Goal: Information Seeking & Learning: Check status

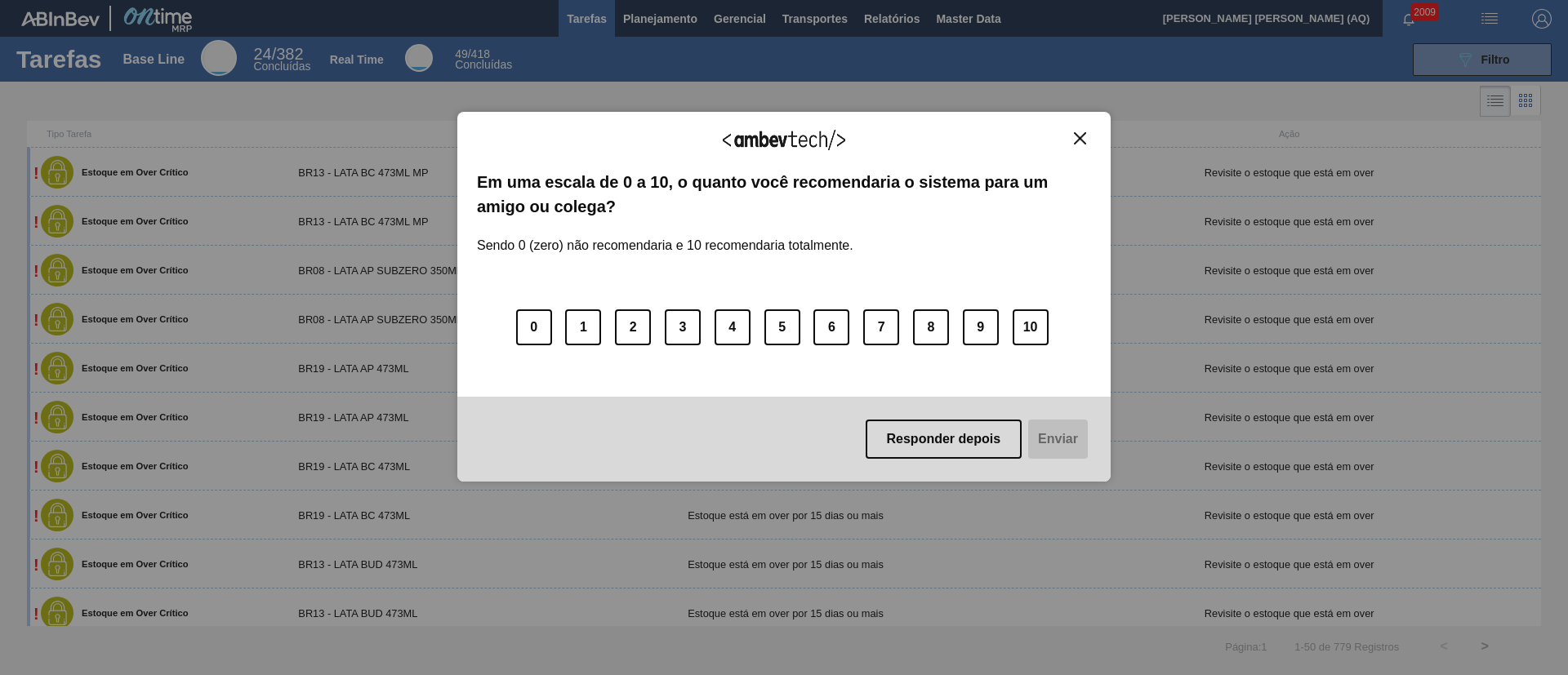
click at [1081, 131] on button "Close" at bounding box center [1079, 138] width 22 height 14
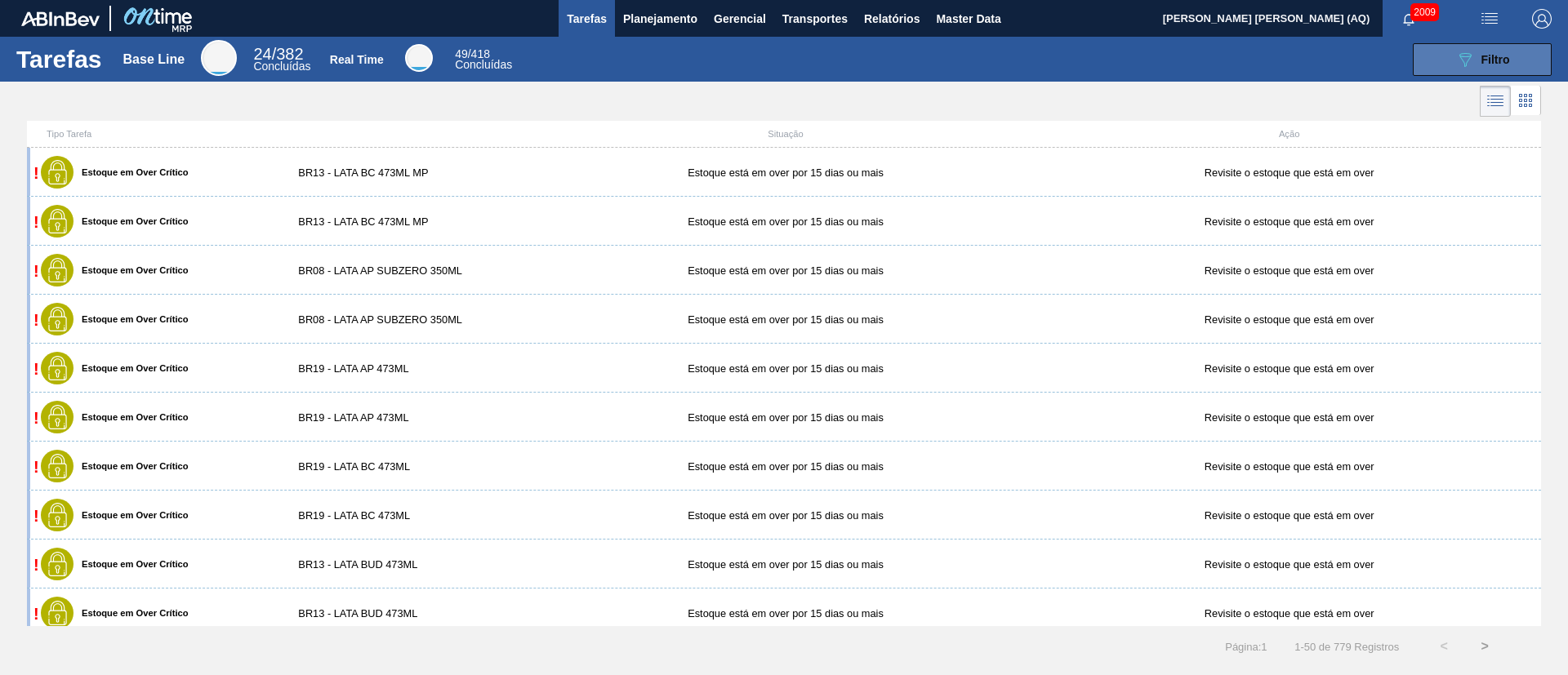
click at [1448, 45] on button "089F7B8B-B2A5-4AFE-B5C0-19BA573D28AC Filtro" at bounding box center [1482, 60] width 139 height 33
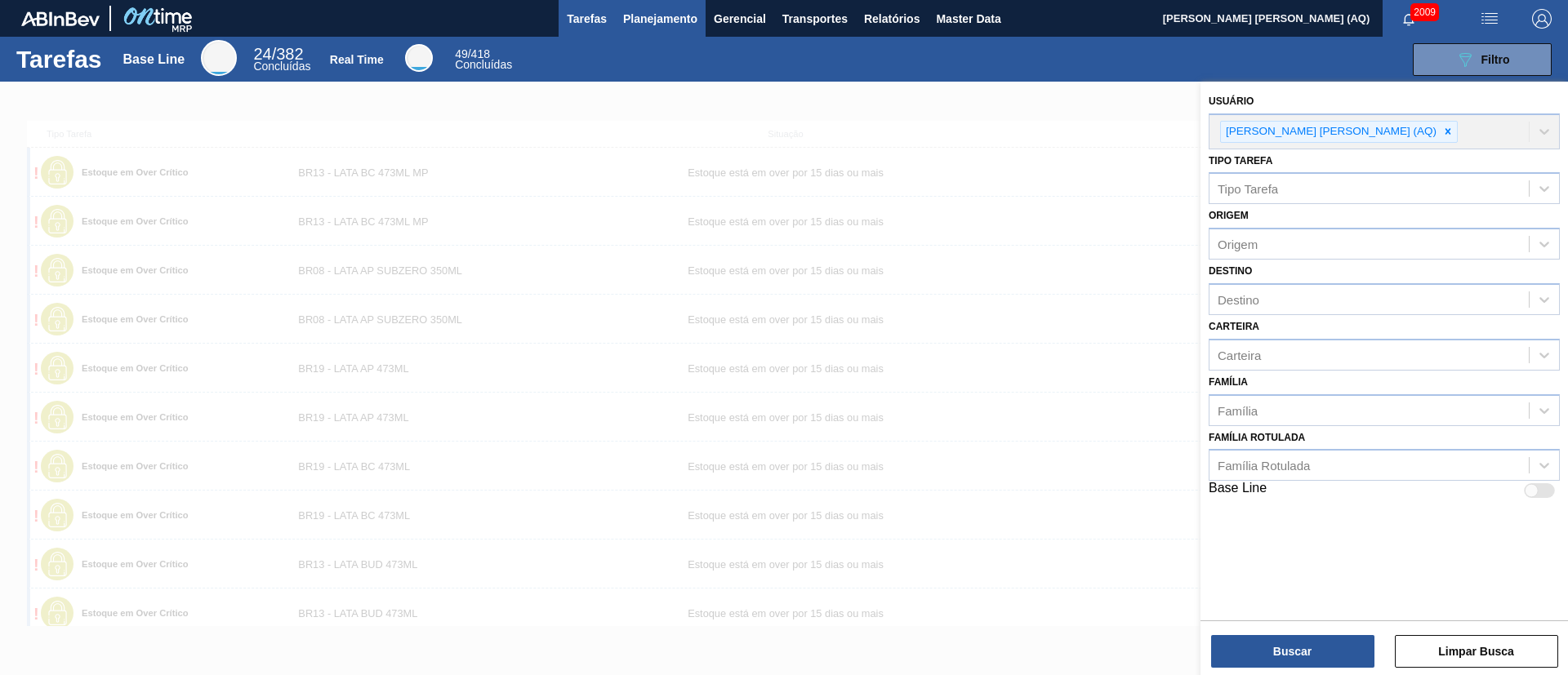
click at [654, 17] on span "Planejamento" at bounding box center [661, 18] width 74 height 20
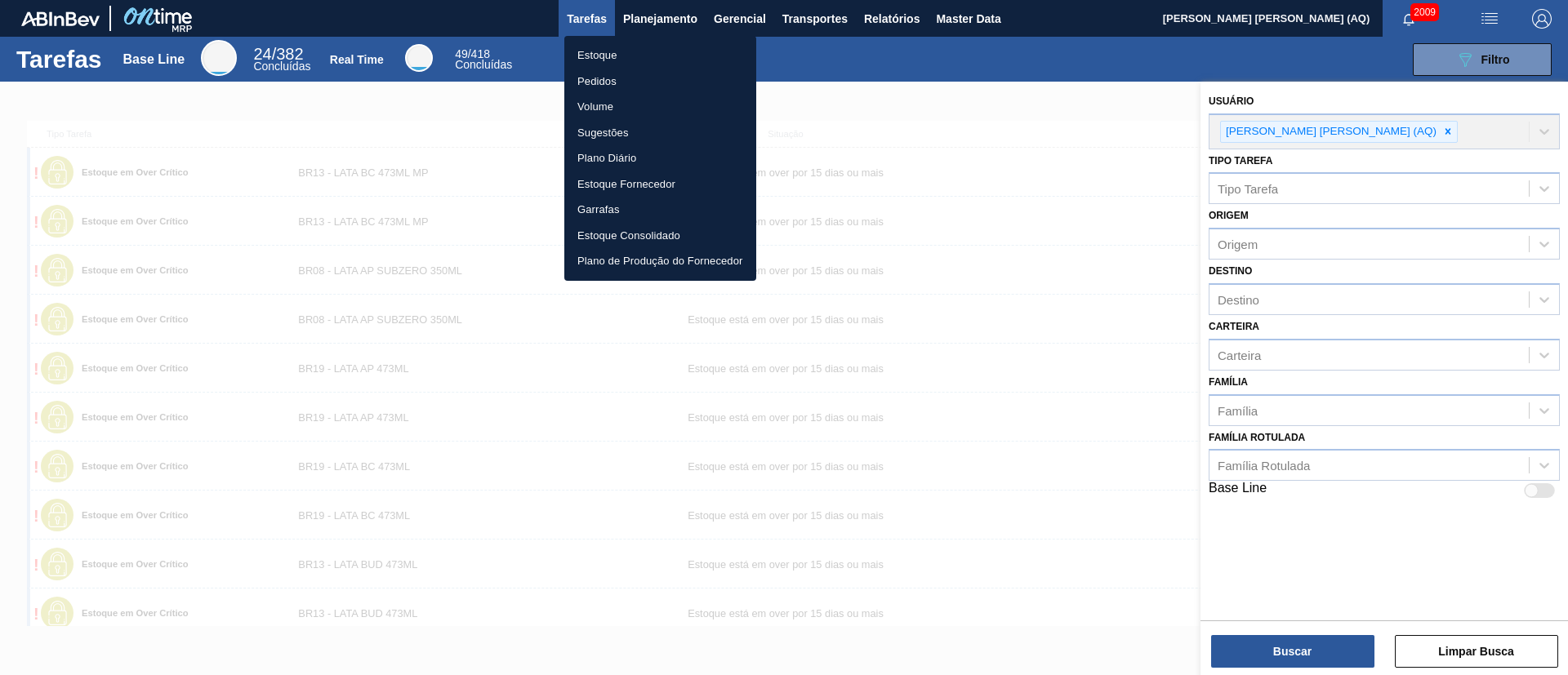
click at [631, 54] on li "Estoque" at bounding box center [661, 55] width 192 height 26
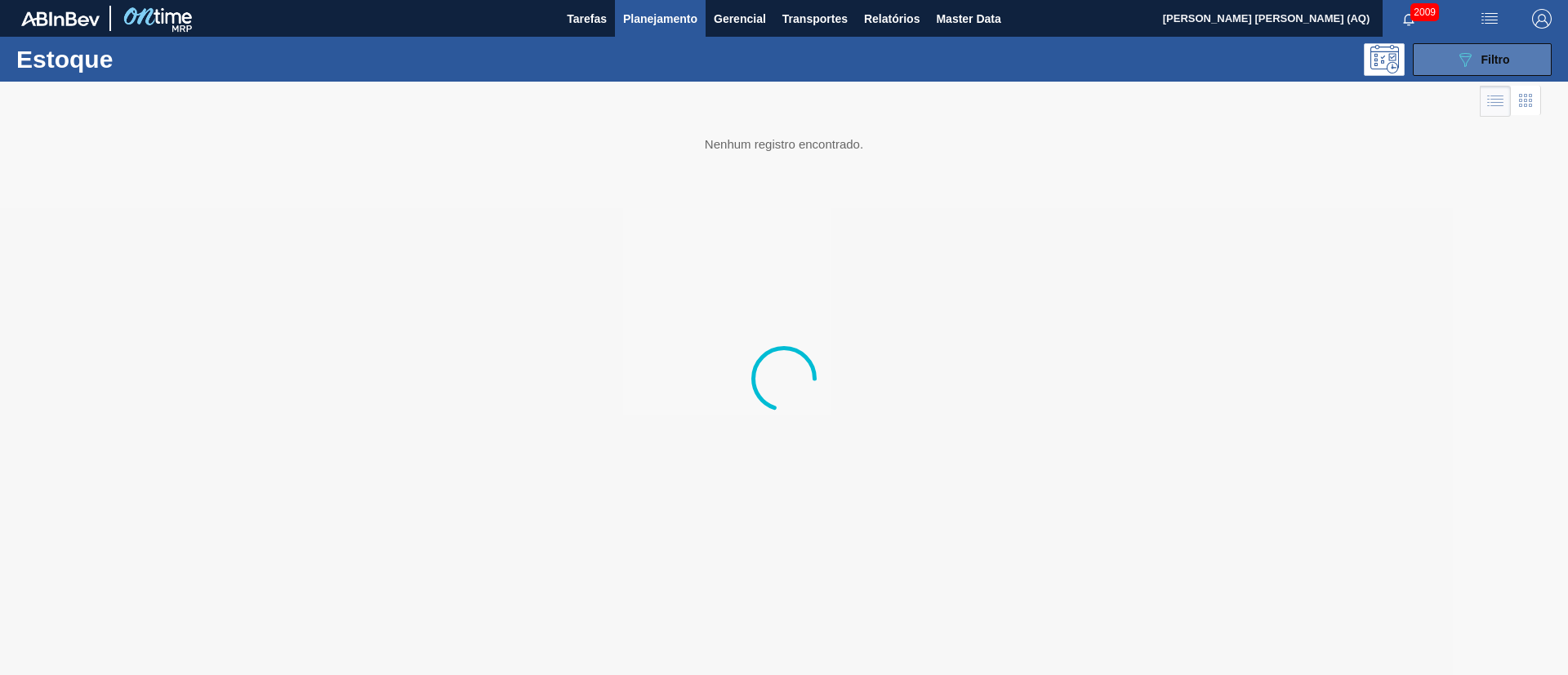
click at [1449, 61] on button "089F7B8B-B2A5-4AFE-B5C0-19BA573D28AC Filtro" at bounding box center [1482, 60] width 139 height 33
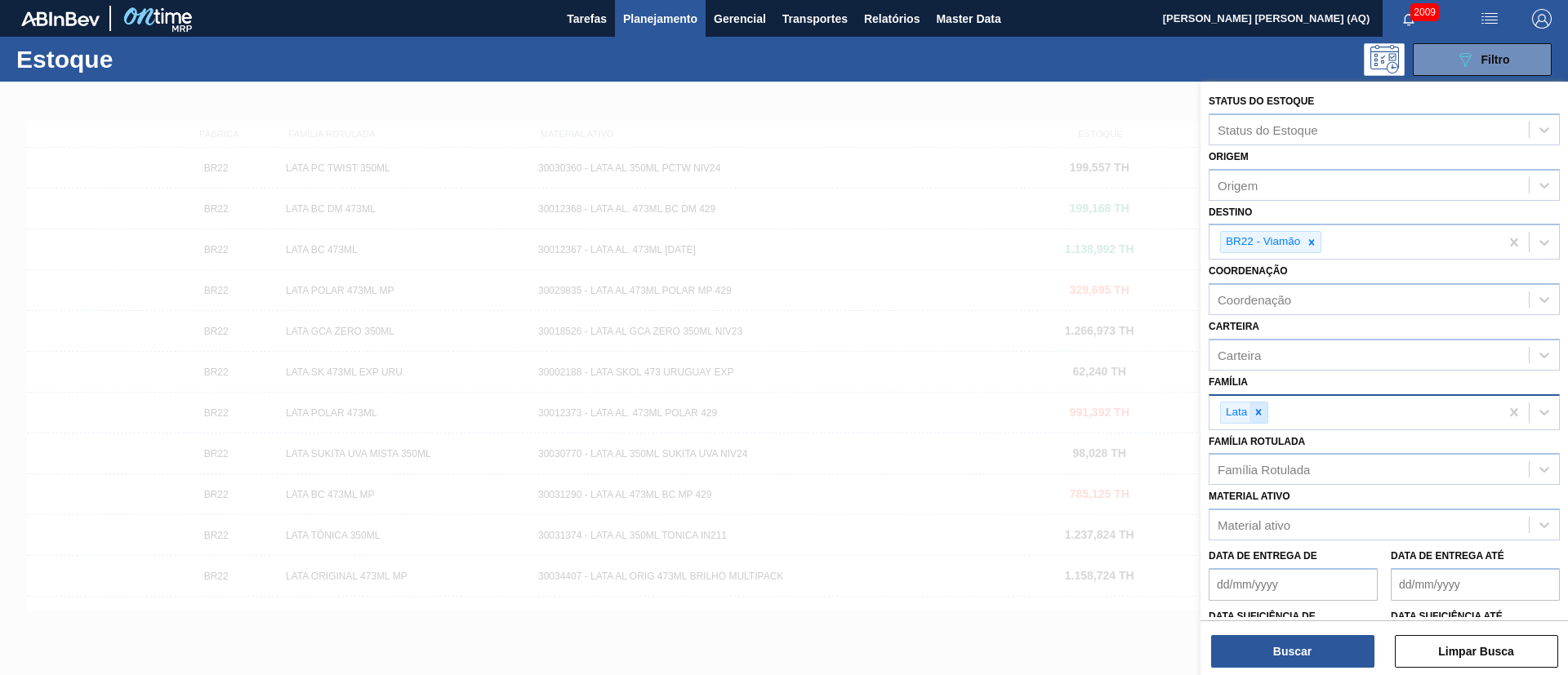
click at [1263, 418] on div at bounding box center [1258, 413] width 18 height 21
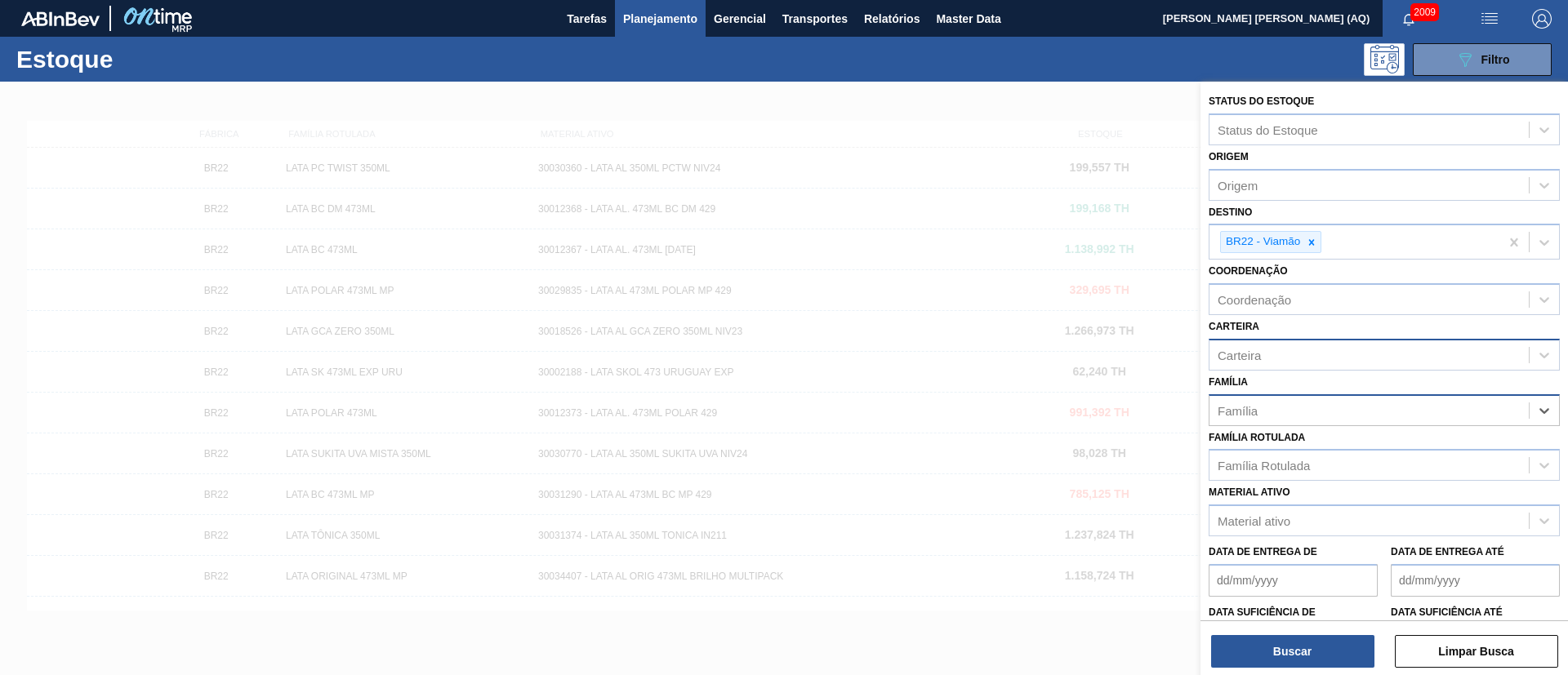
click at [1225, 358] on div "Carteira" at bounding box center [1239, 354] width 43 height 14
type input "tampa"
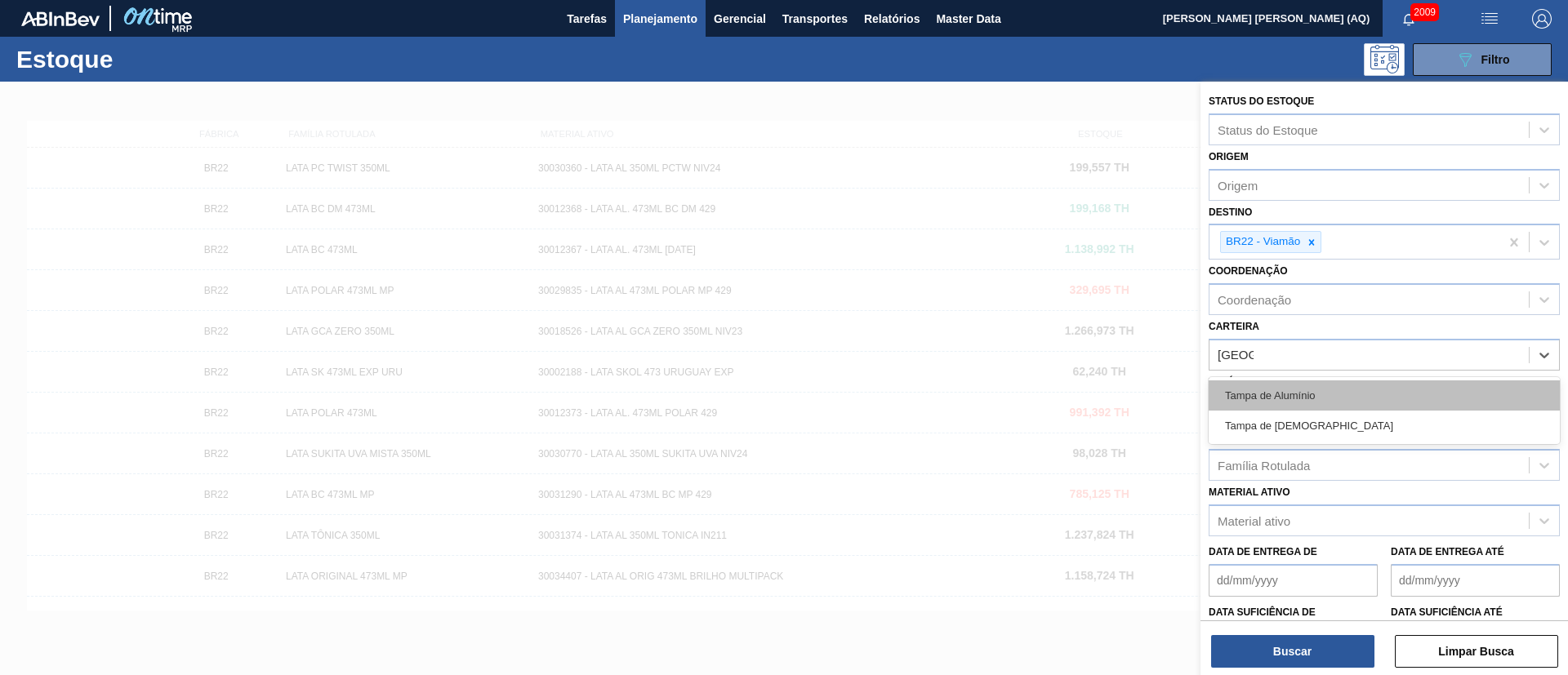
click at [1302, 404] on div "Tampa de Alumínio" at bounding box center [1385, 395] width 351 height 30
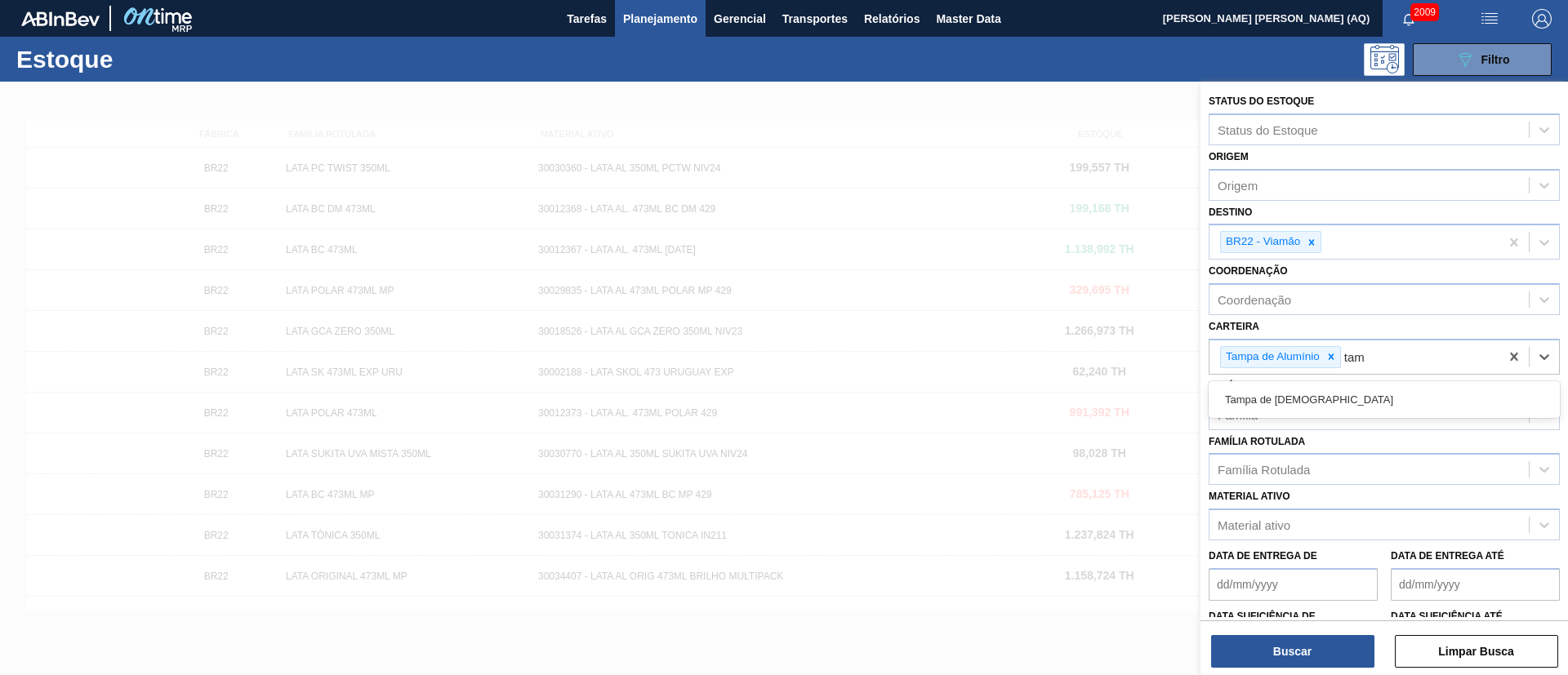
type input "tamp"
click at [1302, 404] on div "Tampa de [DEMOGRAPHIC_DATA]" at bounding box center [1385, 399] width 351 height 30
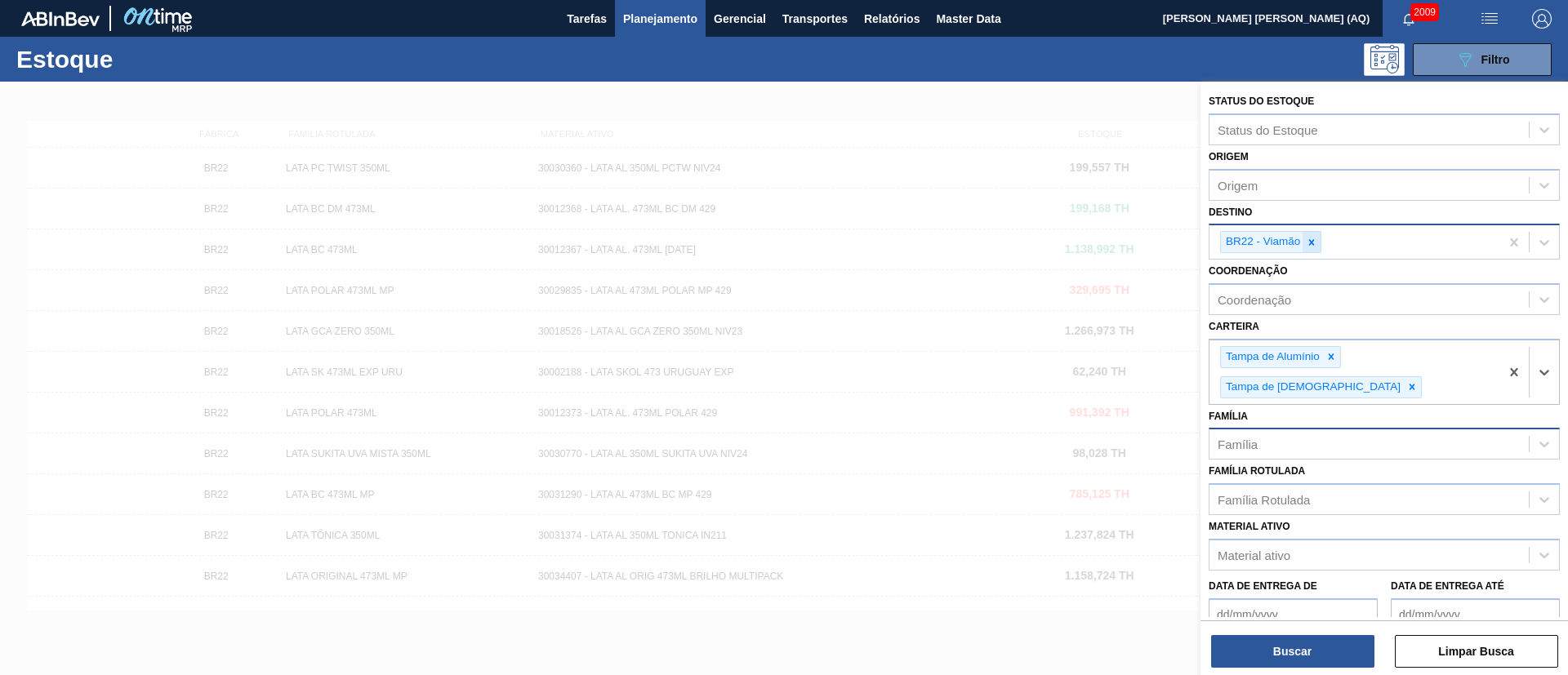
click at [1314, 232] on div at bounding box center [1311, 242] width 18 height 21
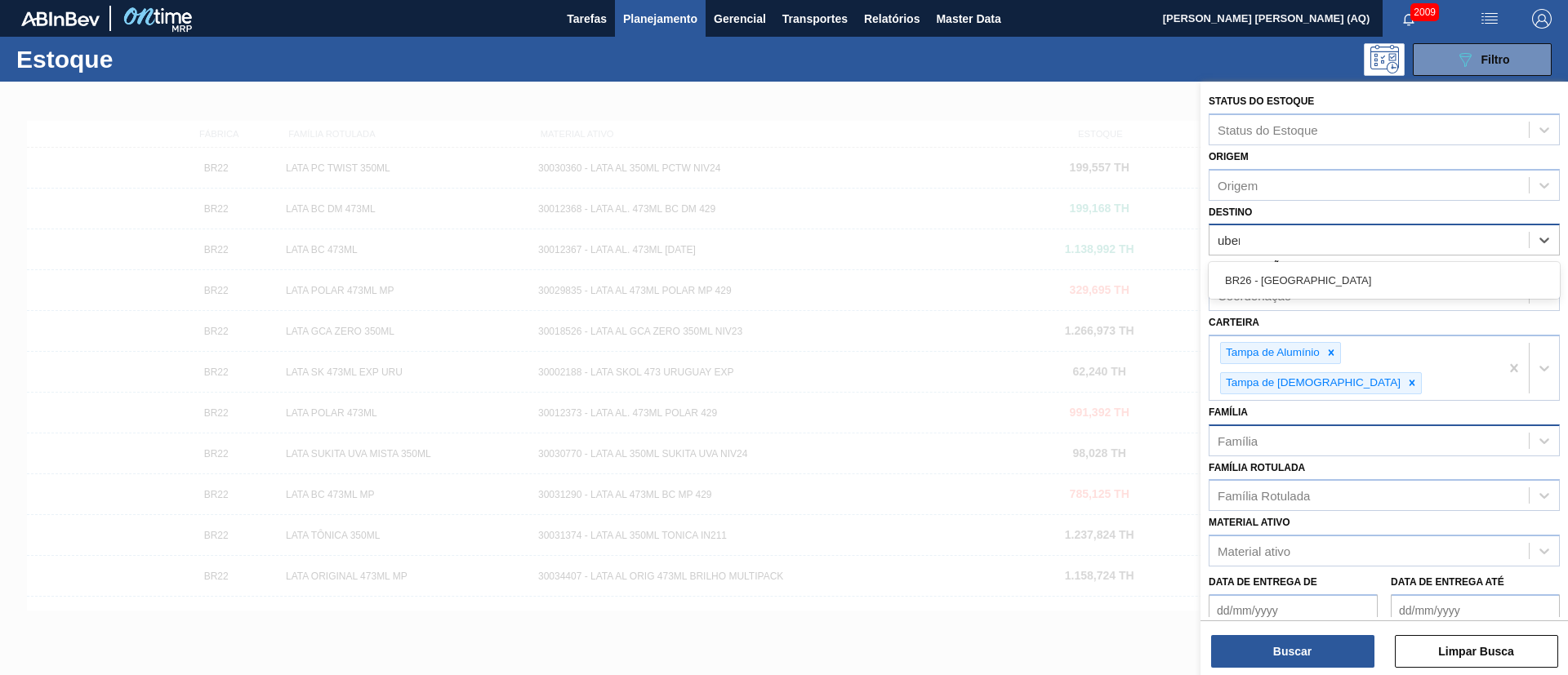
type input "uberl"
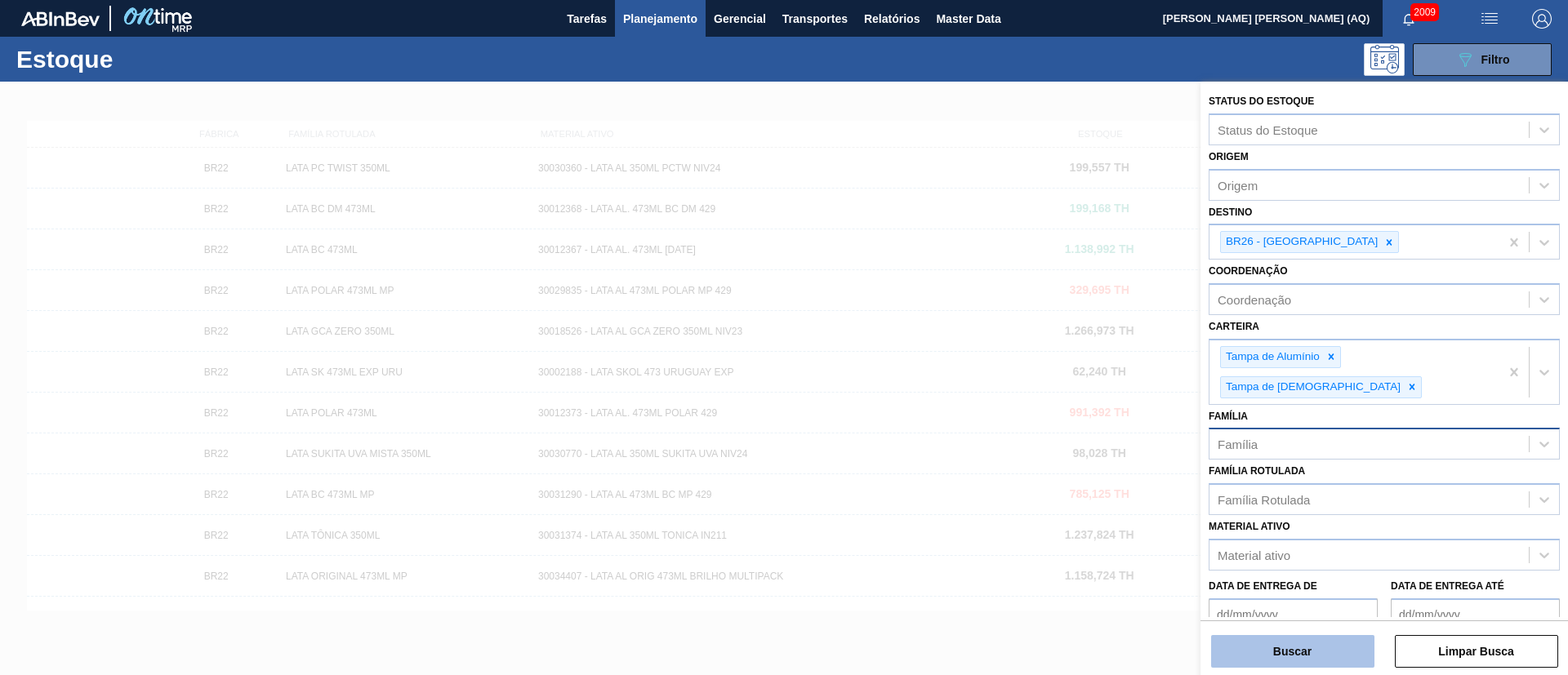
click at [1358, 666] on button "Buscar" at bounding box center [1292, 652] width 163 height 33
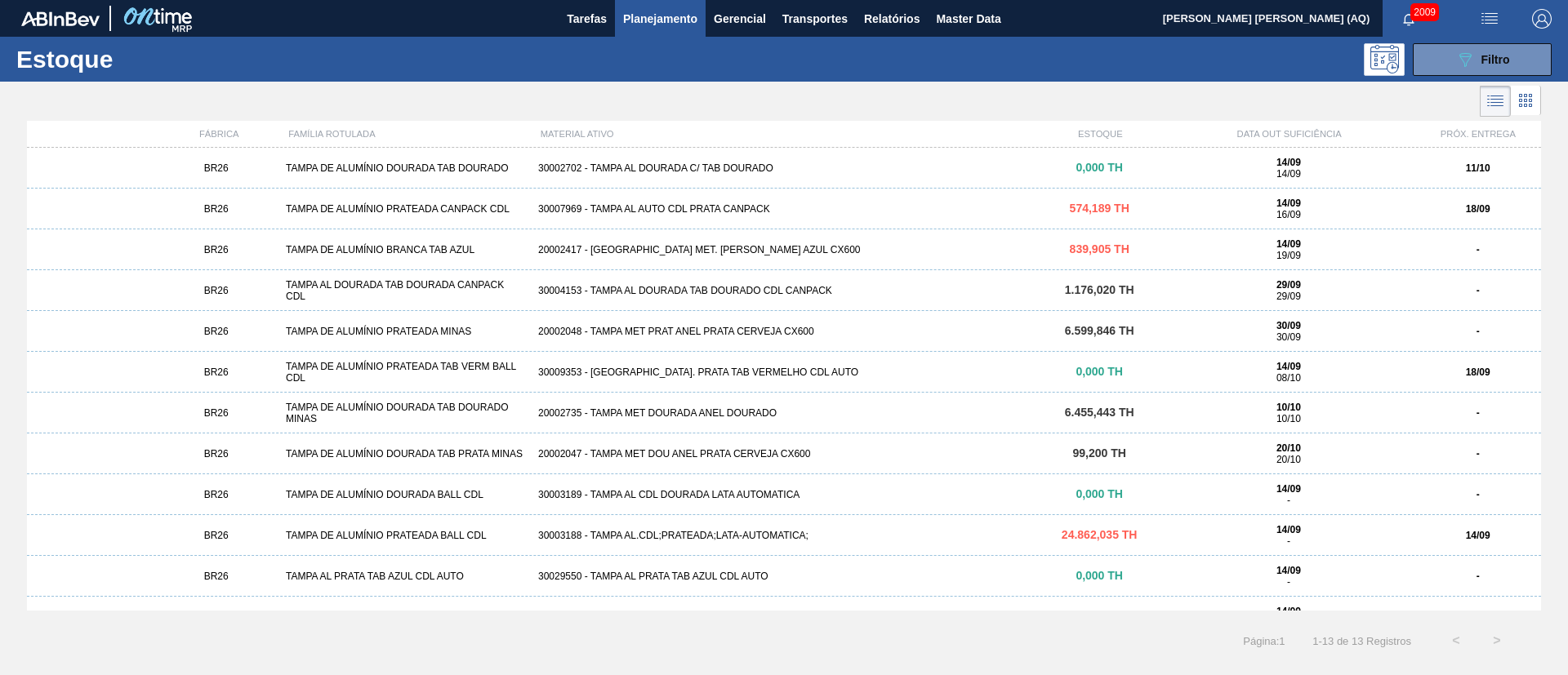
click at [854, 203] on div "30007969 - TAMPA AL AUTO CDL PRATA CANPACK" at bounding box center [784, 208] width 505 height 11
click at [753, 212] on div "30007969 - TAMPA AL AUTO CDL PRATA CANPACK" at bounding box center [784, 208] width 505 height 11
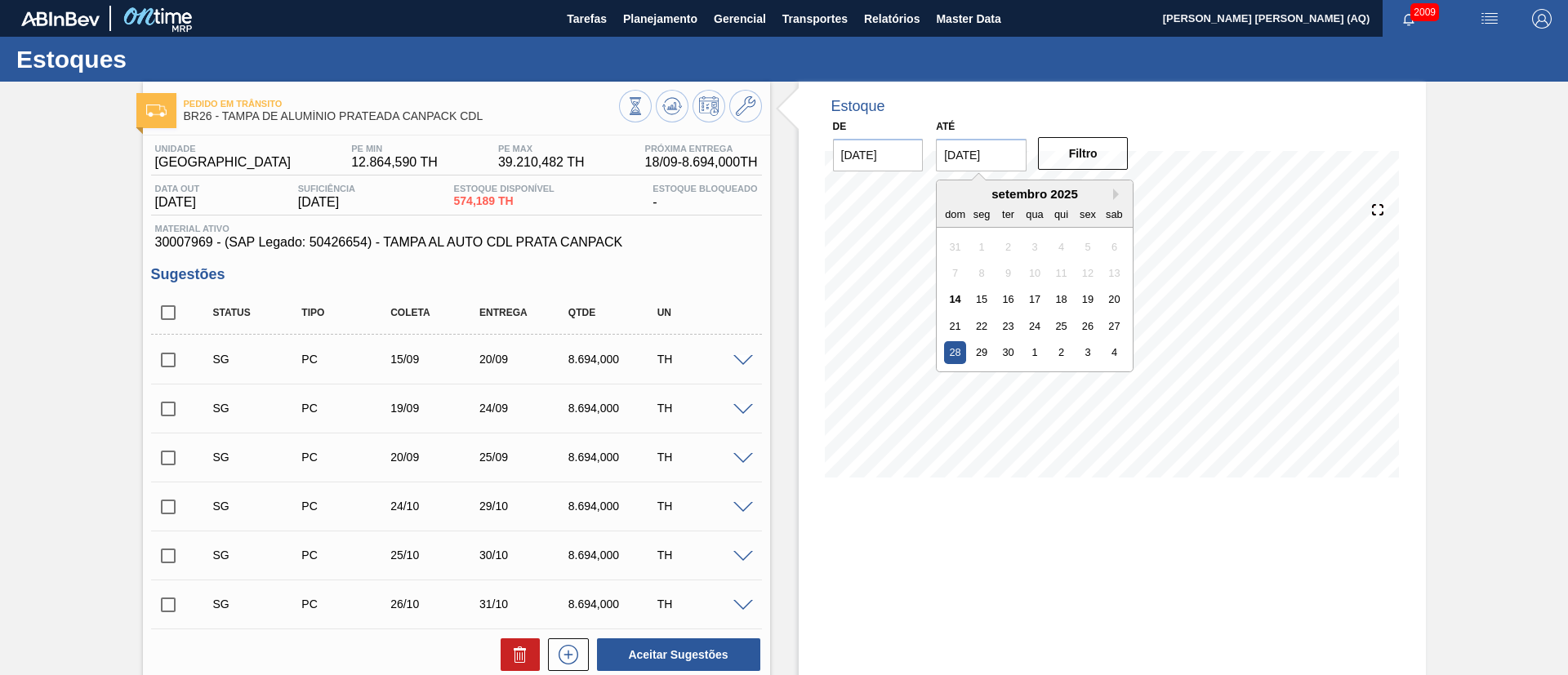
click at [1008, 162] on input "[DATE]" at bounding box center [981, 156] width 91 height 33
click at [1119, 192] on button "Next Month" at bounding box center [1118, 194] width 11 height 11
click at [1066, 349] on div "30" at bounding box center [1060, 352] width 22 height 22
type input "[DATE]"
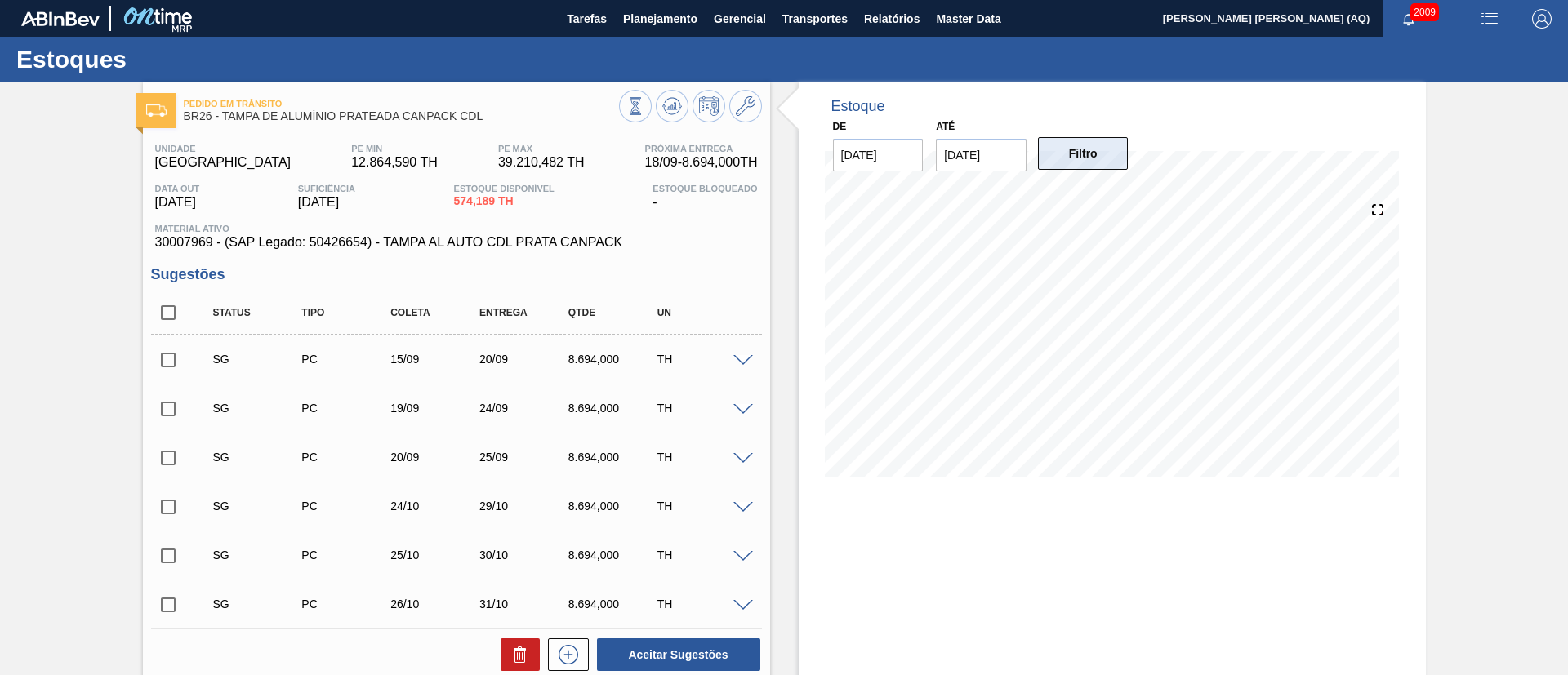
click at [1105, 148] on button "Filtro" at bounding box center [1083, 154] width 91 height 33
click at [690, 23] on span "Planejamento" at bounding box center [661, 18] width 74 height 20
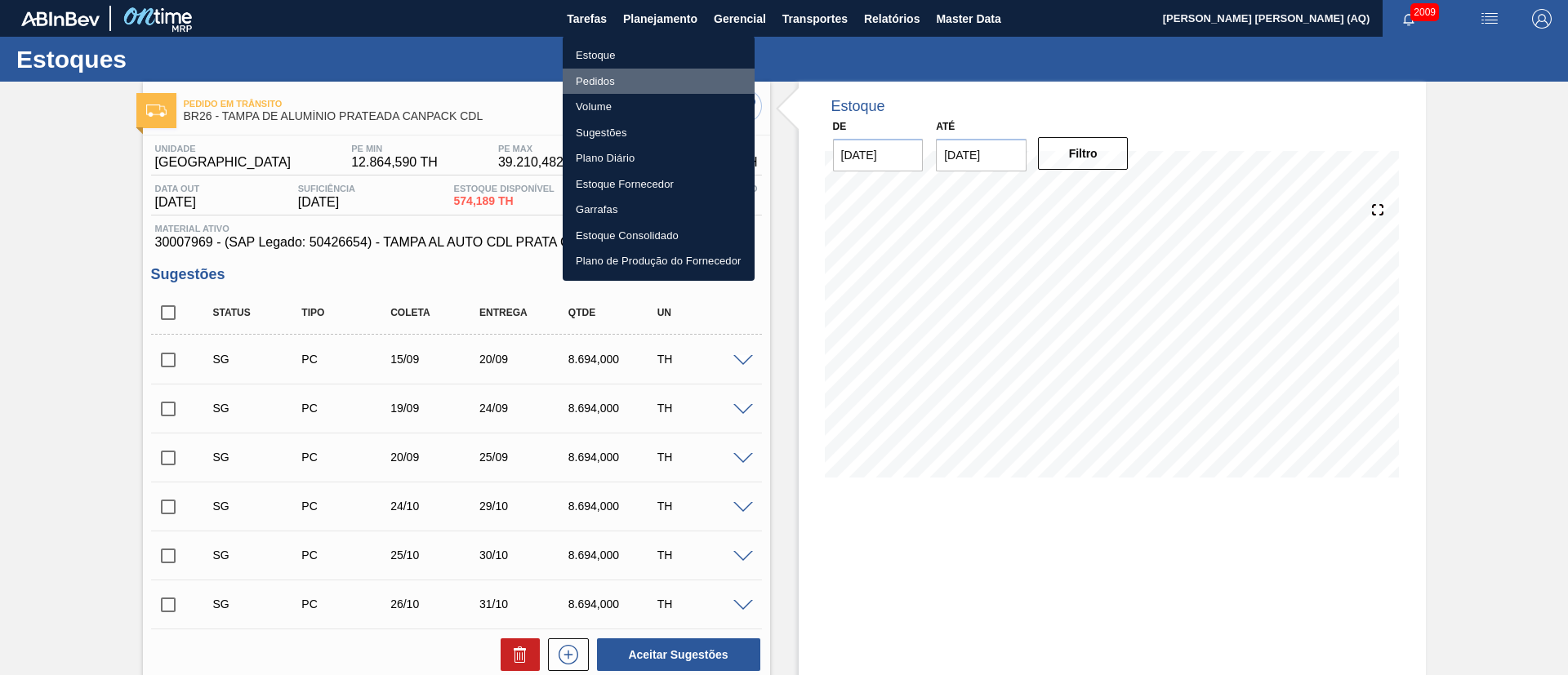
click at [605, 82] on li "Pedidos" at bounding box center [659, 81] width 192 height 26
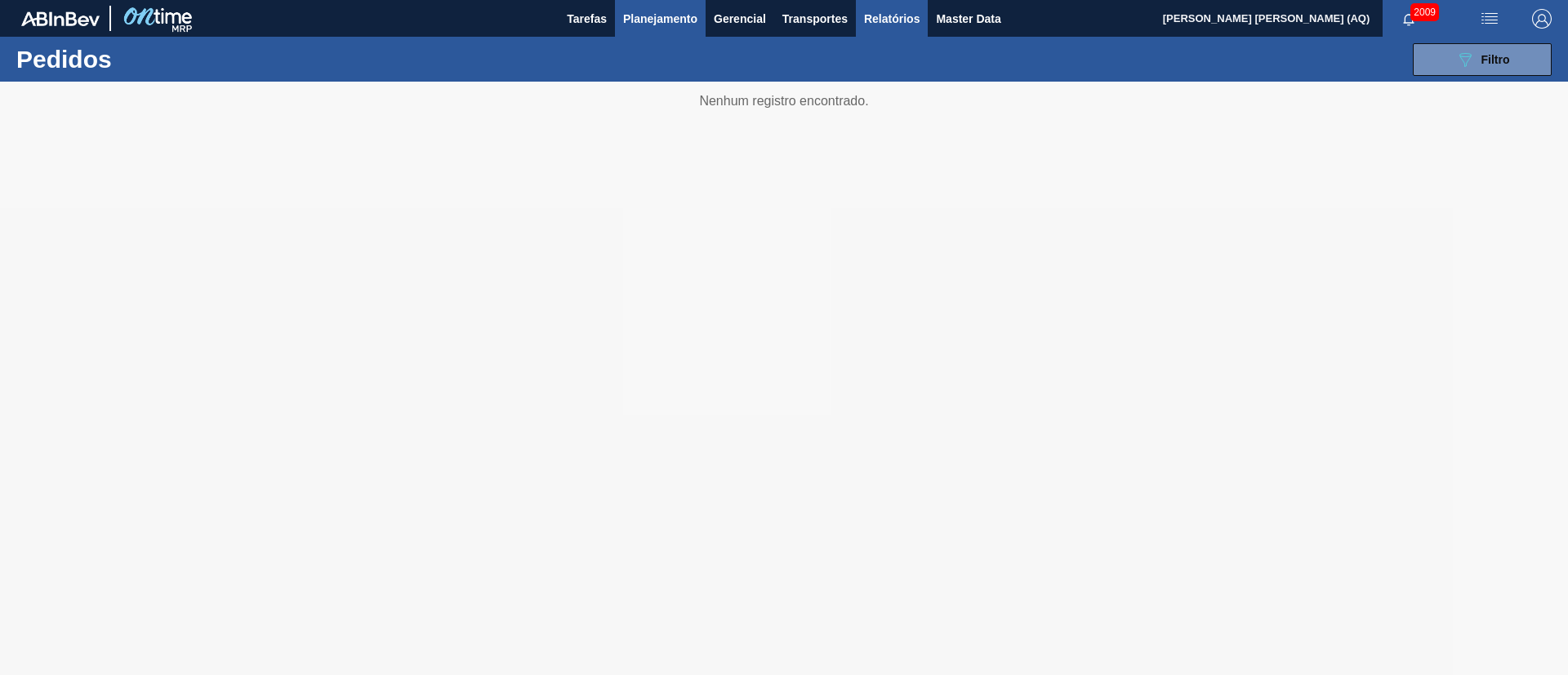
click at [883, 20] on span "Relatórios" at bounding box center [892, 18] width 55 height 20
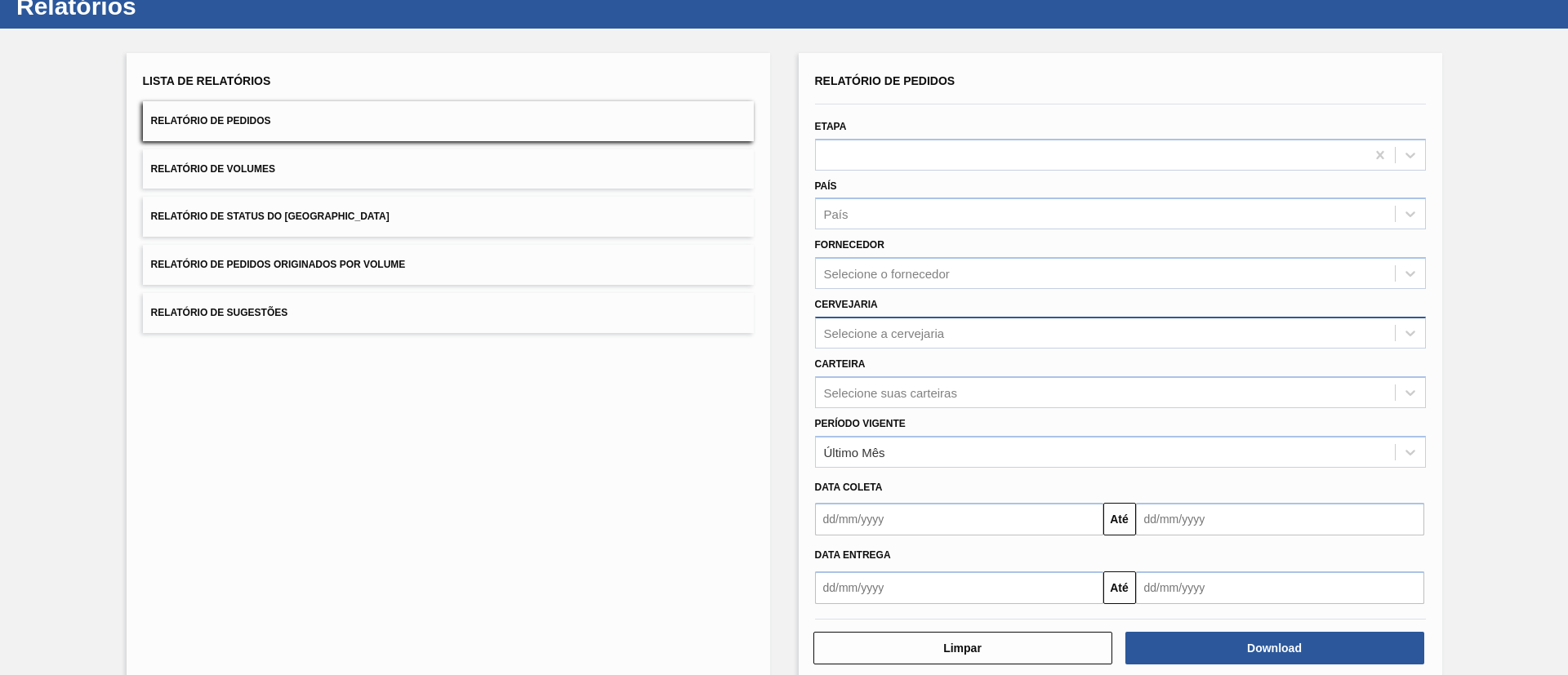
scroll to position [80, 0]
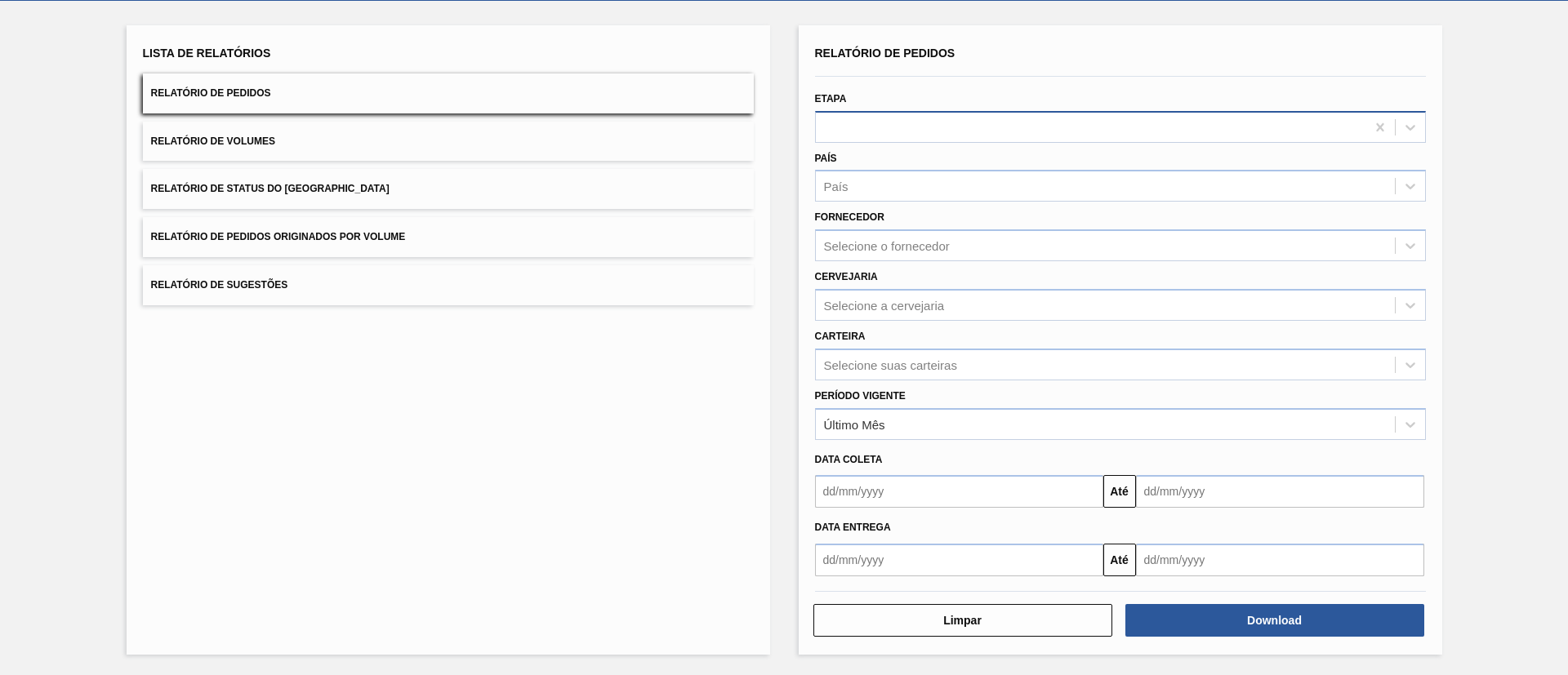
click at [887, 137] on div at bounding box center [1091, 126] width 550 height 23
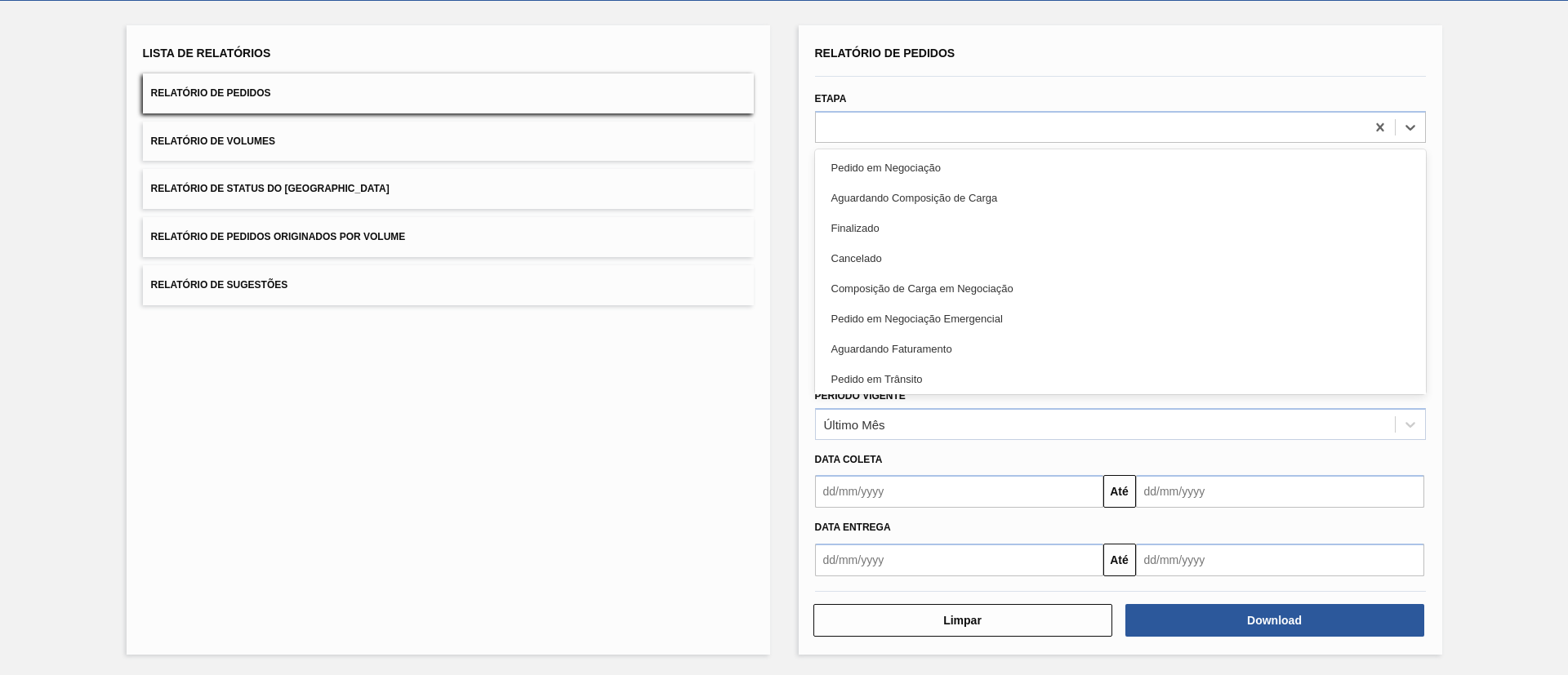
click at [967, 345] on div "Aguardando Faturamento" at bounding box center [1120, 348] width 611 height 30
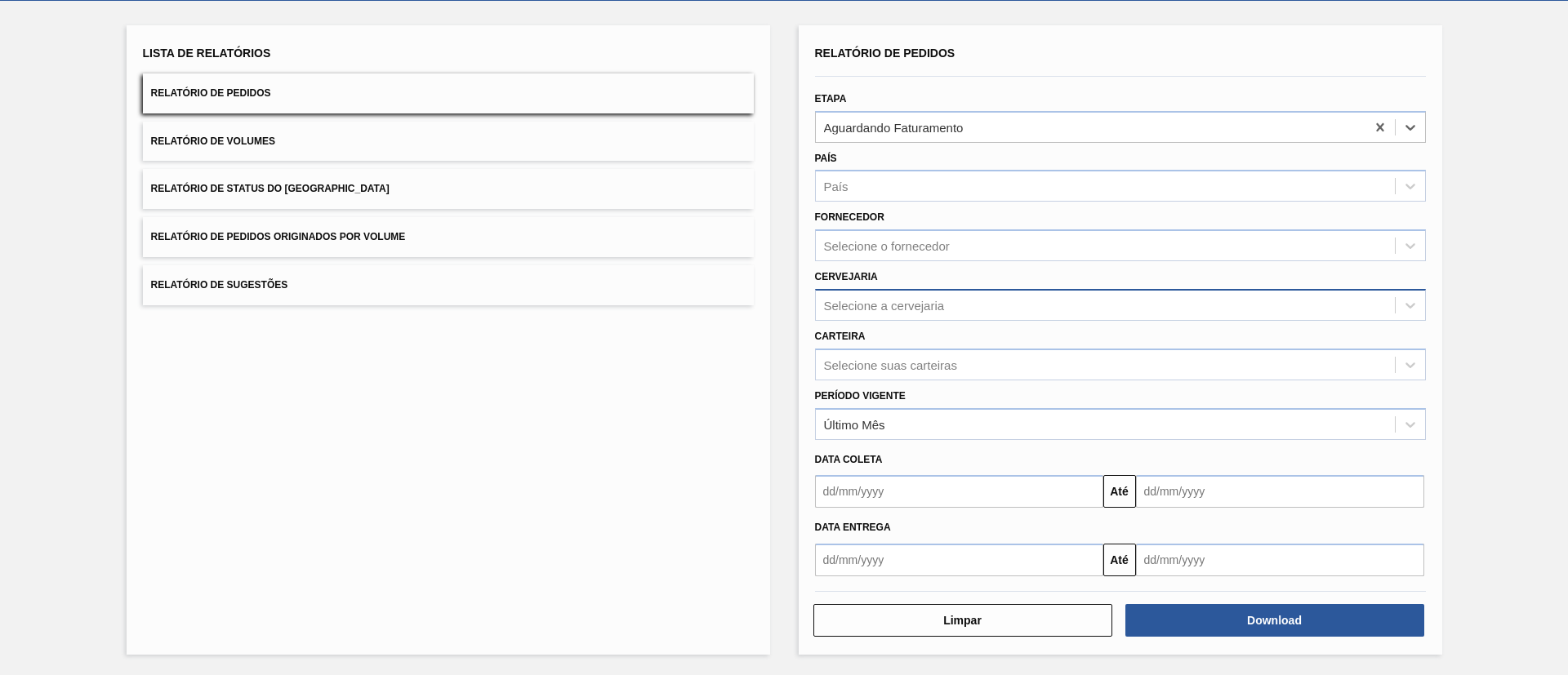
click at [937, 314] on div "Selecione a cervejaria" at bounding box center [1105, 304] width 579 height 23
type input "AGUD"
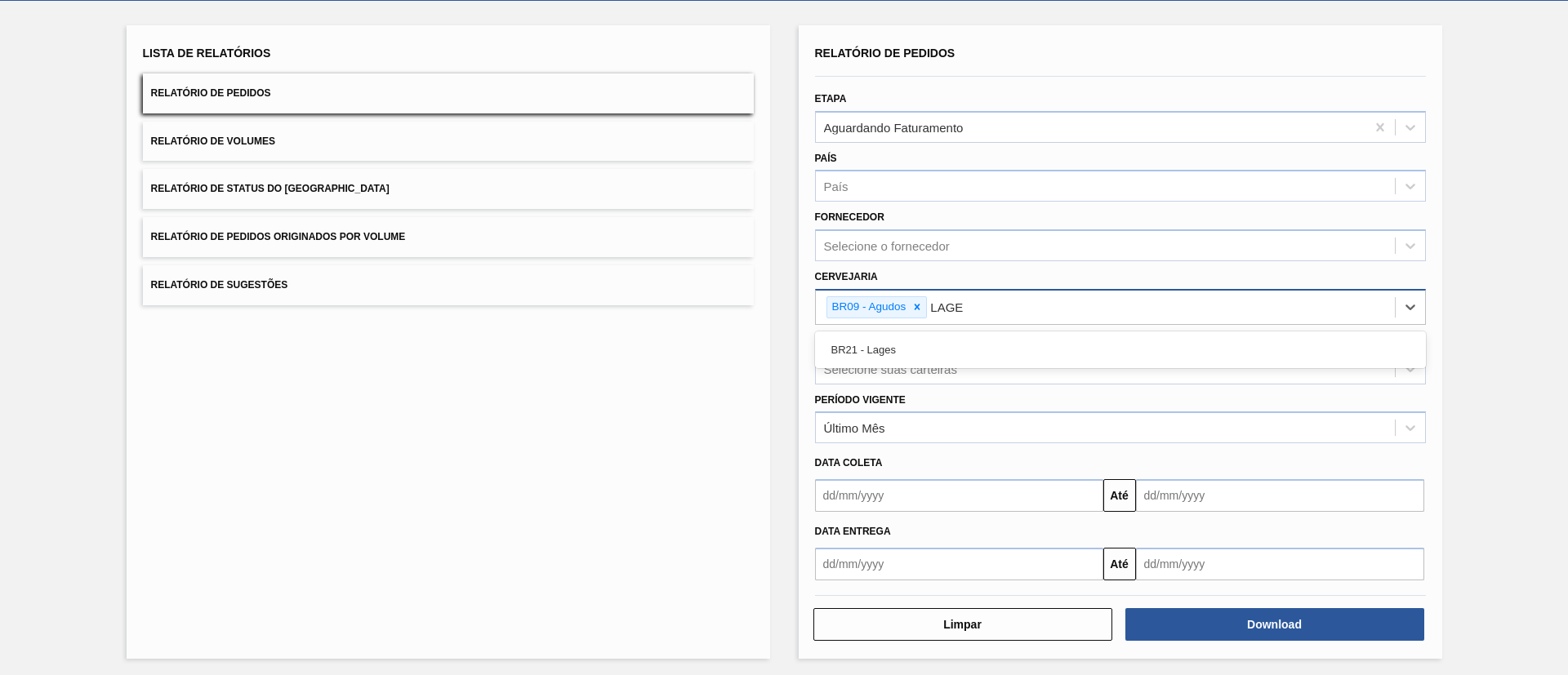
type input "LAGES"
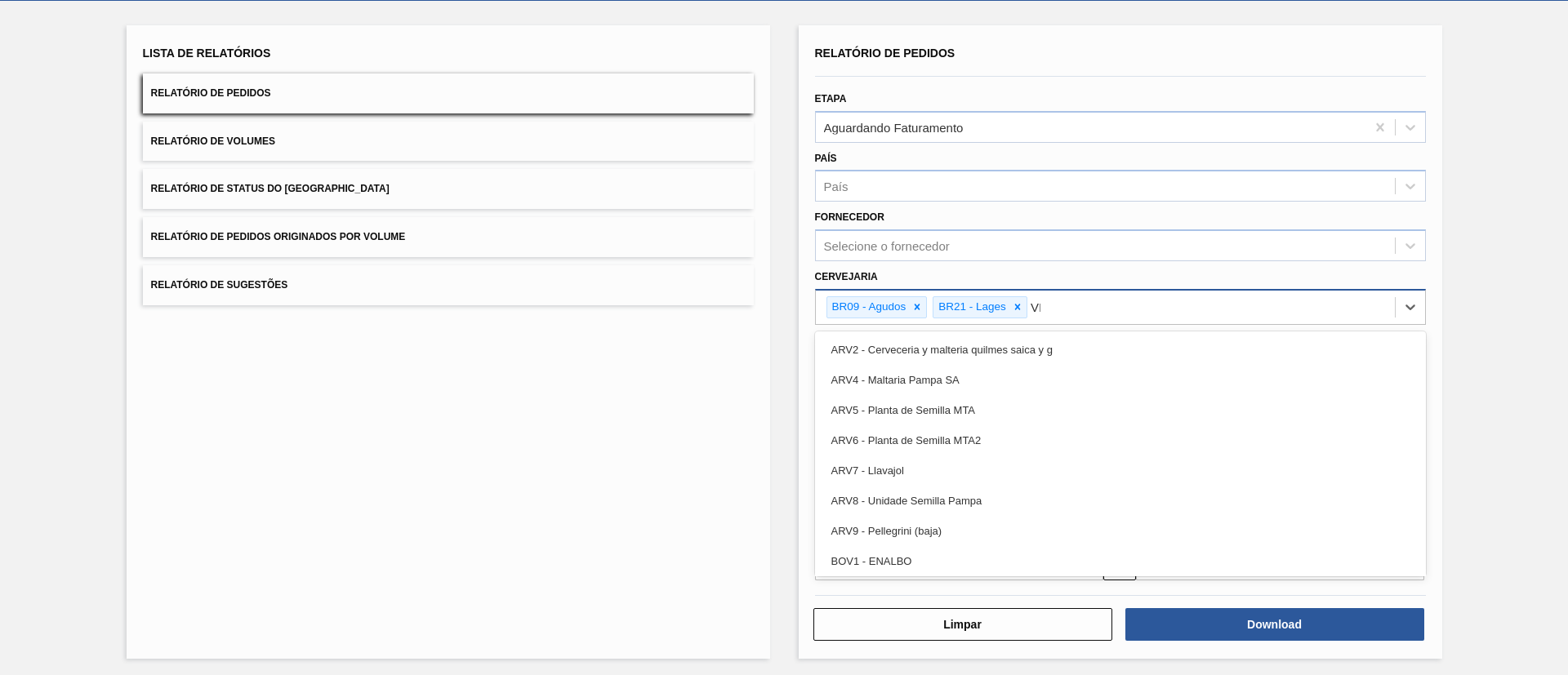
type input "VIA"
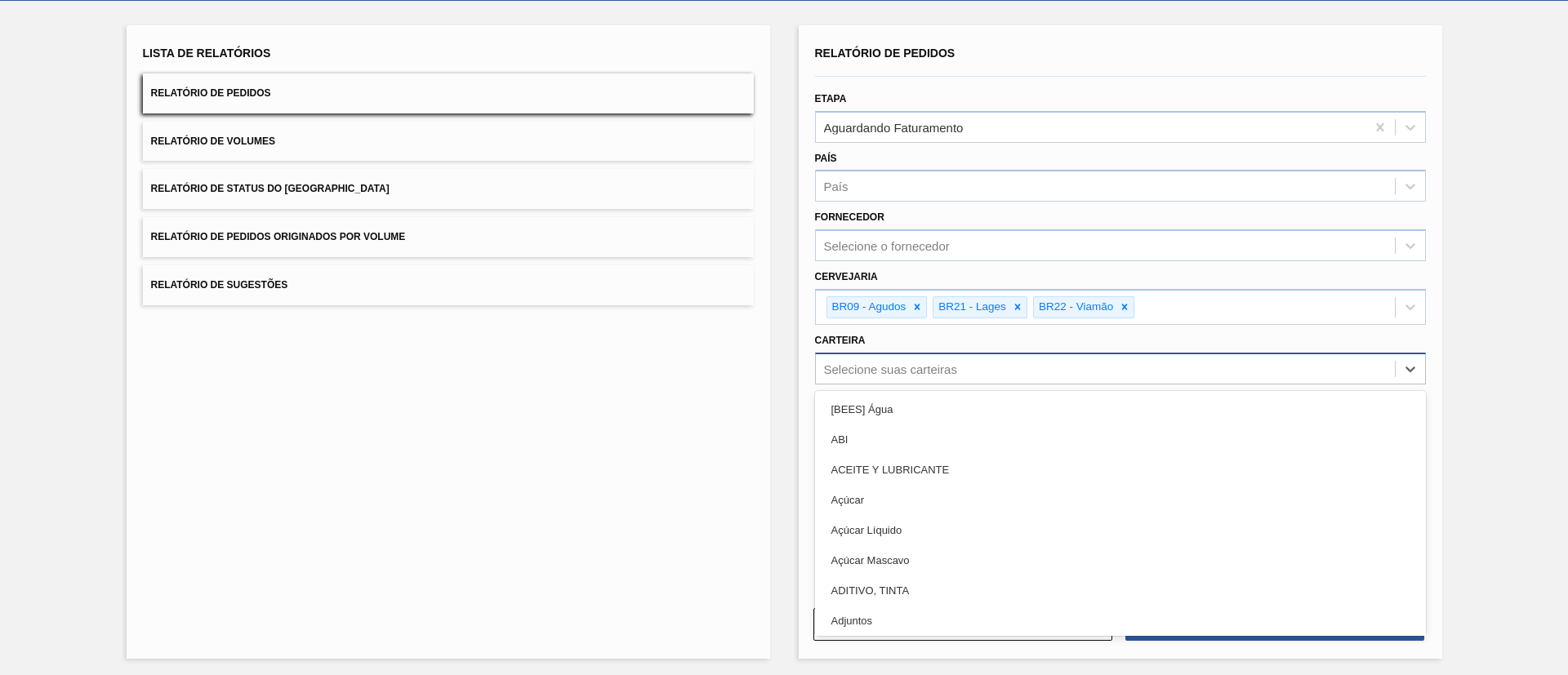
click at [978, 366] on div "Selecione suas carteiras" at bounding box center [1105, 368] width 579 height 23
type input "LATA"
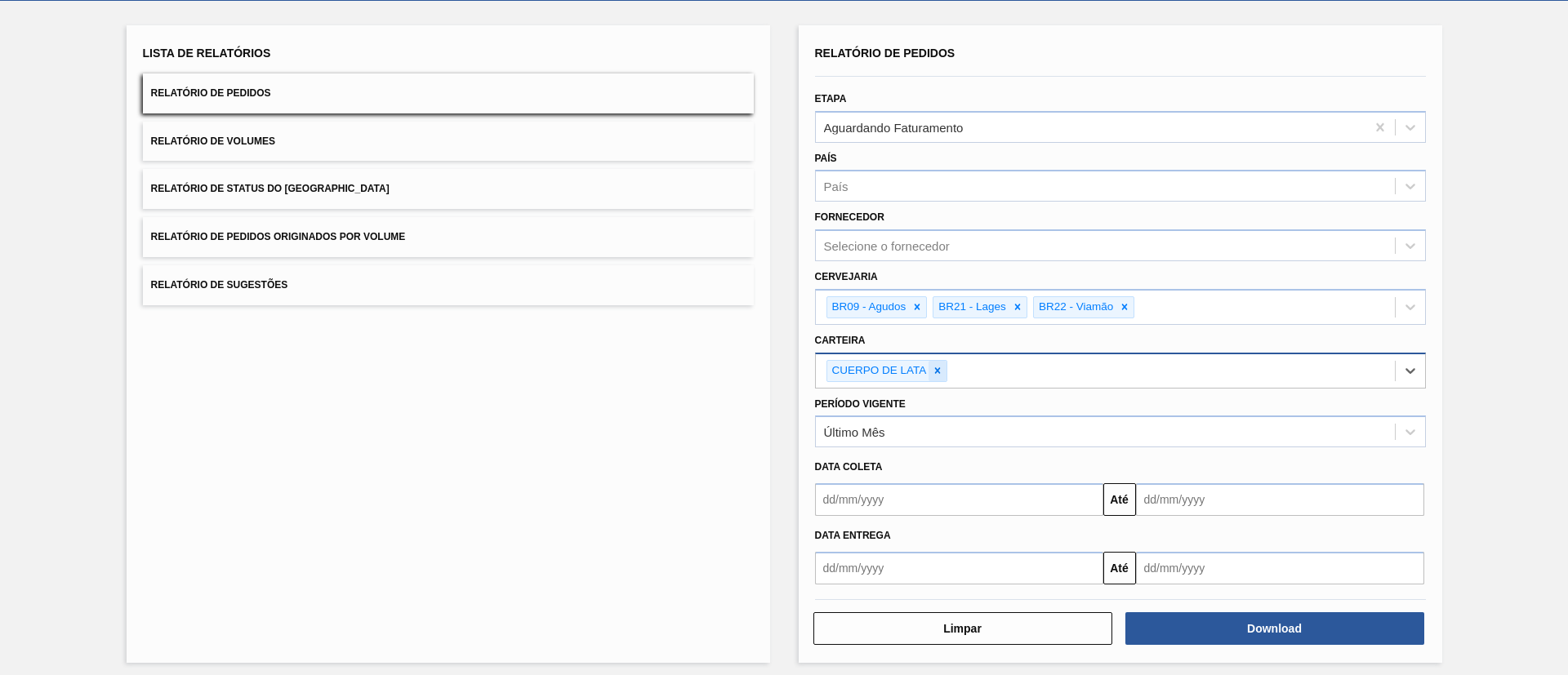
click at [934, 366] on icon at bounding box center [937, 370] width 11 height 11
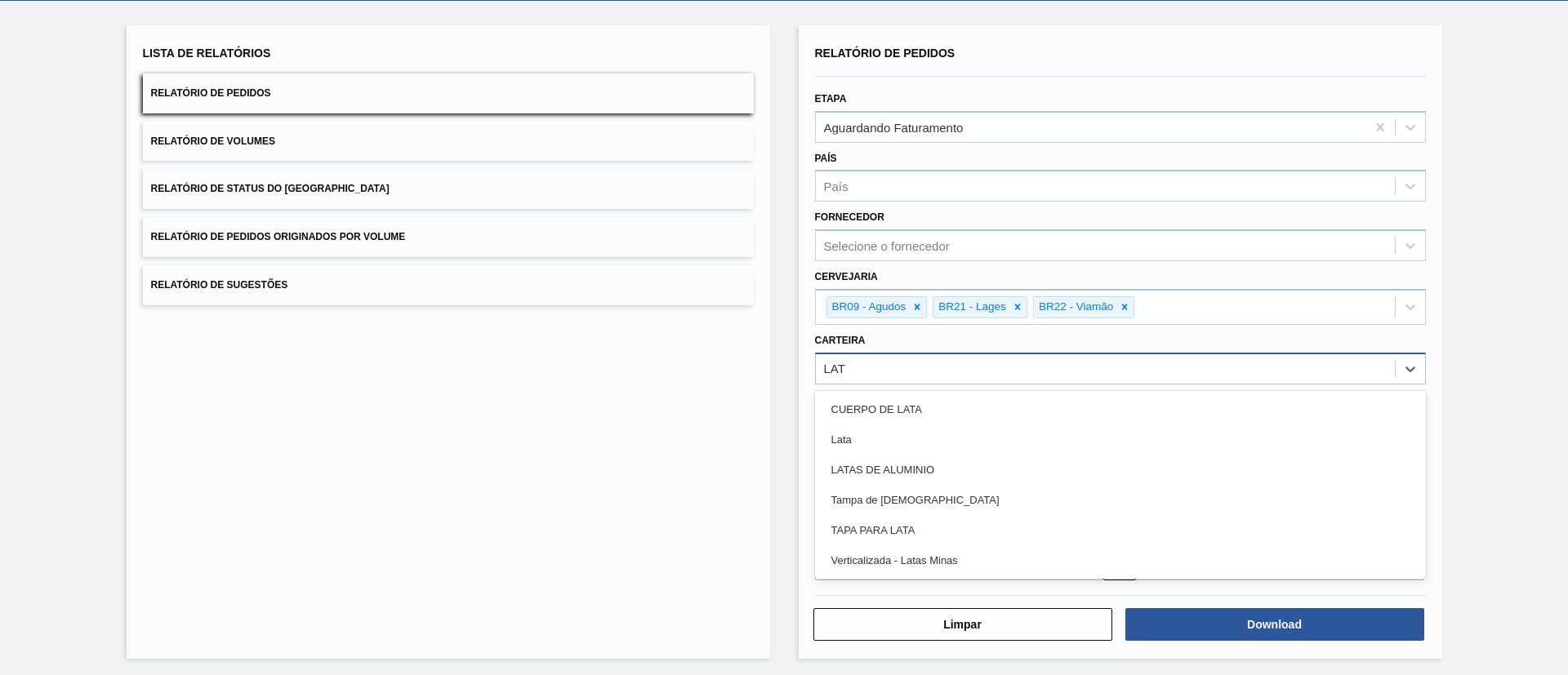
type input "LATA"
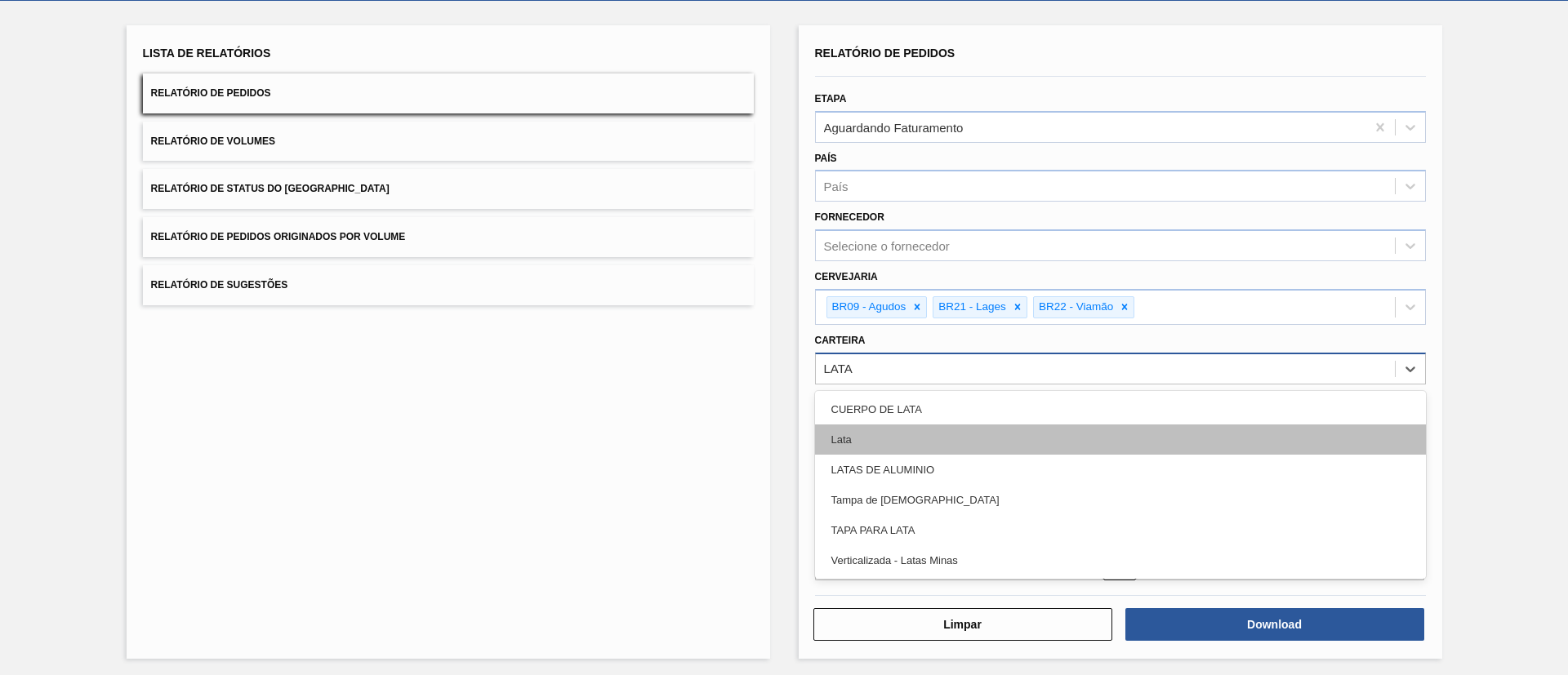
click at [933, 438] on div "Lata" at bounding box center [1120, 439] width 611 height 30
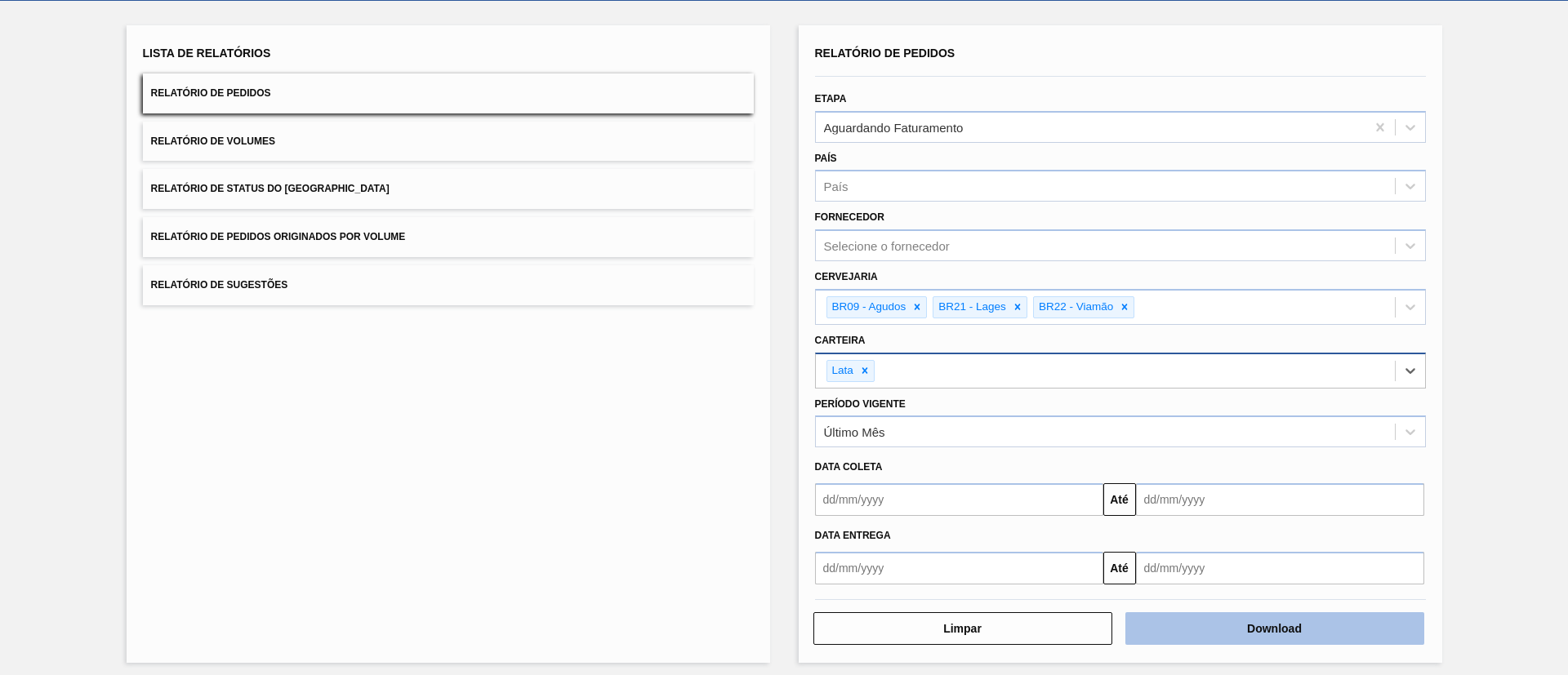
click at [1200, 620] on button "Download" at bounding box center [1275, 628] width 299 height 33
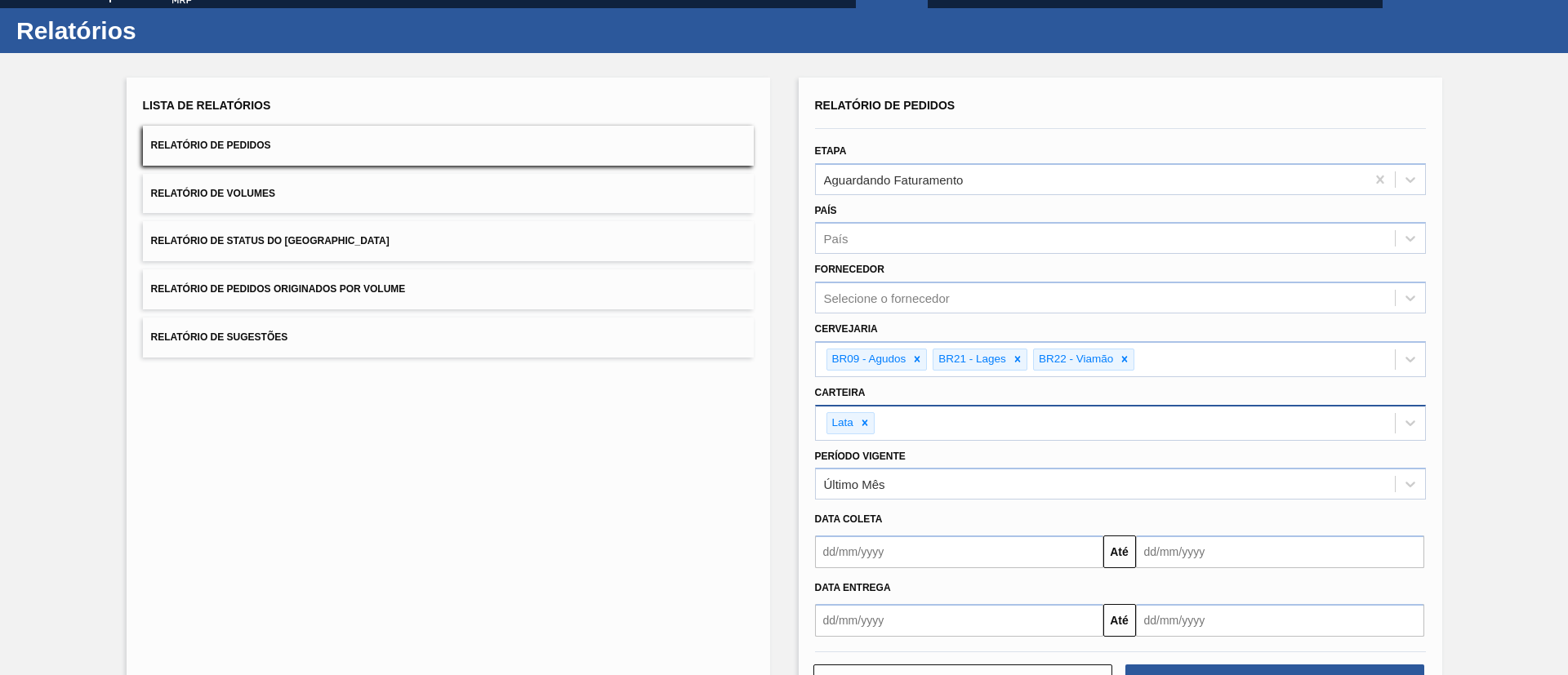
scroll to position [0, 0]
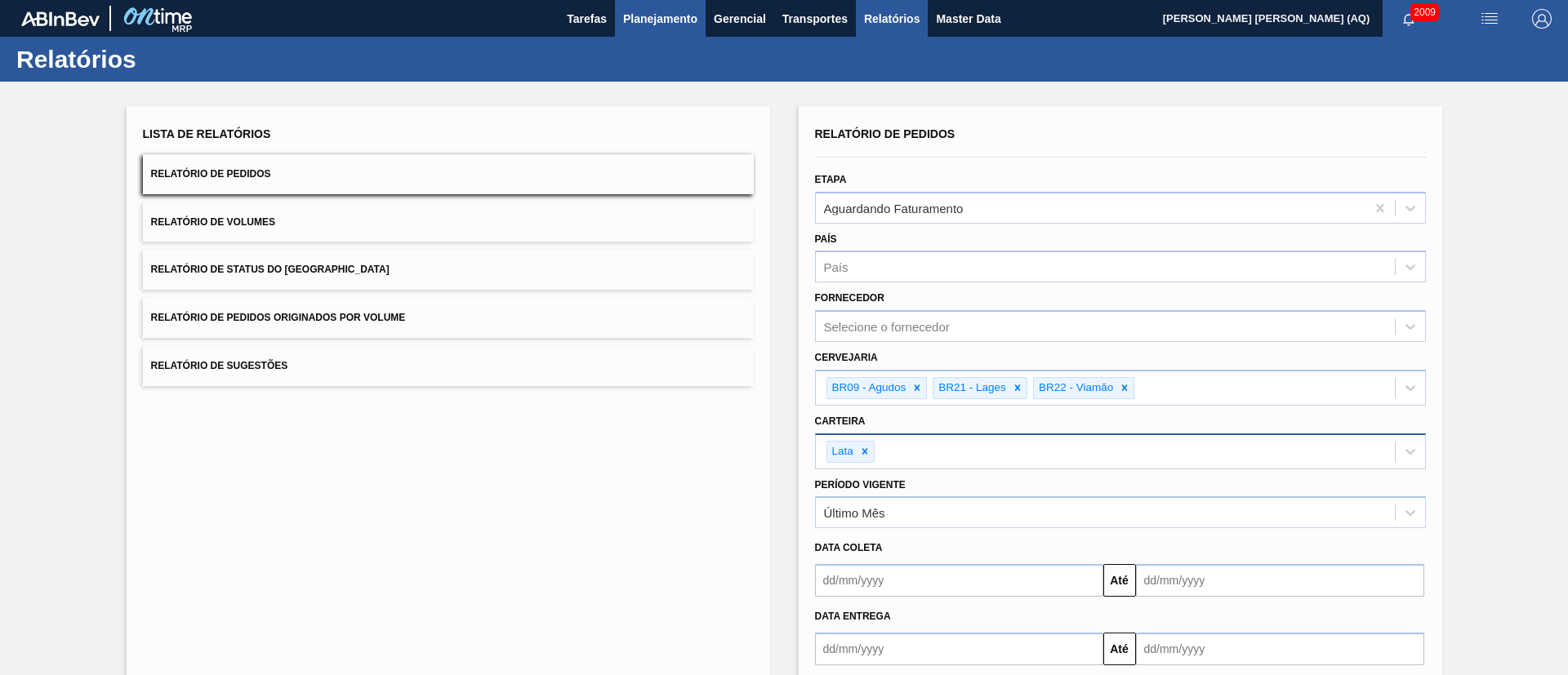
click at [670, 19] on span "Planejamento" at bounding box center [661, 18] width 74 height 20
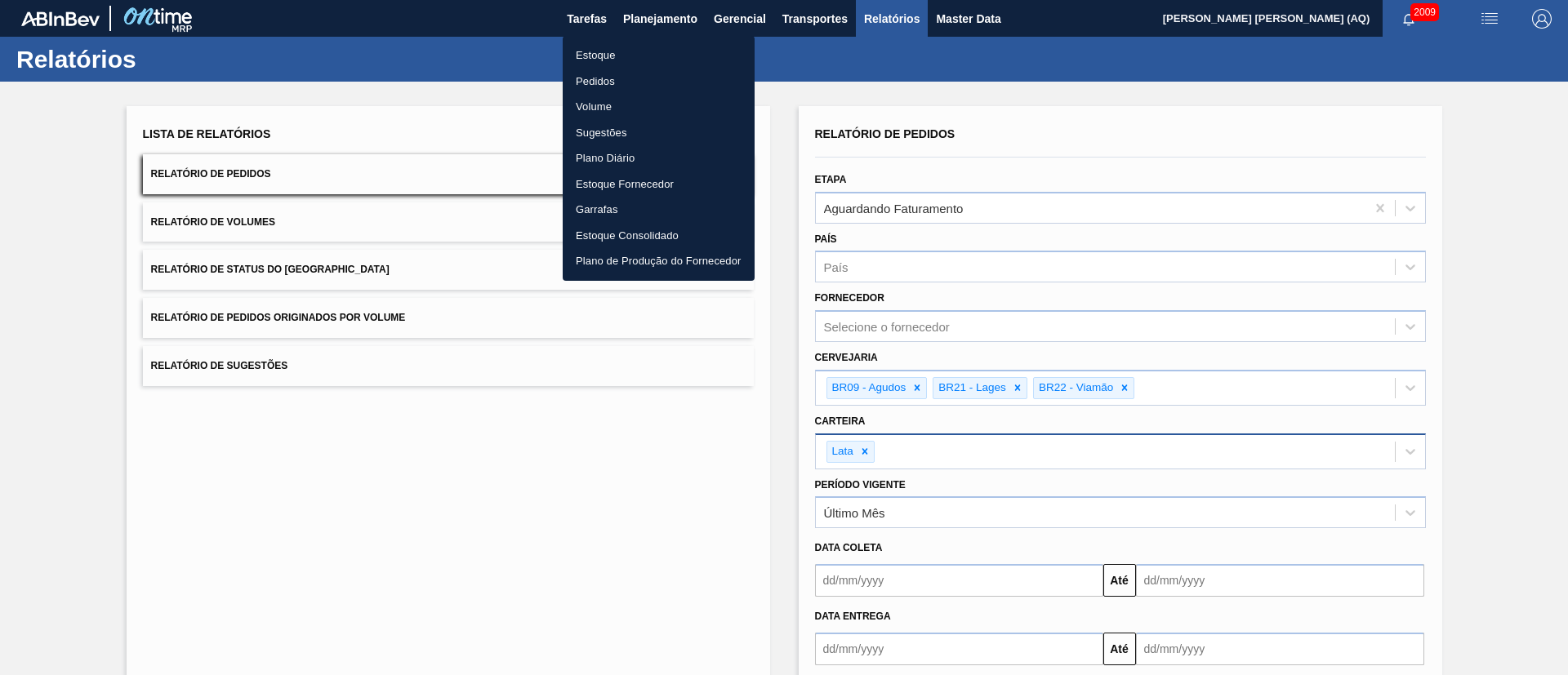
click at [616, 54] on li "Estoque" at bounding box center [659, 55] width 192 height 26
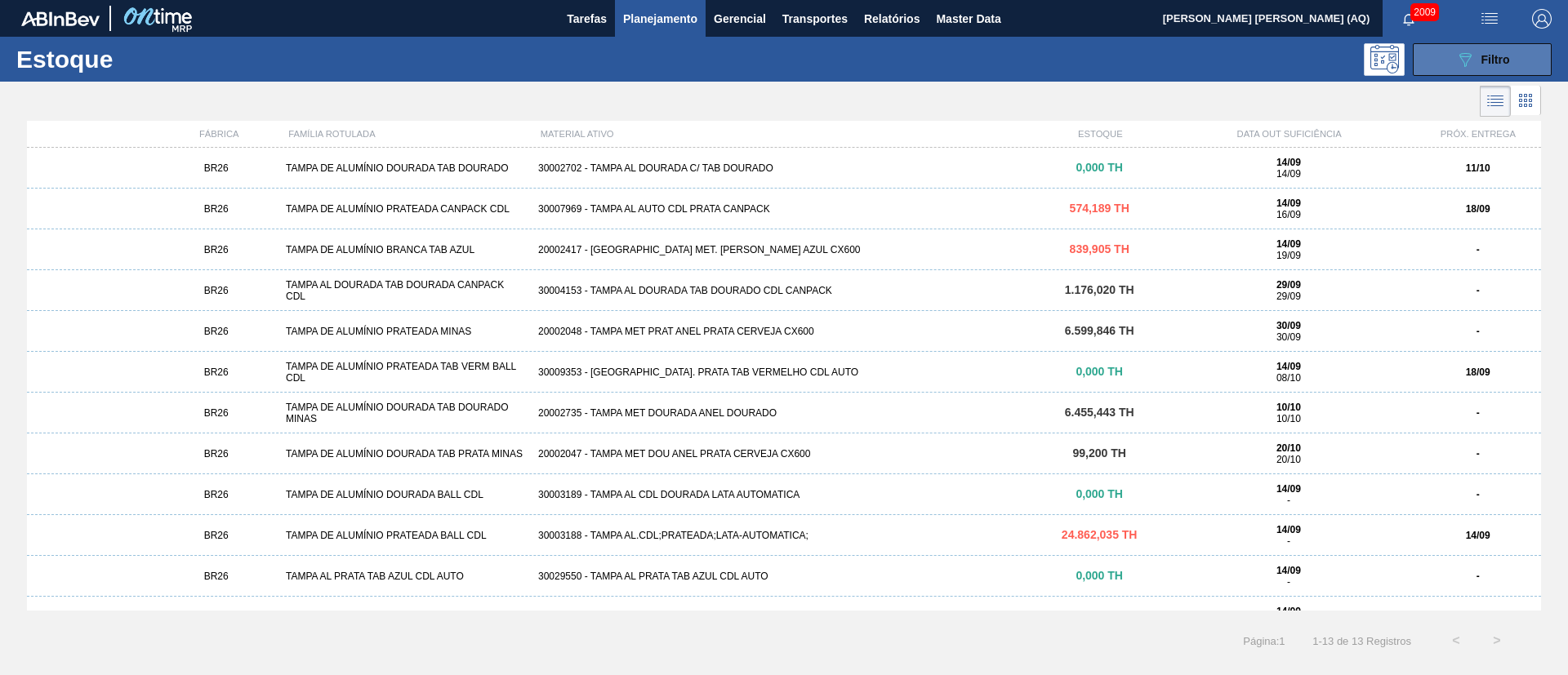
click at [1468, 53] on icon at bounding box center [1466, 60] width 12 height 14
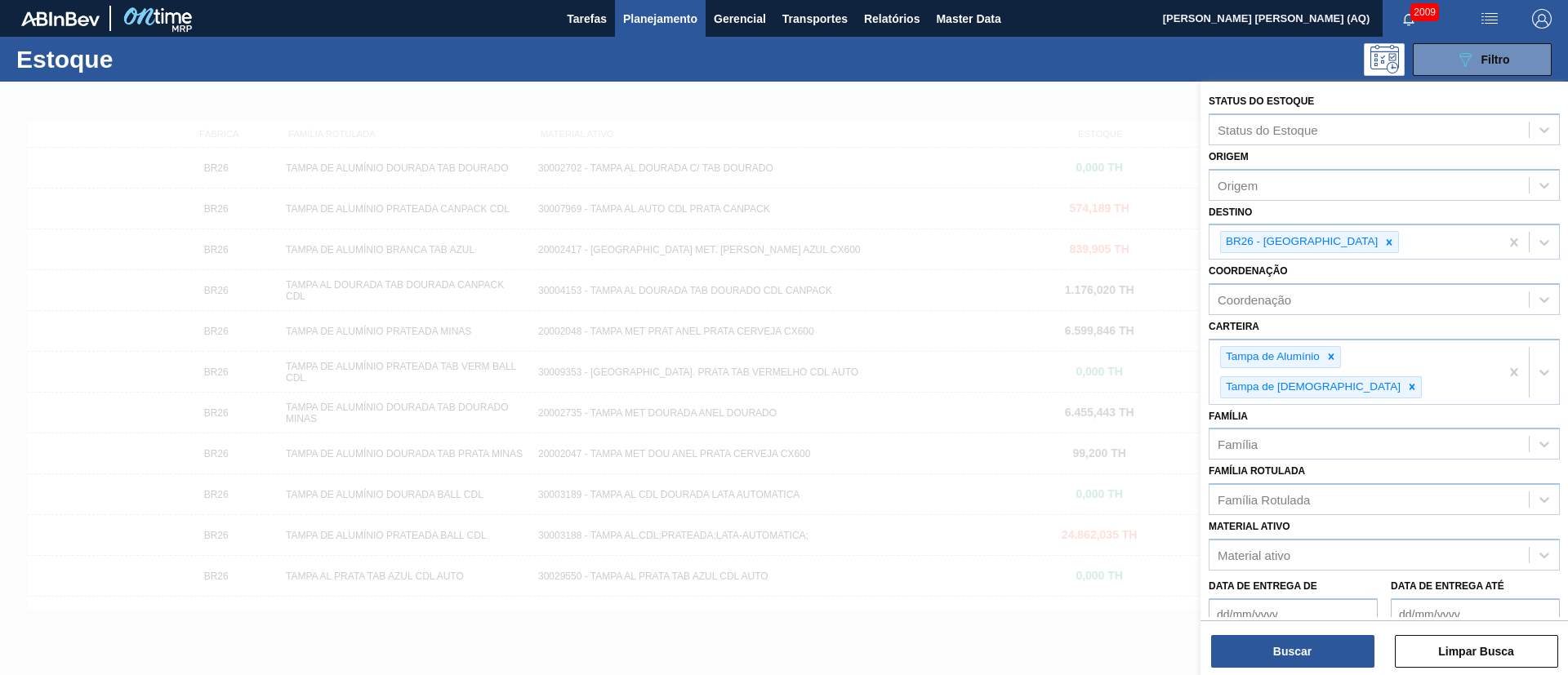
click at [675, 18] on span "Planejamento" at bounding box center [661, 18] width 74 height 20
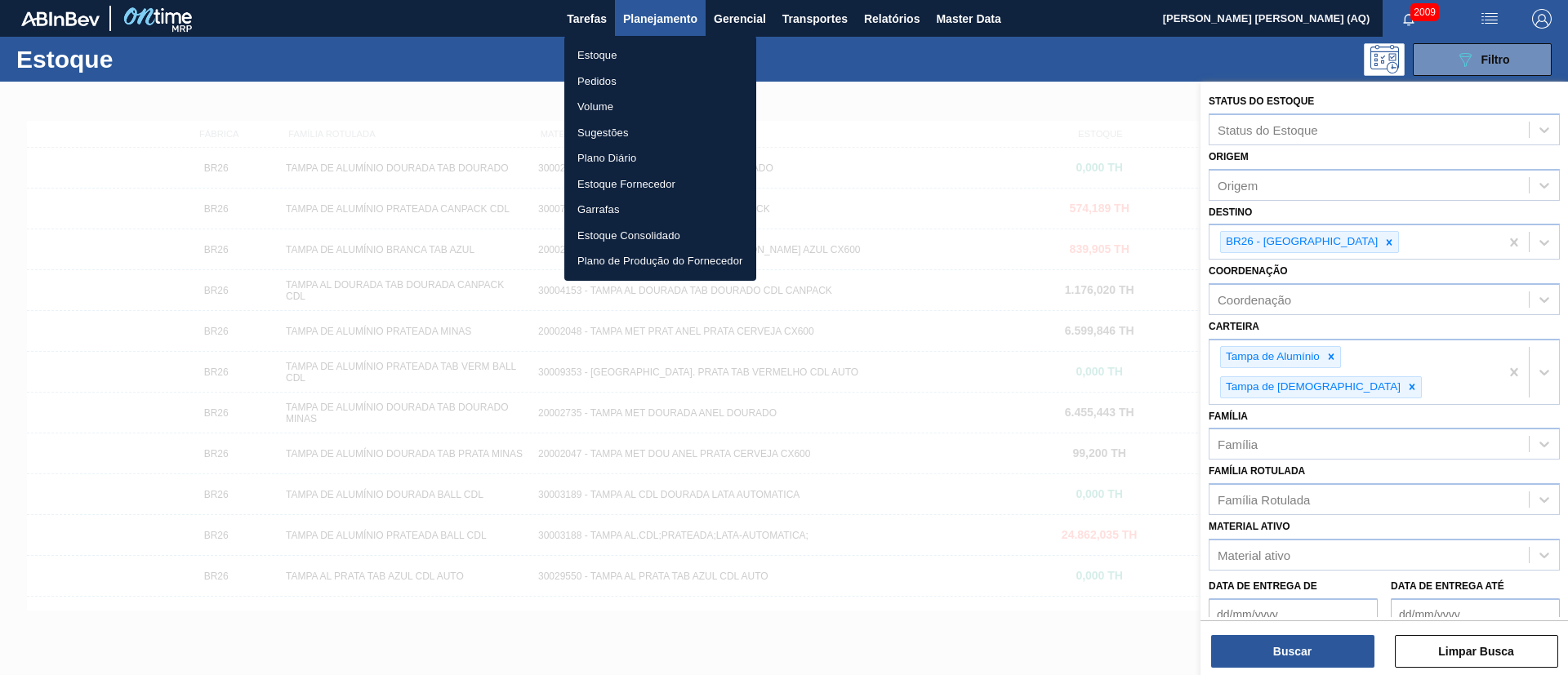
click at [586, 76] on li "Pedidos" at bounding box center [661, 81] width 192 height 26
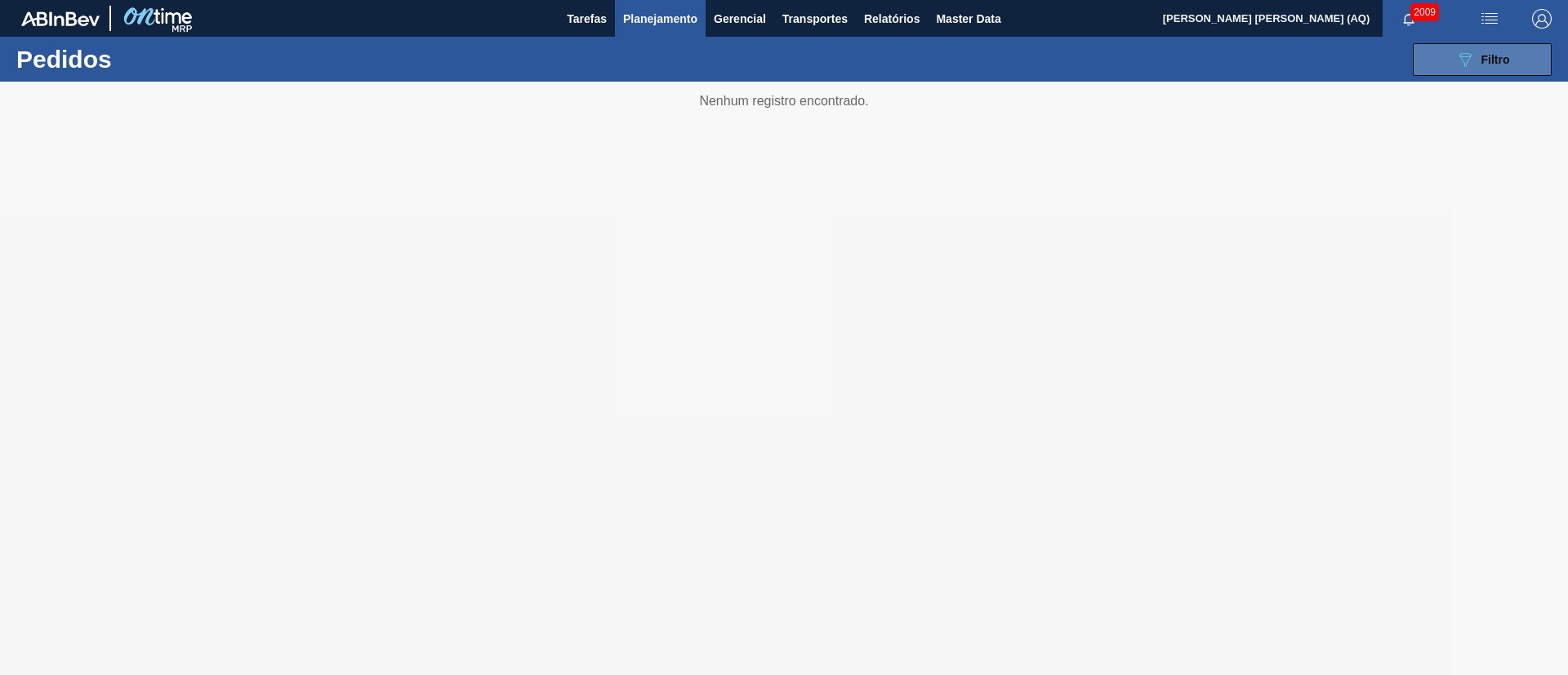
click at [1460, 64] on icon "089F7B8B-B2A5-4AFE-B5C0-19BA573D28AC" at bounding box center [1465, 60] width 20 height 20
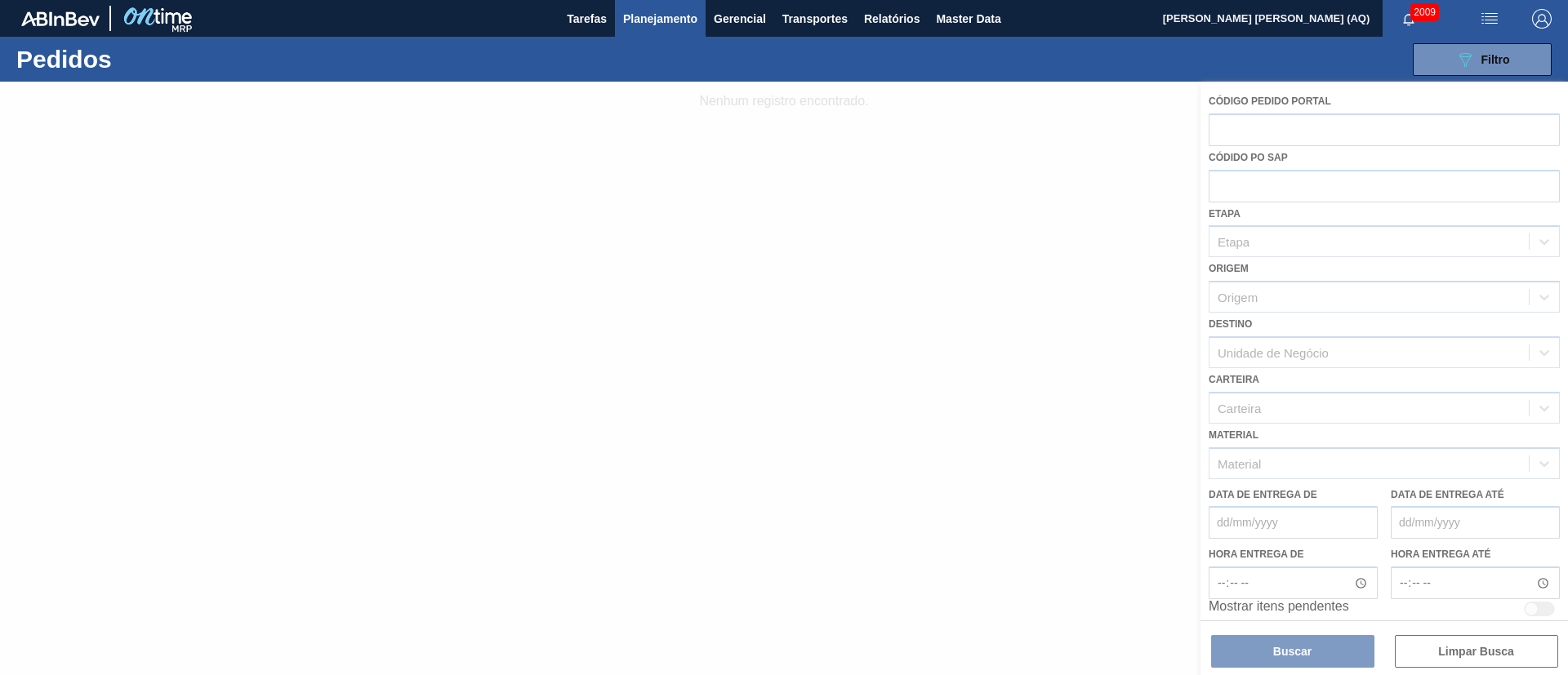
click at [1049, 163] on div at bounding box center [784, 378] width 1568 height 594
click at [658, 22] on span "Planejamento" at bounding box center [661, 18] width 74 height 20
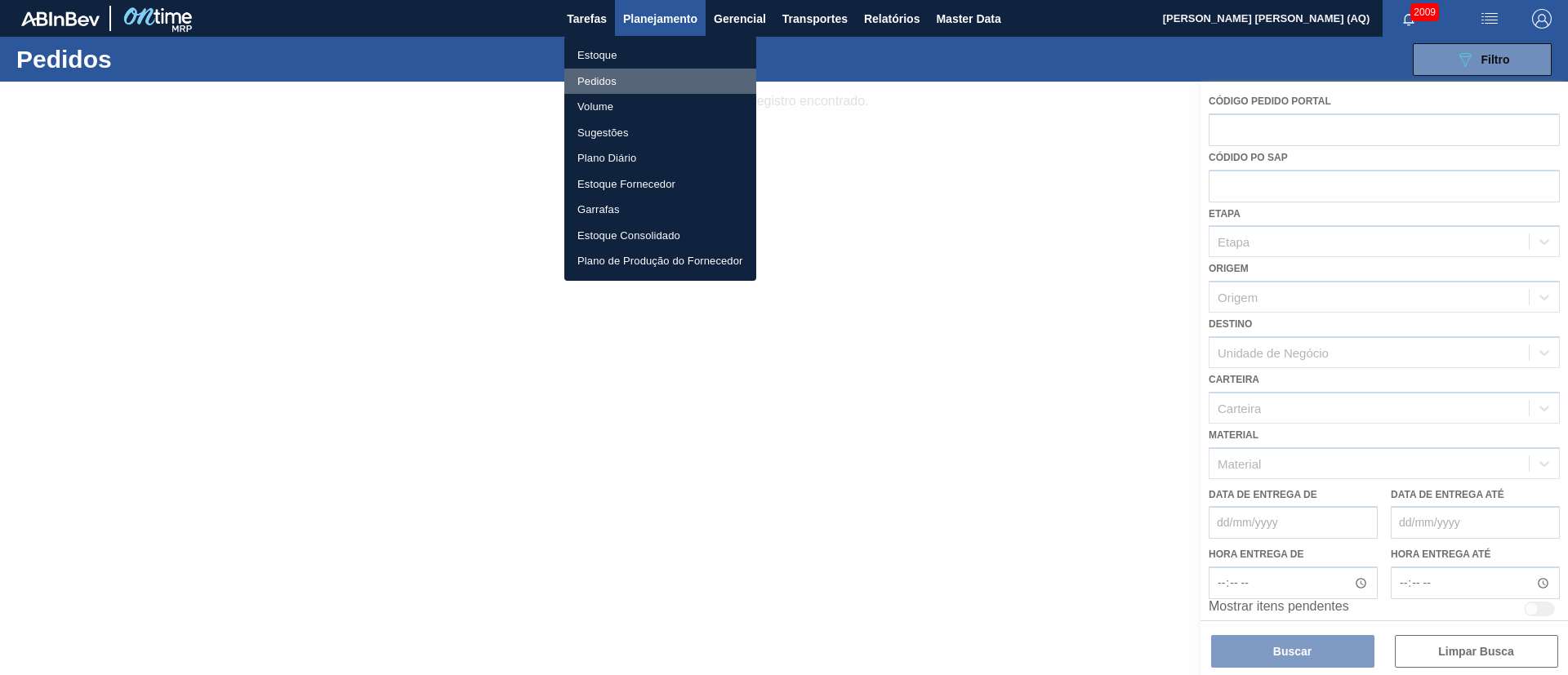
click at [593, 82] on li "Pedidos" at bounding box center [661, 81] width 192 height 26
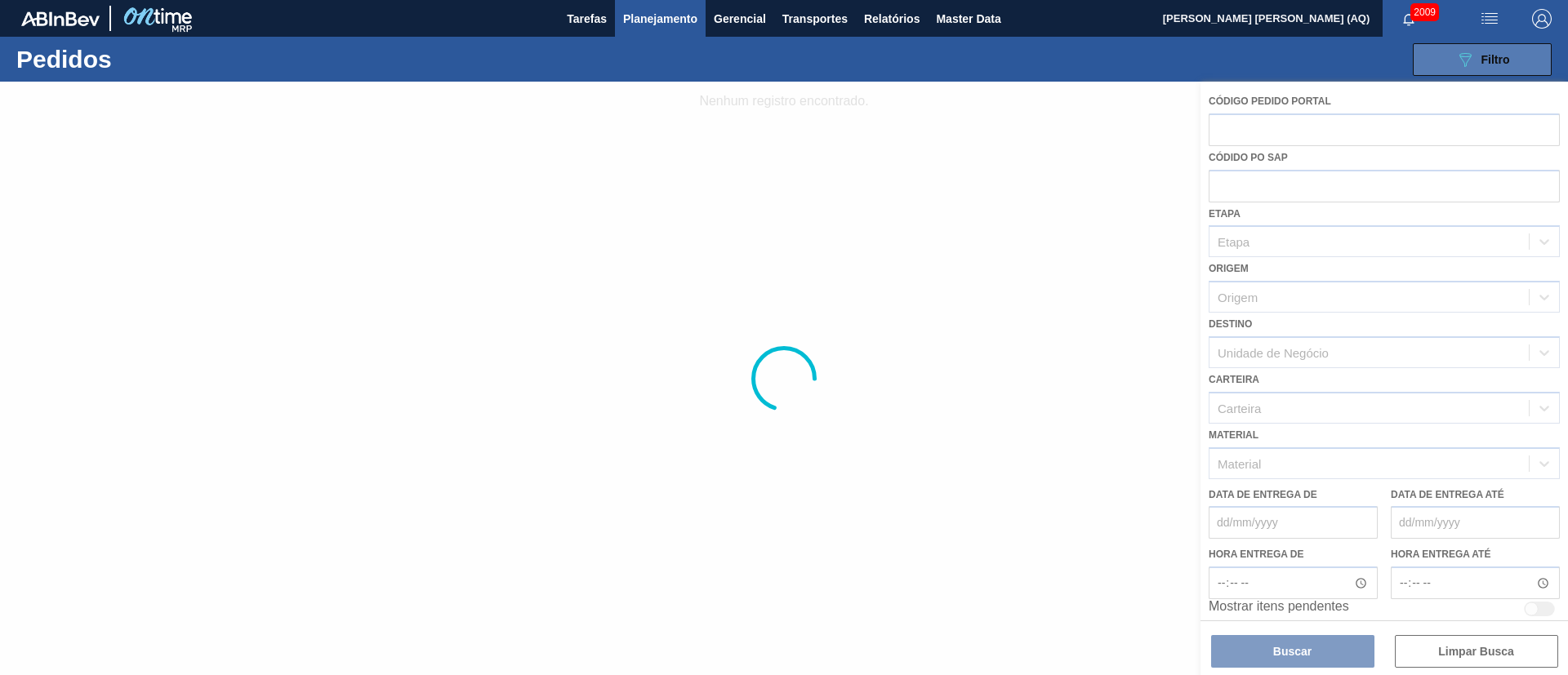
click at [1480, 60] on div "089F7B8B-B2A5-4AFE-B5C0-19BA573D28AC Filtro" at bounding box center [1482, 60] width 54 height 20
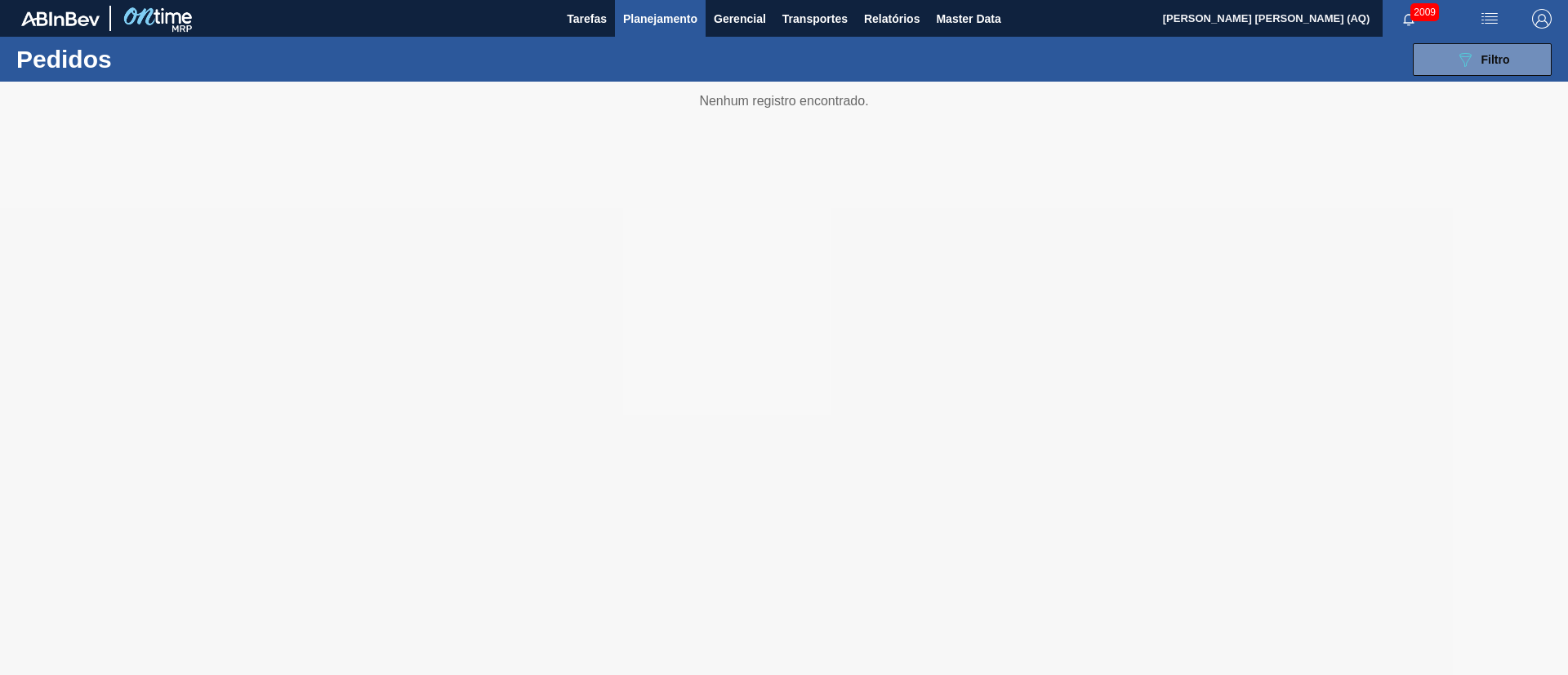
click at [942, 326] on div at bounding box center [784, 378] width 1568 height 594
click at [1433, 159] on div at bounding box center [784, 378] width 1568 height 594
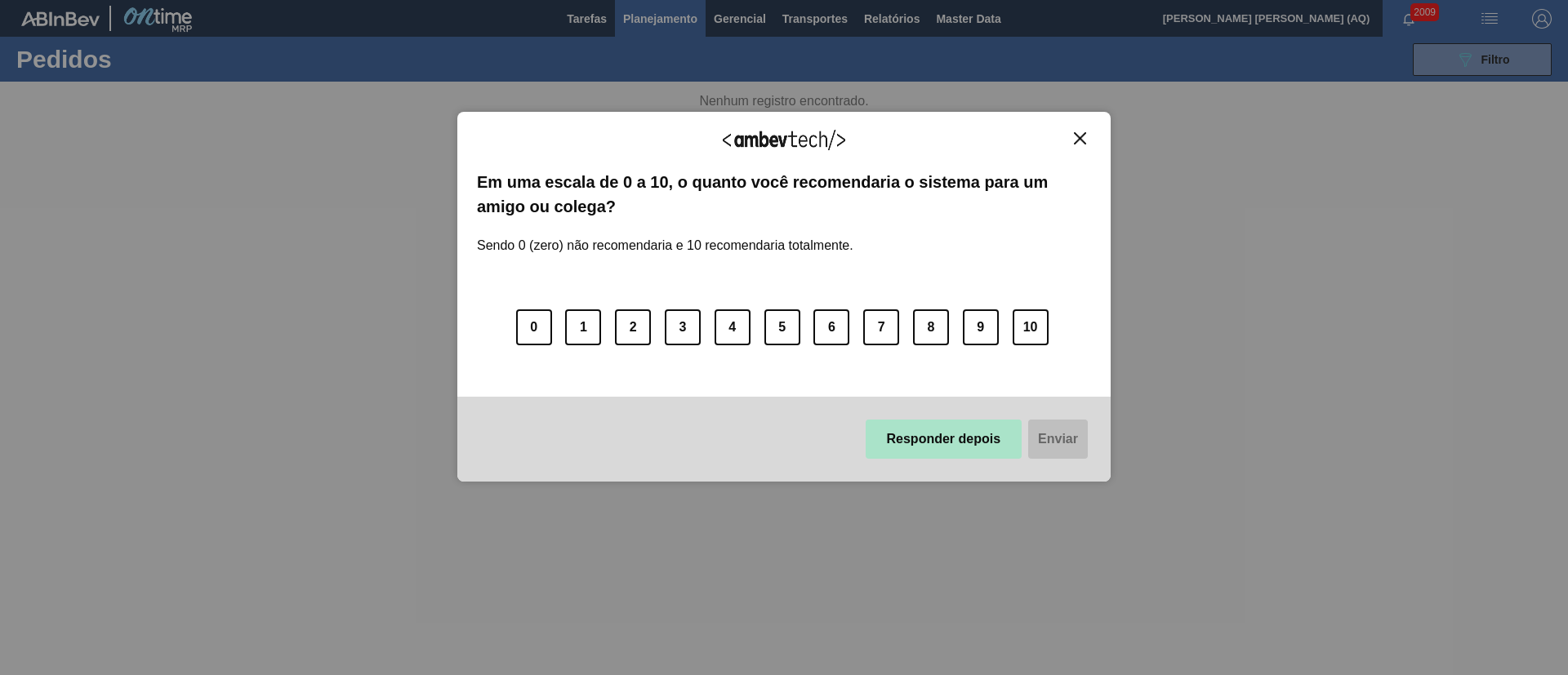
click at [982, 432] on button "Responder depois" at bounding box center [944, 438] width 157 height 39
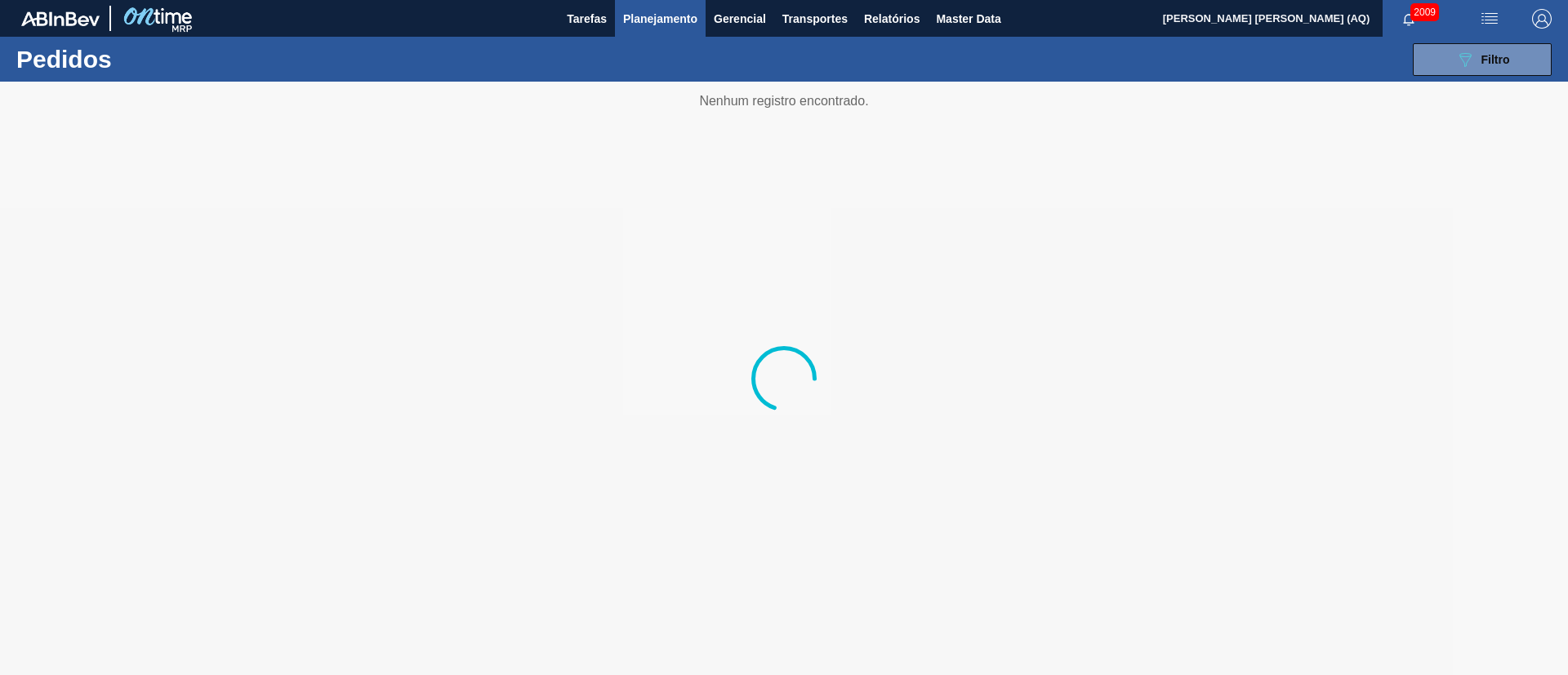
click at [653, 17] on span "Planejamento" at bounding box center [661, 18] width 74 height 20
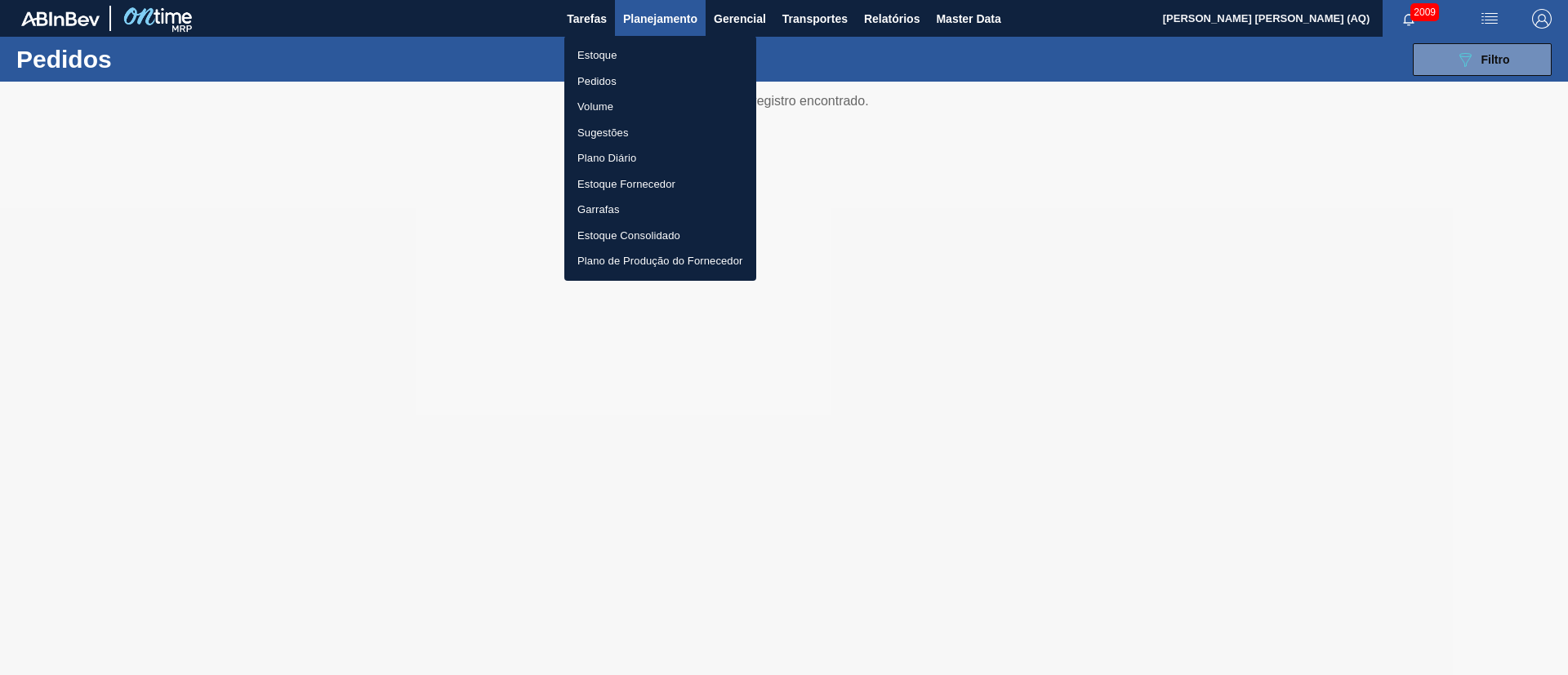
click at [598, 85] on li "Pedidos" at bounding box center [661, 81] width 192 height 26
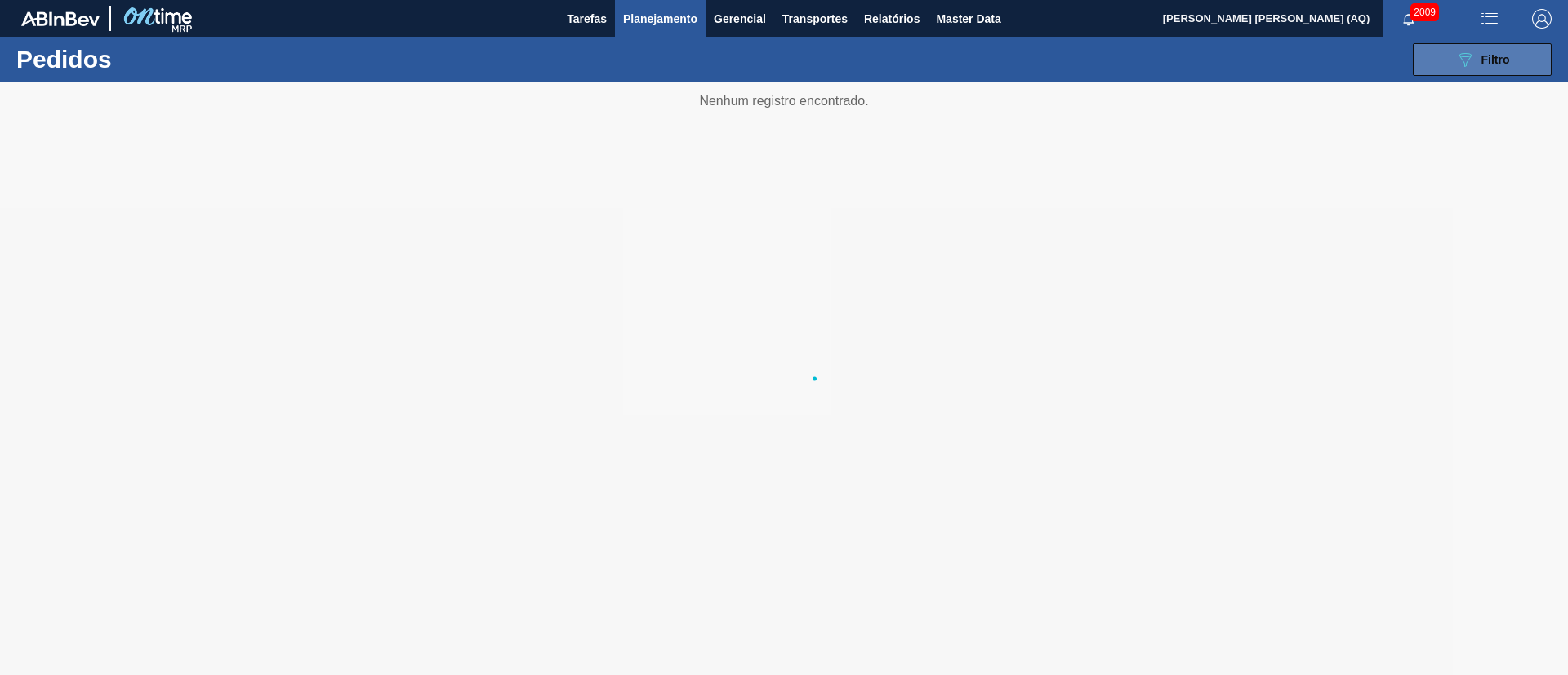
click at [1491, 73] on button "089F7B8B-B2A5-4AFE-B5C0-19BA573D28AC Filtro" at bounding box center [1482, 60] width 139 height 33
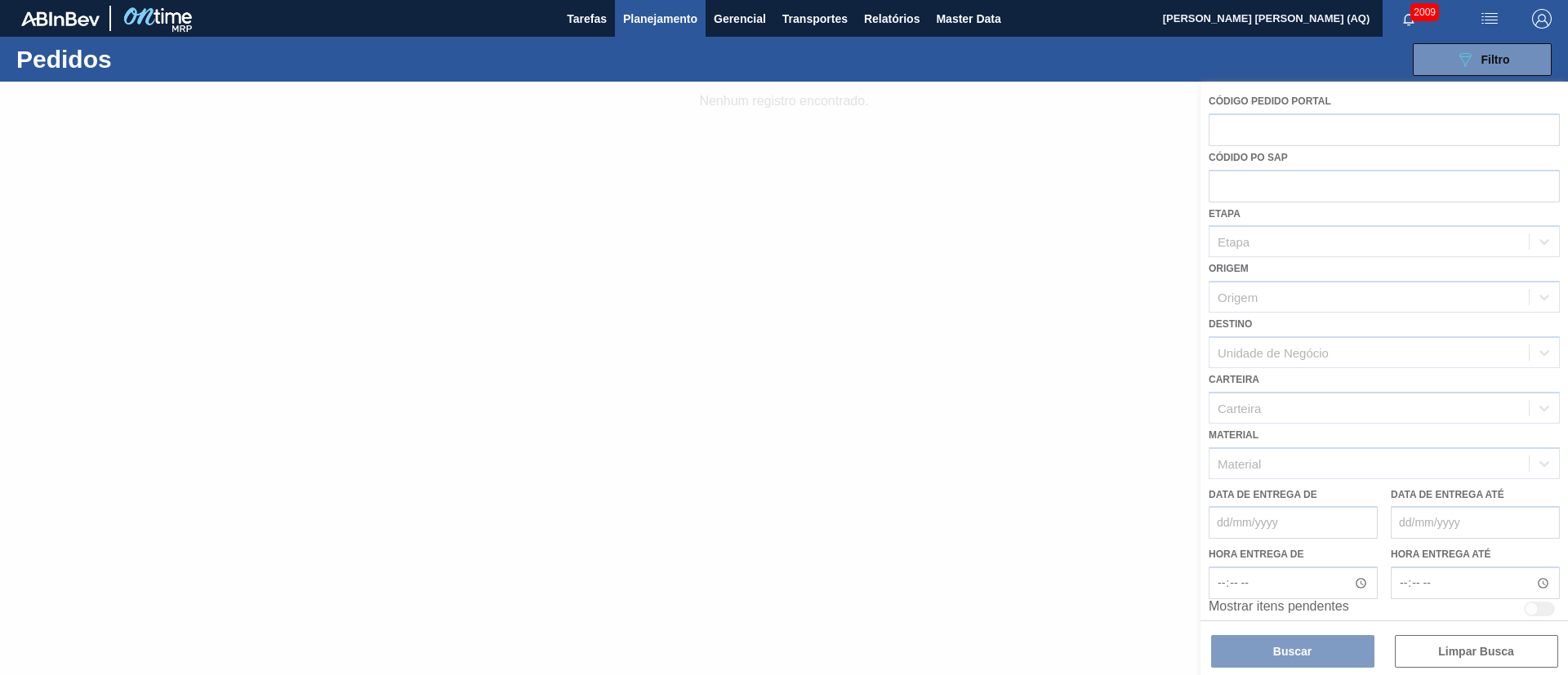
click at [1367, 195] on div at bounding box center [784, 378] width 1568 height 594
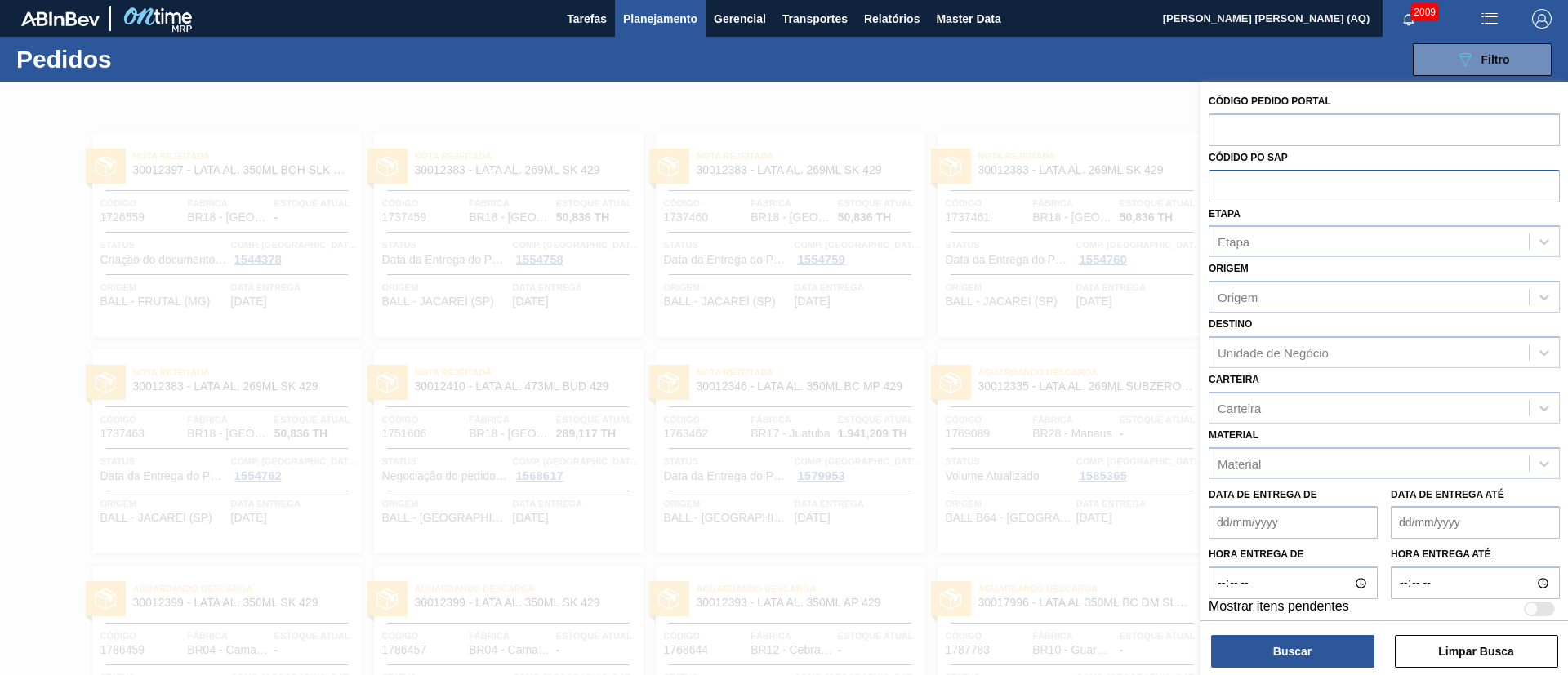
click at [1313, 181] on input "text" at bounding box center [1385, 185] width 351 height 31
paste input "text"
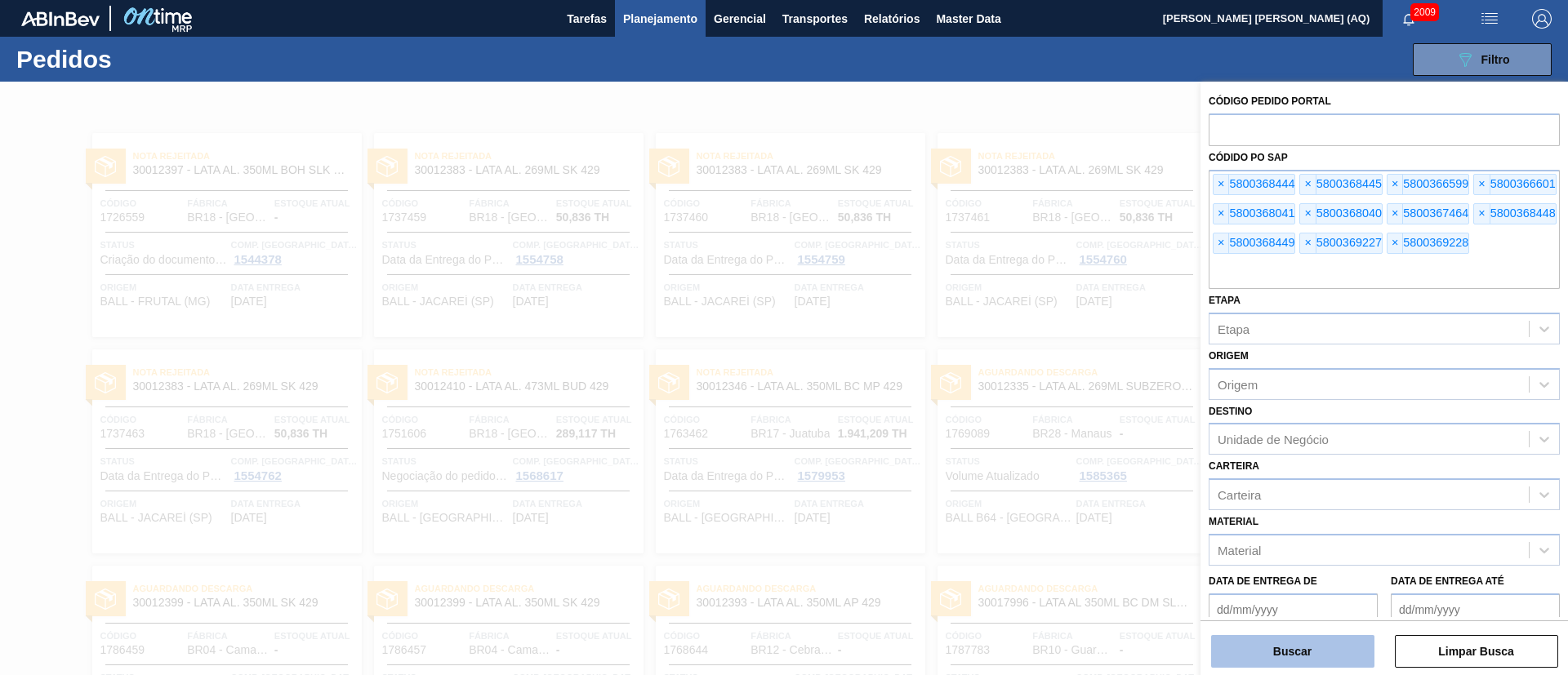
click at [1307, 646] on button "Buscar" at bounding box center [1292, 652] width 163 height 33
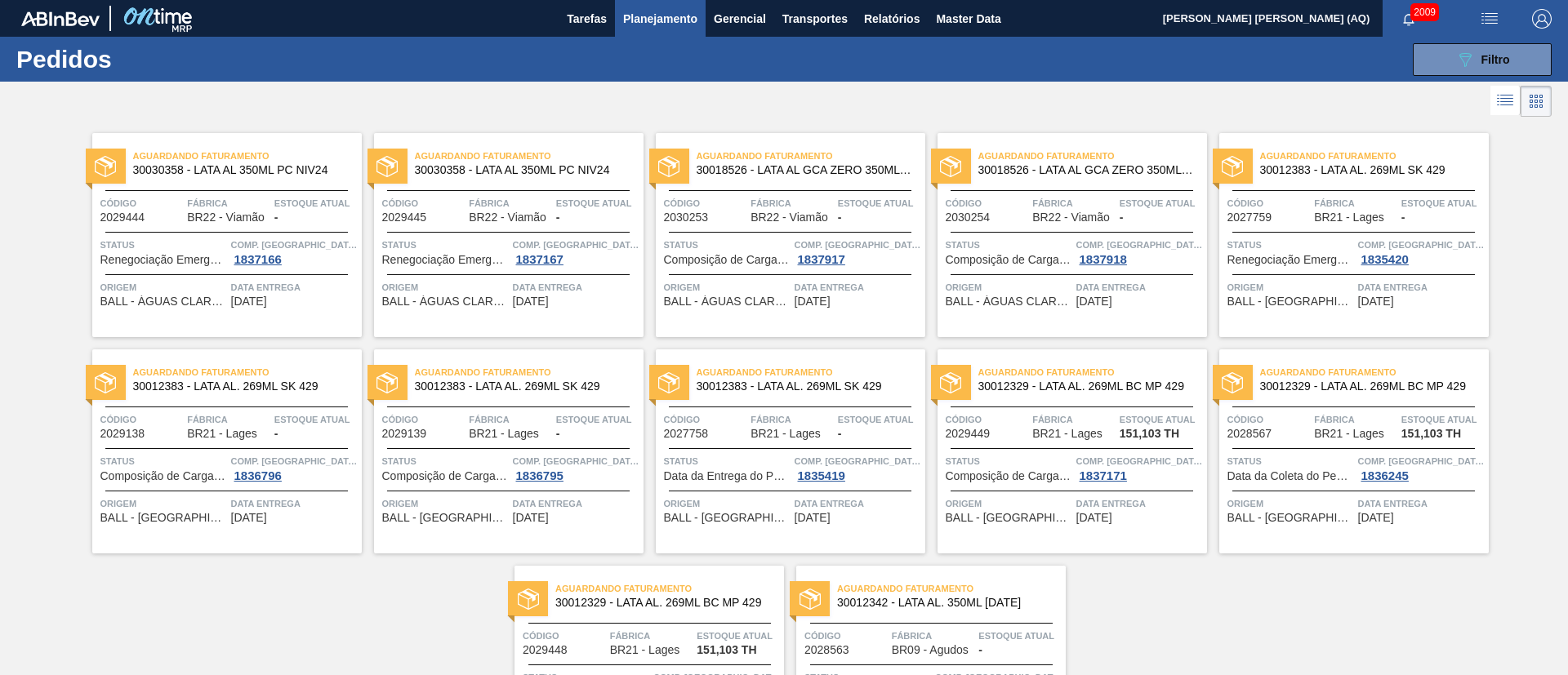
click at [1504, 100] on icon at bounding box center [1505, 100] width 20 height 20
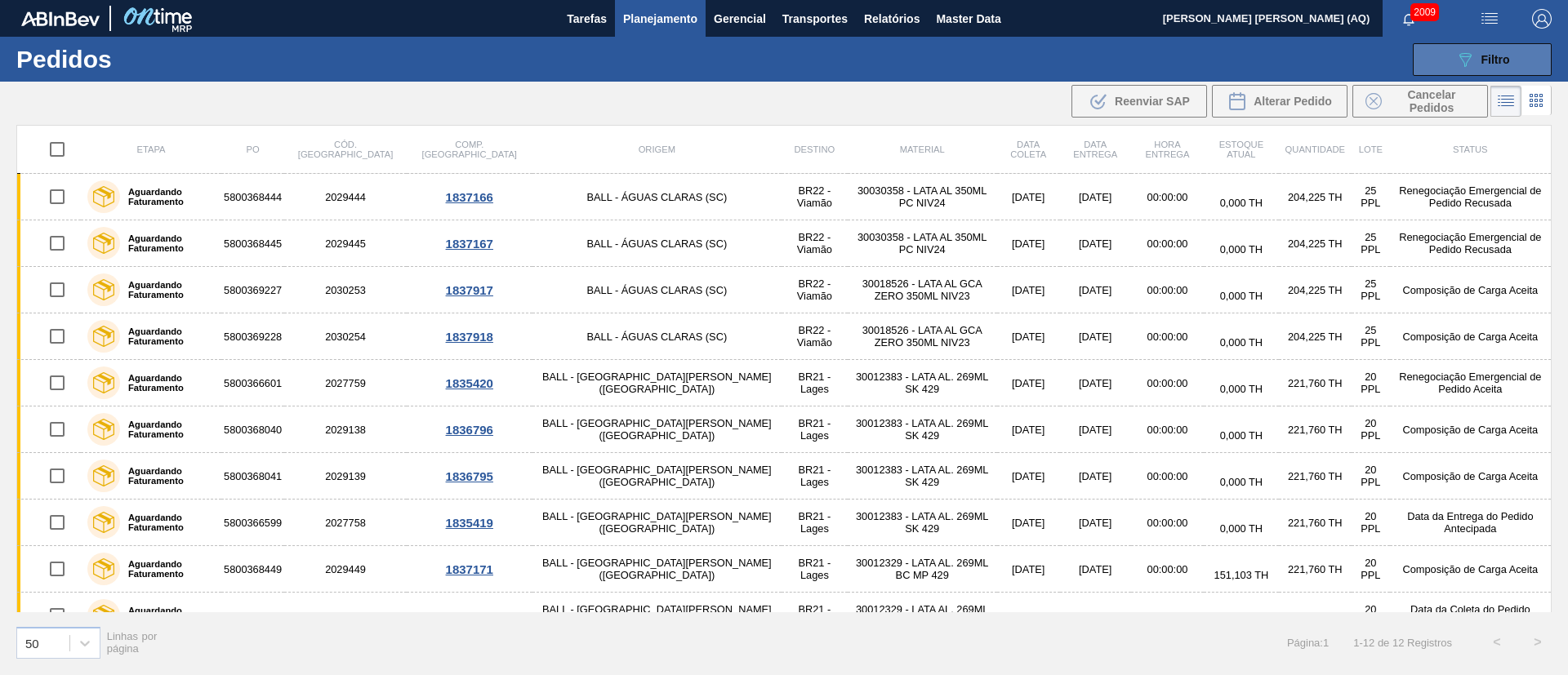
click at [1464, 55] on icon at bounding box center [1466, 60] width 12 height 14
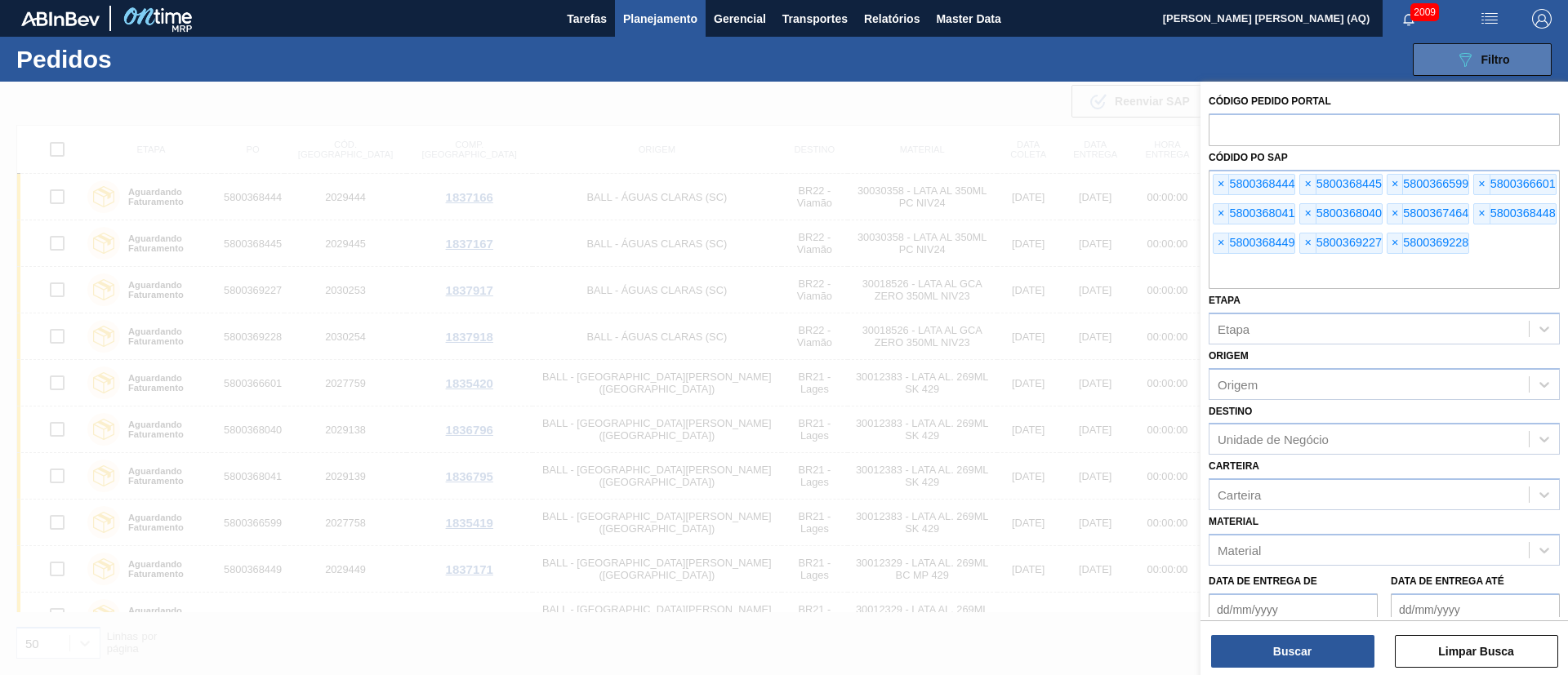
click at [1457, 57] on icon "089F7B8B-B2A5-4AFE-B5C0-19BA573D28AC" at bounding box center [1465, 60] width 20 height 20
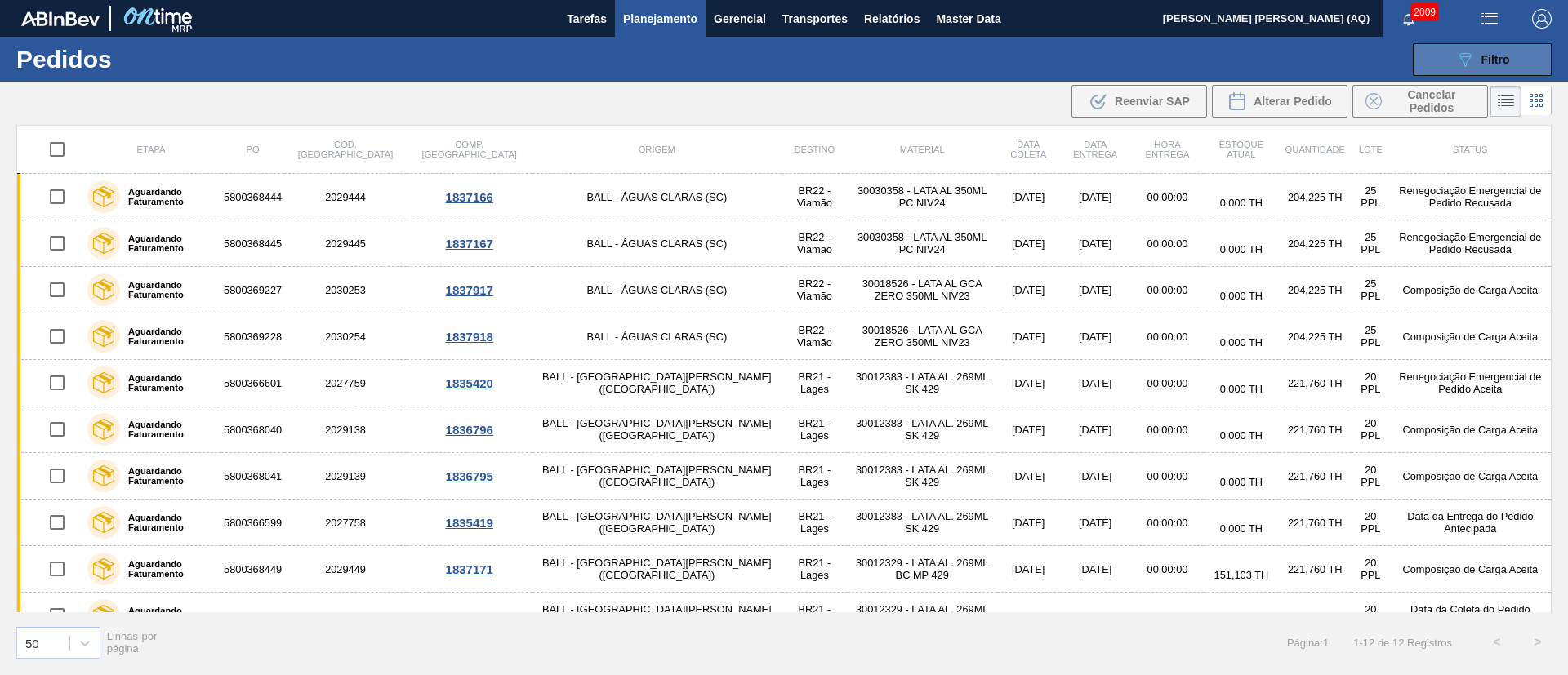
click at [1457, 57] on icon "089F7B8B-B2A5-4AFE-B5C0-19BA573D28AC" at bounding box center [1465, 60] width 20 height 20
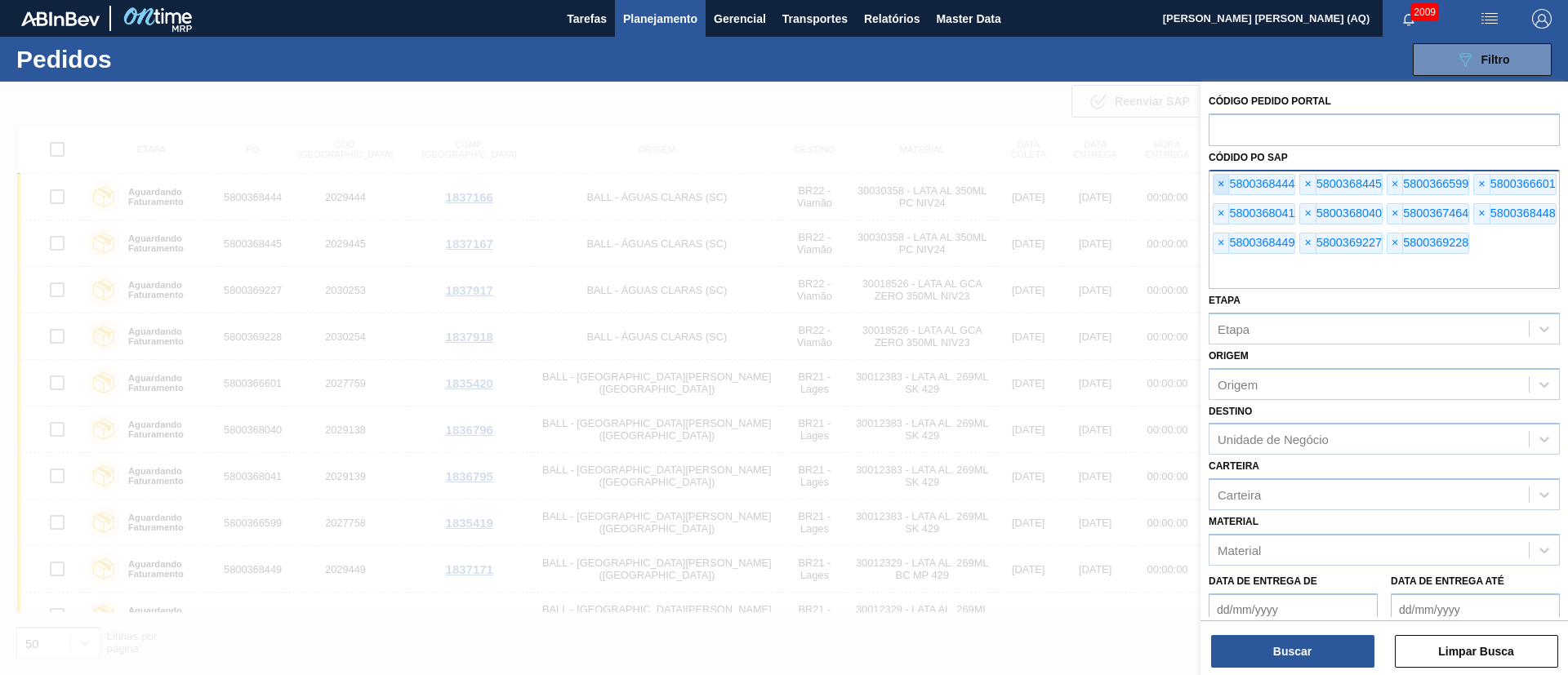
click at [1224, 186] on span "×" at bounding box center [1221, 184] width 16 height 20
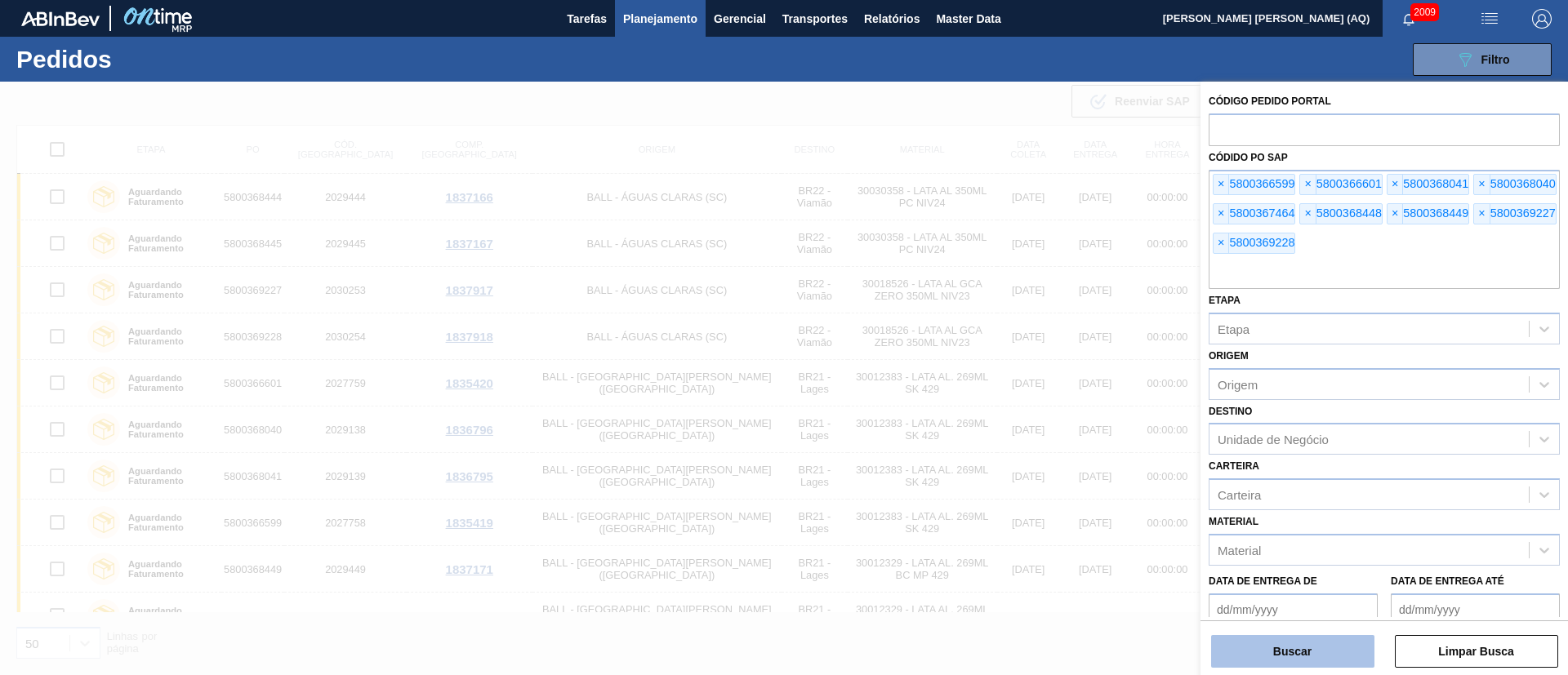
click at [1339, 638] on button "Buscar" at bounding box center [1292, 652] width 163 height 33
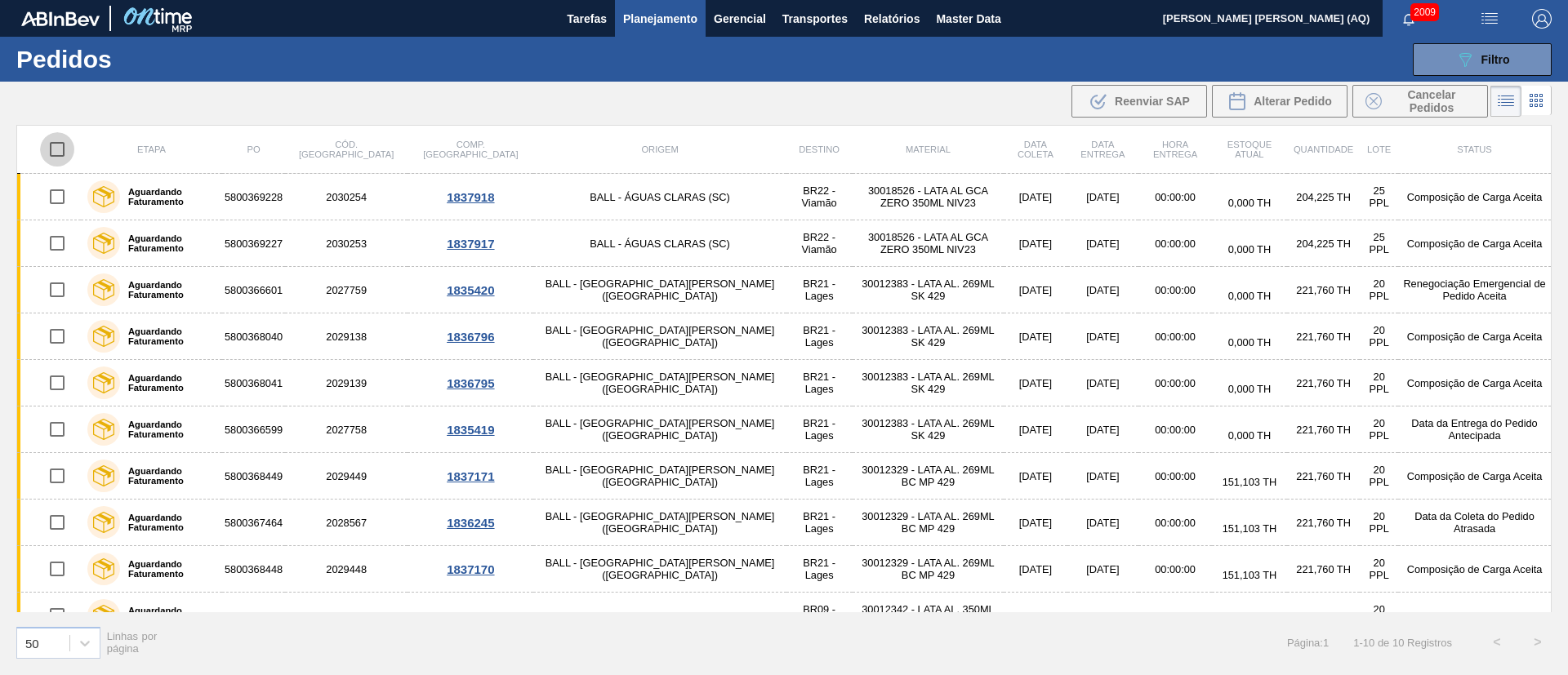
click at [57, 144] on input "checkbox" at bounding box center [57, 150] width 35 height 35
checkbox input "true"
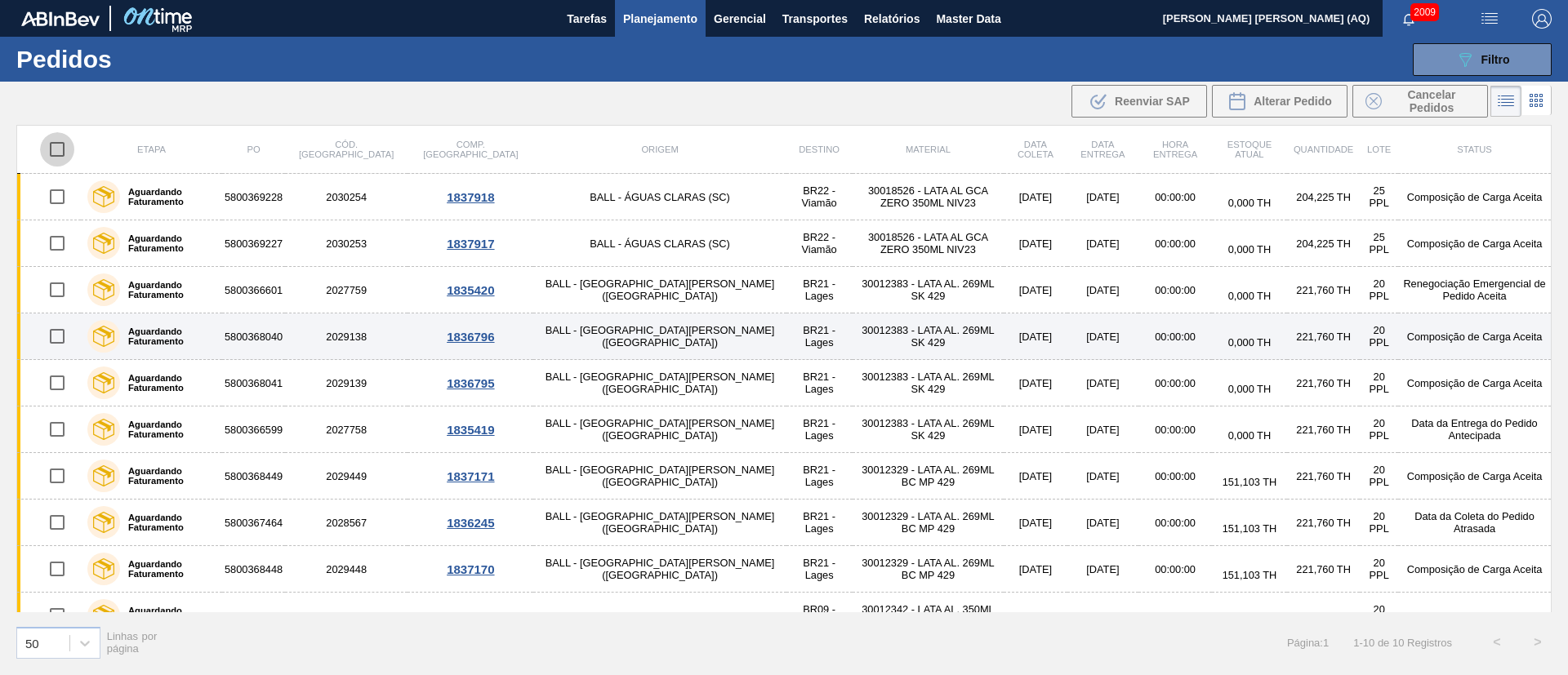
checkbox input "true"
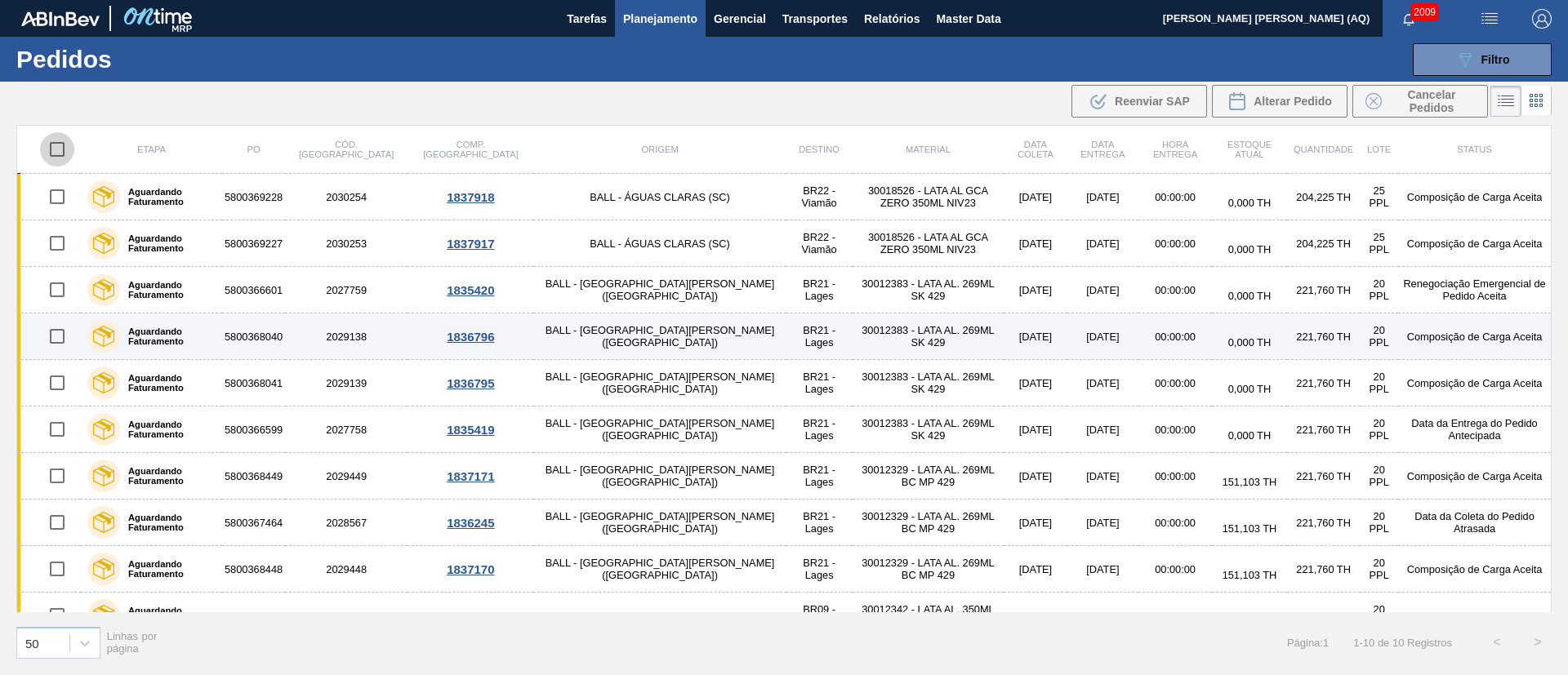
checkbox input "true"
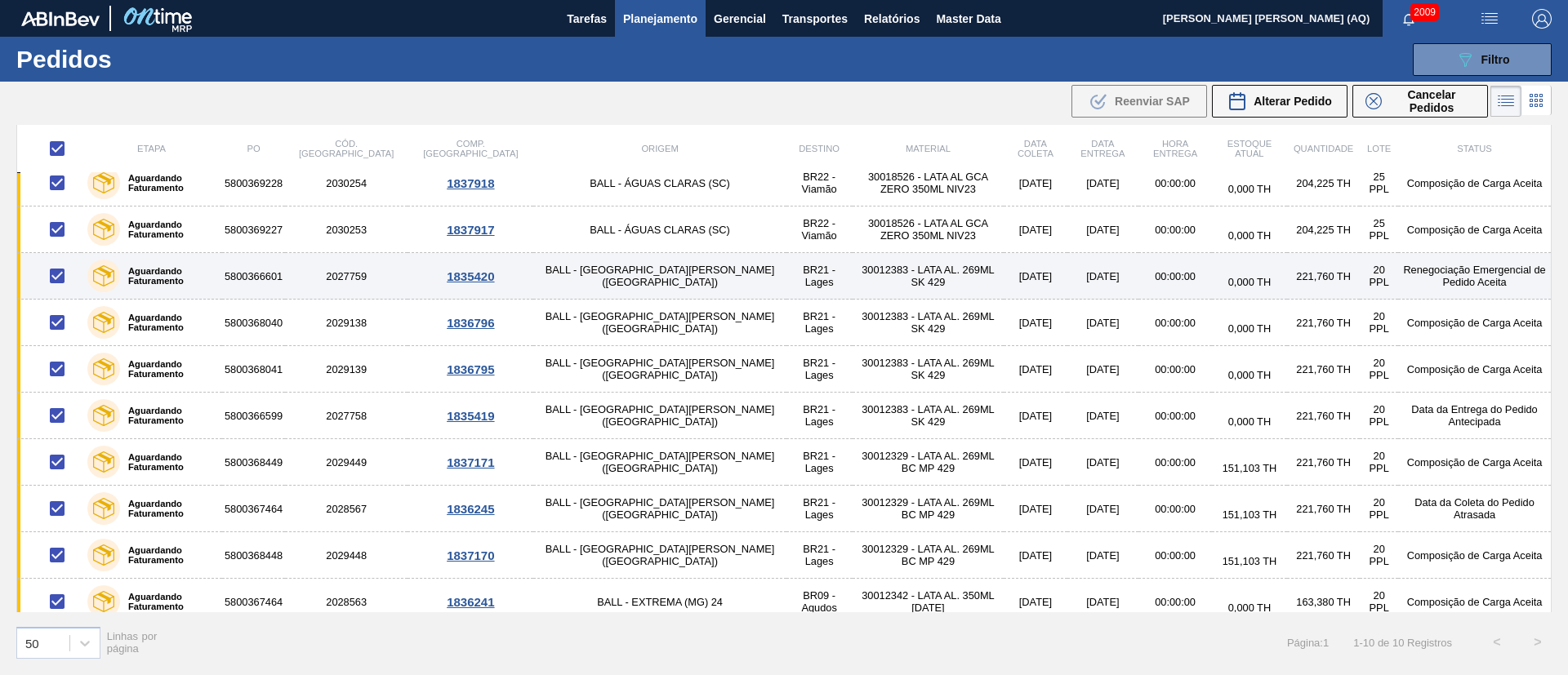
scroll to position [27, 0]
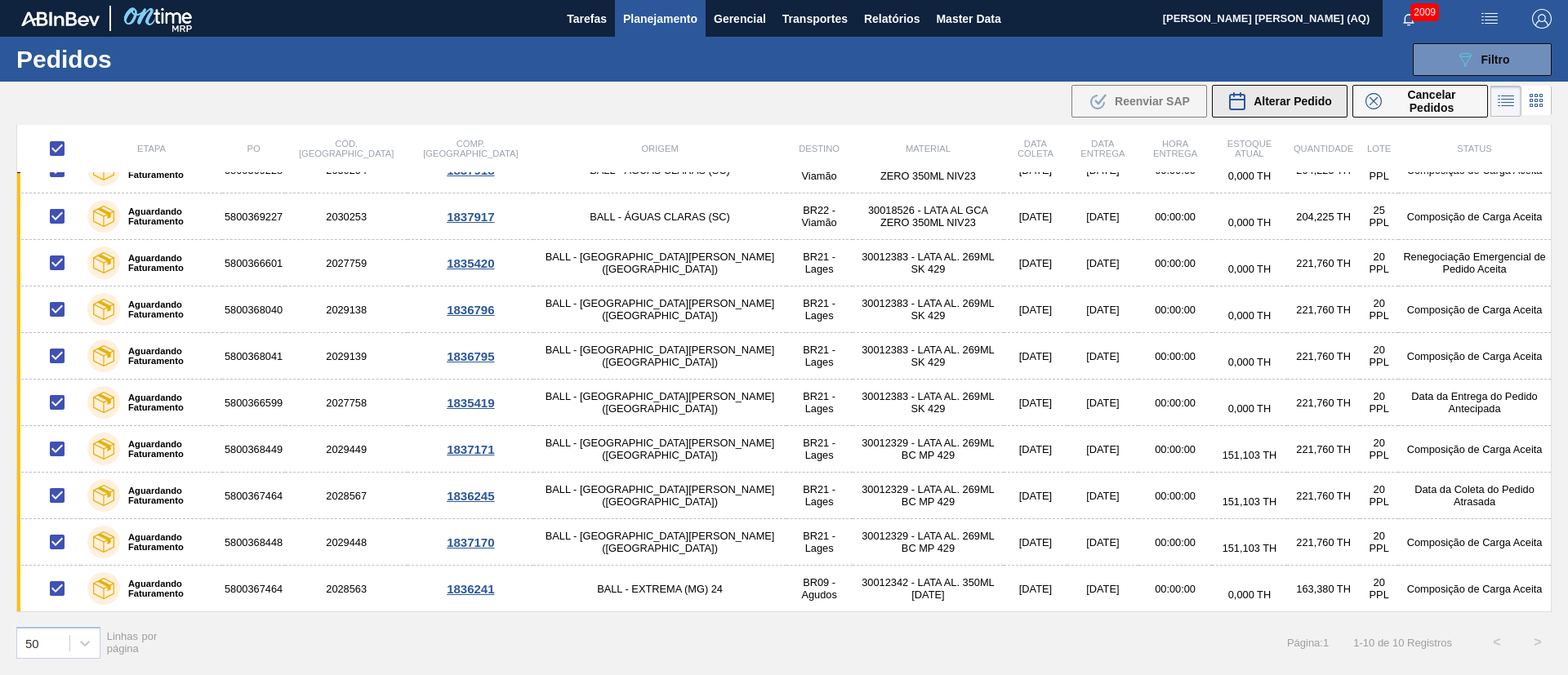
click at [1319, 104] on span "Alterar Pedido" at bounding box center [1293, 101] width 79 height 13
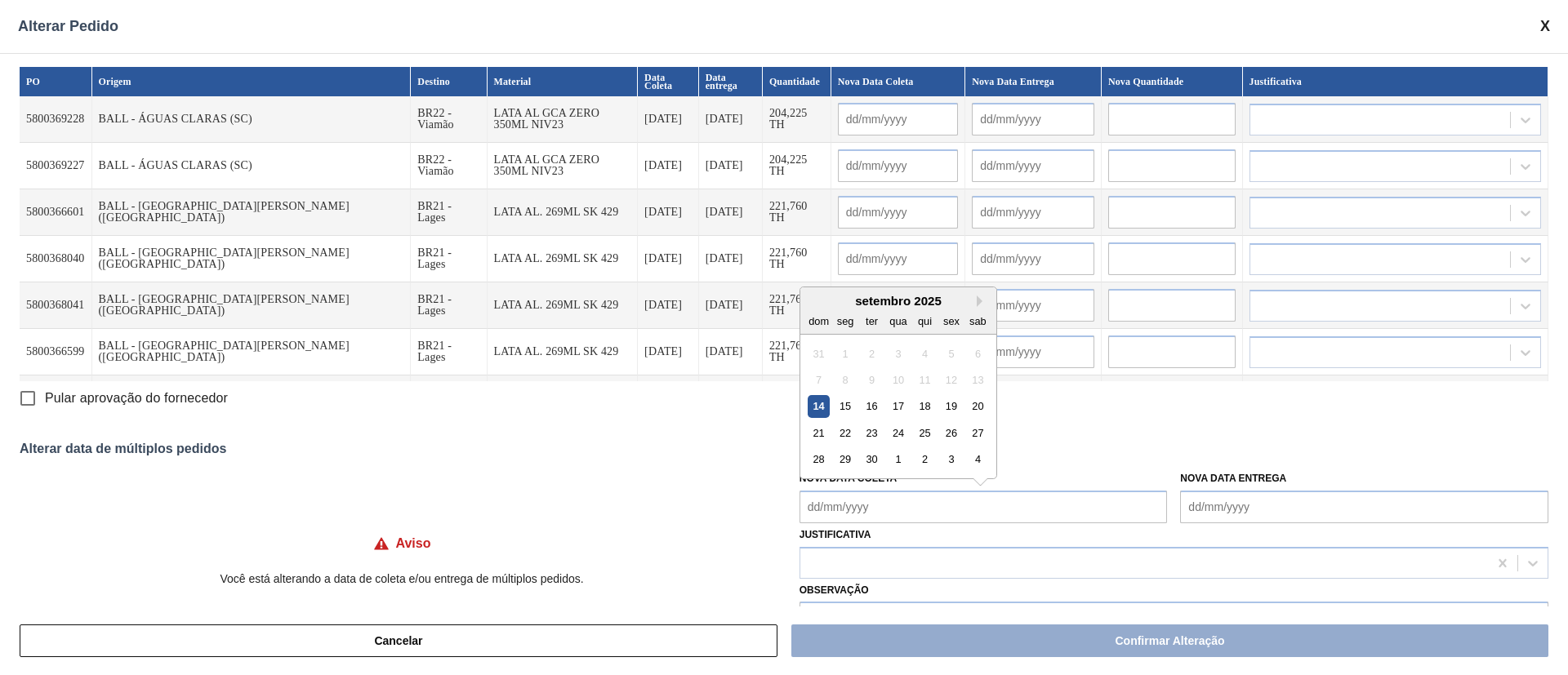
click at [1028, 509] on Coleta "Nova Data Coleta" at bounding box center [983, 507] width 368 height 33
click at [814, 404] on div "14" at bounding box center [818, 405] width 22 height 22
type Coleta "[DATE]"
type input "[DATE]"
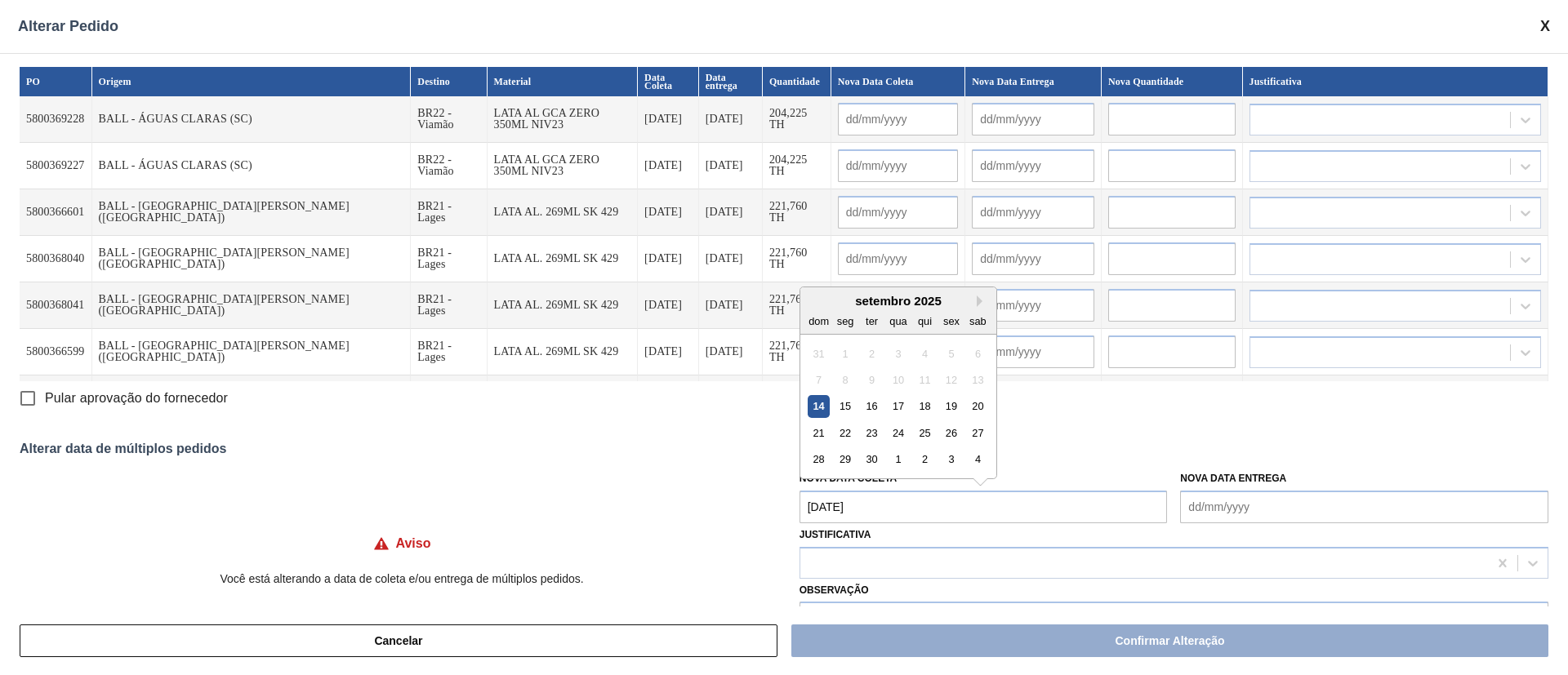
type input "[DATE]"
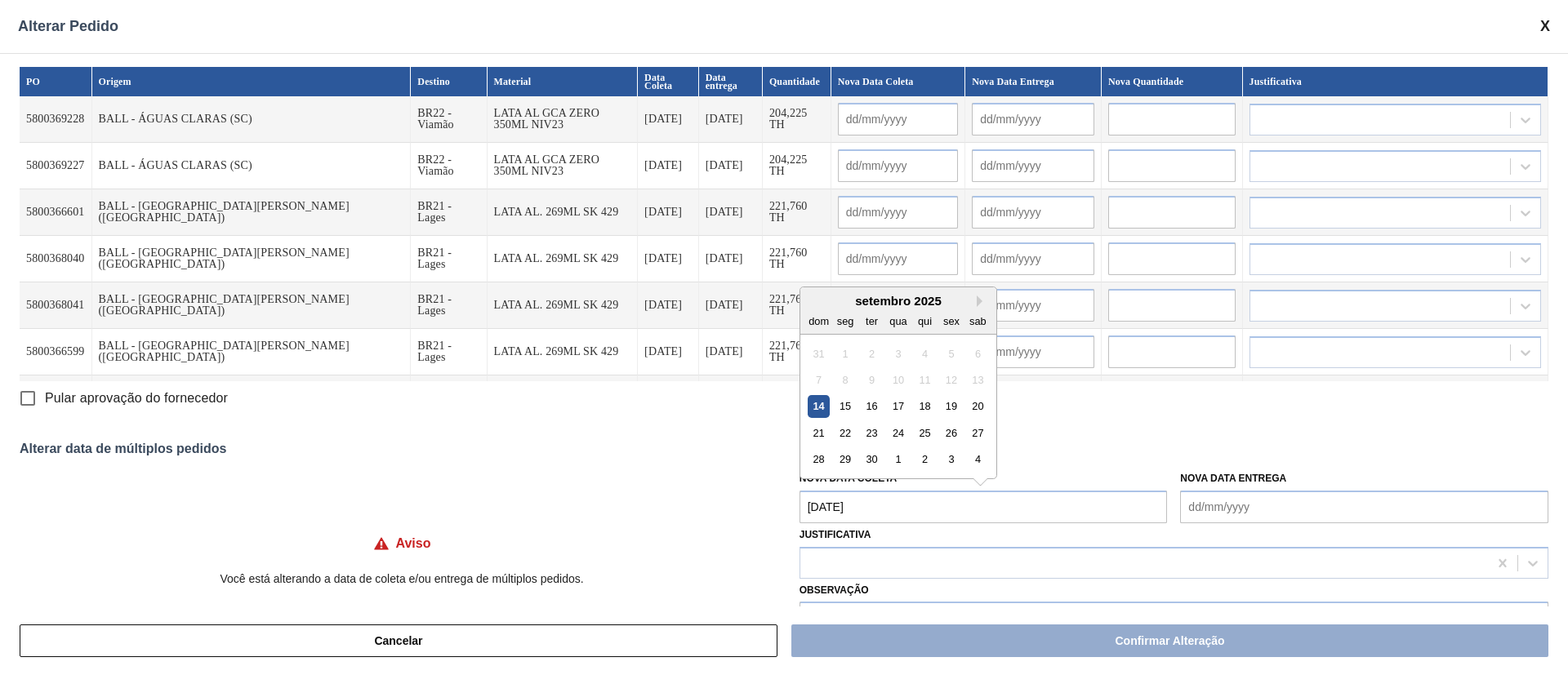
type input "[DATE]"
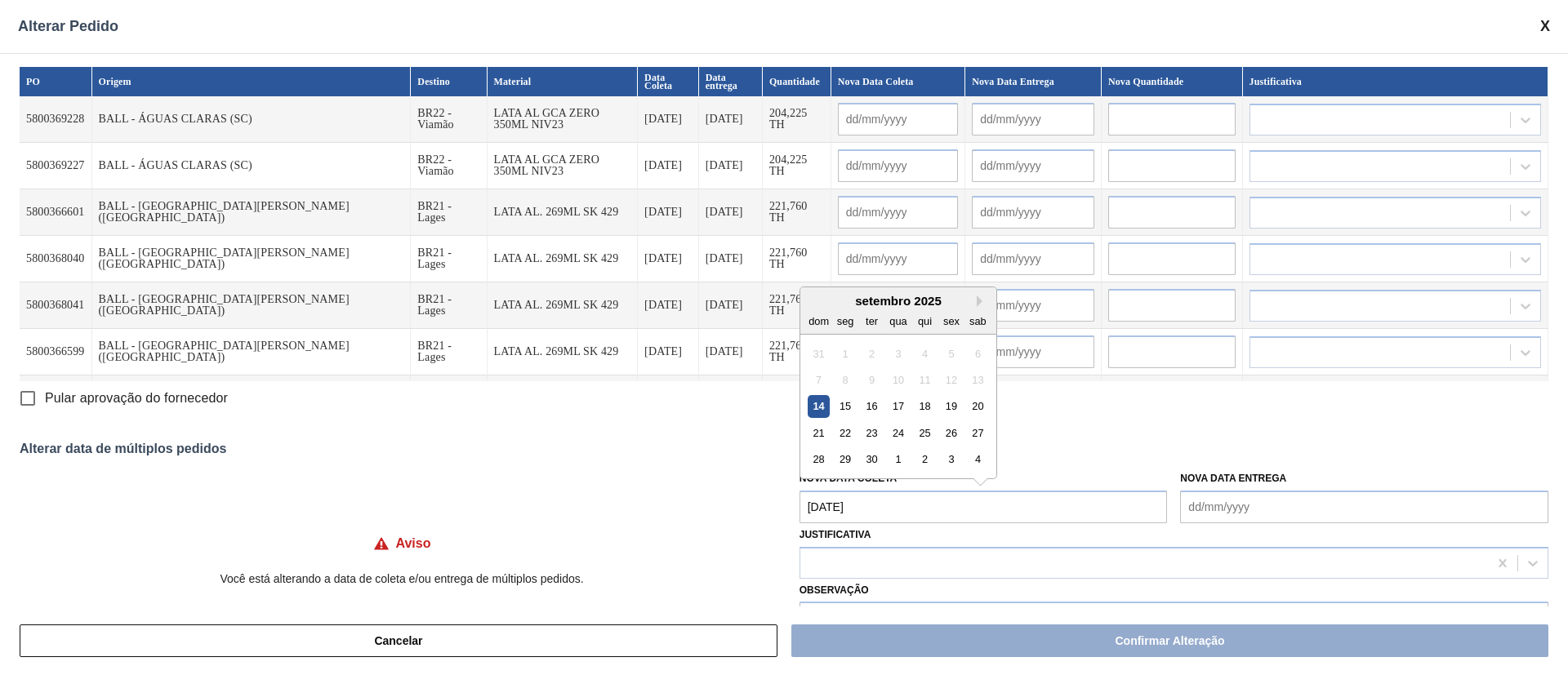
type input "[DATE]"
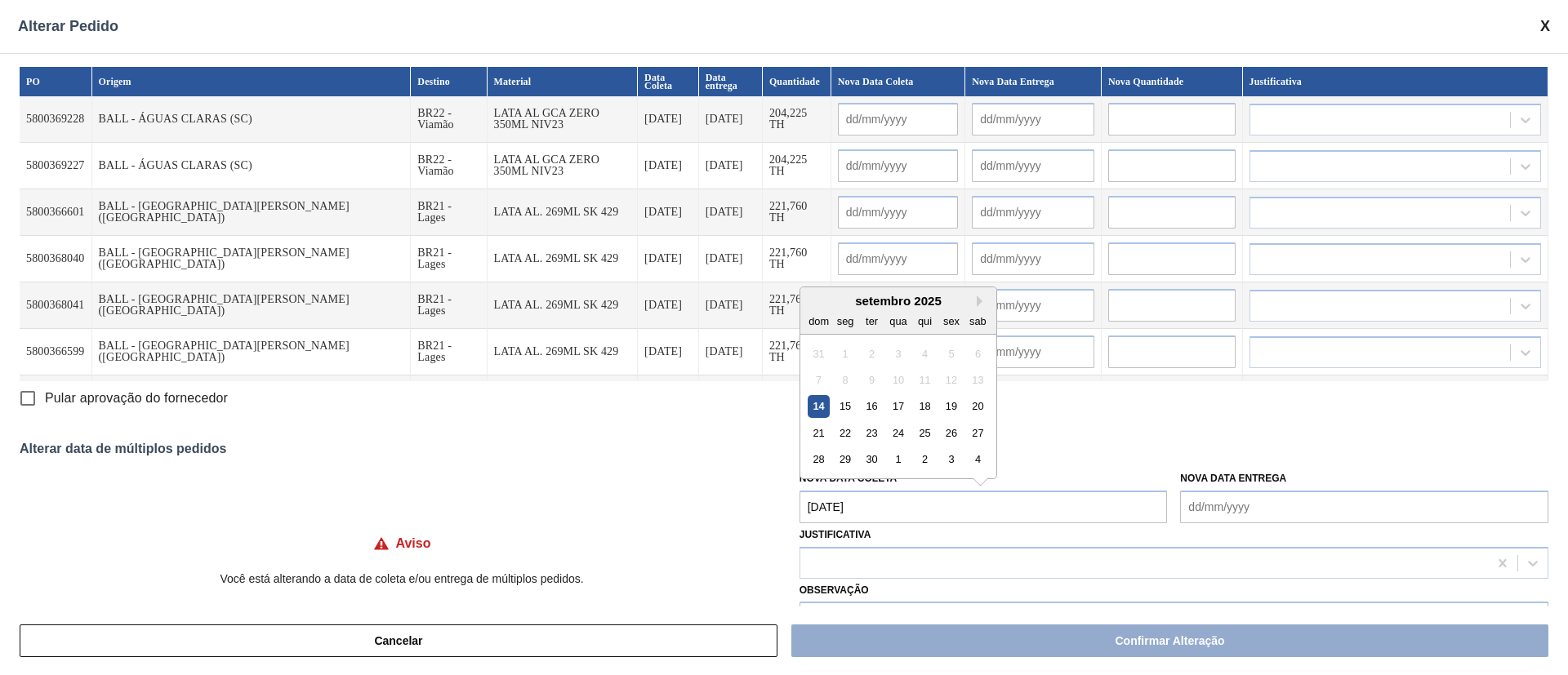
type input "[DATE]"
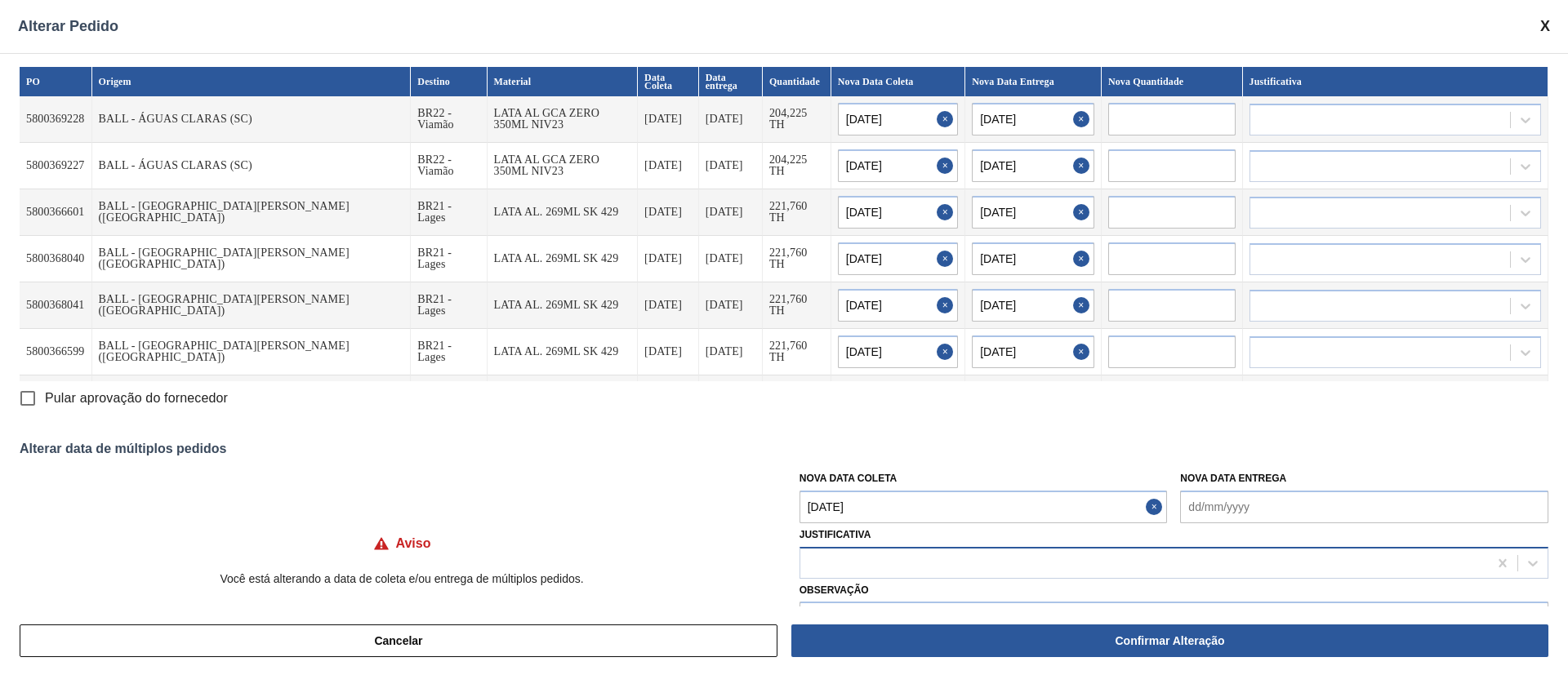
click at [993, 558] on div at bounding box center [1143, 562] width 688 height 23
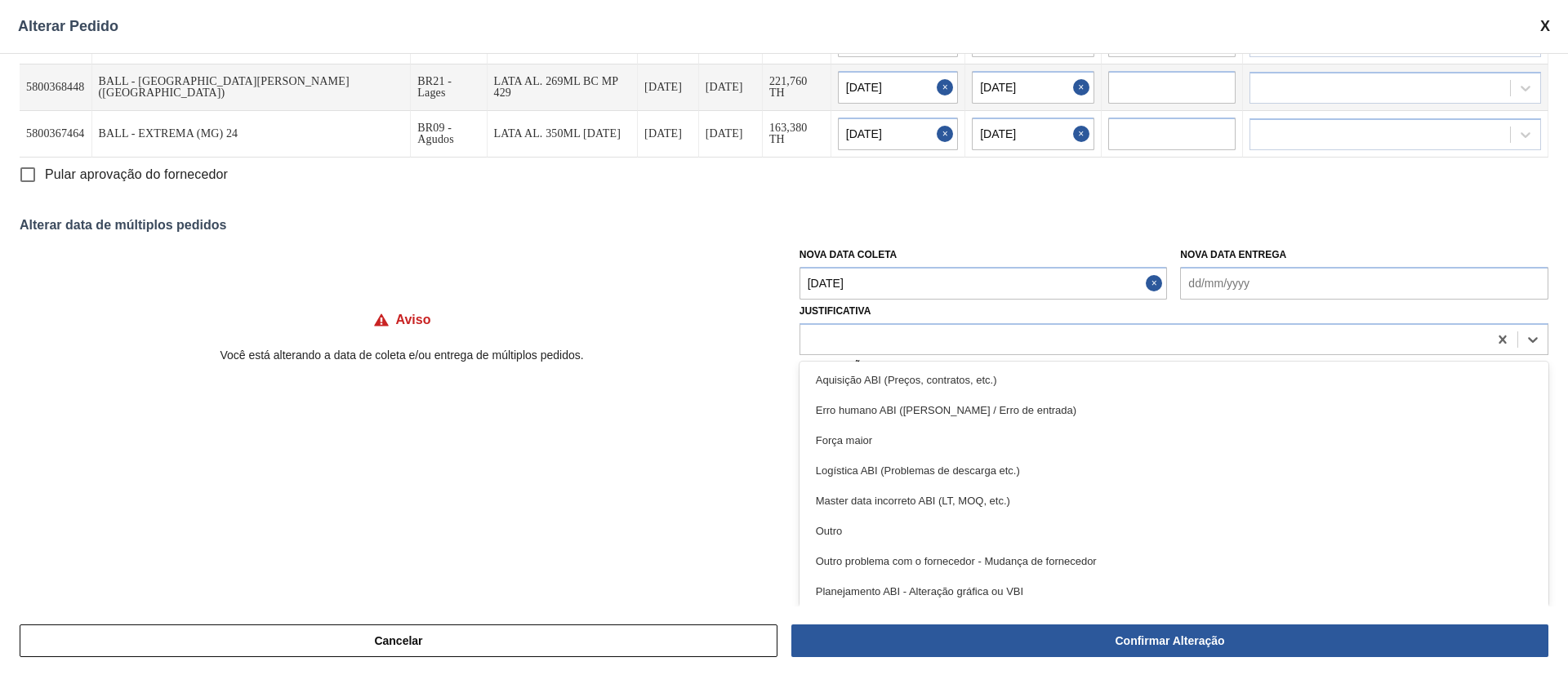
scroll to position [123, 0]
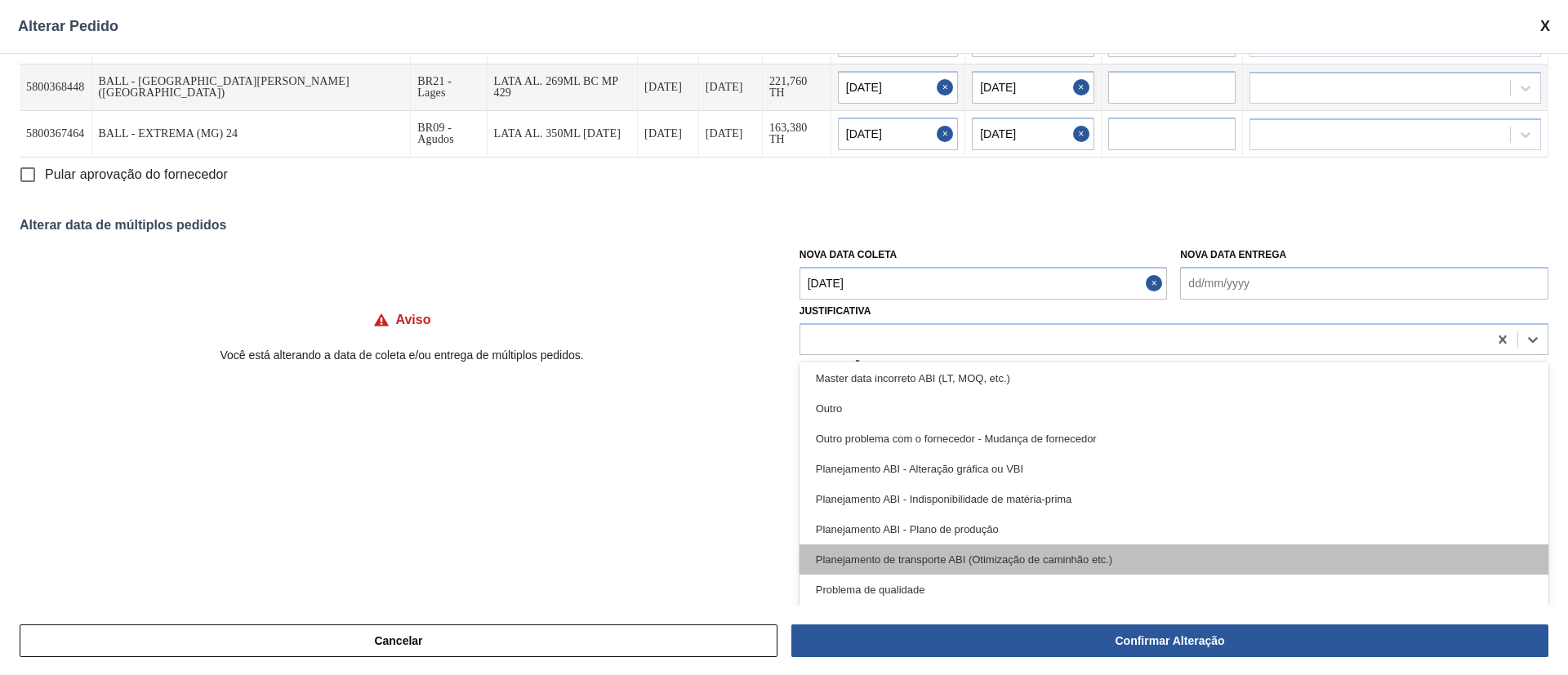
click at [1130, 547] on div "Planejamento de transporte ABI (Otimização de caminhão etc.)" at bounding box center [1174, 559] width 749 height 30
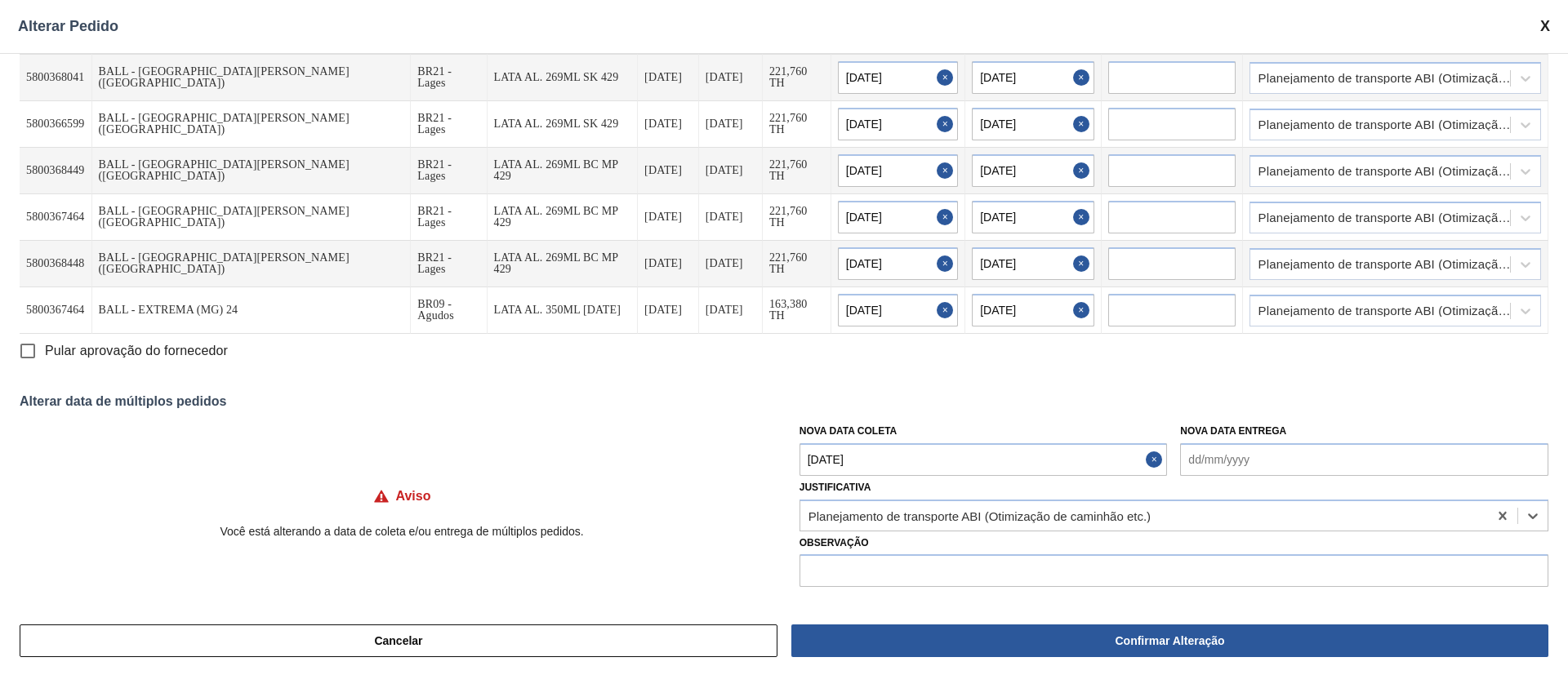
scroll to position [48, 0]
click at [1058, 567] on input "text" at bounding box center [1174, 570] width 749 height 33
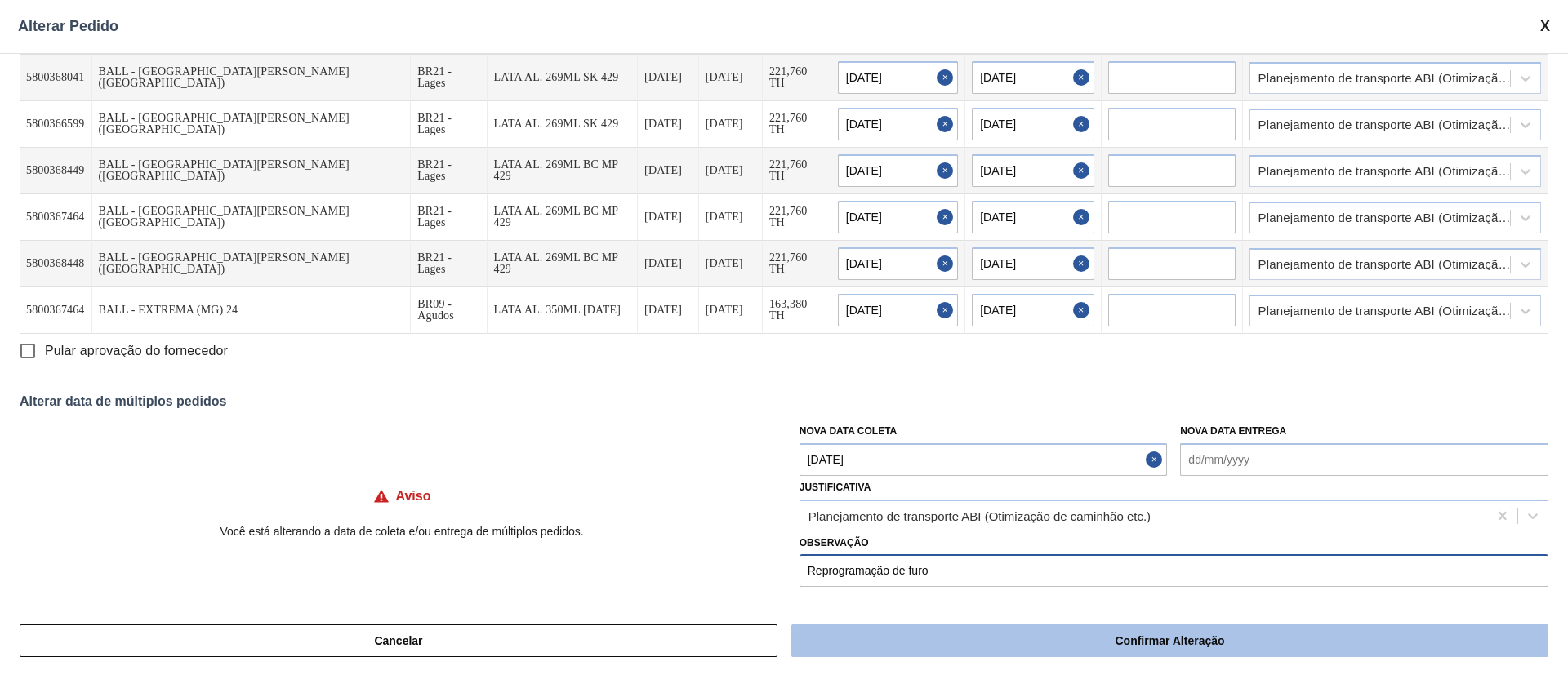
type input "Reprogramação de furo"
click at [1194, 642] on button "Confirmar Alteração" at bounding box center [1169, 640] width 757 height 33
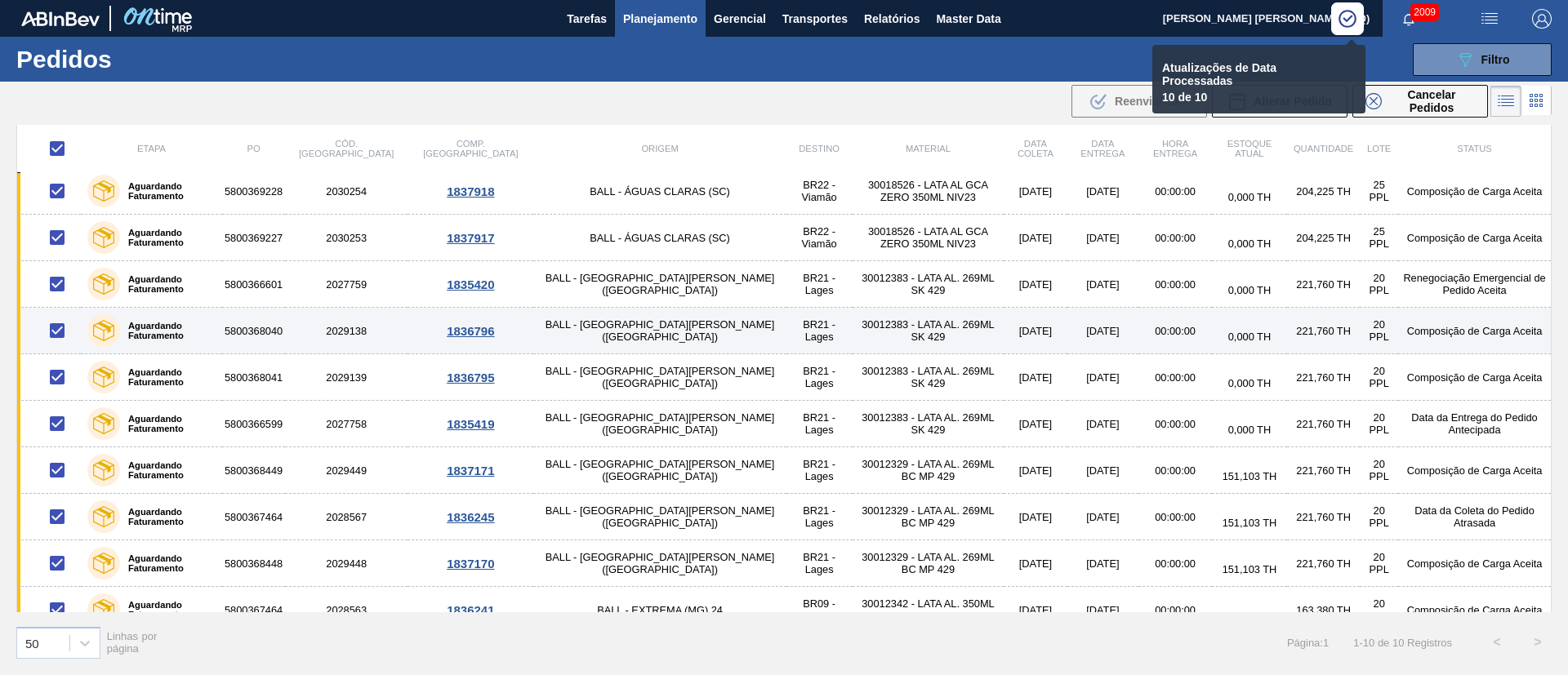
scroll to position [0, 0]
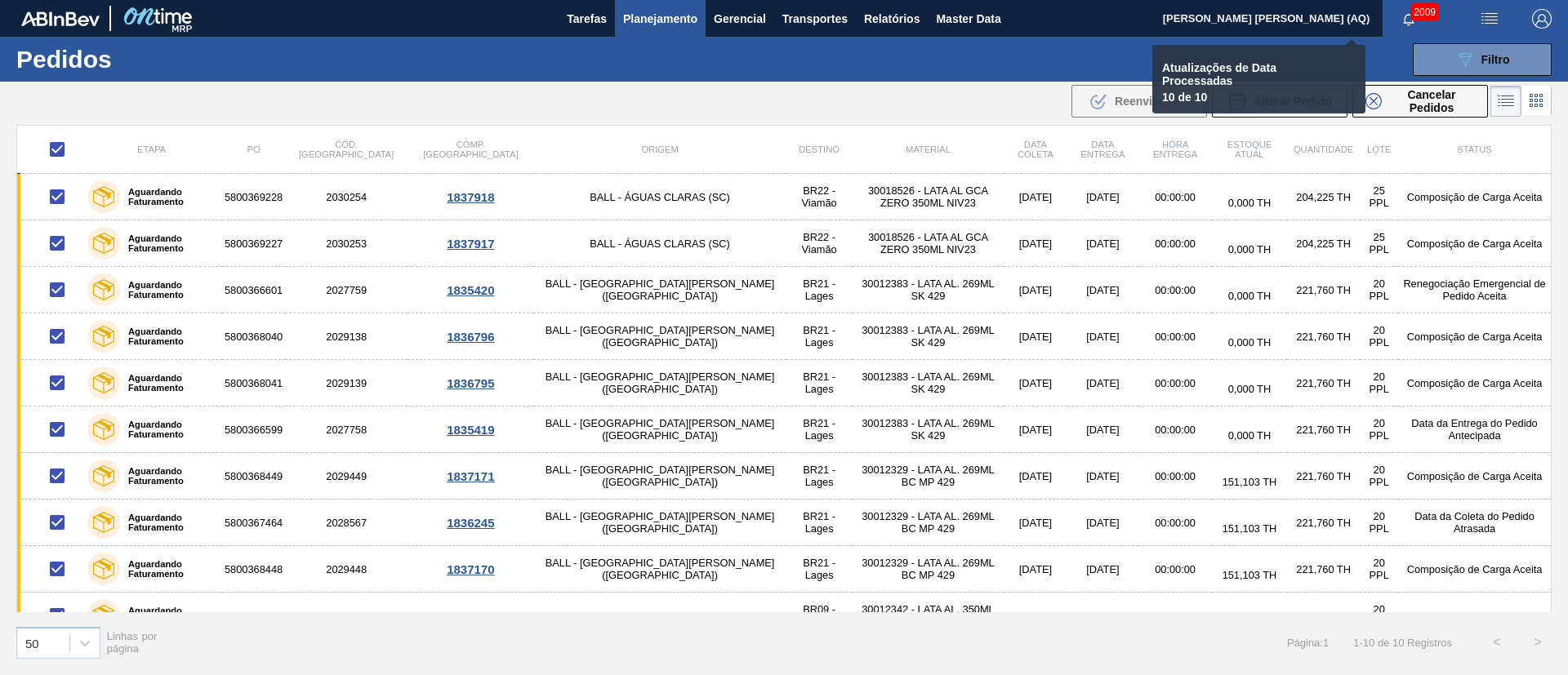
checkbox input "false"
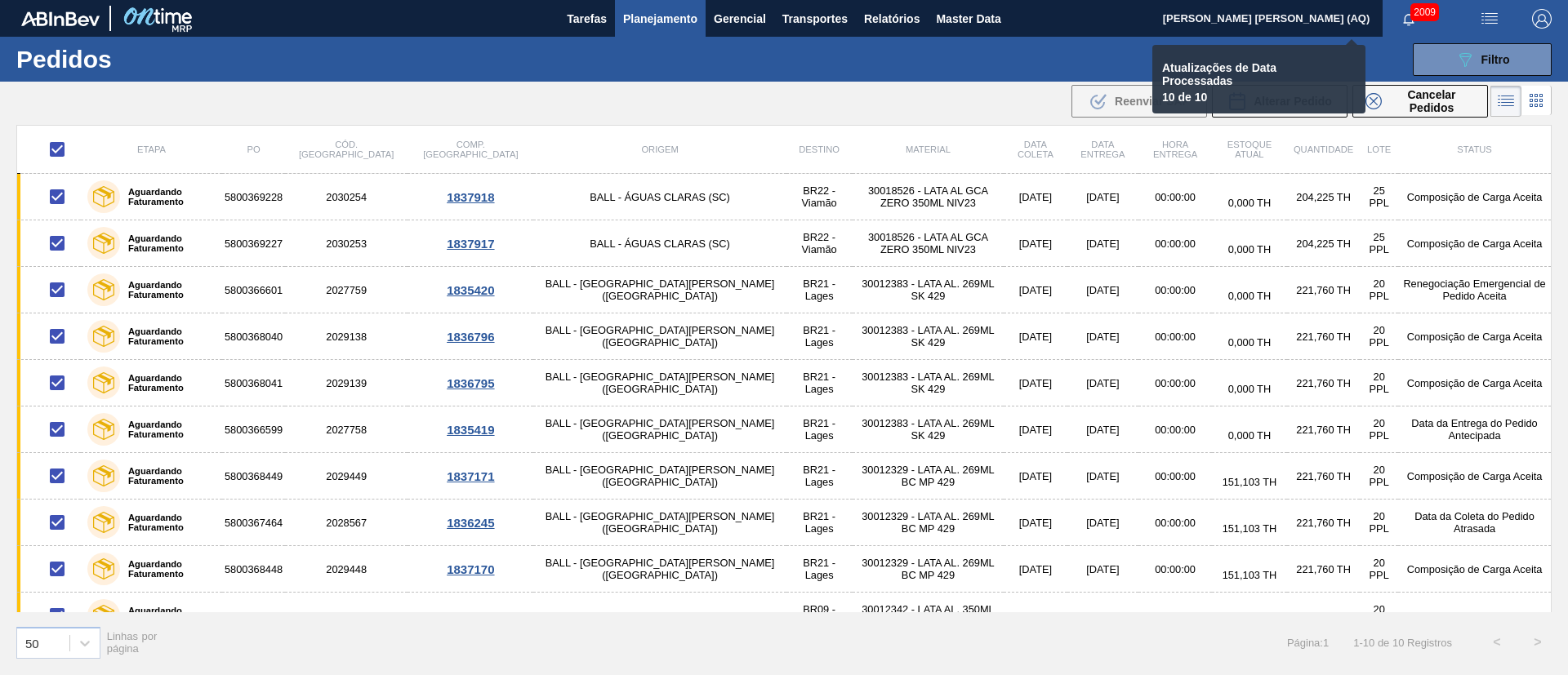
checkbox input "false"
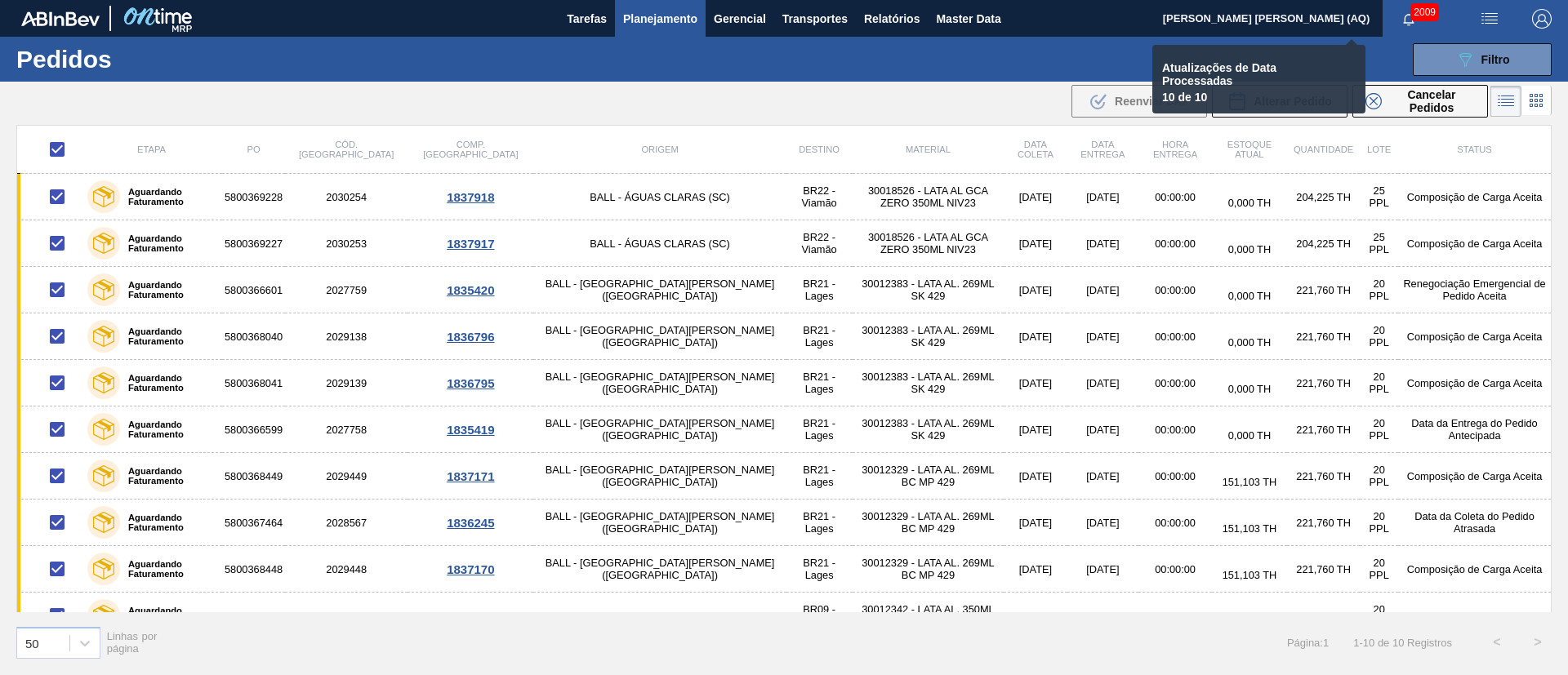
checkbox input "false"
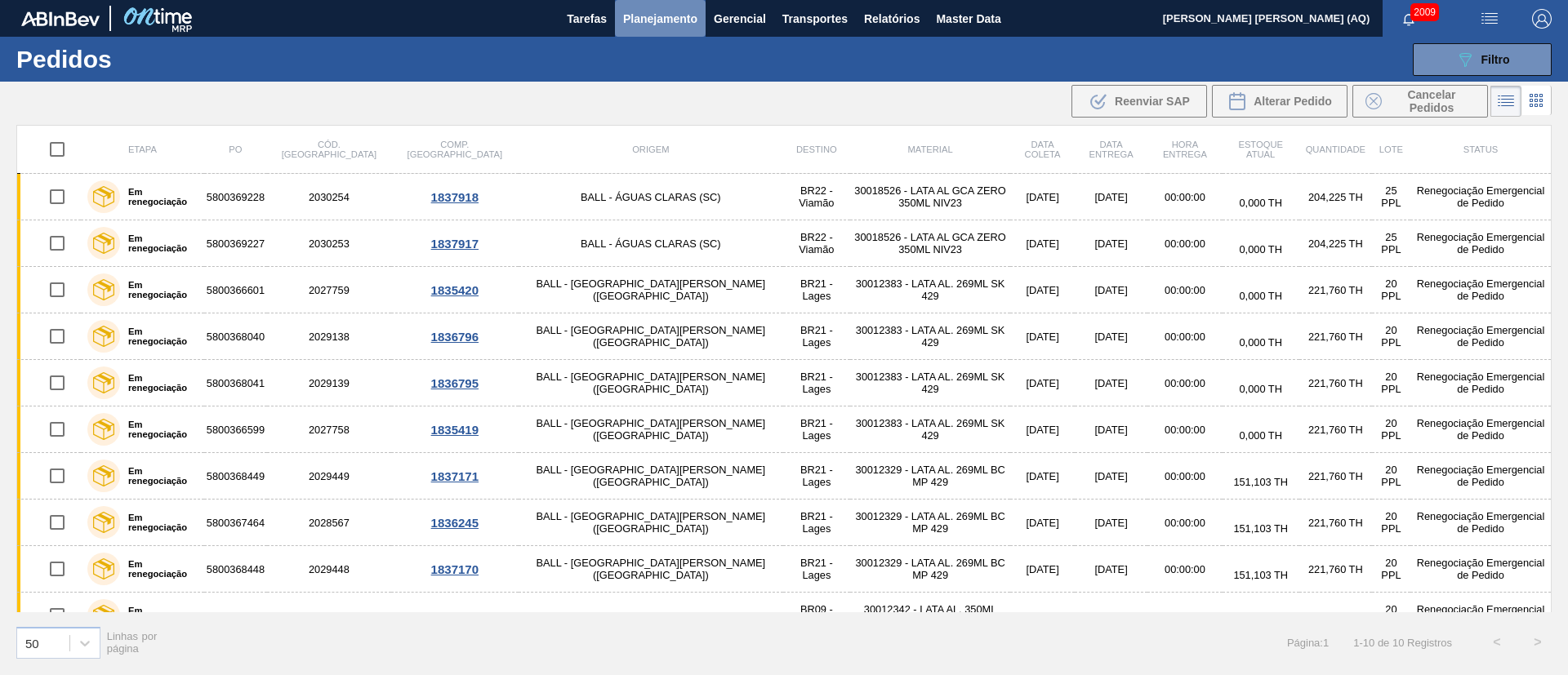
click at [650, 7] on button "Planejamento" at bounding box center [660, 18] width 91 height 36
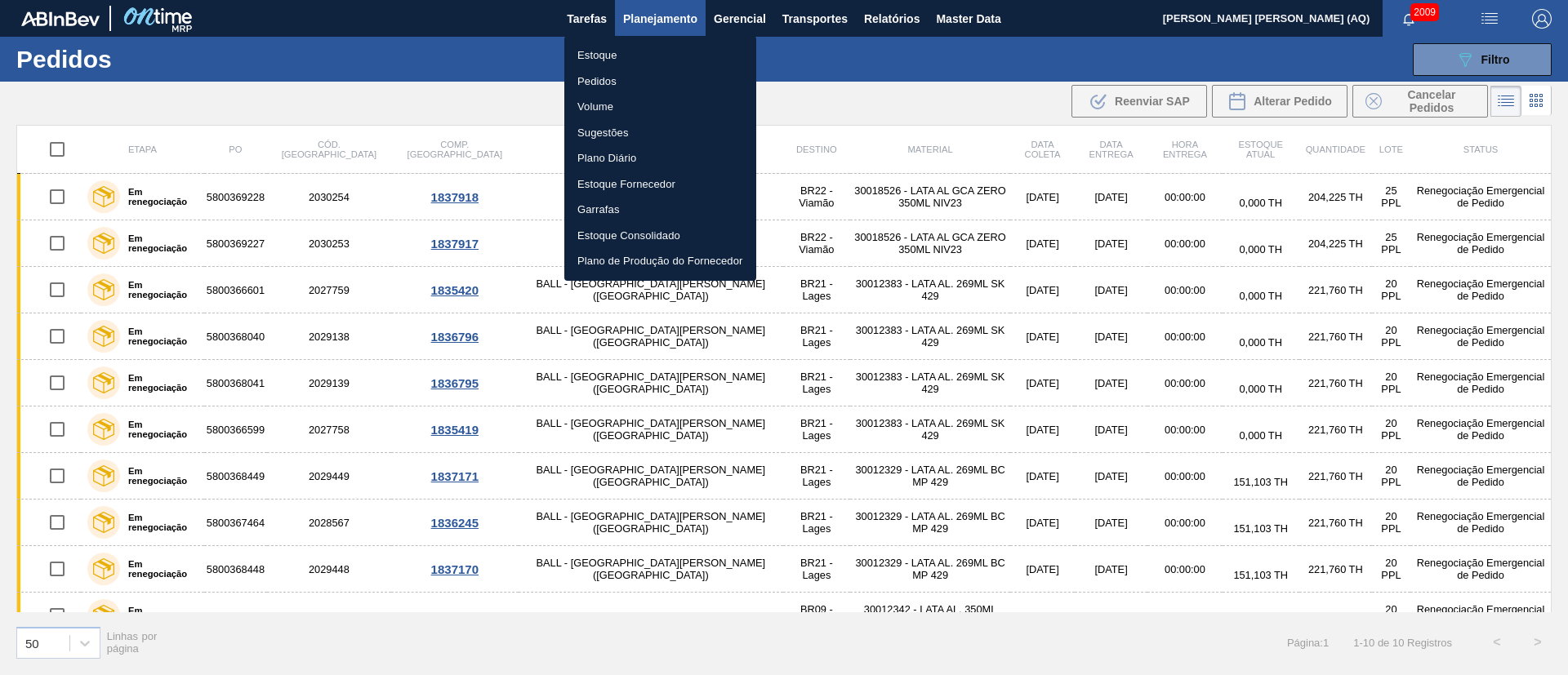
click at [587, 53] on li "Estoque" at bounding box center [661, 55] width 192 height 26
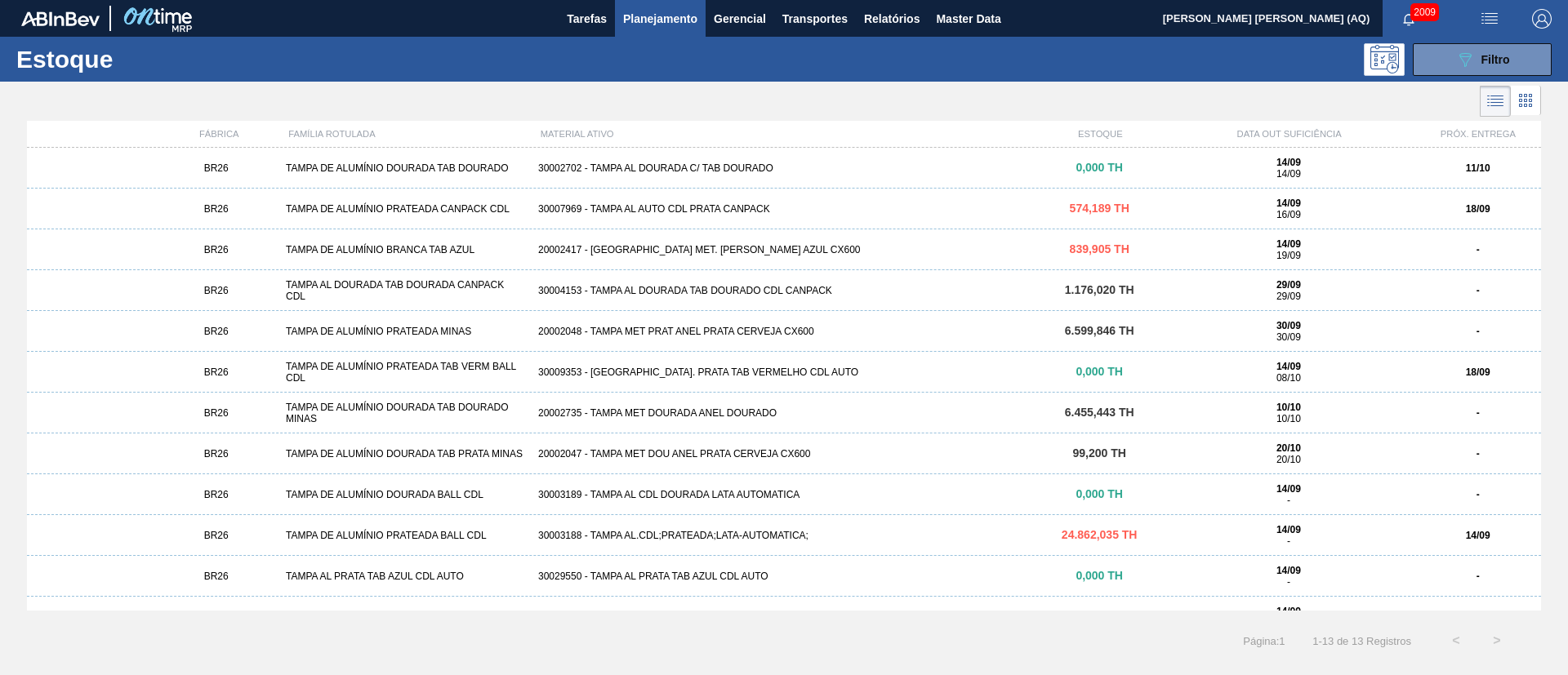
click at [1447, 37] on div "Estoque 089F7B8B-B2A5-4AFE-B5C0-19BA573D28AC Filtro" at bounding box center [784, 59] width 1568 height 45
click at [1451, 59] on button "089F7B8B-B2A5-4AFE-B5C0-19BA573D28AC Filtro" at bounding box center [1482, 60] width 139 height 33
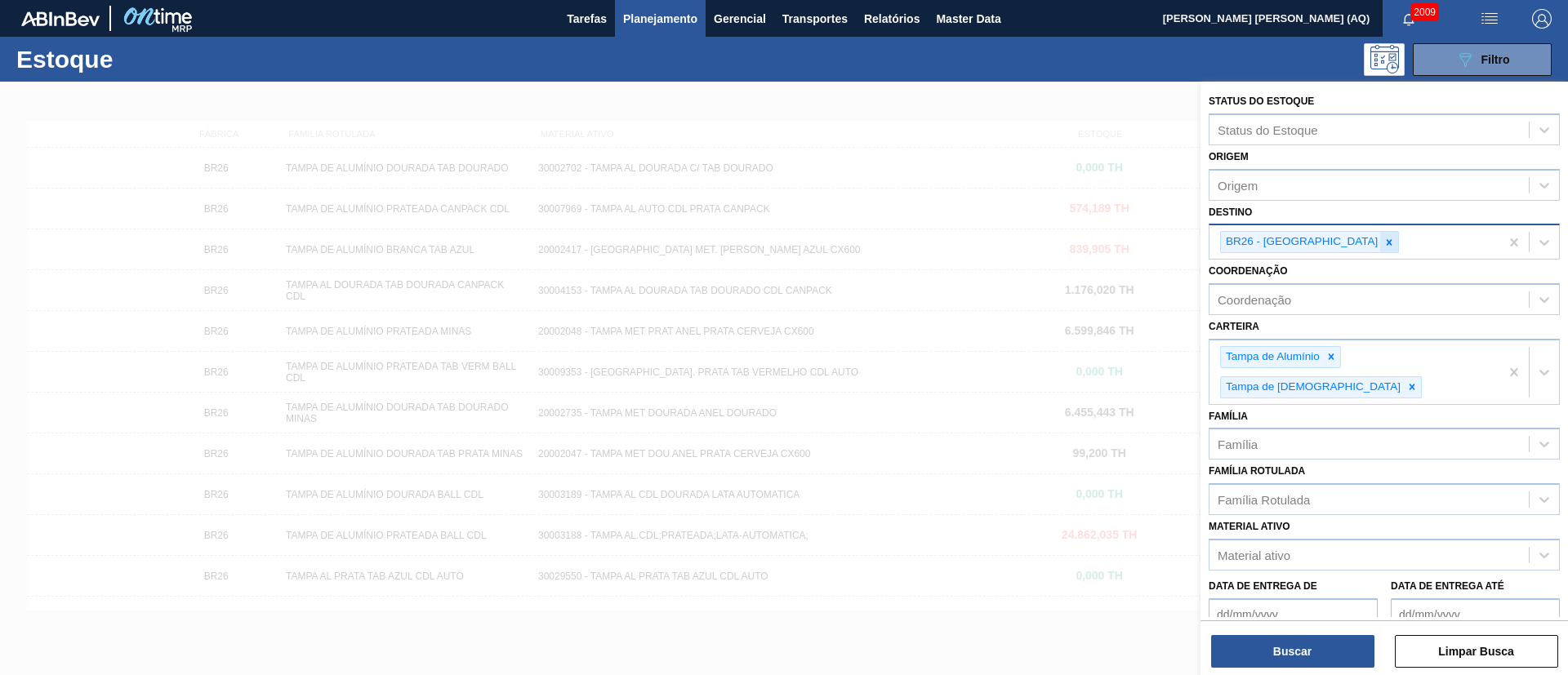
click at [1380, 244] on div at bounding box center [1389, 242] width 18 height 21
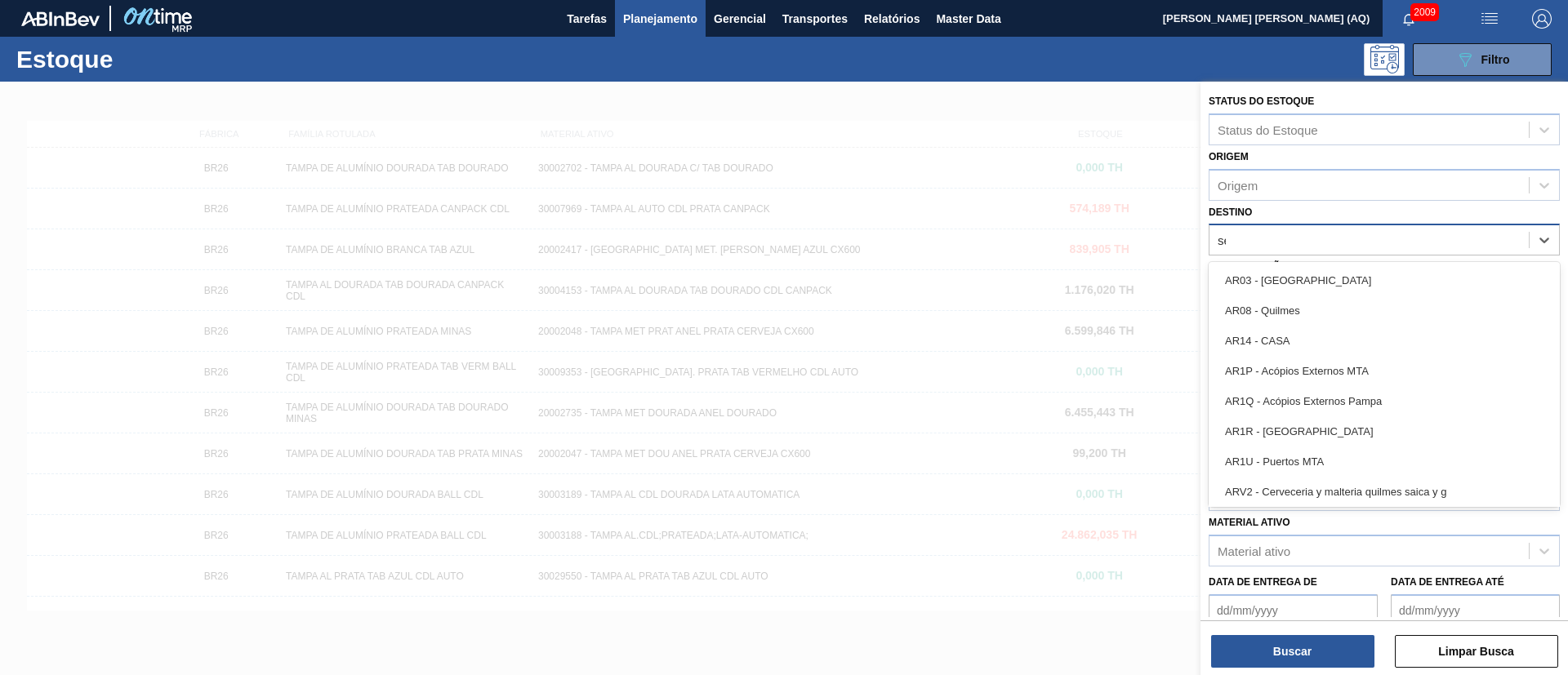
type input "ser"
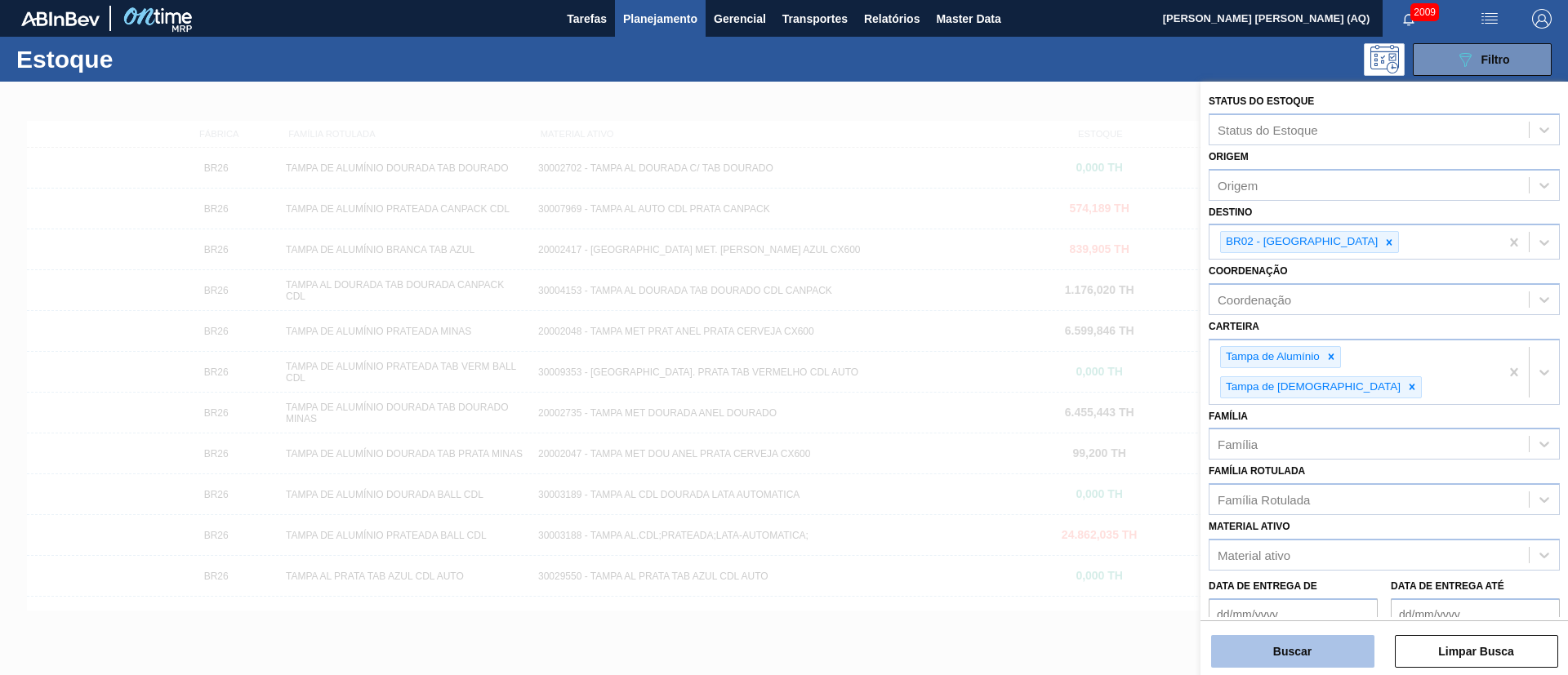
click at [1334, 644] on button "Buscar" at bounding box center [1292, 652] width 163 height 33
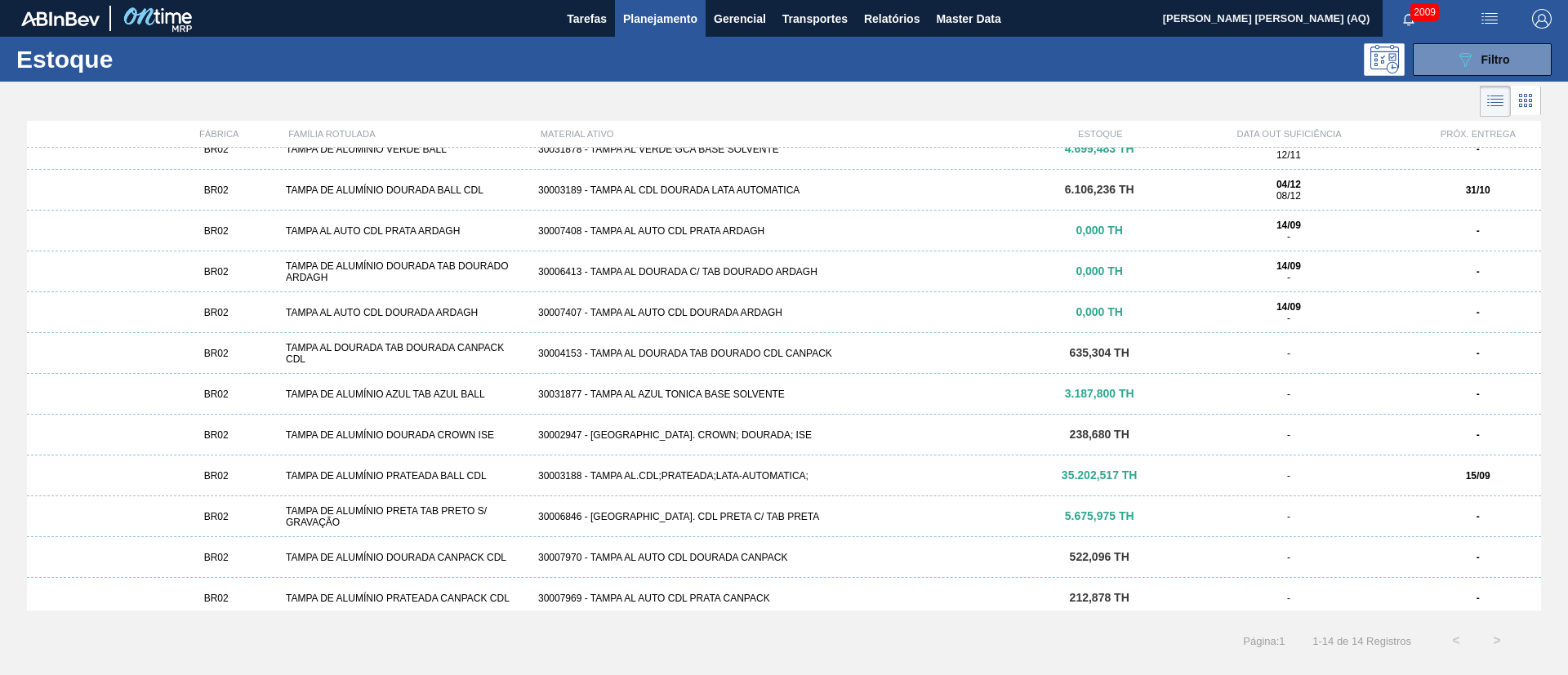
scroll to position [109, 0]
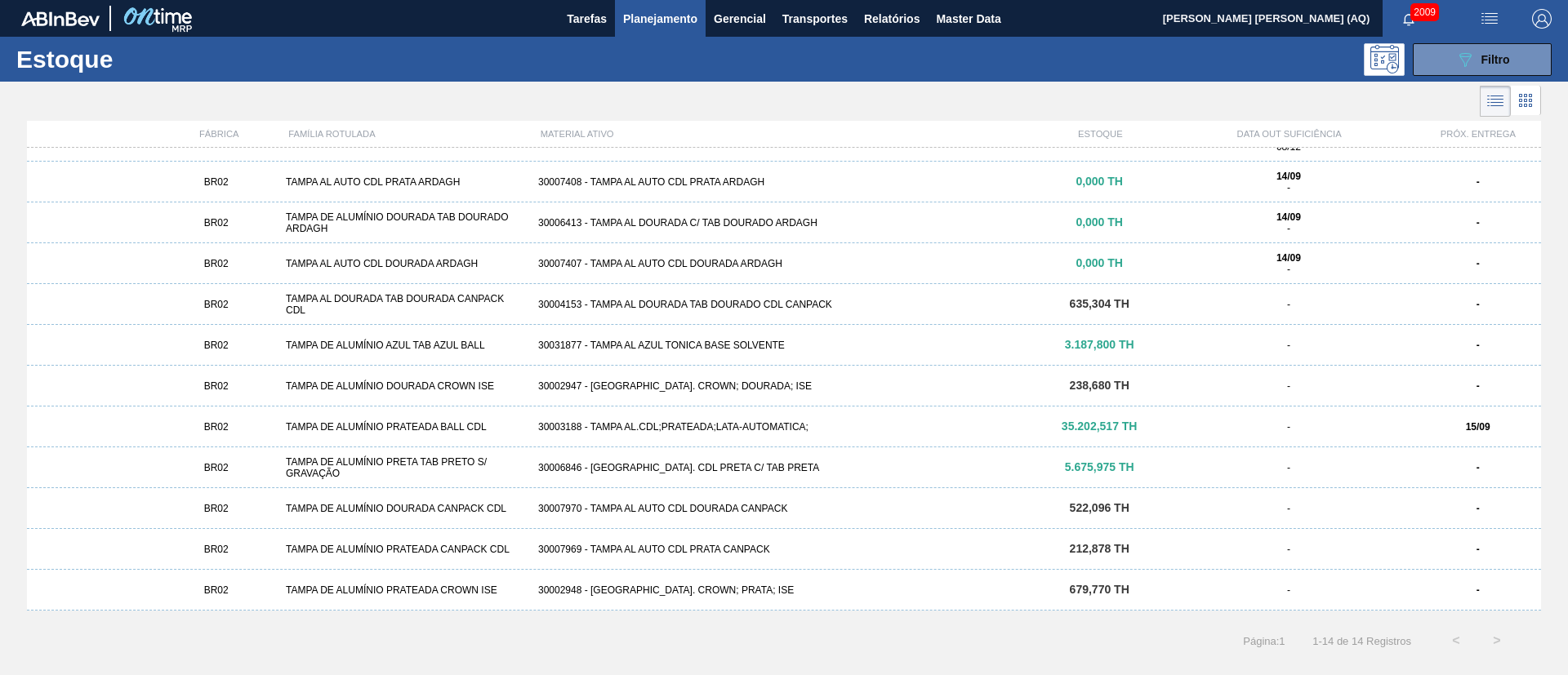
click at [709, 346] on div "30031877 - TAMPA AL AZUL TONICA BASE SOLVENTE" at bounding box center [784, 345] width 505 height 11
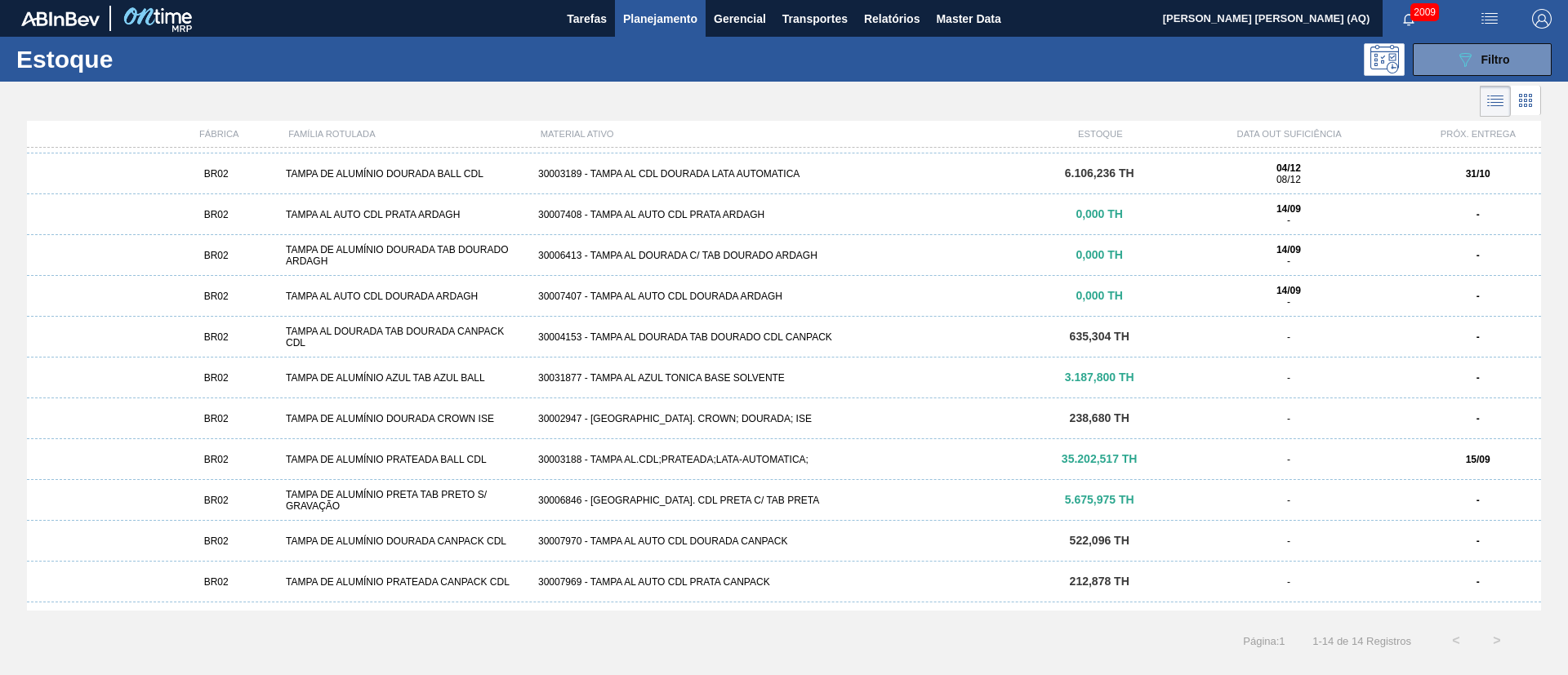
scroll to position [109, 0]
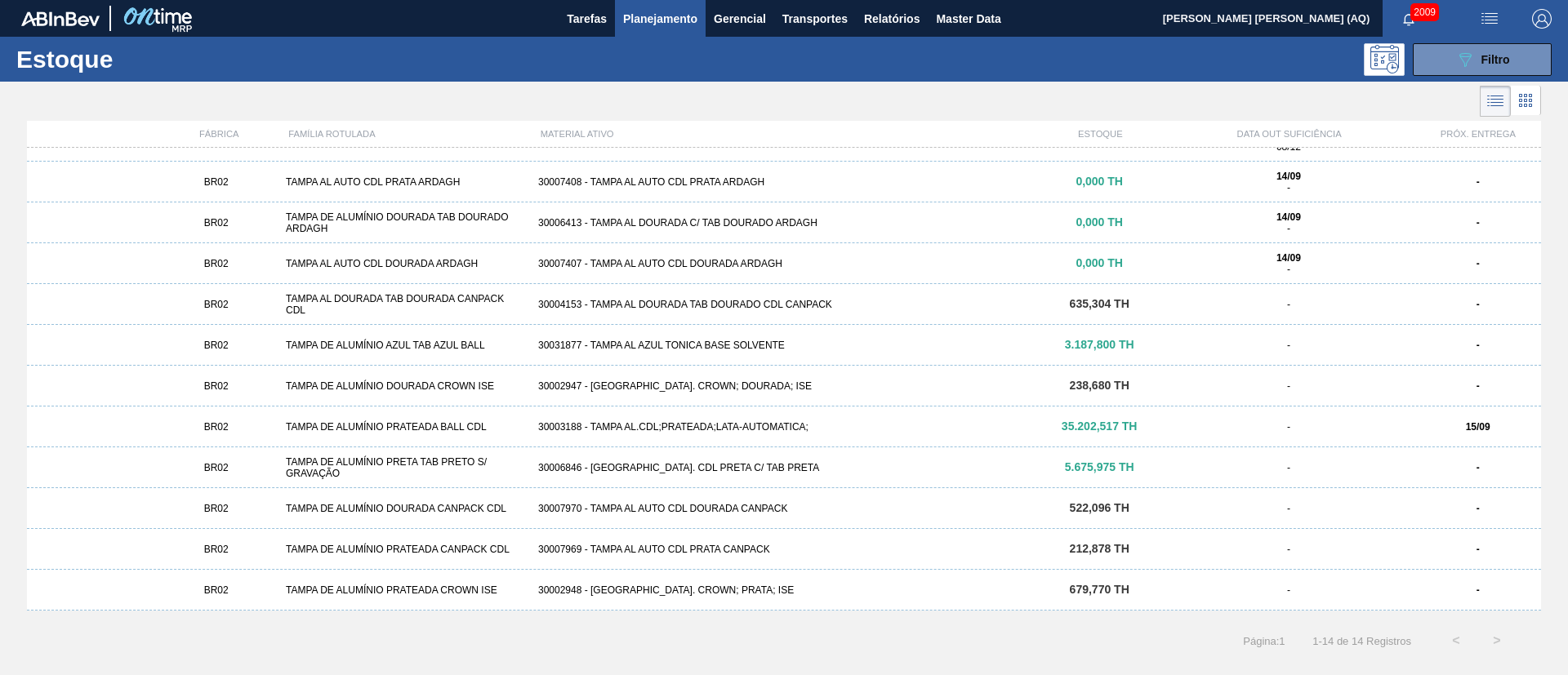
click at [761, 468] on div "30006846 - [GEOGRAPHIC_DATA]. CDL PRETA C/ TAB PRETA" at bounding box center [784, 467] width 505 height 11
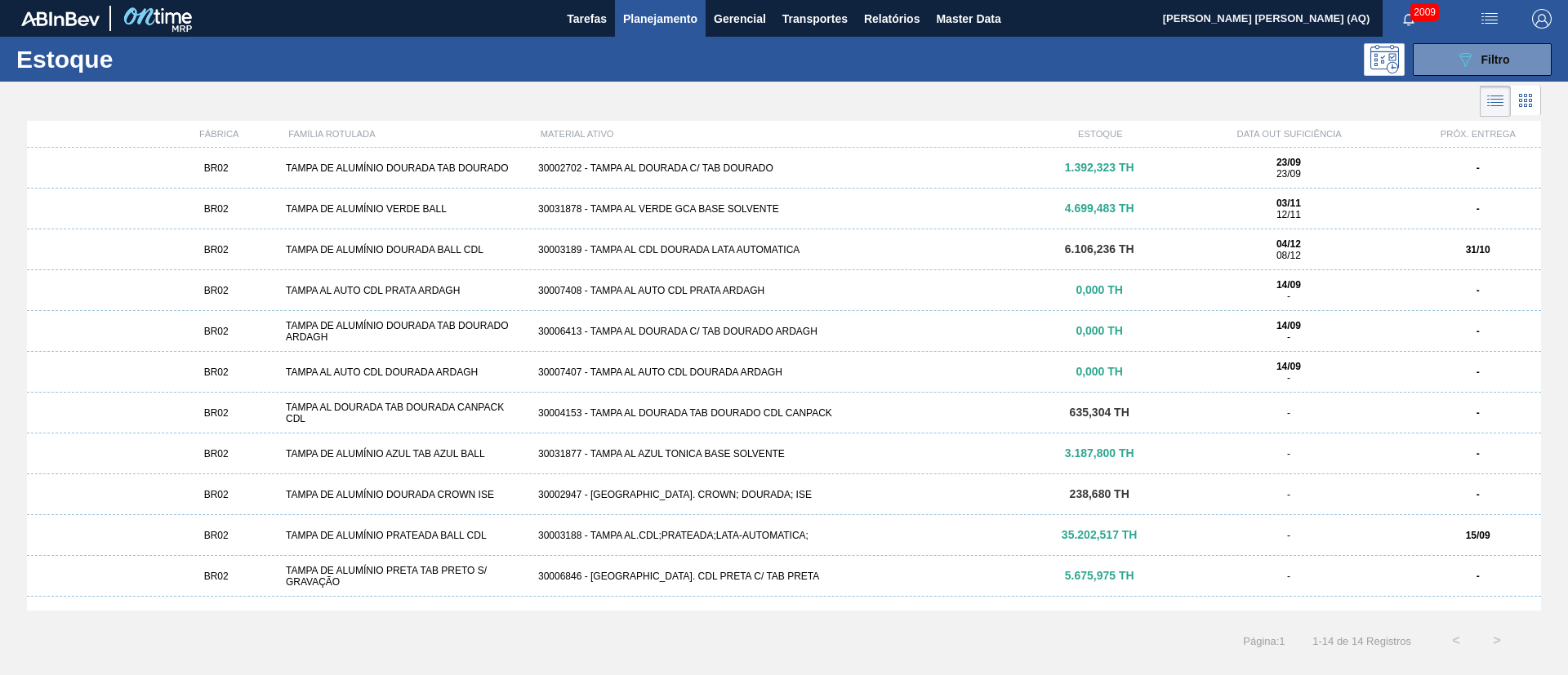
click at [770, 204] on div "30031878 - TAMPA AL VERDE GCA BASE SOLVENTE" at bounding box center [784, 208] width 505 height 11
click at [762, 242] on div "BR02 TAMPA DE ALUMÍNIO DOURADA BALL CDL 30003189 - TAMPA AL CDL DOURADA LATA AU…" at bounding box center [784, 249] width 1514 height 41
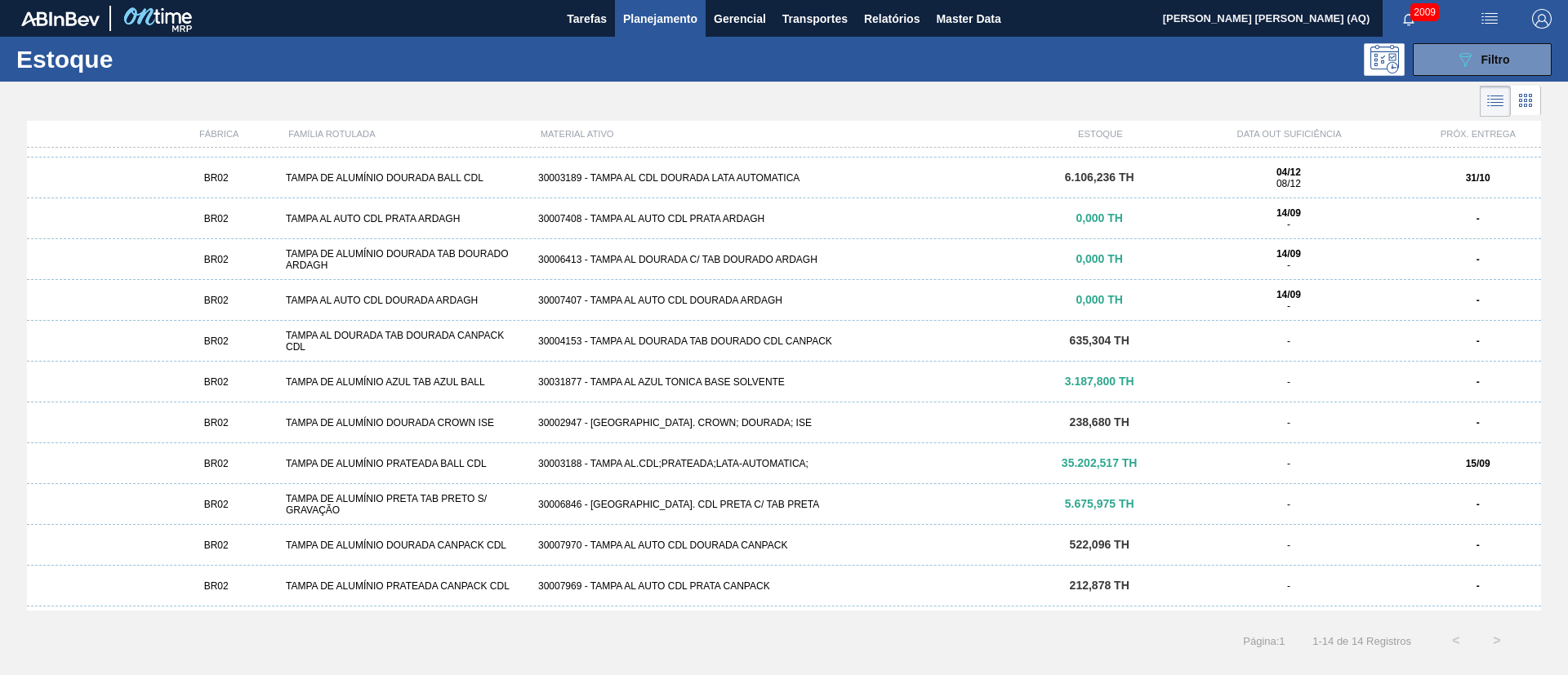
scroll to position [109, 0]
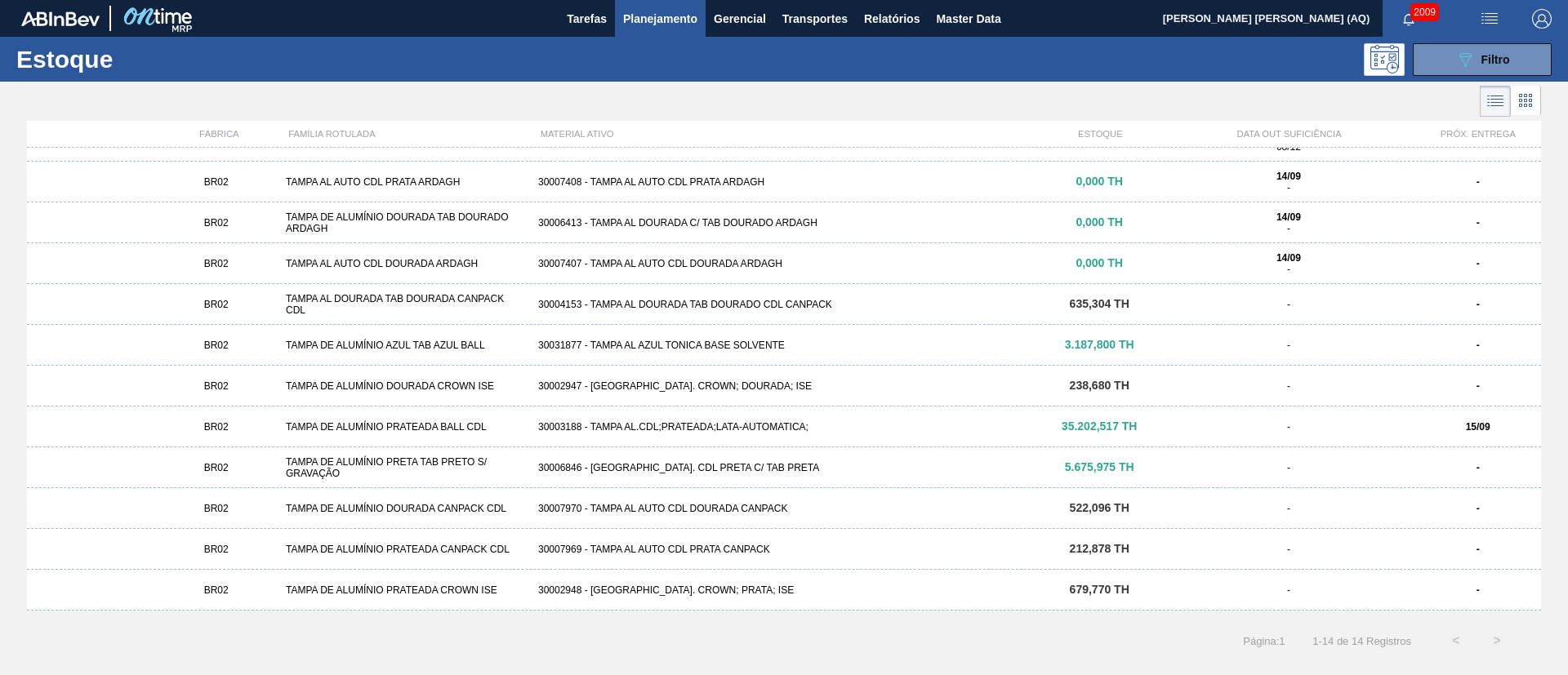
click at [719, 421] on div "30003188 - TAMPA AL.CDL;PRATEADA;LATA-AUTOMATICA;" at bounding box center [784, 426] width 505 height 11
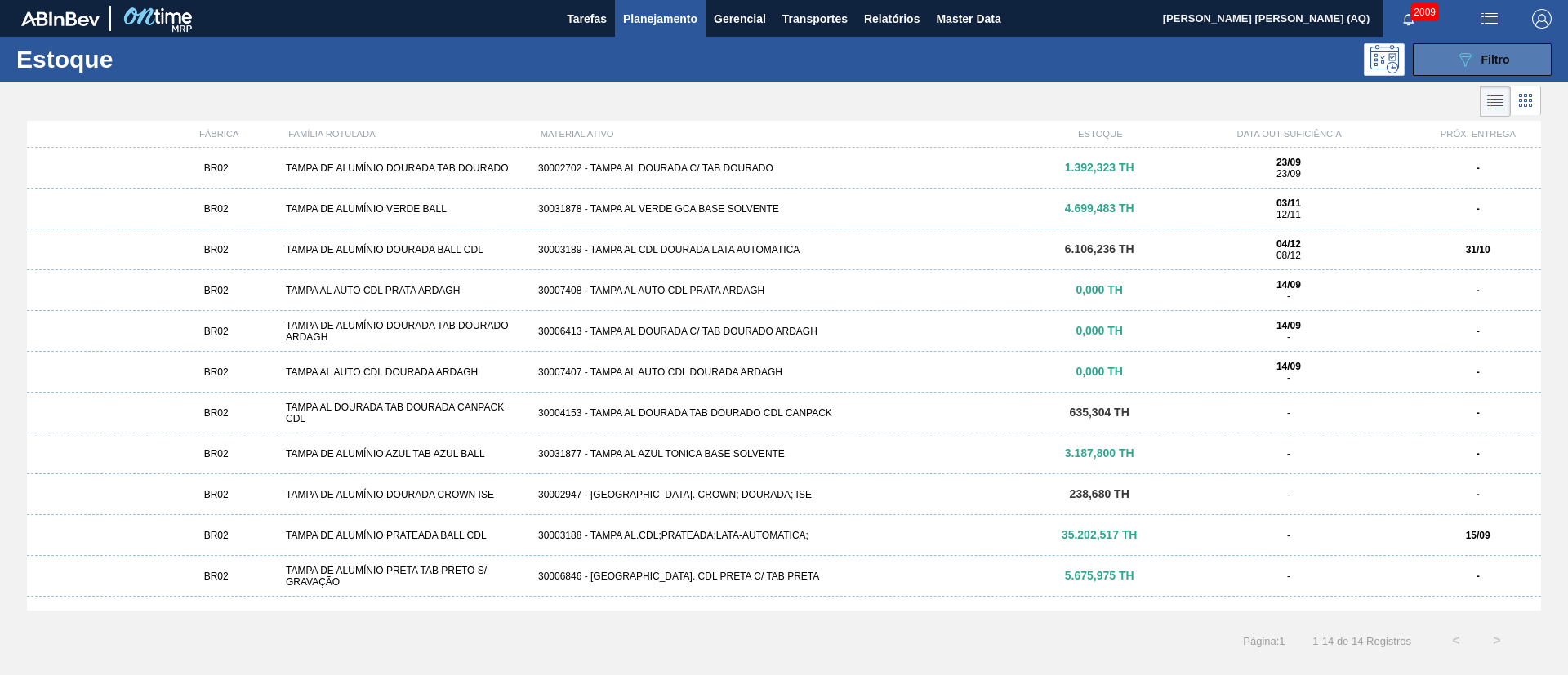
click at [1451, 53] on button "089F7B8B-B2A5-4AFE-B5C0-19BA573D28AC Filtro" at bounding box center [1482, 60] width 139 height 33
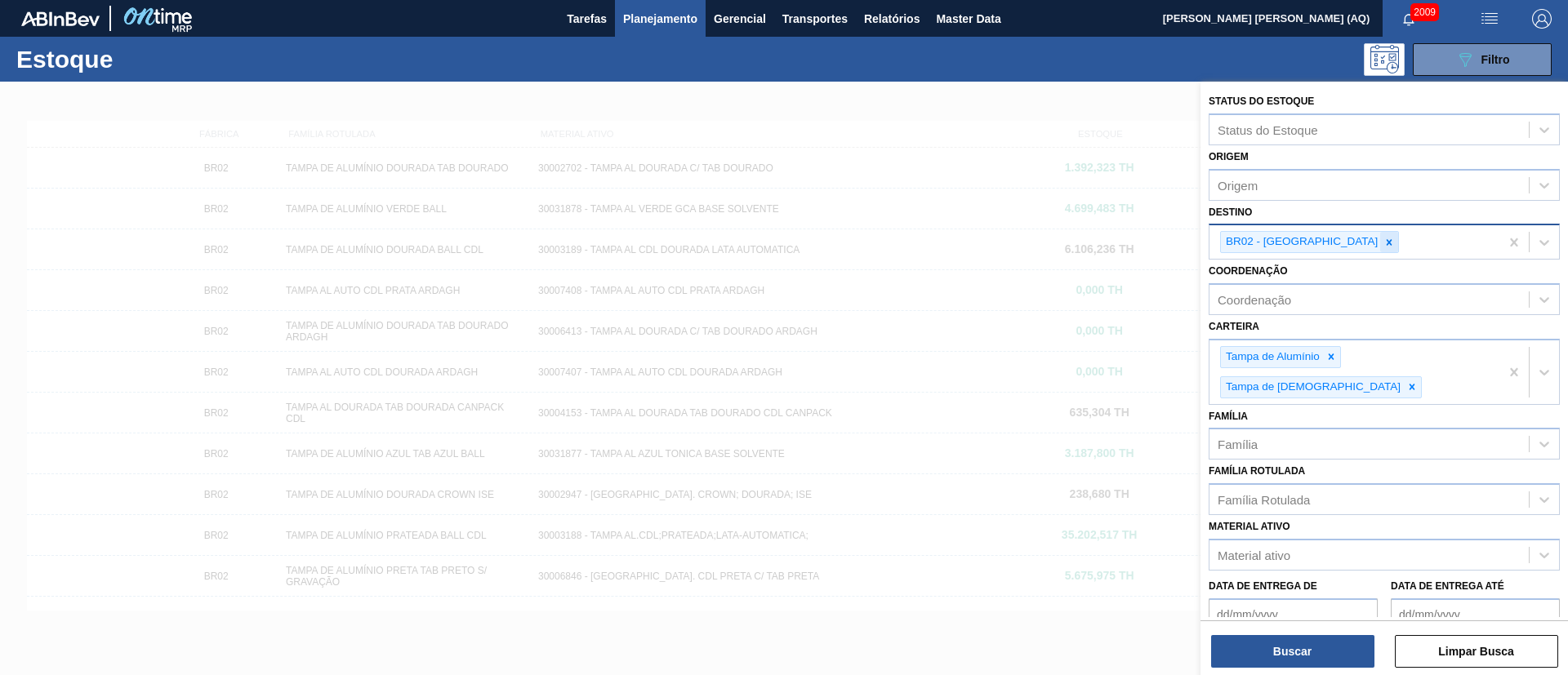
click at [1386, 240] on icon at bounding box center [1389, 242] width 6 height 6
type input "S"
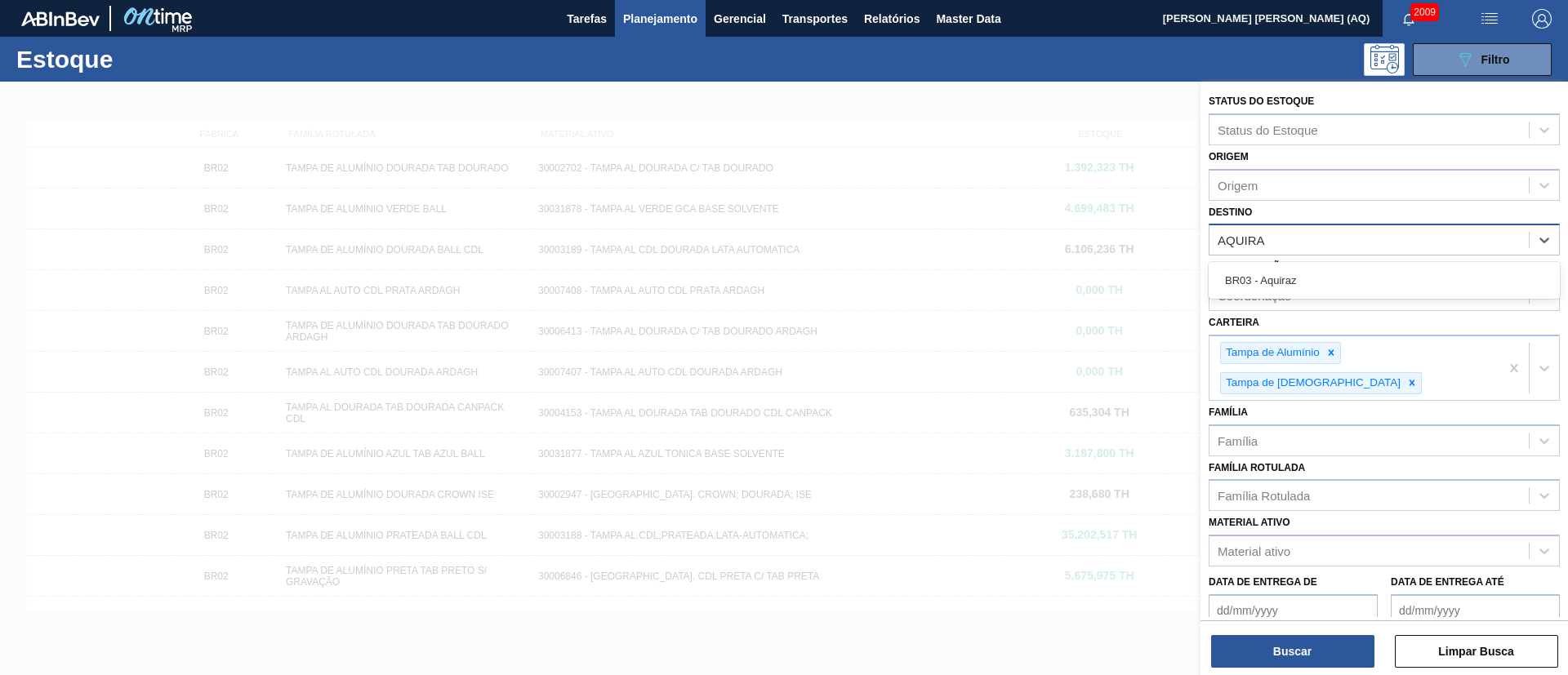
type input "AQUIRAZ"
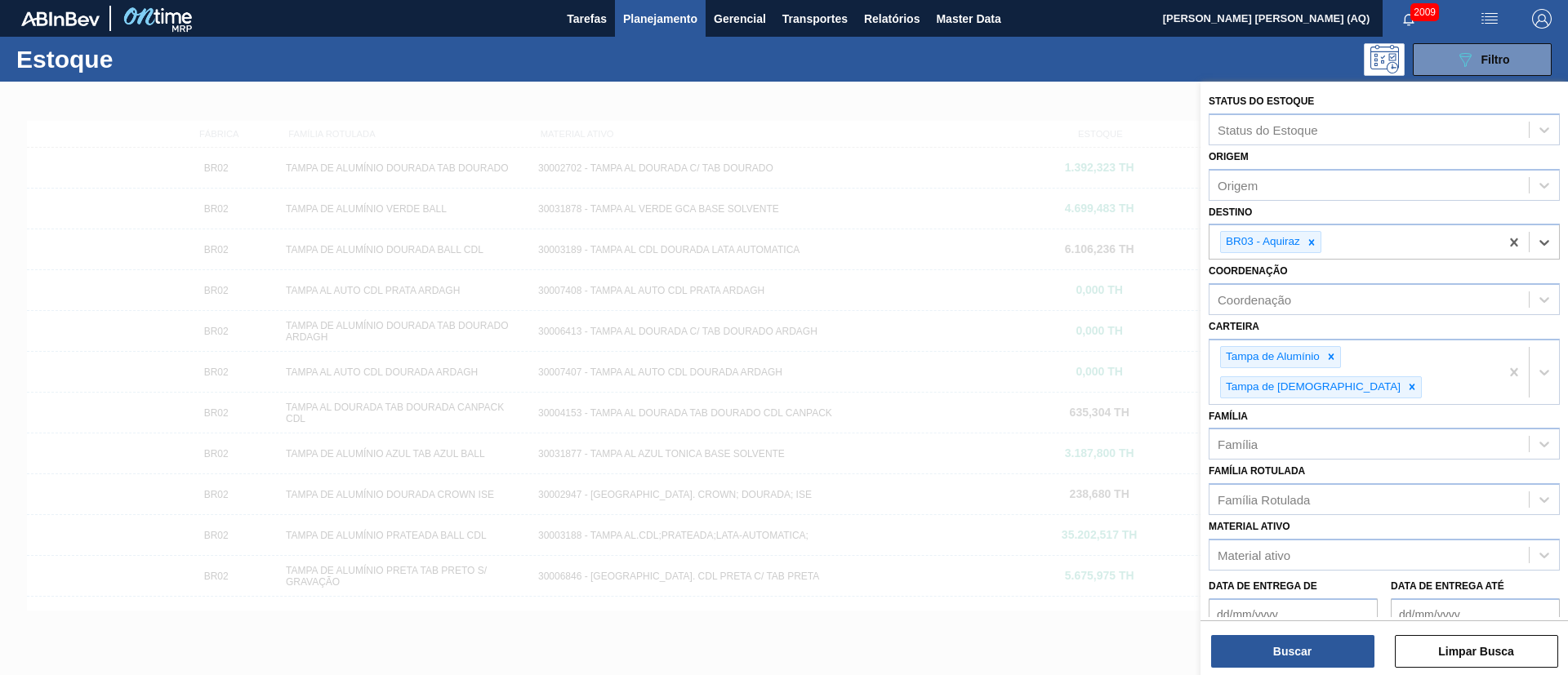
click at [1341, 669] on div "Status do Estoque Status do Estoque Origem Origem Destino option BR03 - Aquiraz…" at bounding box center [1384, 379] width 368 height 596
click at [1317, 655] on button "Buscar" at bounding box center [1292, 652] width 163 height 33
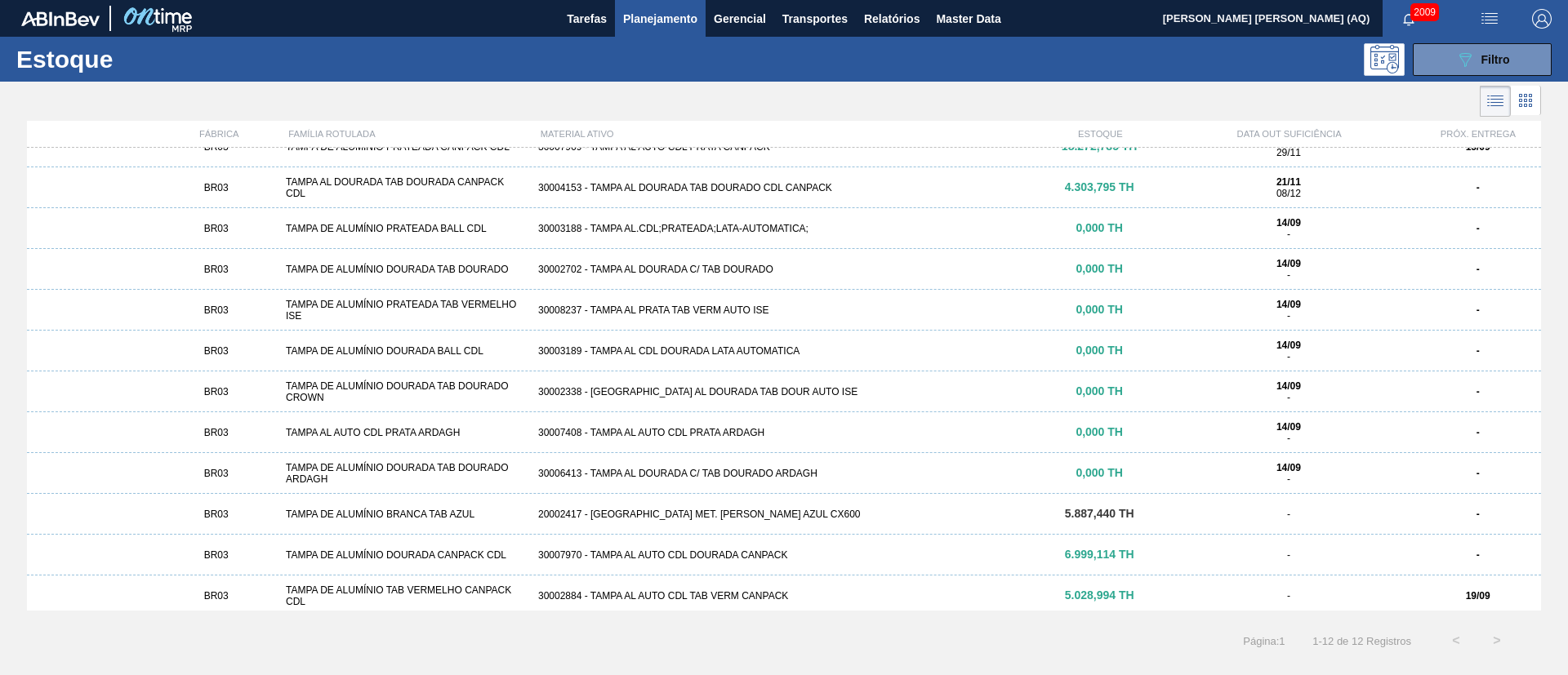
scroll to position [27, 0]
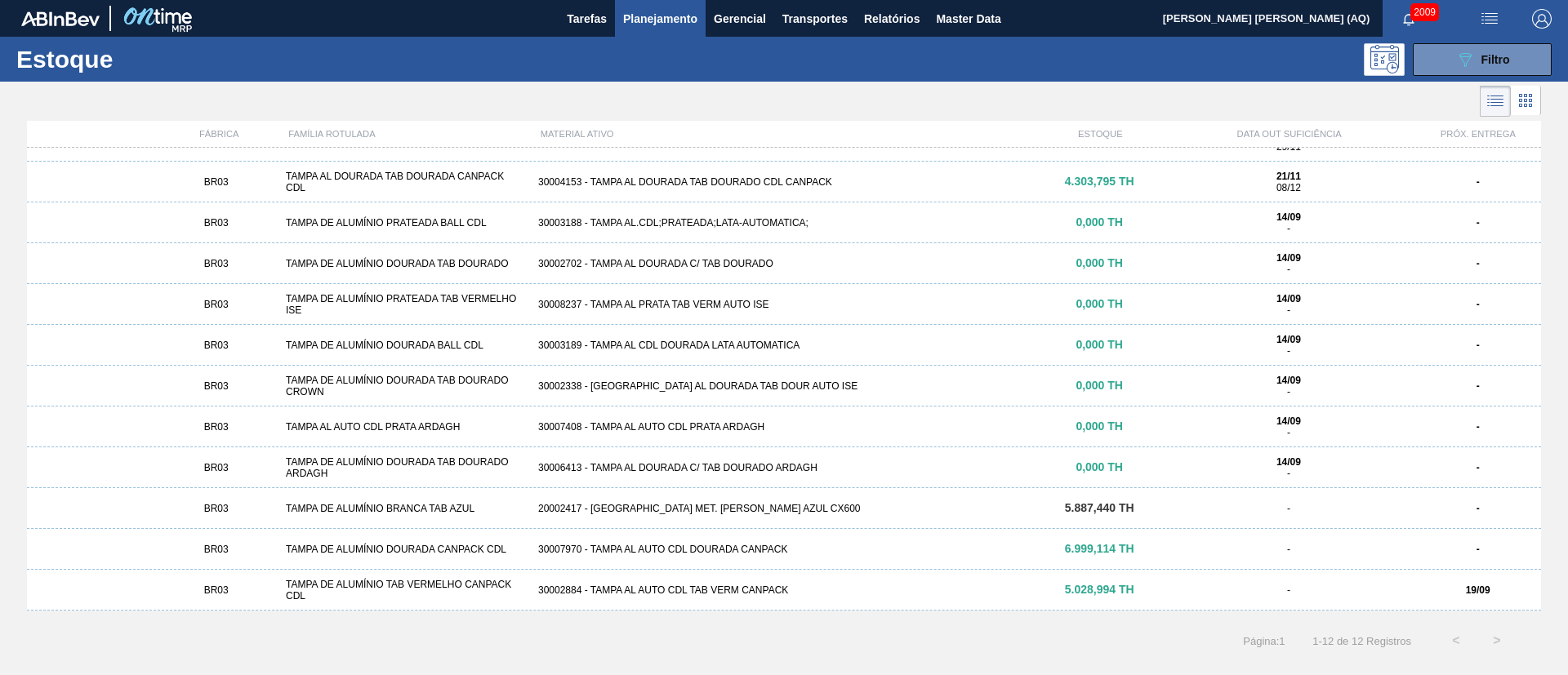
click at [841, 544] on div "30007970 - TAMPA AL AUTO CDL DOURADA CANPACK" at bounding box center [784, 549] width 505 height 11
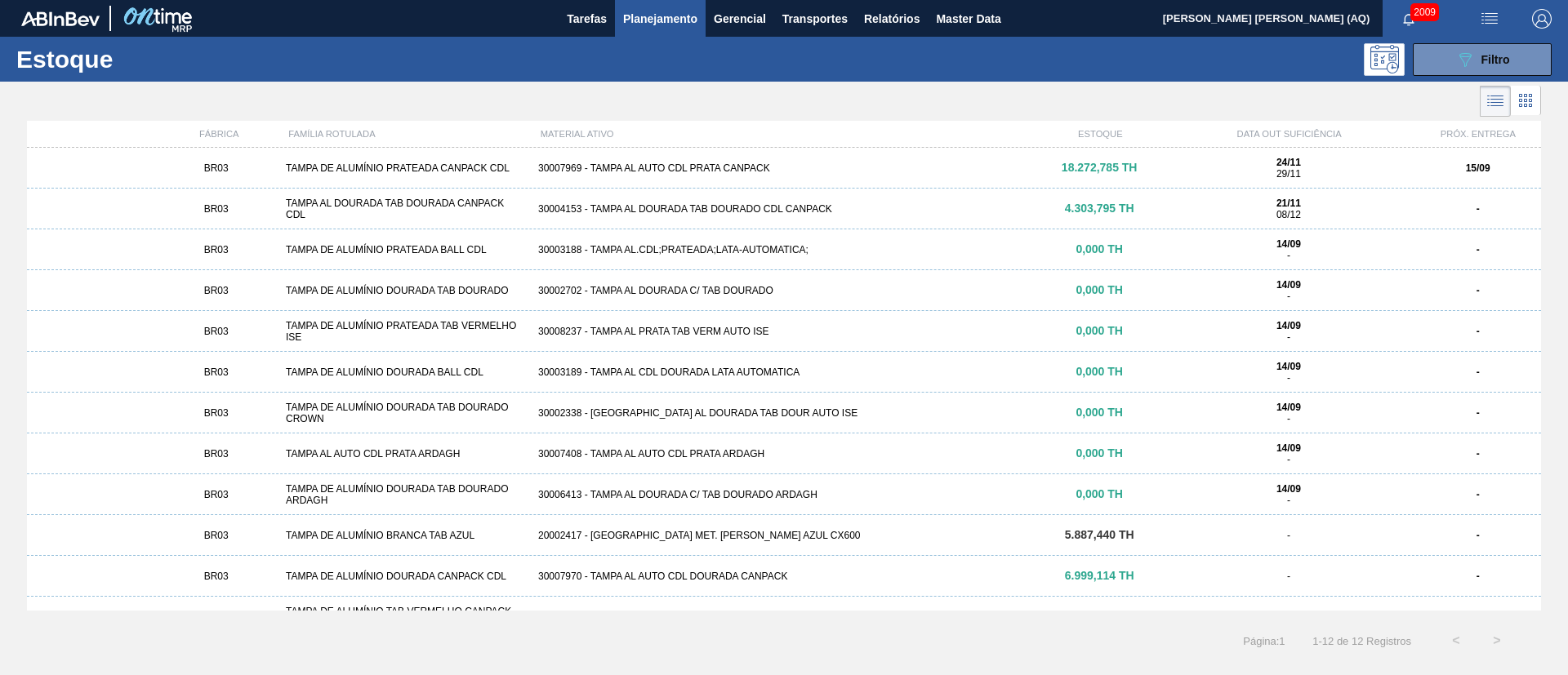
click at [750, 205] on div "30004153 - TAMPA AL DOURADA TAB DOURADO CDL CANPACK" at bounding box center [784, 208] width 505 height 11
click at [796, 167] on div "30007969 - TAMPA AL AUTO CDL PRATA CANPACK" at bounding box center [784, 168] width 505 height 11
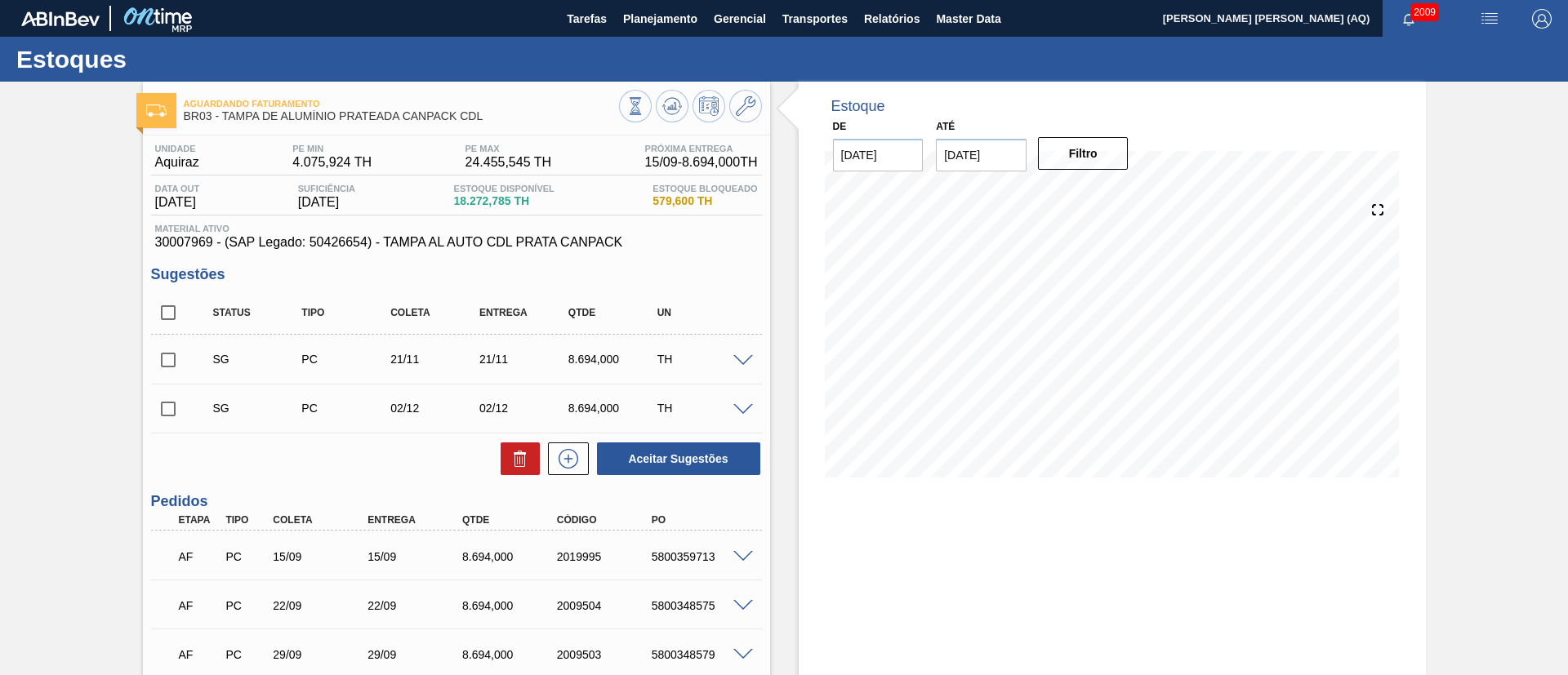
drag, startPoint x: 1006, startPoint y: 600, endPoint x: 985, endPoint y: 636, distance: 41.7
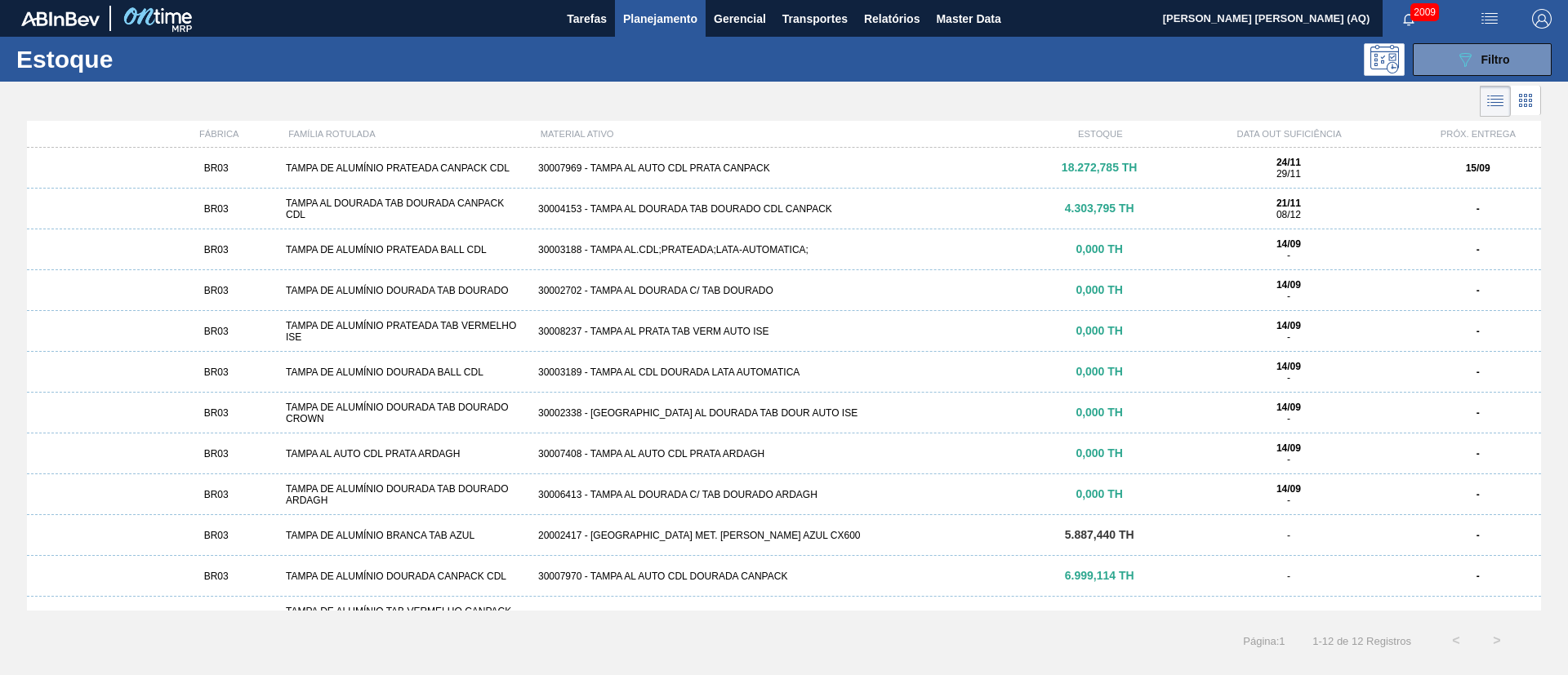
scroll to position [27, 0]
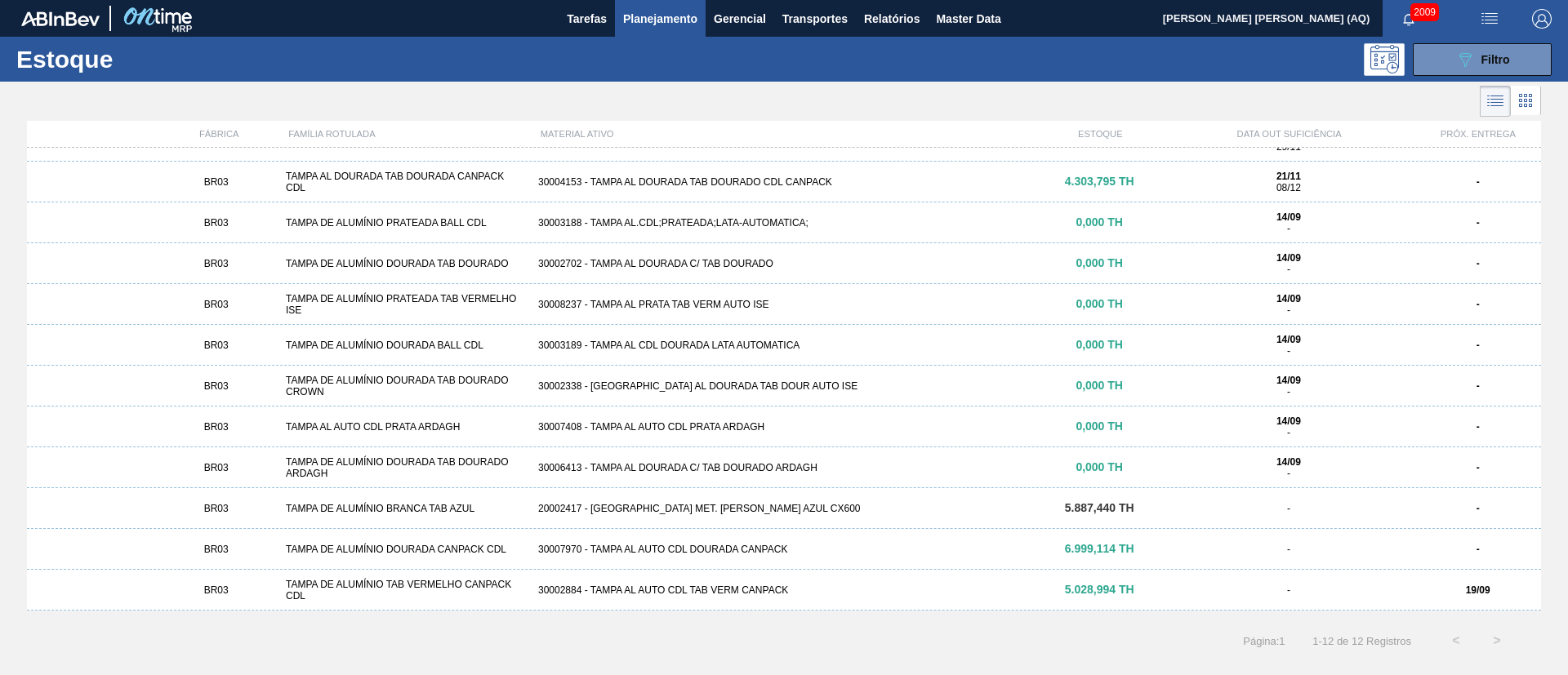
click at [917, 583] on div "BR03 TAMPA DE ALUMÍNIO TAB VERMELHO CANPACK CDL 30002884 - TAMPA AL AUTO CDL TA…" at bounding box center [784, 589] width 1514 height 41
click at [795, 498] on div "BR03 TAMPA DE ALUMÍNIO BRANCA TAB AZUL 20002417 - TAMPA MET. [PERSON_NAME] AZUL…" at bounding box center [784, 508] width 1514 height 41
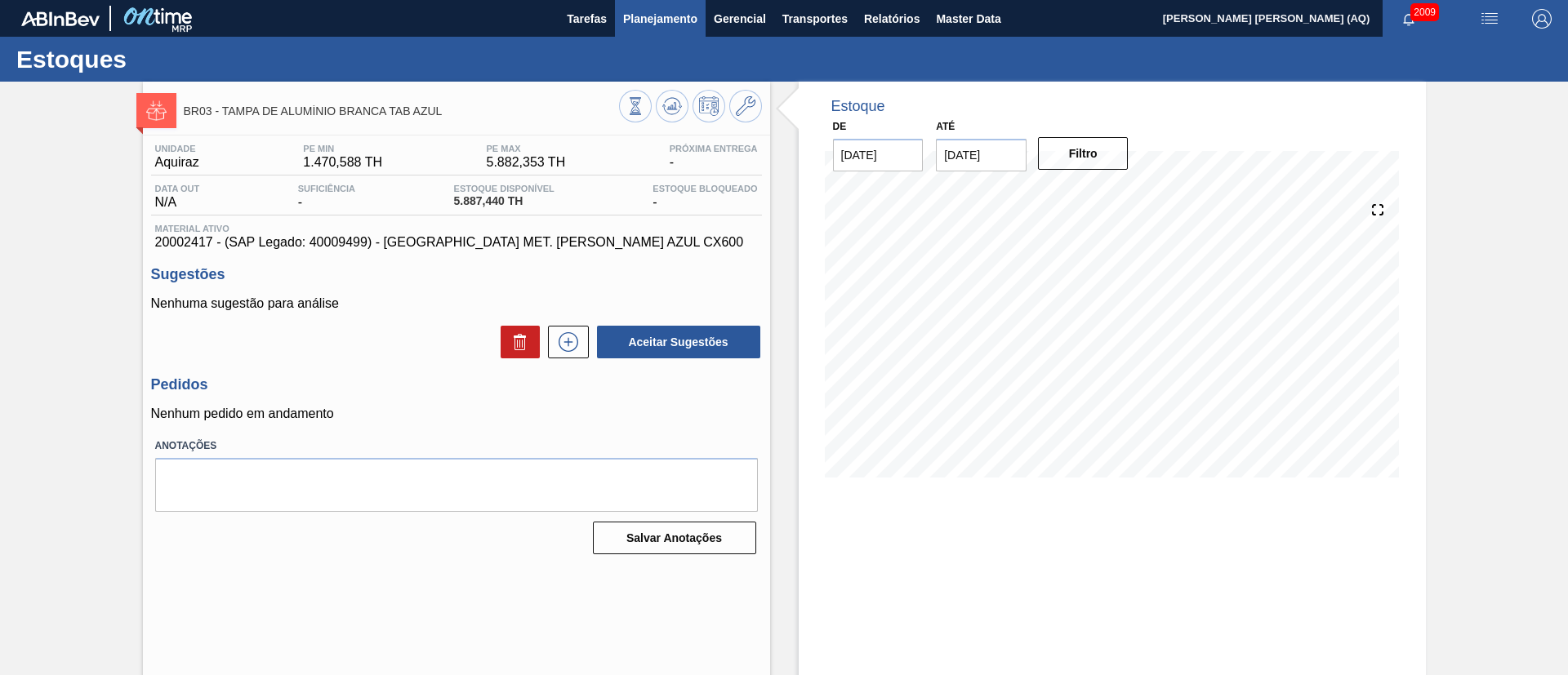
click at [645, 9] on span "Planejamento" at bounding box center [661, 18] width 74 height 20
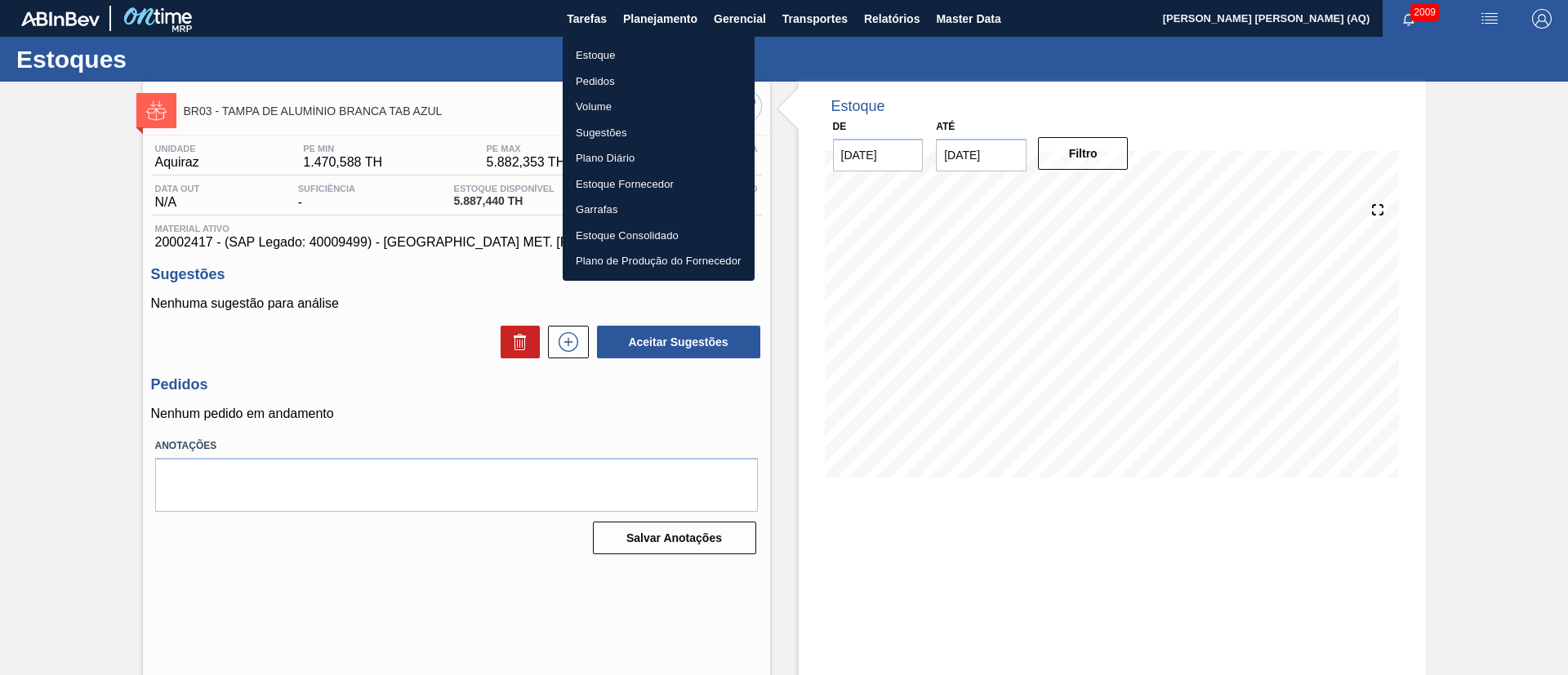
click at [586, 52] on li "Estoque" at bounding box center [659, 55] width 192 height 26
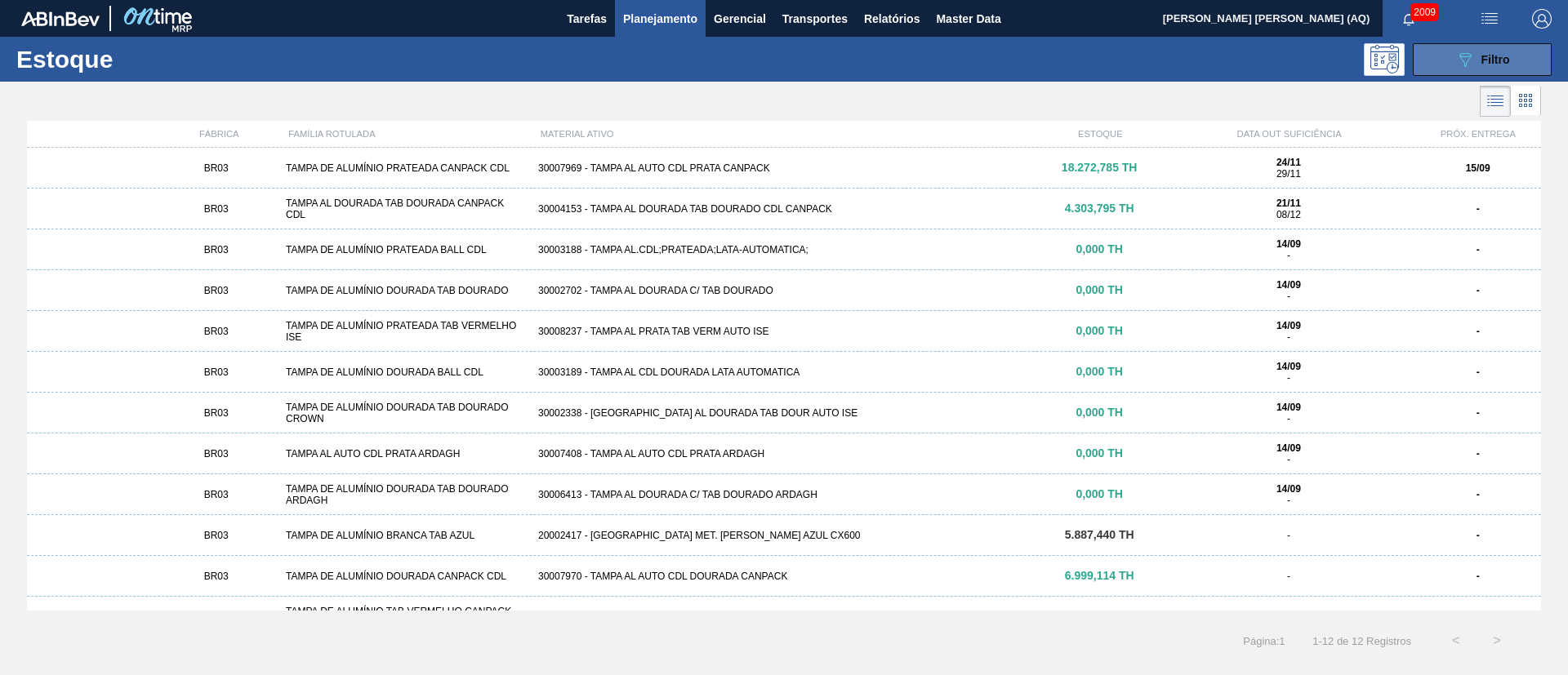
click at [1459, 56] on icon "089F7B8B-B2A5-4AFE-B5C0-19BA573D28AC" at bounding box center [1465, 60] width 20 height 20
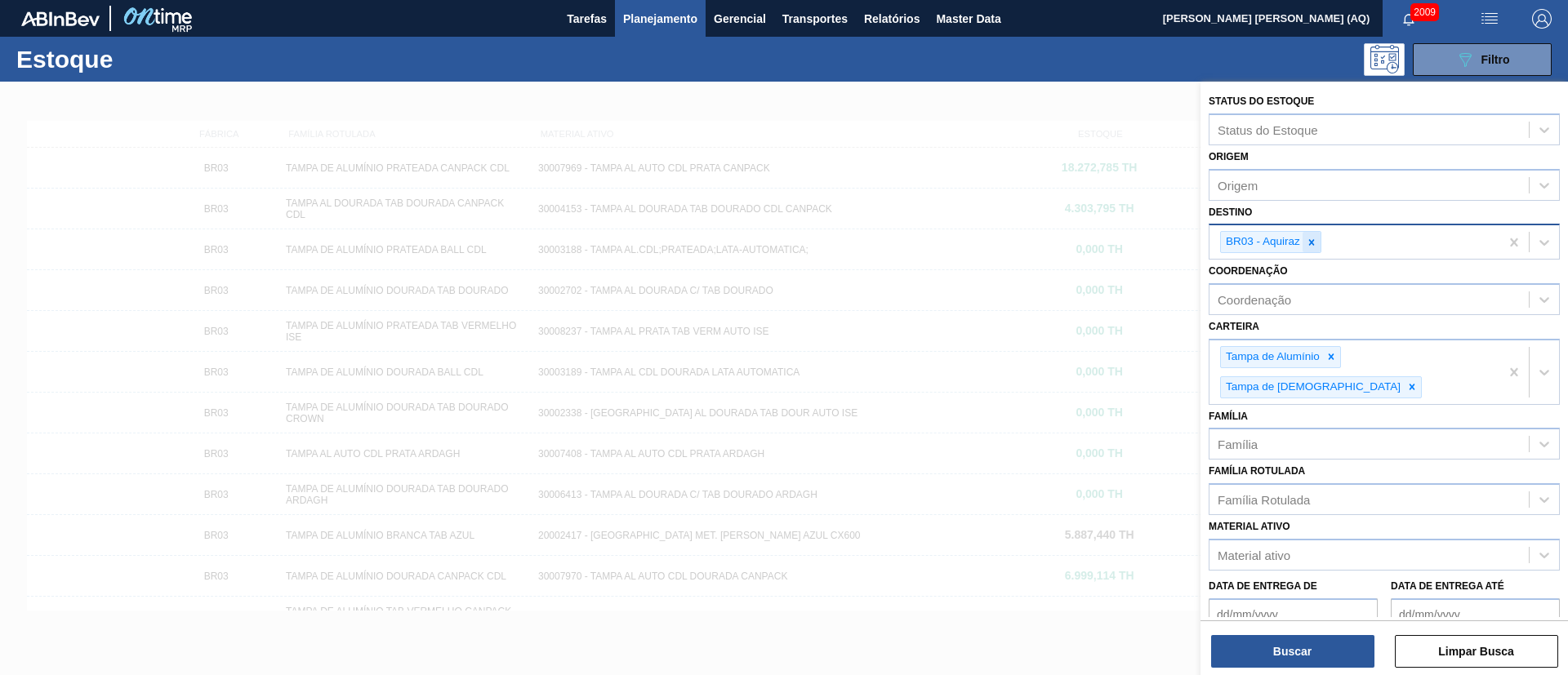
click at [1318, 244] on div at bounding box center [1311, 242] width 18 height 21
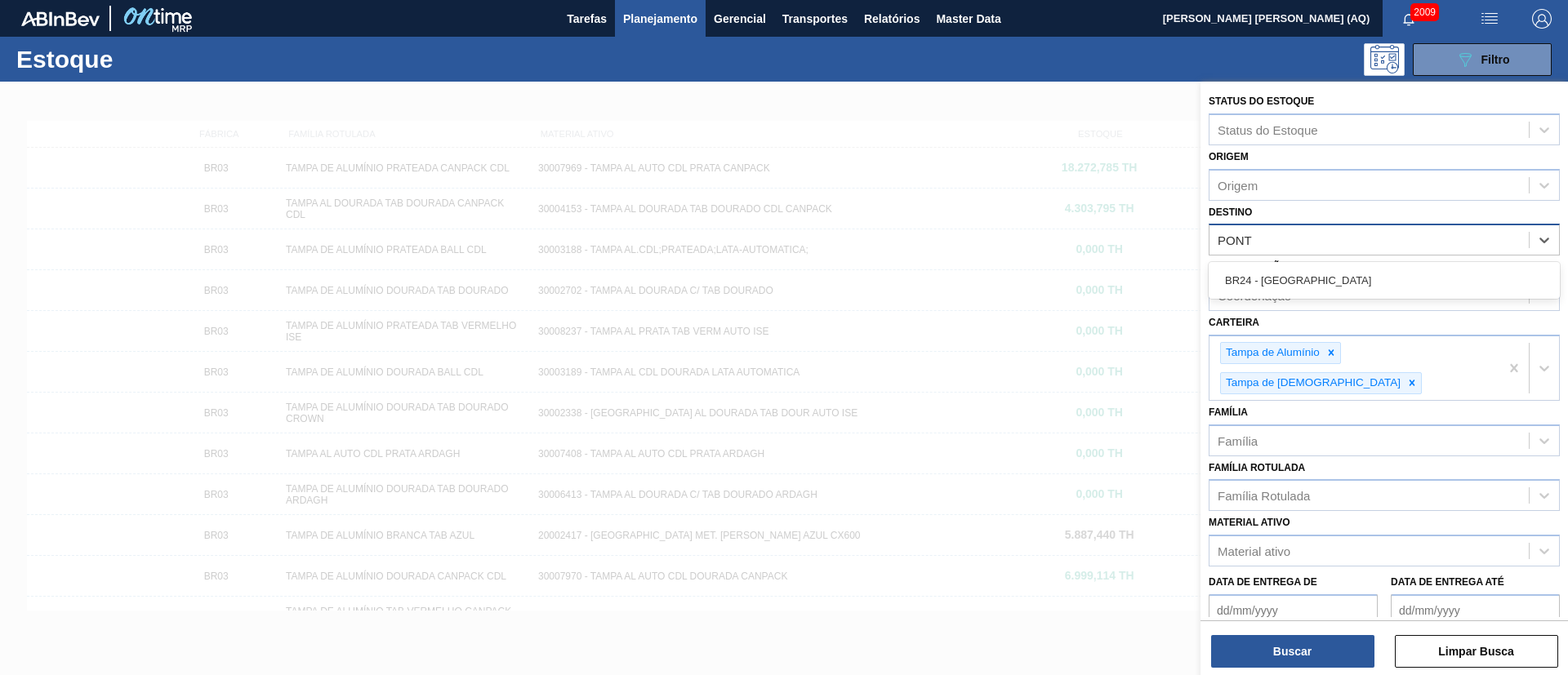
type input "PONTA"
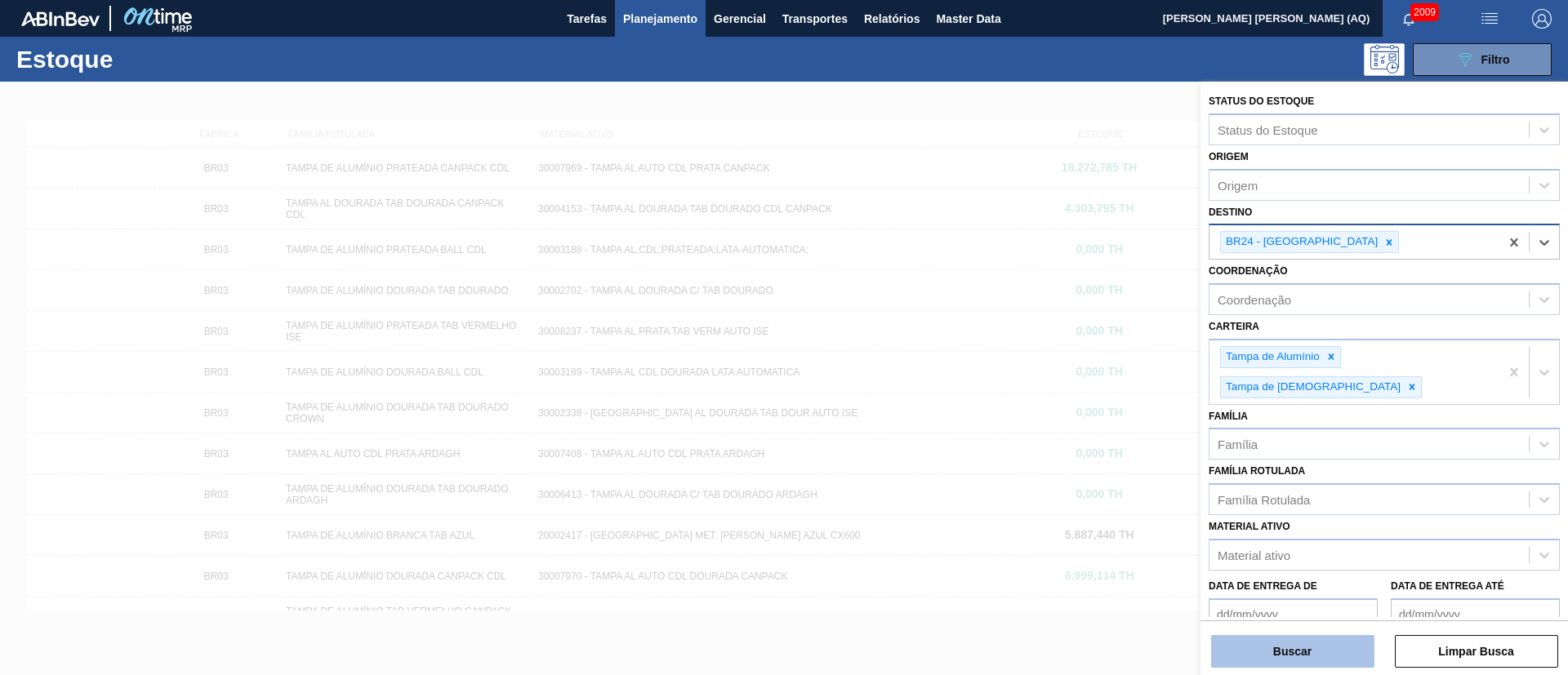
click at [1302, 646] on button "Buscar" at bounding box center [1292, 652] width 163 height 33
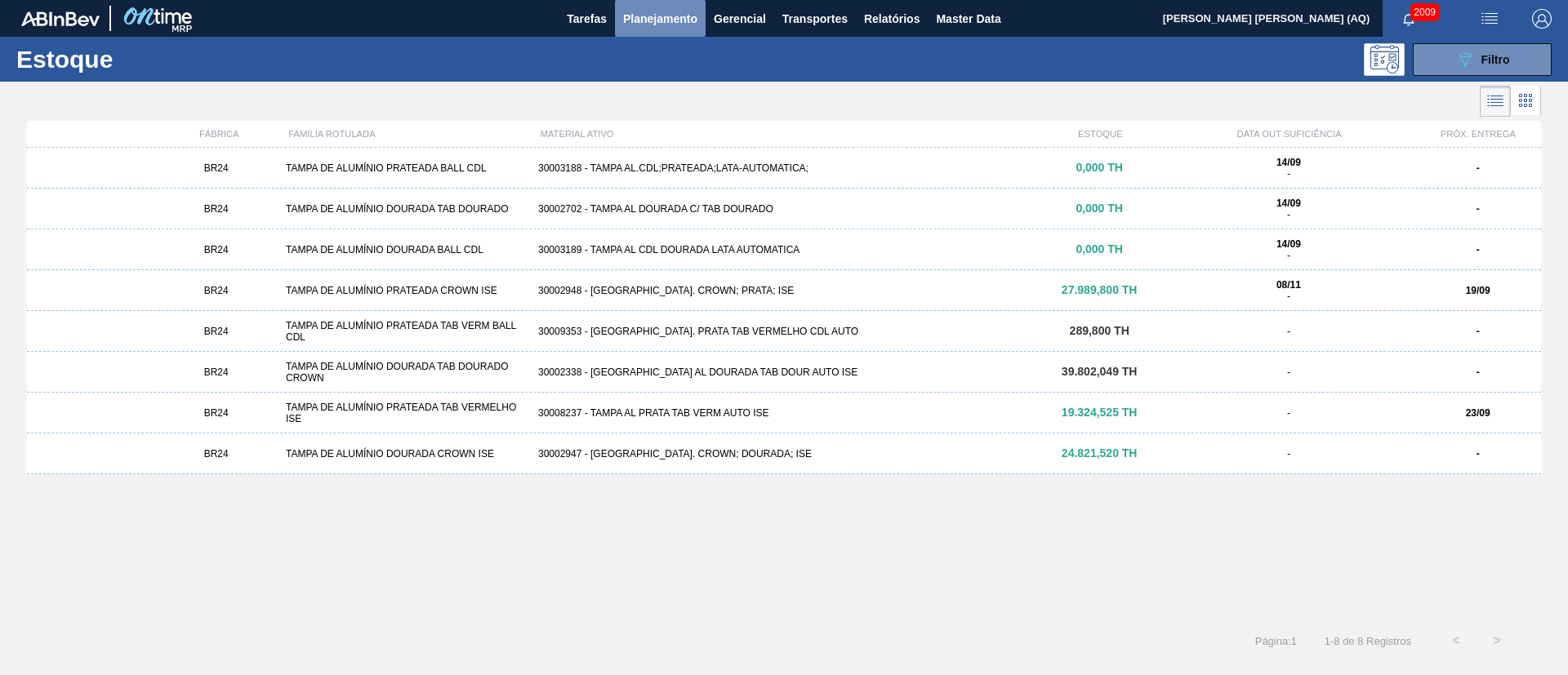
click at [650, 16] on span "Planejamento" at bounding box center [661, 18] width 74 height 20
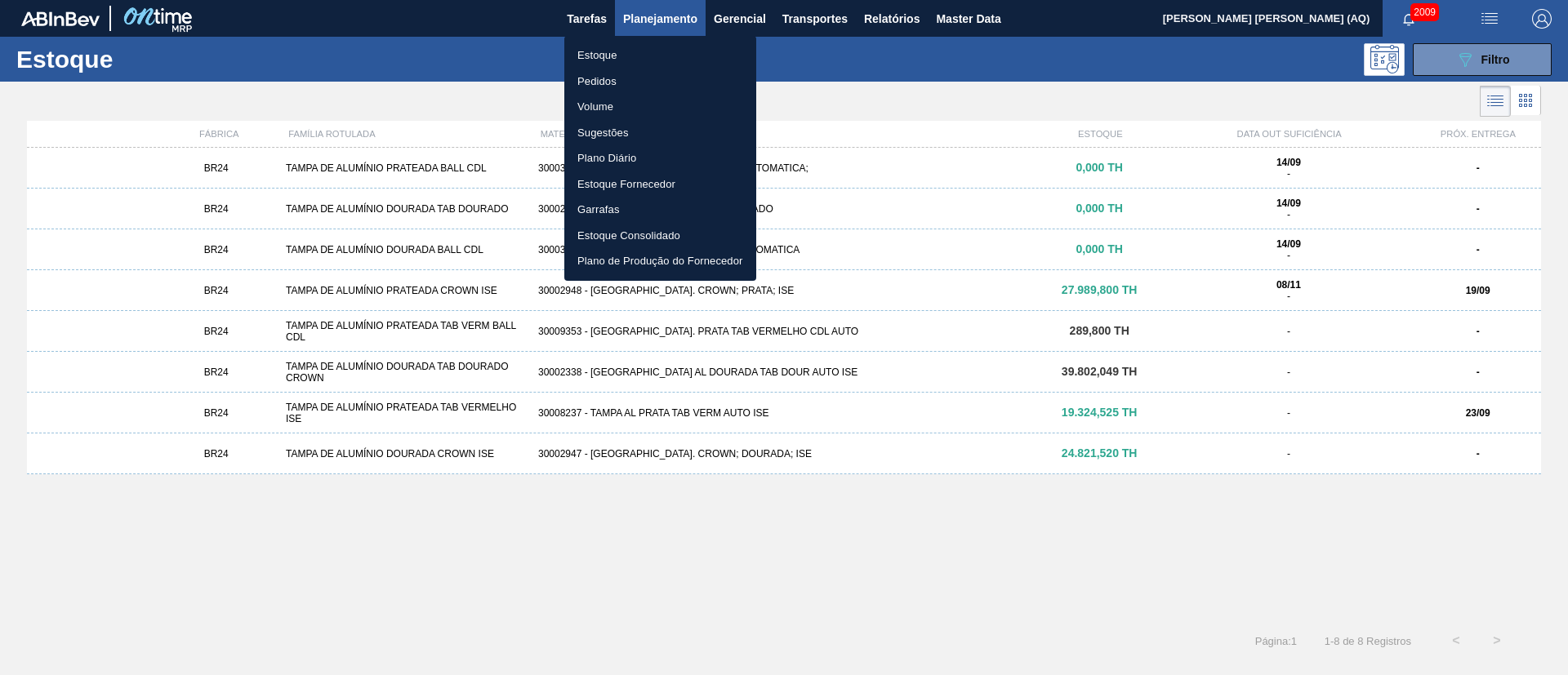
click at [1260, 78] on div at bounding box center [784, 337] width 1568 height 675
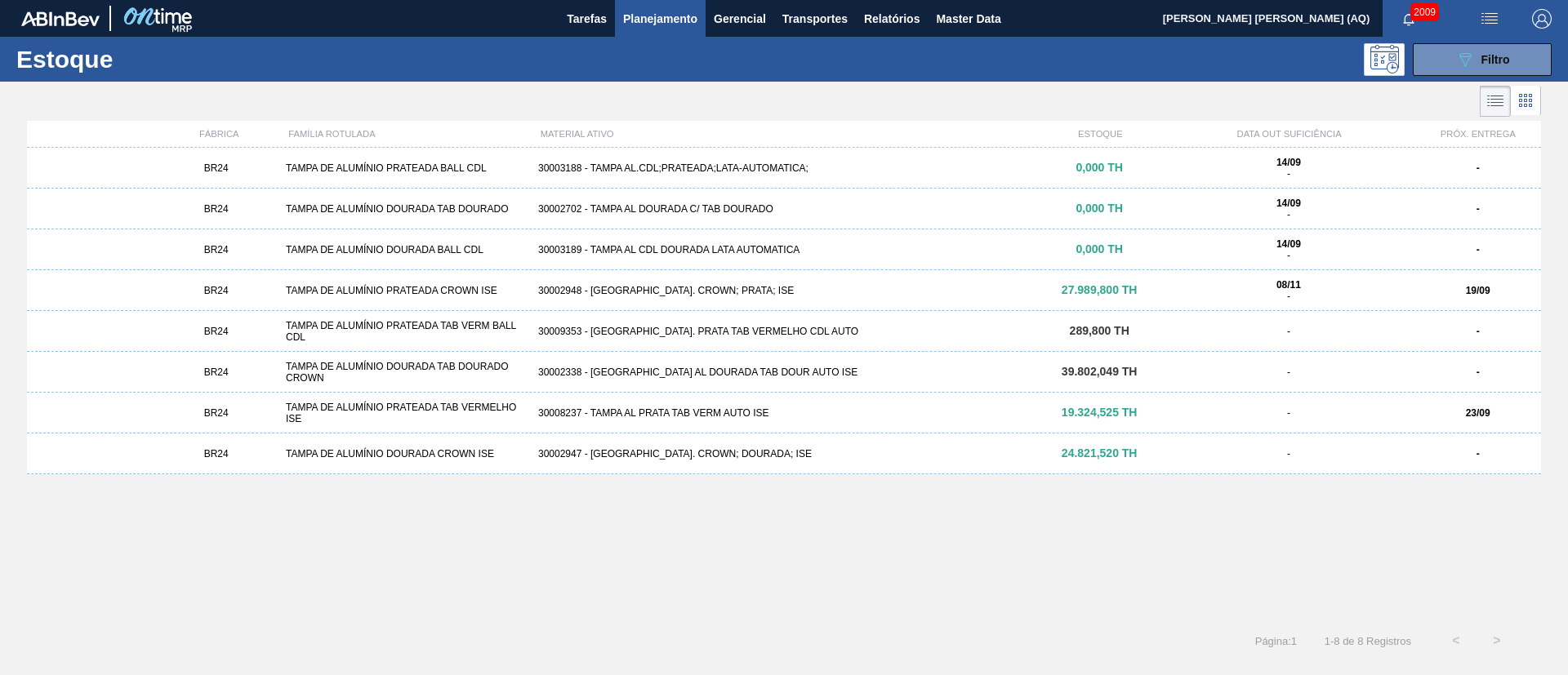
click at [816, 448] on div "30002947 - [GEOGRAPHIC_DATA]. CROWN; DOURADA; ISE" at bounding box center [784, 453] width 505 height 11
click at [984, 285] on div "30002948 - [GEOGRAPHIC_DATA]. CROWN; PRATA; ISE" at bounding box center [784, 290] width 505 height 11
click at [765, 408] on div "30008237 - TAMPA AL PRATA TAB VERM AUTO ISE" at bounding box center [784, 412] width 505 height 11
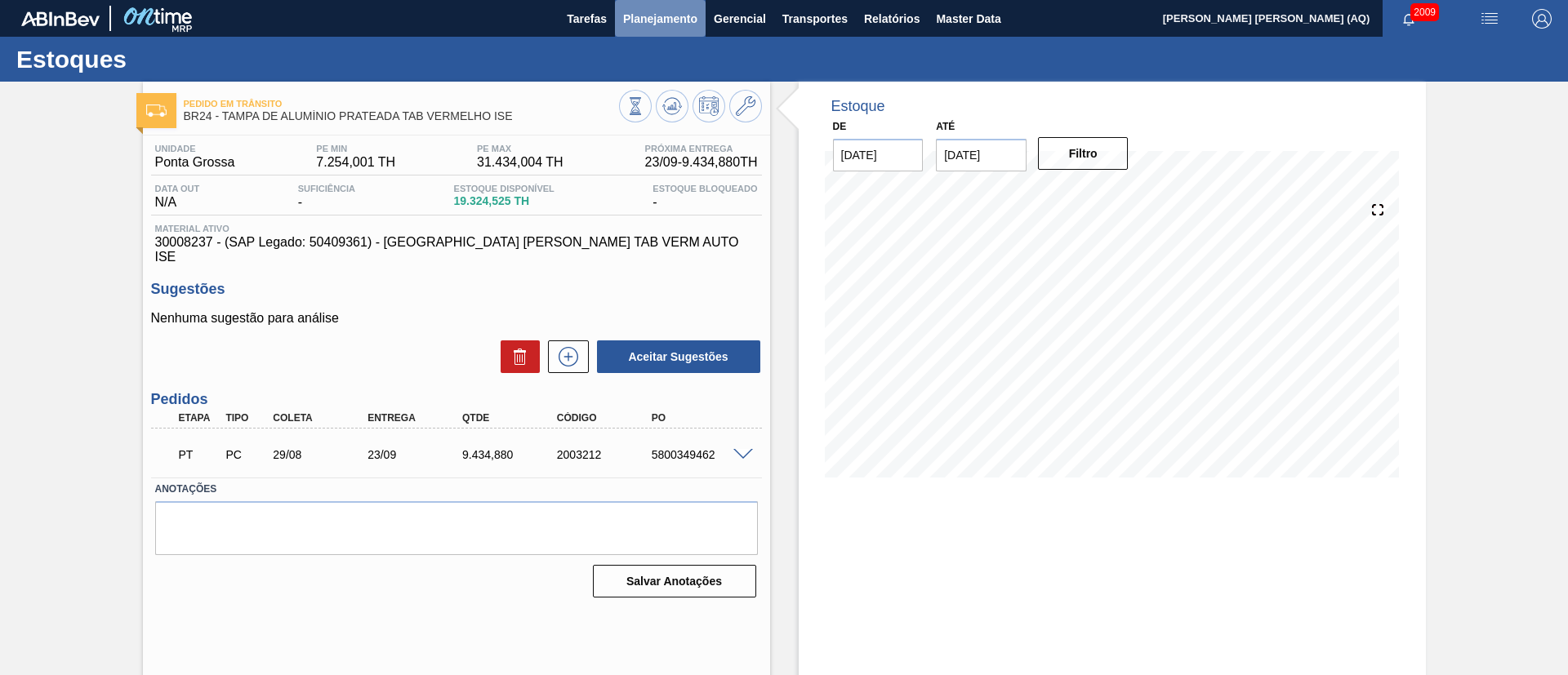
click at [659, 16] on span "Planejamento" at bounding box center [661, 18] width 74 height 20
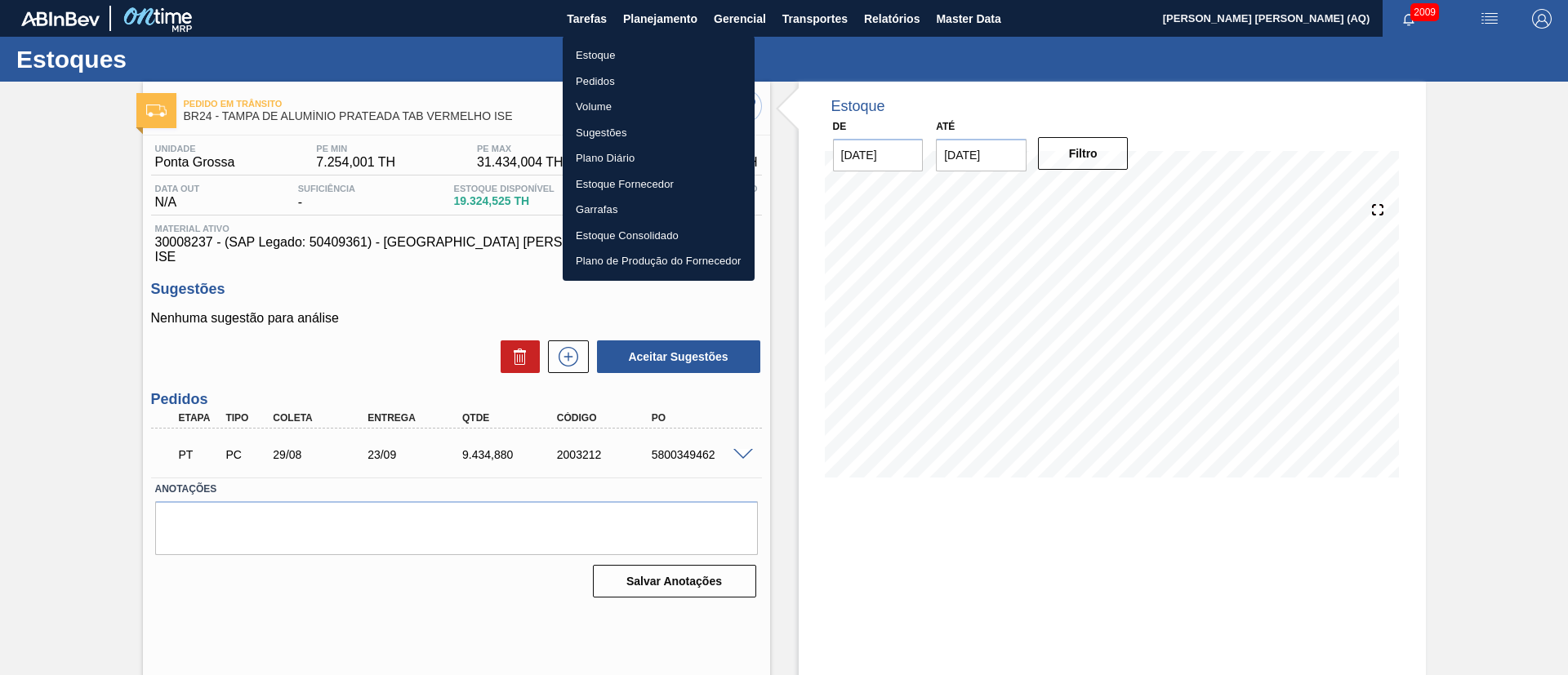
click at [598, 48] on li "Estoque" at bounding box center [659, 55] width 192 height 26
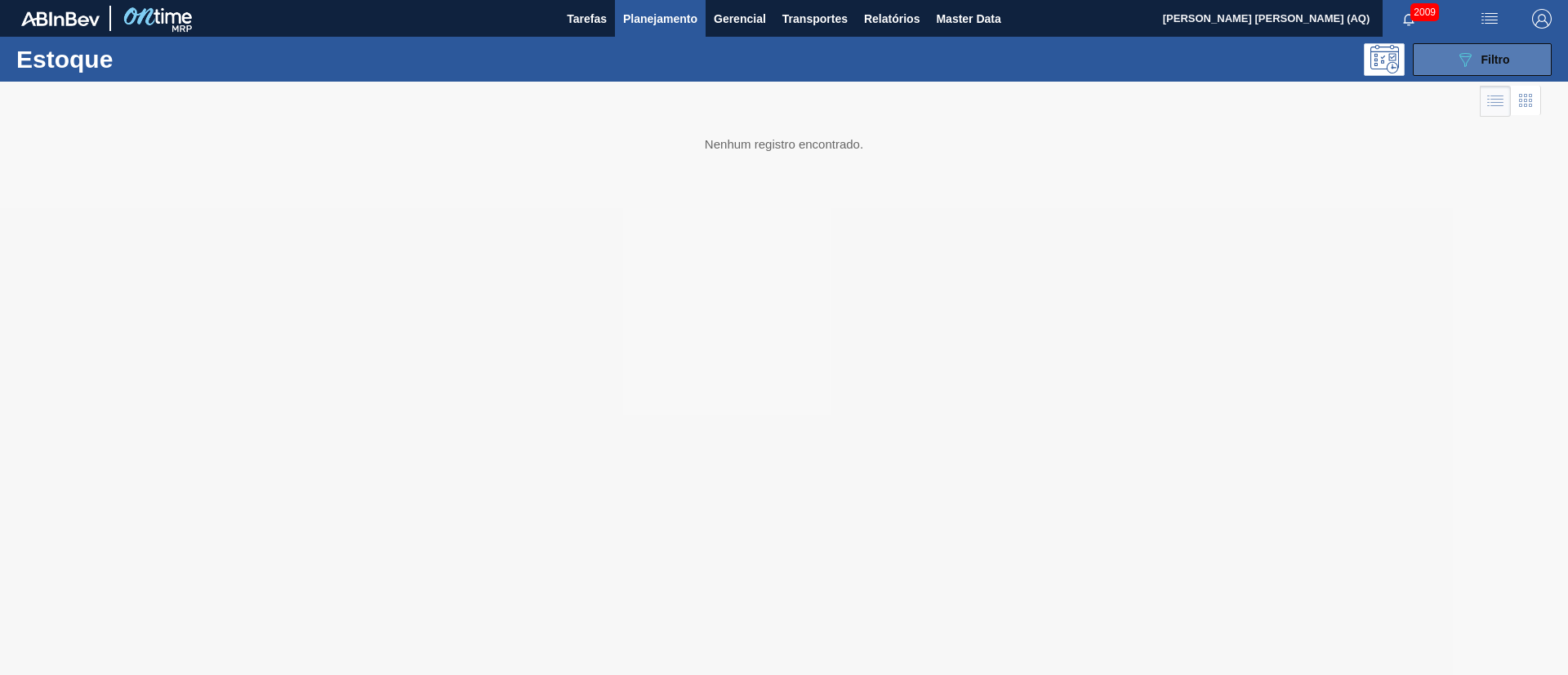
click at [1487, 60] on span "Filtro" at bounding box center [1495, 59] width 29 height 13
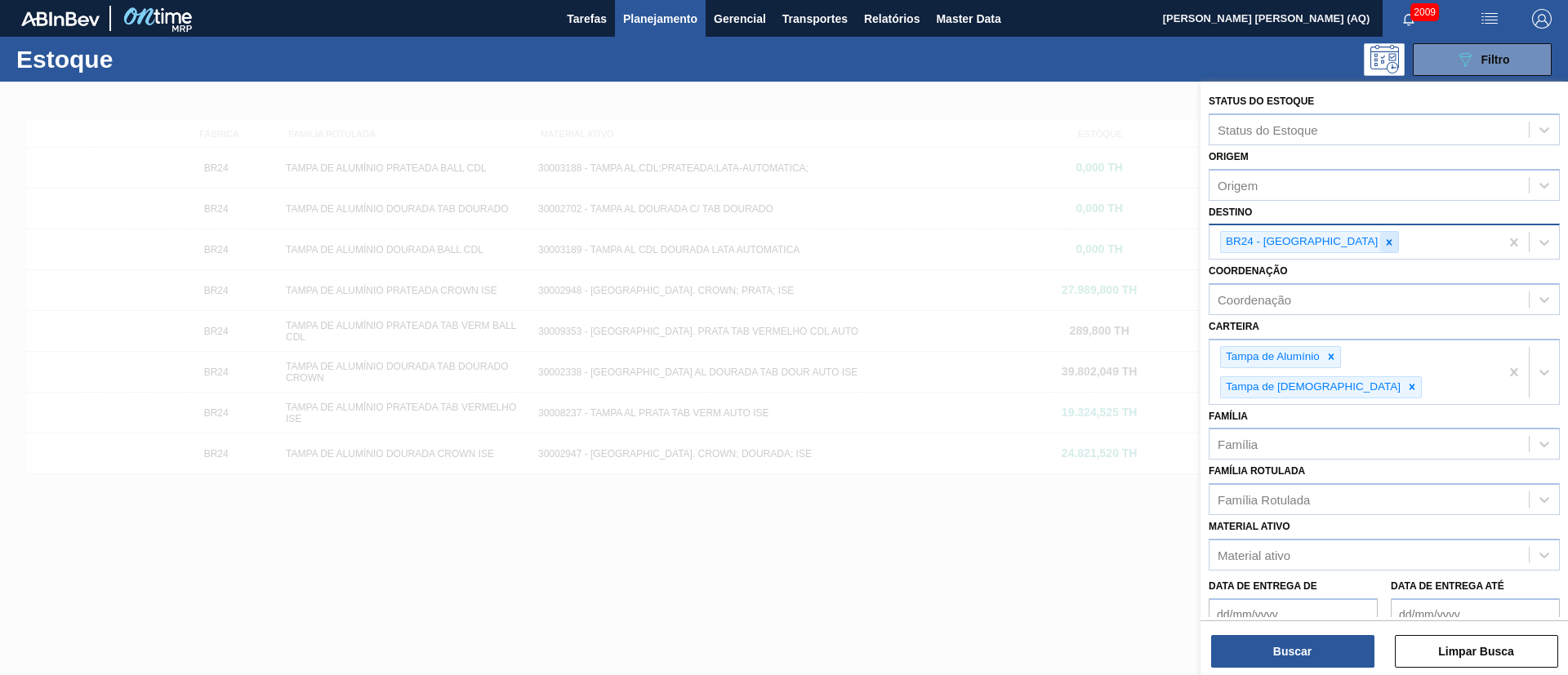
click at [1384, 245] on icon at bounding box center [1389, 242] width 11 height 11
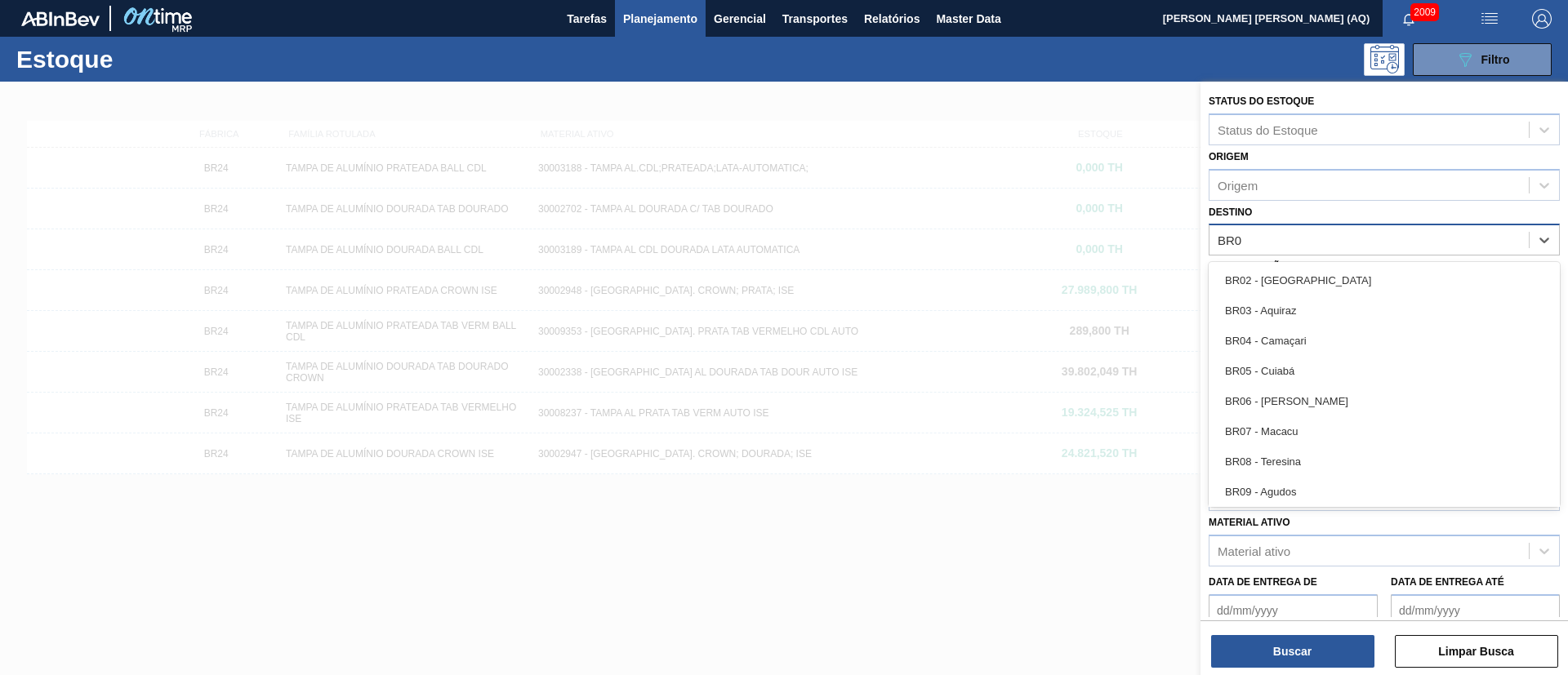
type input "BR05"
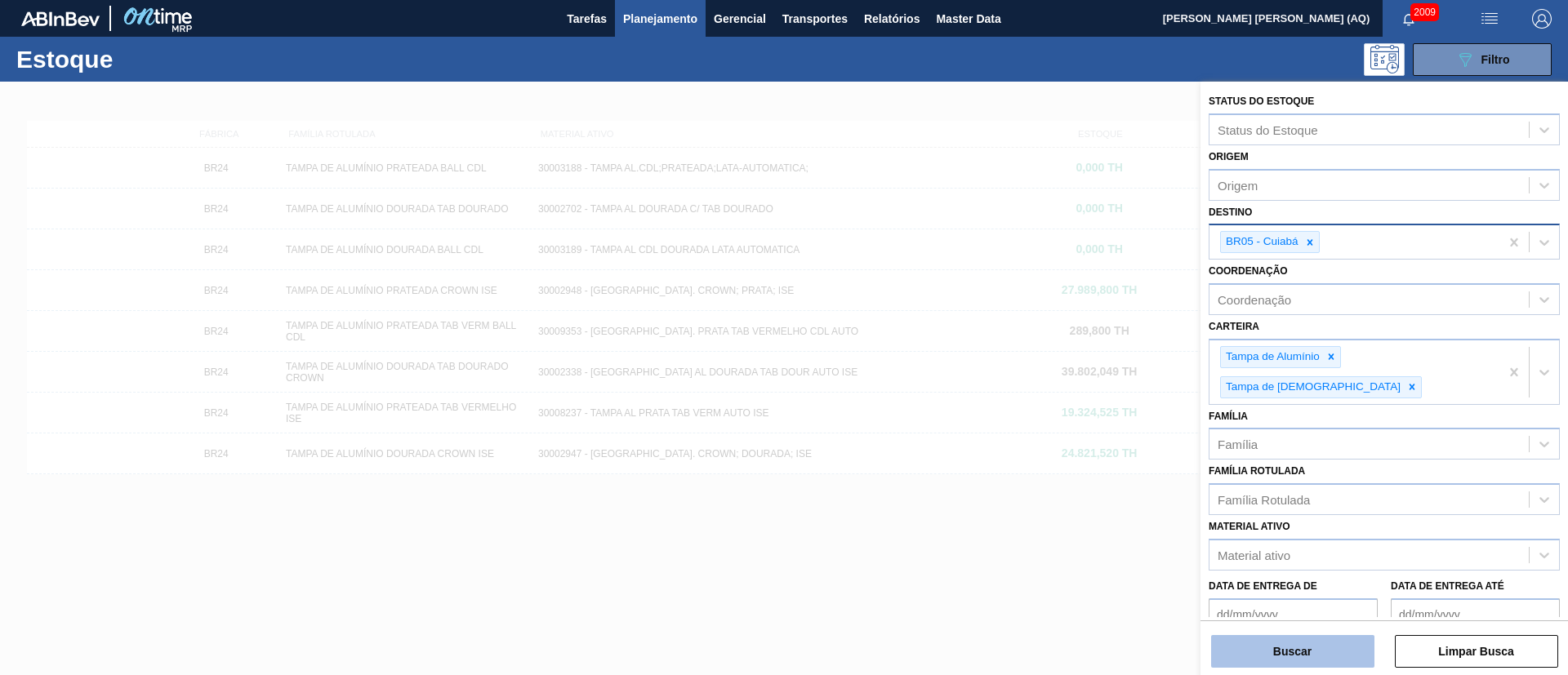
click at [1273, 651] on button "Buscar" at bounding box center [1292, 652] width 163 height 33
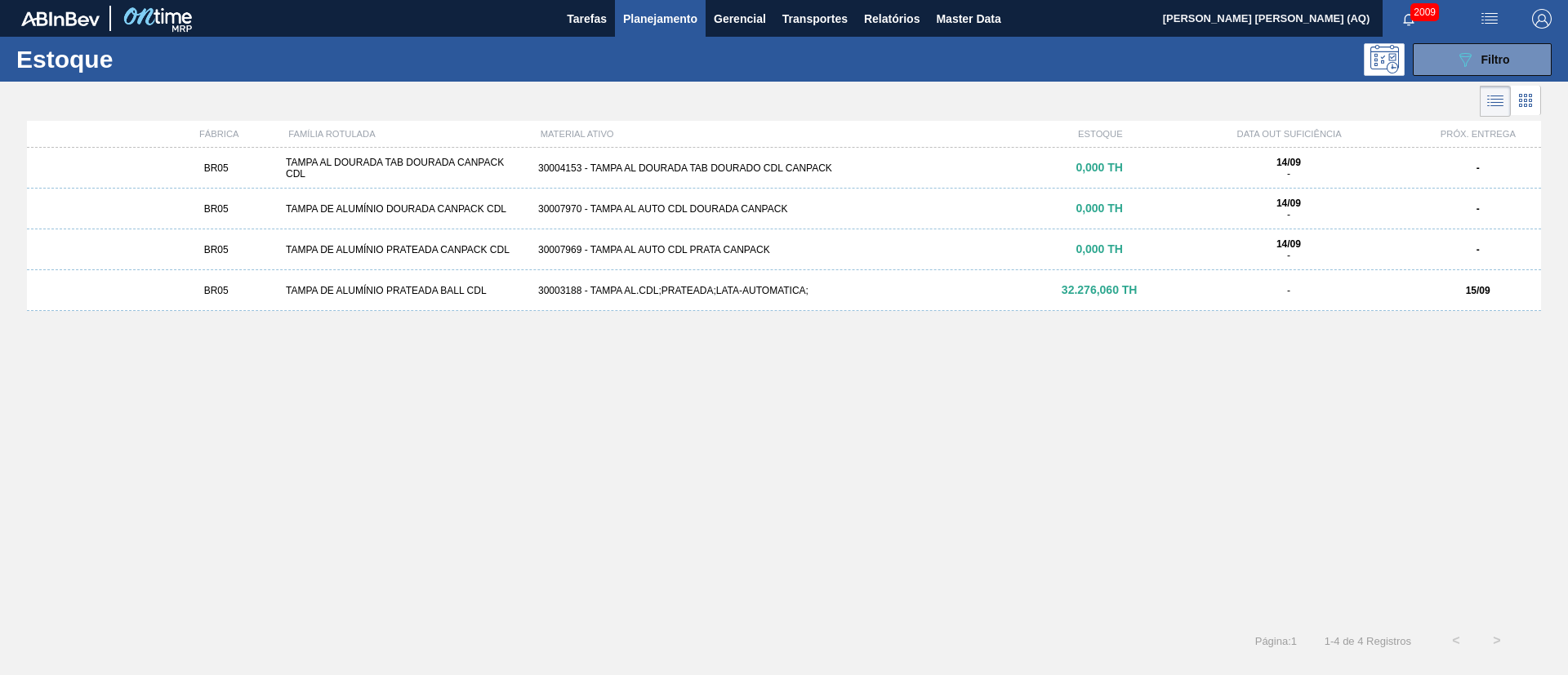
click at [956, 278] on div "BR05 TAMPA DE ALUMÍNIO PRATEADA BALL CDL 30003188 - TAMPA AL.CDL;PRATEADA;LATA-…" at bounding box center [784, 290] width 1514 height 41
drag, startPoint x: 1451, startPoint y: 62, endPoint x: 1445, endPoint y: 70, distance: 10.0
click at [1452, 63] on button "089F7B8B-B2A5-4AFE-B5C0-19BA573D28AC Filtro" at bounding box center [1482, 60] width 139 height 33
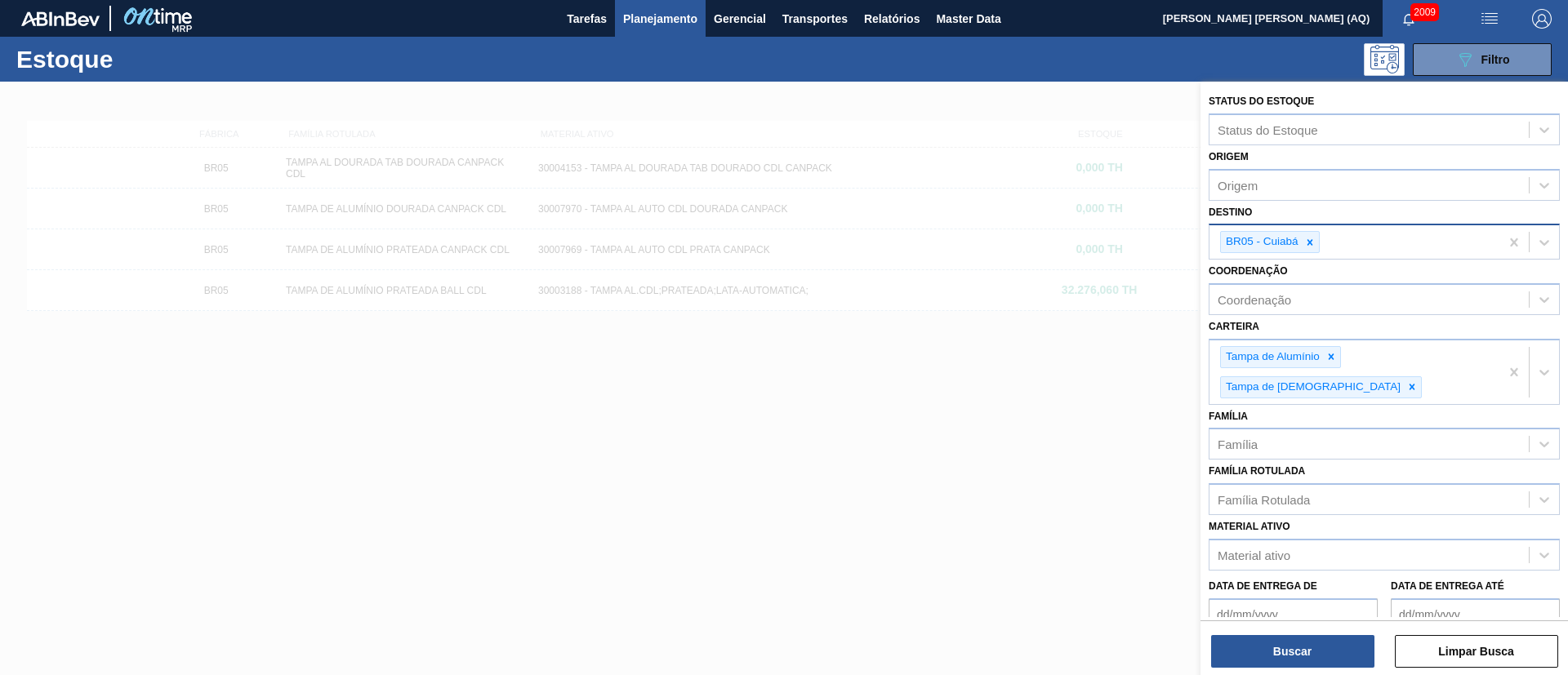
click at [1310, 242] on icon at bounding box center [1309, 242] width 6 height 6
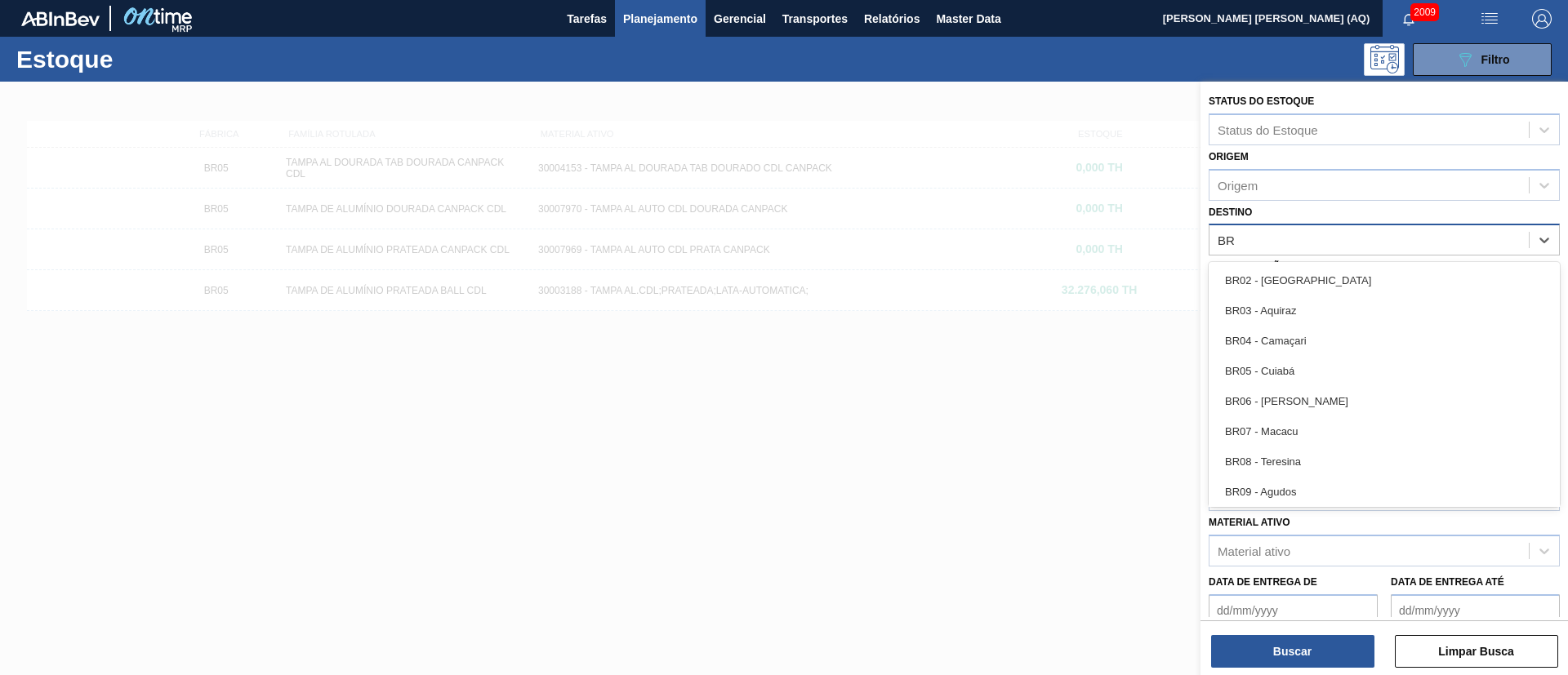
type input "B"
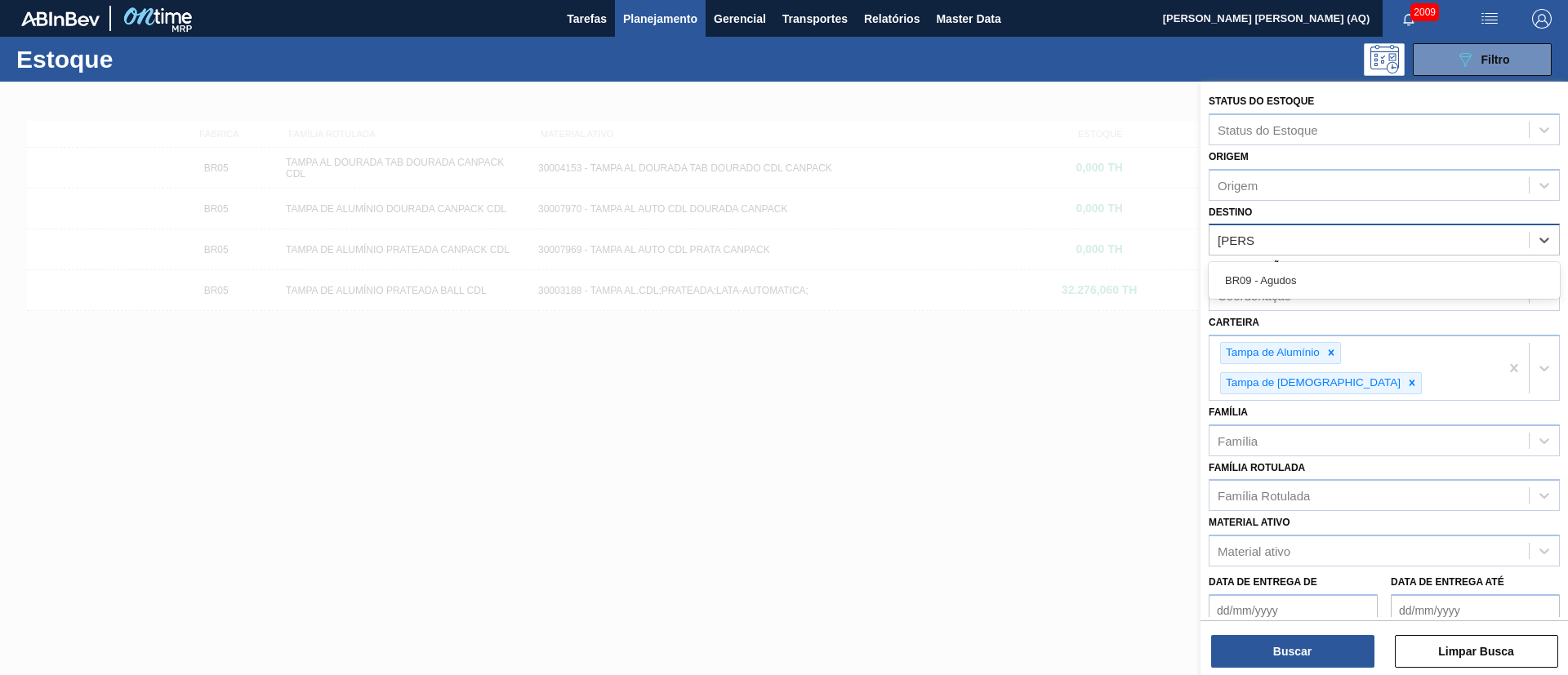
type input "AGUDOS"
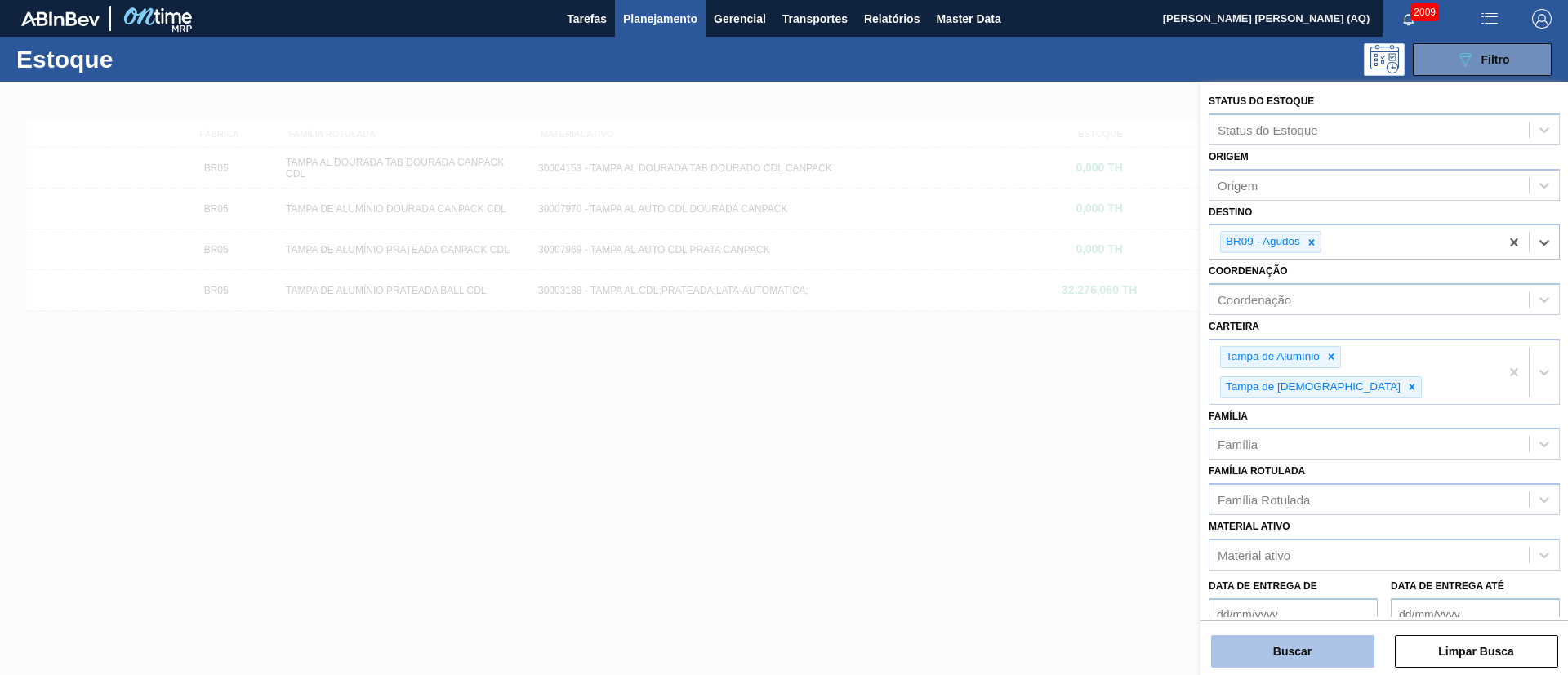
click at [1272, 643] on button "Buscar" at bounding box center [1292, 652] width 163 height 33
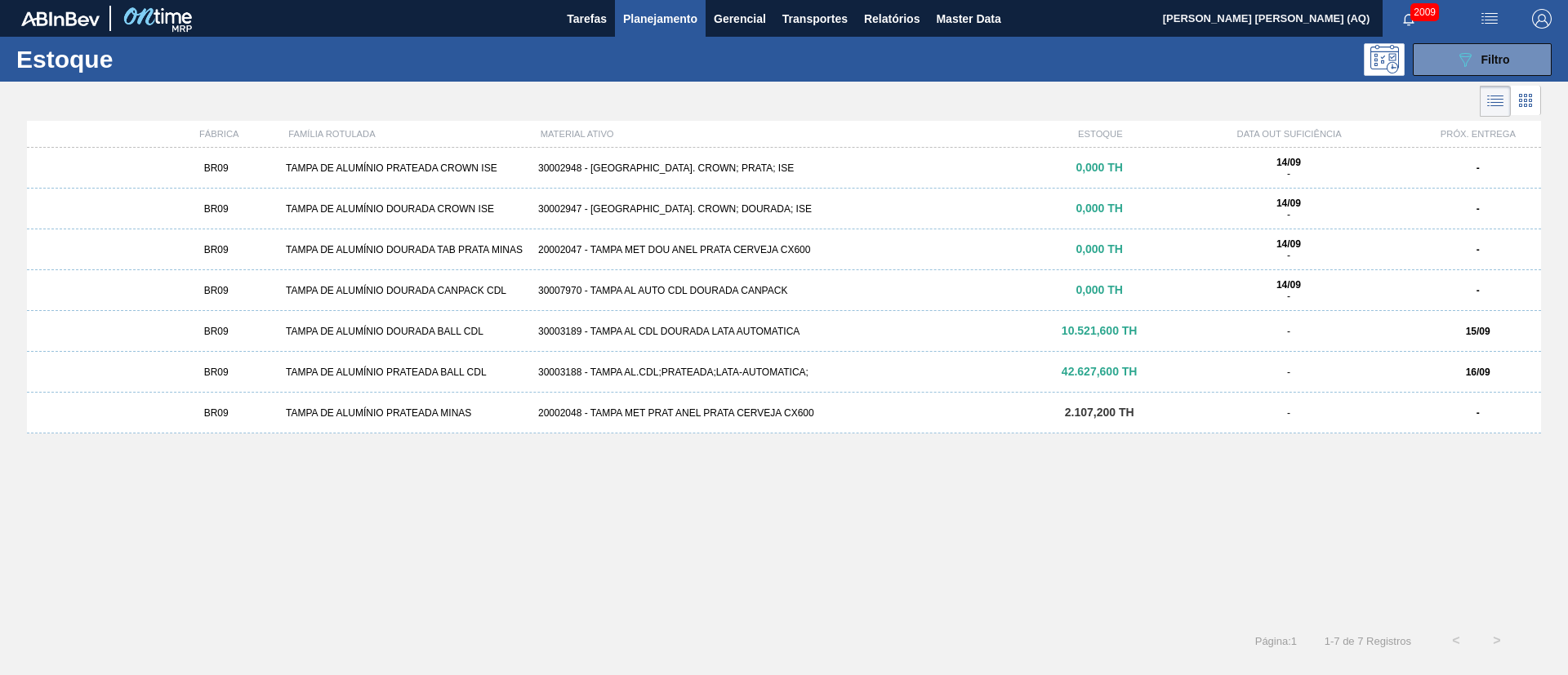
click at [918, 368] on div "30003188 - TAMPA AL.CDL;PRATEADA;LATA-AUTOMATICA;" at bounding box center [784, 372] width 505 height 11
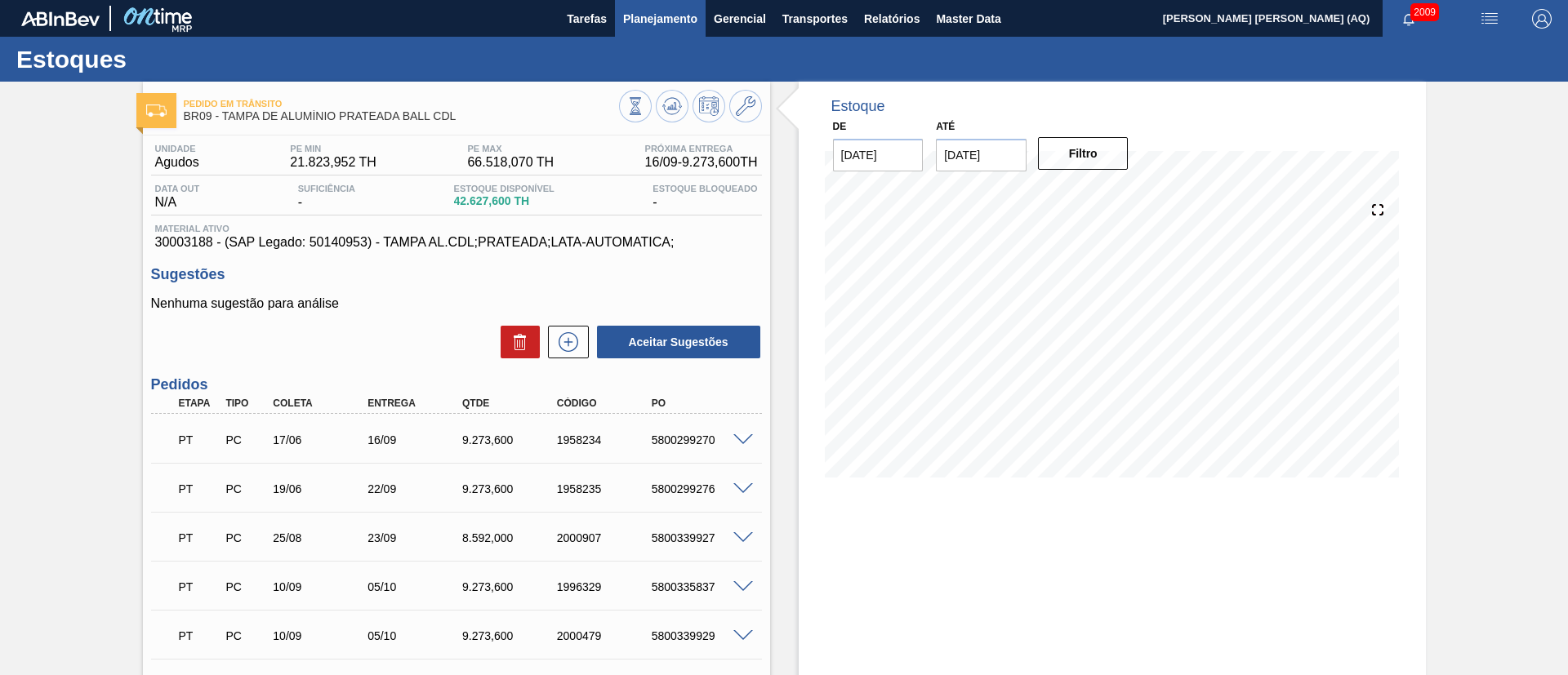
click at [643, 22] on span "Planejamento" at bounding box center [661, 18] width 74 height 20
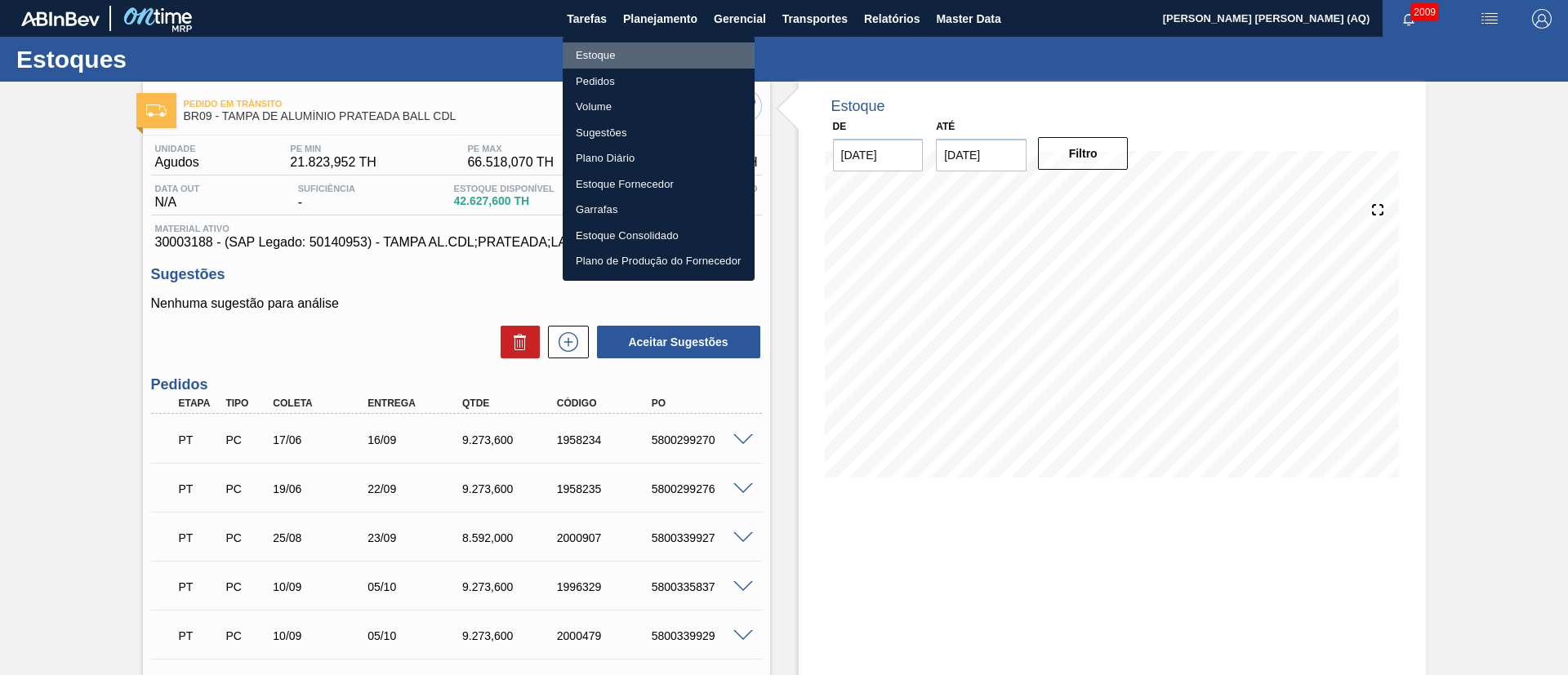
click at [582, 51] on li "Estoque" at bounding box center [659, 55] width 192 height 26
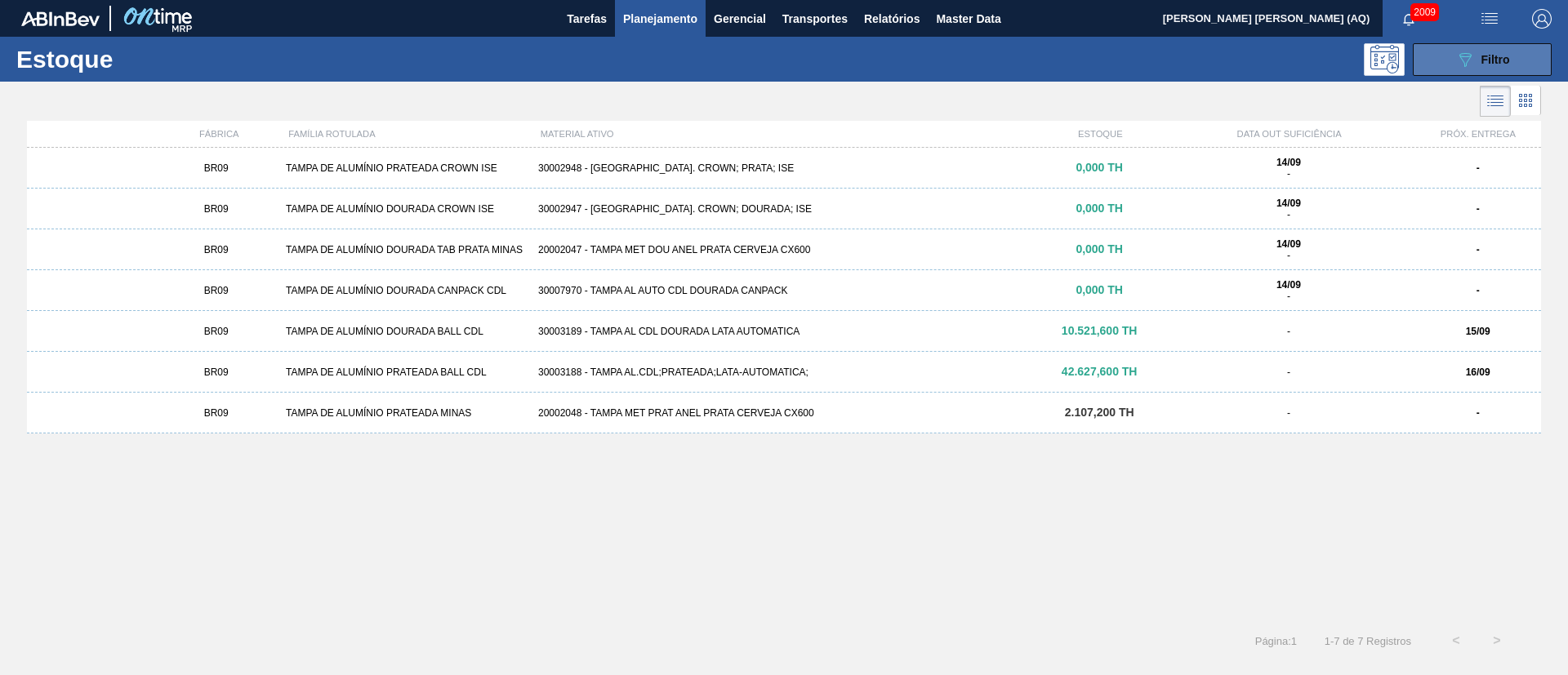
click at [1448, 67] on button "089F7B8B-B2A5-4AFE-B5C0-19BA573D28AC Filtro" at bounding box center [1482, 60] width 139 height 33
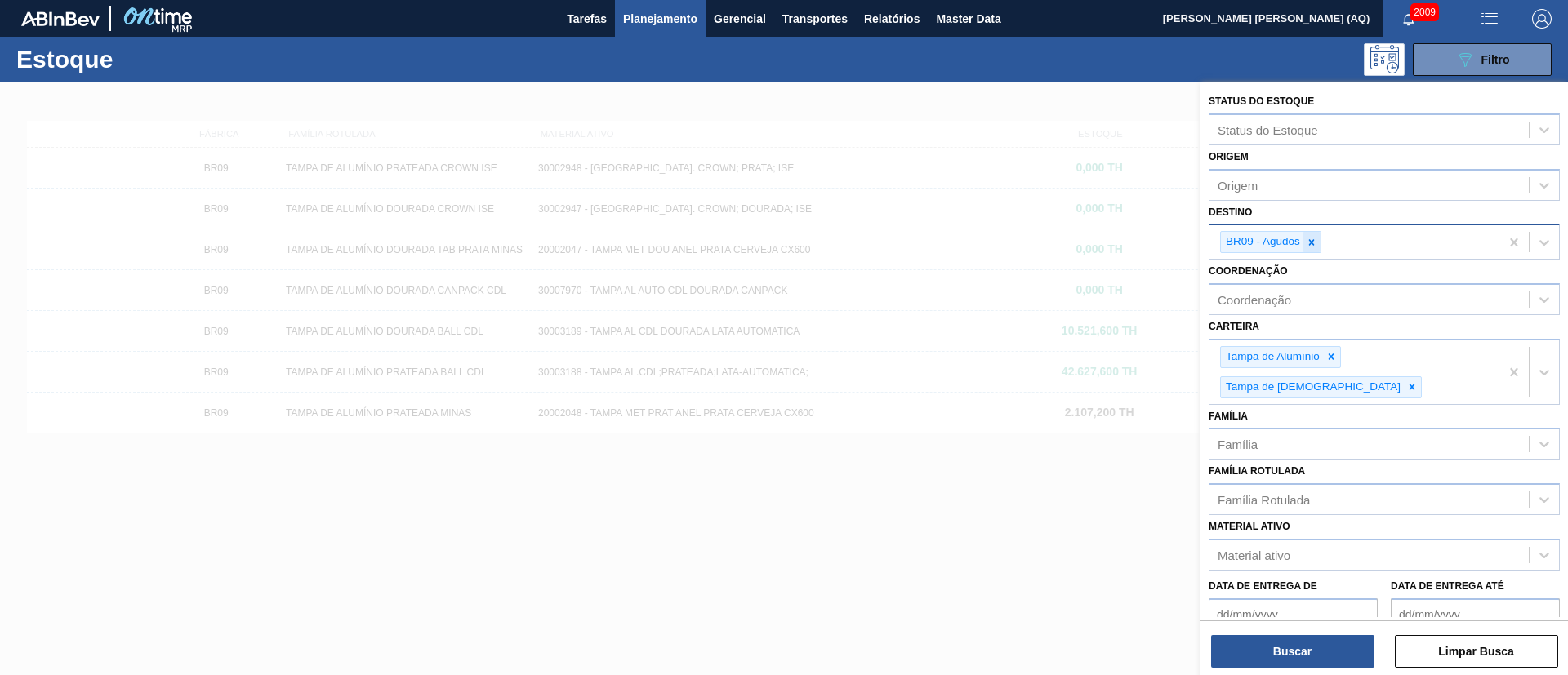
click at [1311, 244] on icon at bounding box center [1311, 242] width 11 height 11
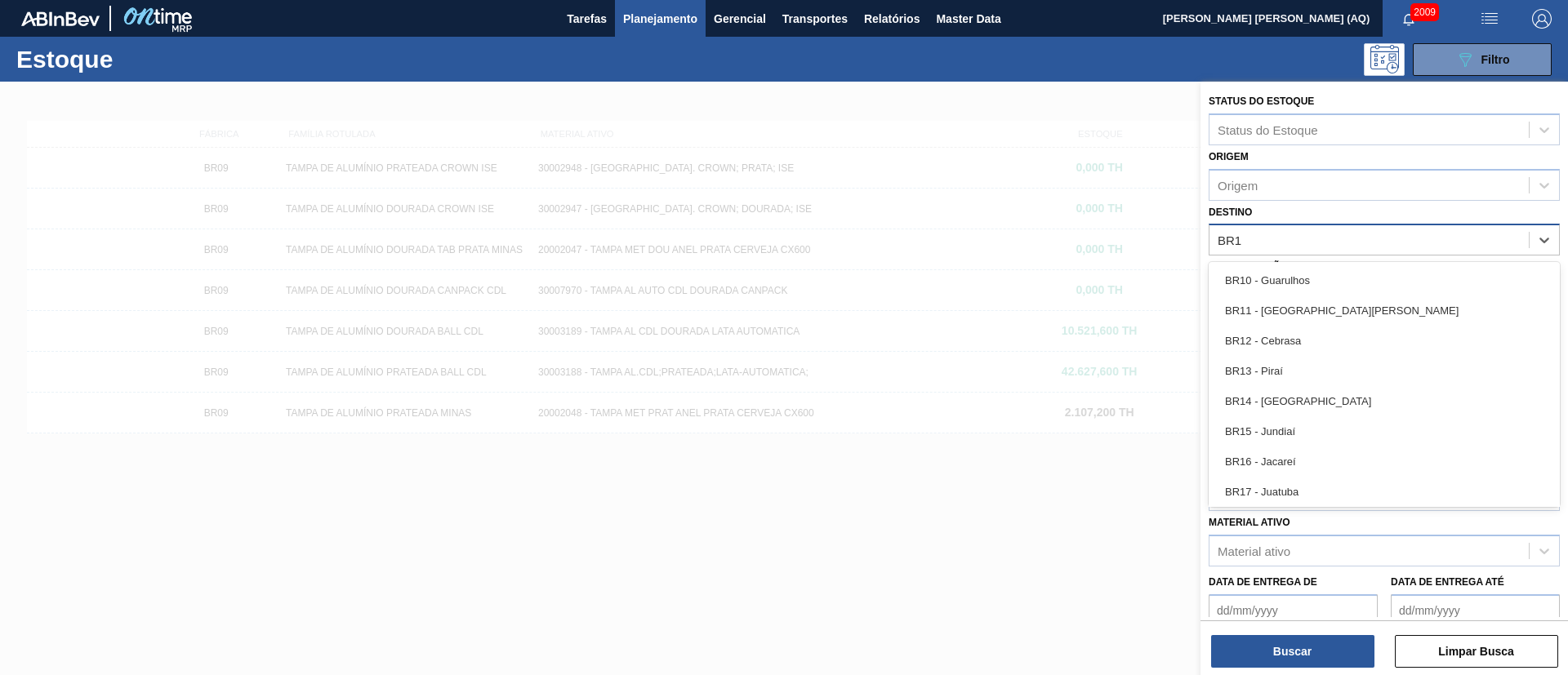
type input "BR12"
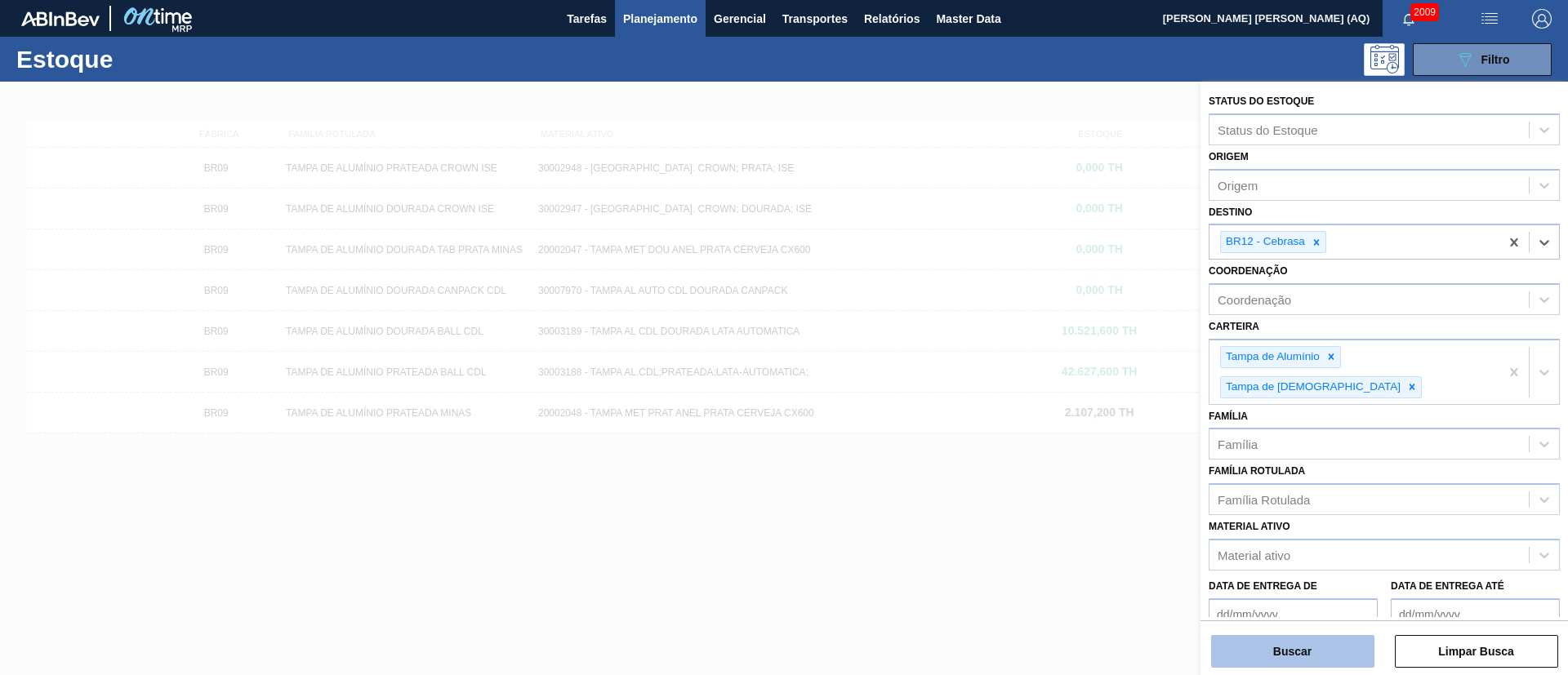
click at [1348, 646] on button "Buscar" at bounding box center [1292, 652] width 163 height 33
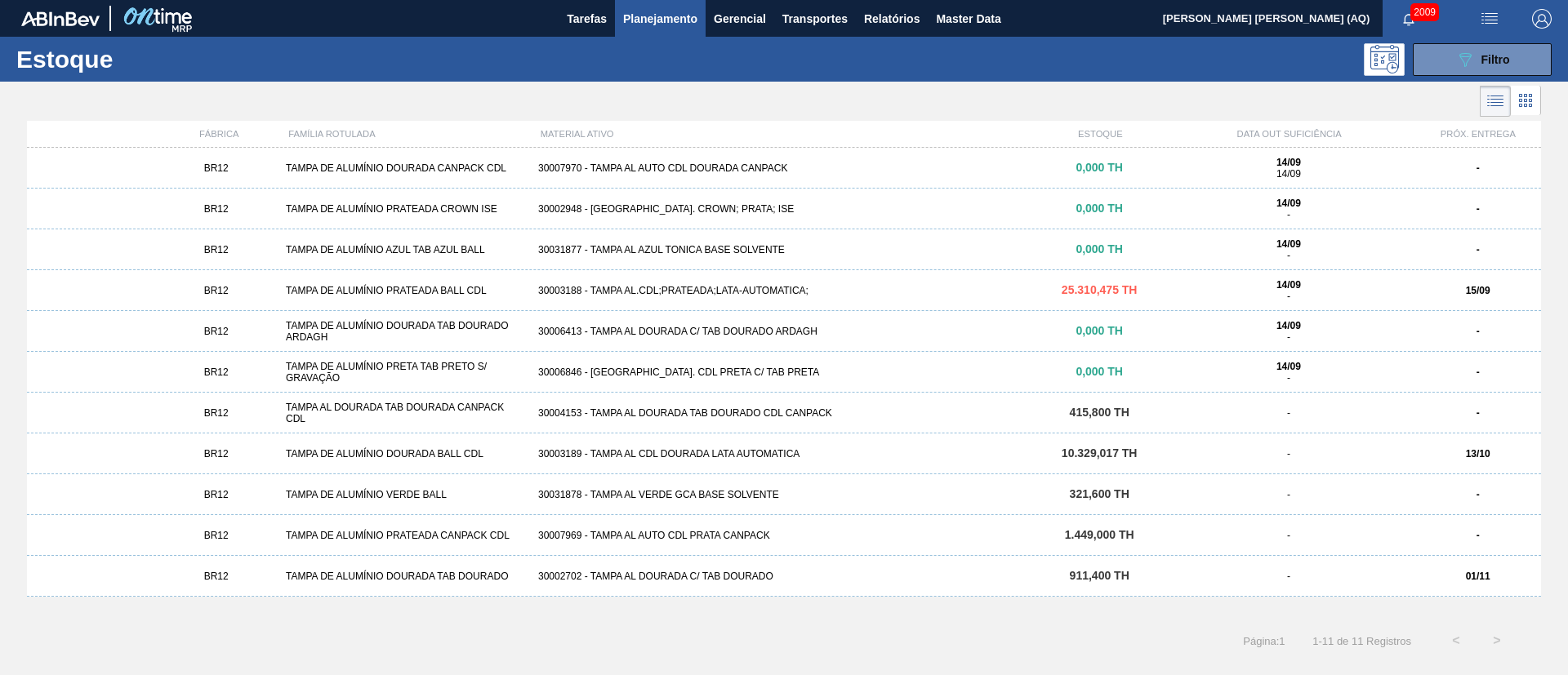
click at [946, 290] on div "30003188 - TAMPA AL.CDL;PRATEADA;LATA-AUTOMATICA;" at bounding box center [784, 290] width 505 height 11
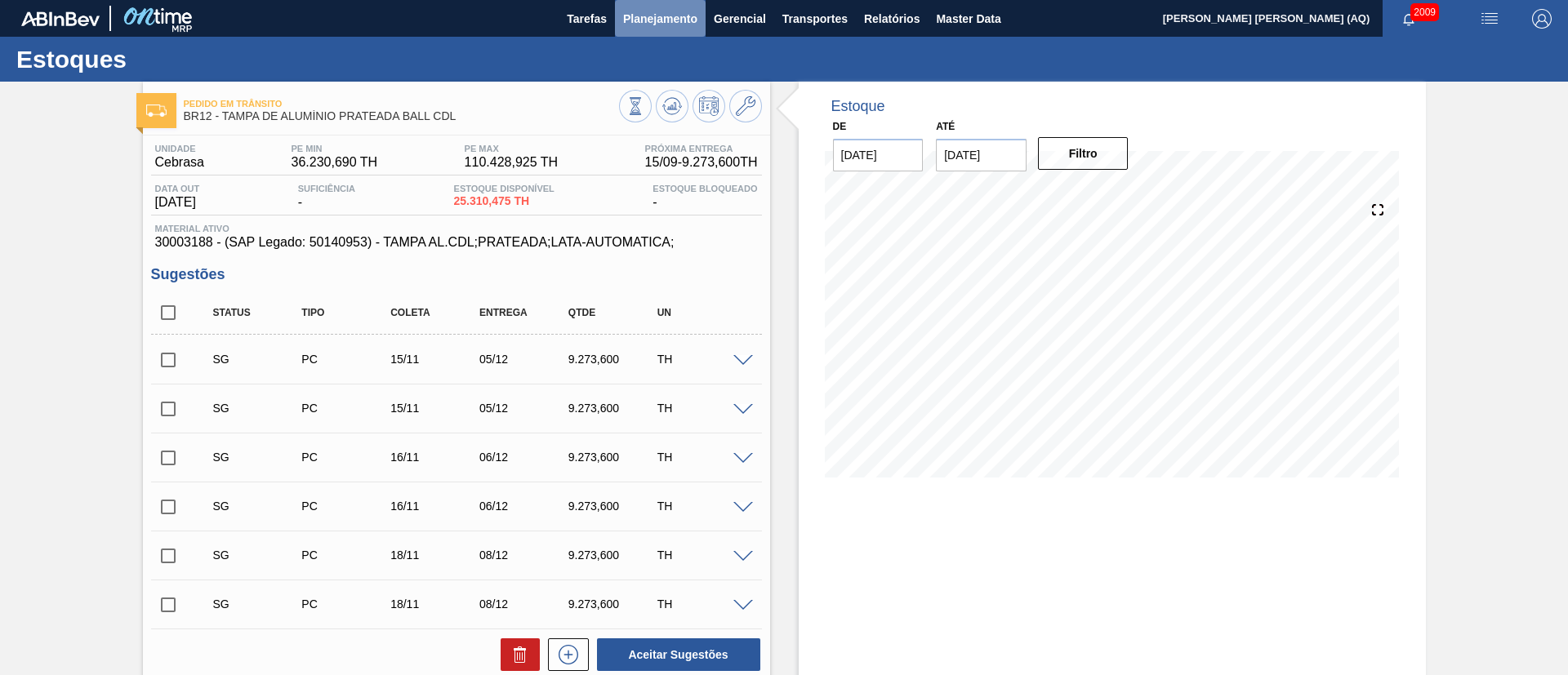
click at [660, 16] on span "Planejamento" at bounding box center [661, 18] width 74 height 20
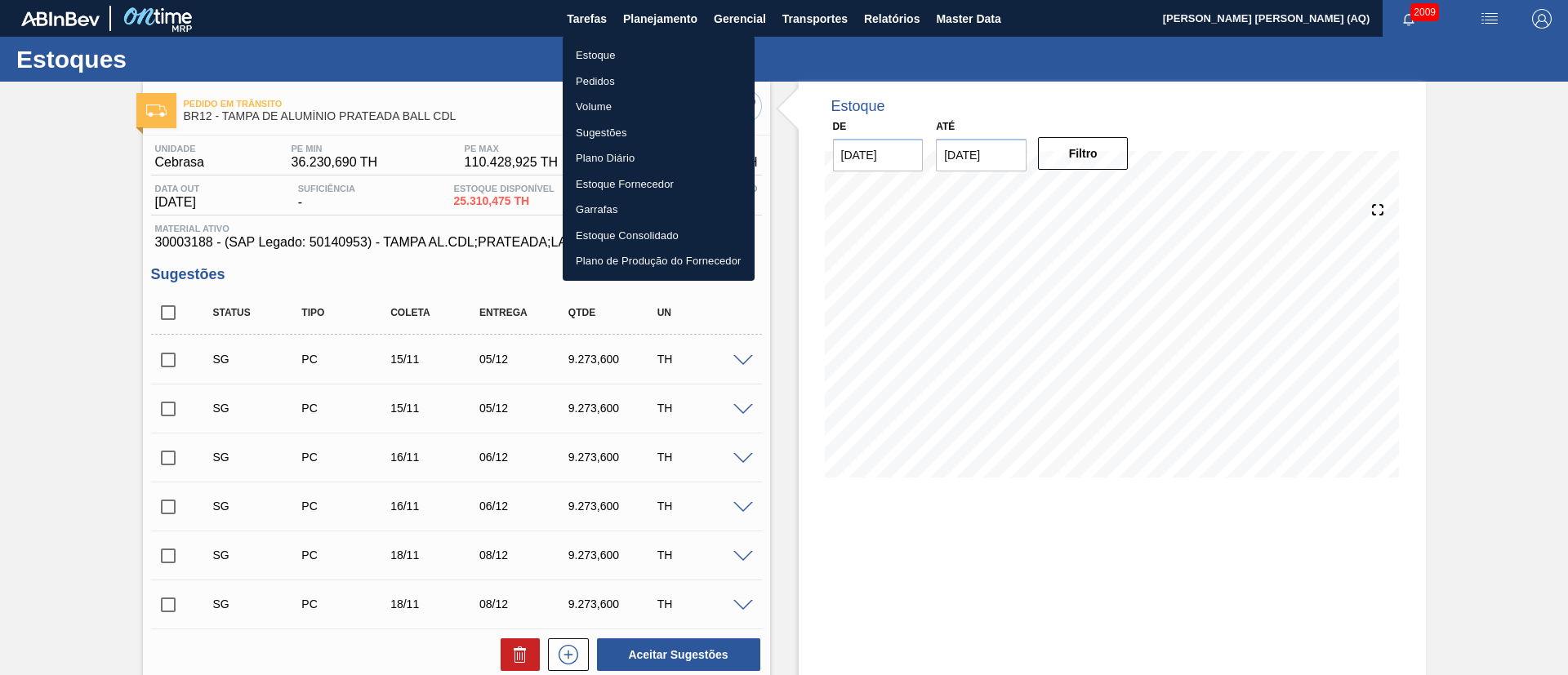
click at [586, 50] on li "Estoque" at bounding box center [659, 55] width 192 height 26
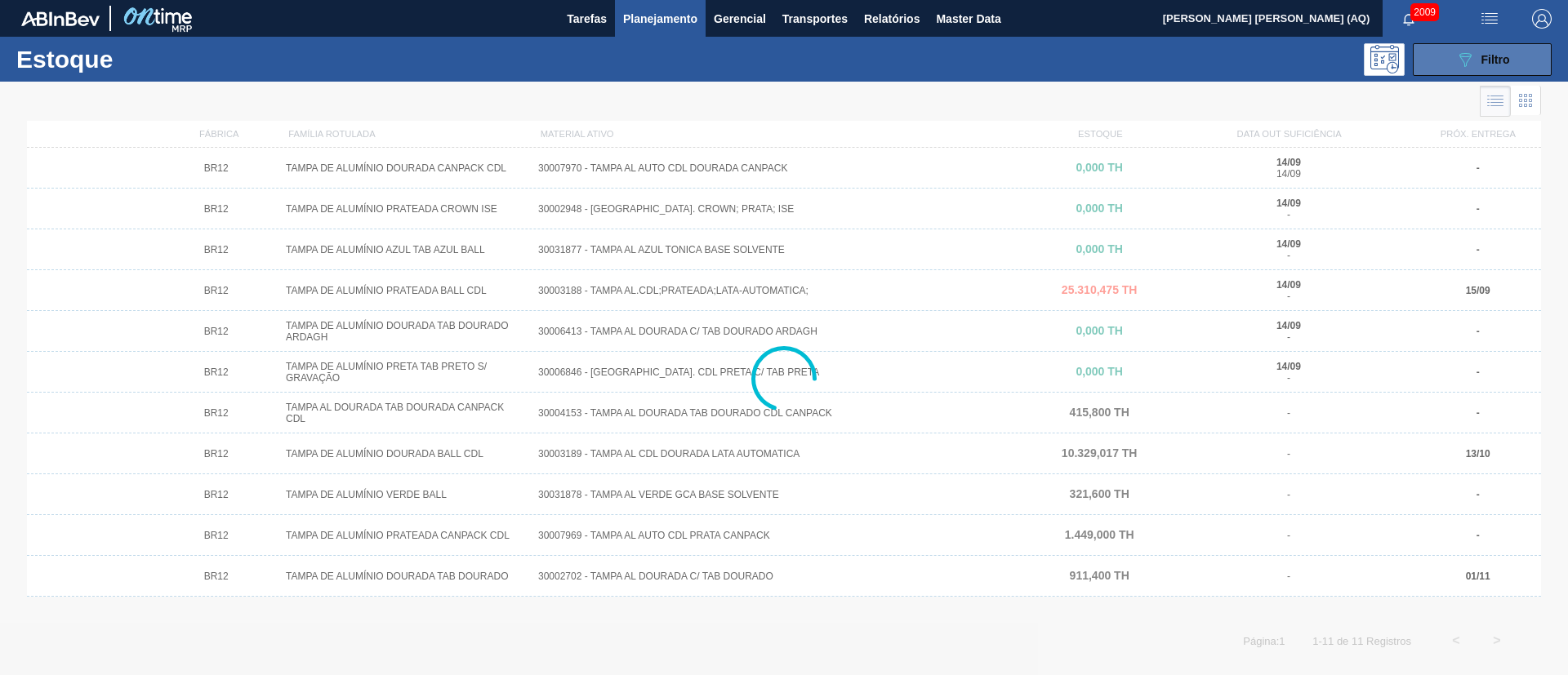
click at [1462, 72] on button "089F7B8B-B2A5-4AFE-B5C0-19BA573D28AC Filtro" at bounding box center [1482, 60] width 139 height 33
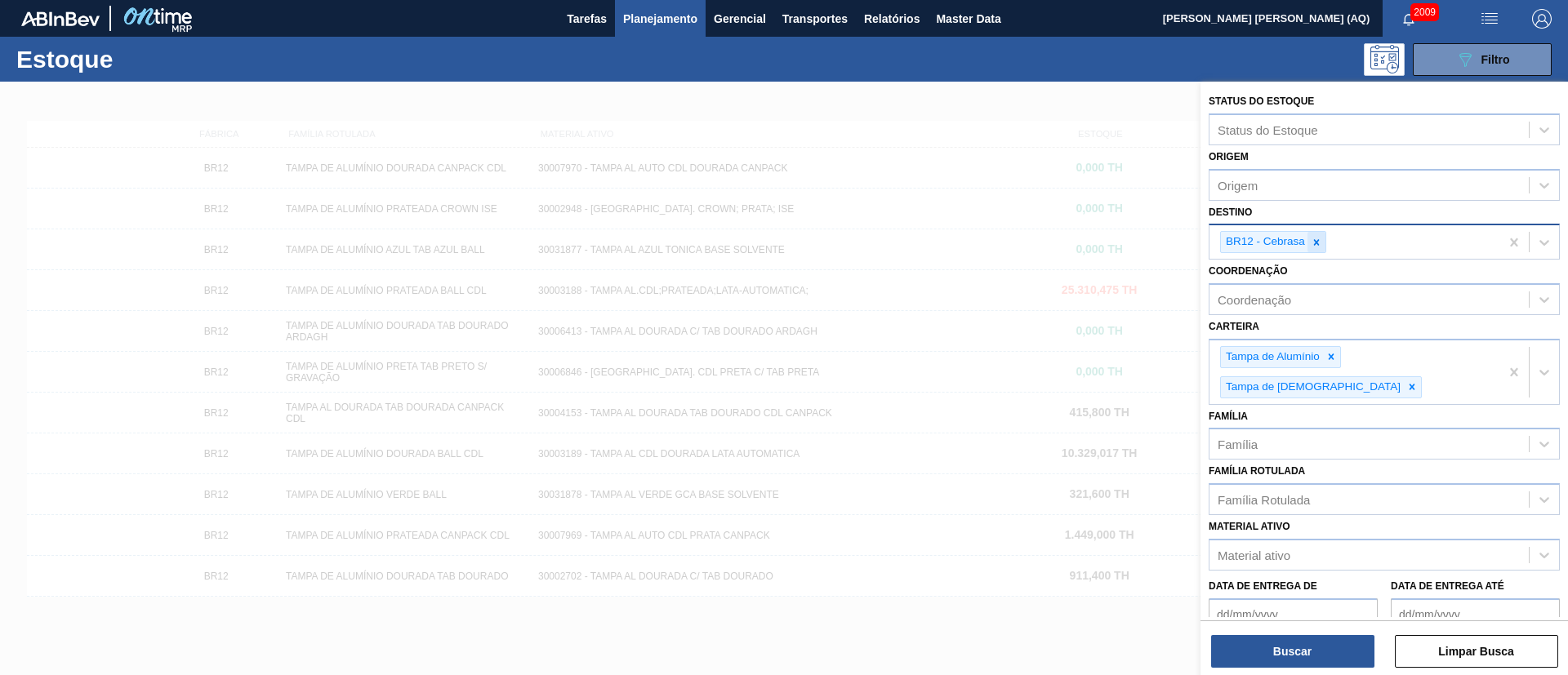
click at [1311, 238] on icon at bounding box center [1316, 242] width 11 height 11
type input "J"
type input "JACA"
click at [938, 540] on div at bounding box center [784, 418] width 1568 height 675
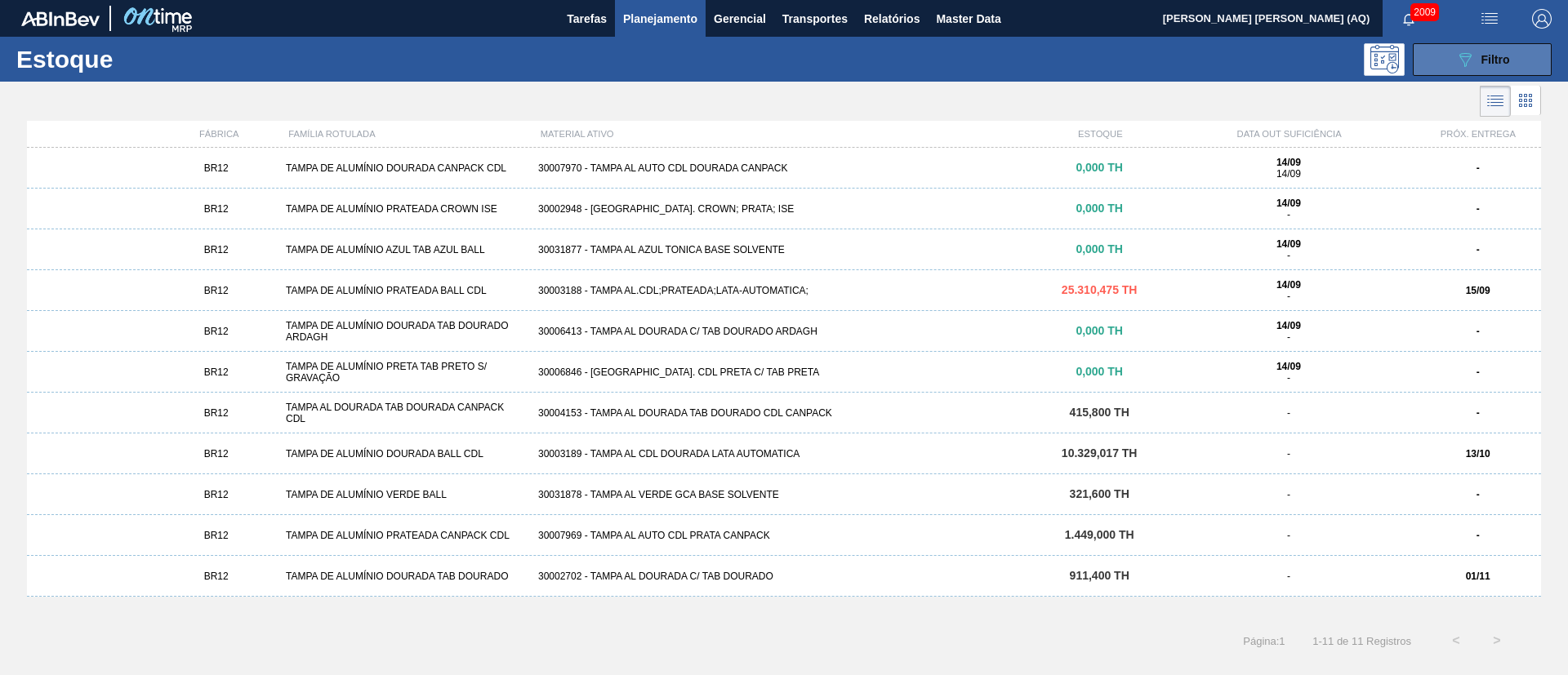
click at [1465, 43] on button "089F7B8B-B2A5-4AFE-B5C0-19BA573D28AC Filtro" at bounding box center [1482, 60] width 139 height 33
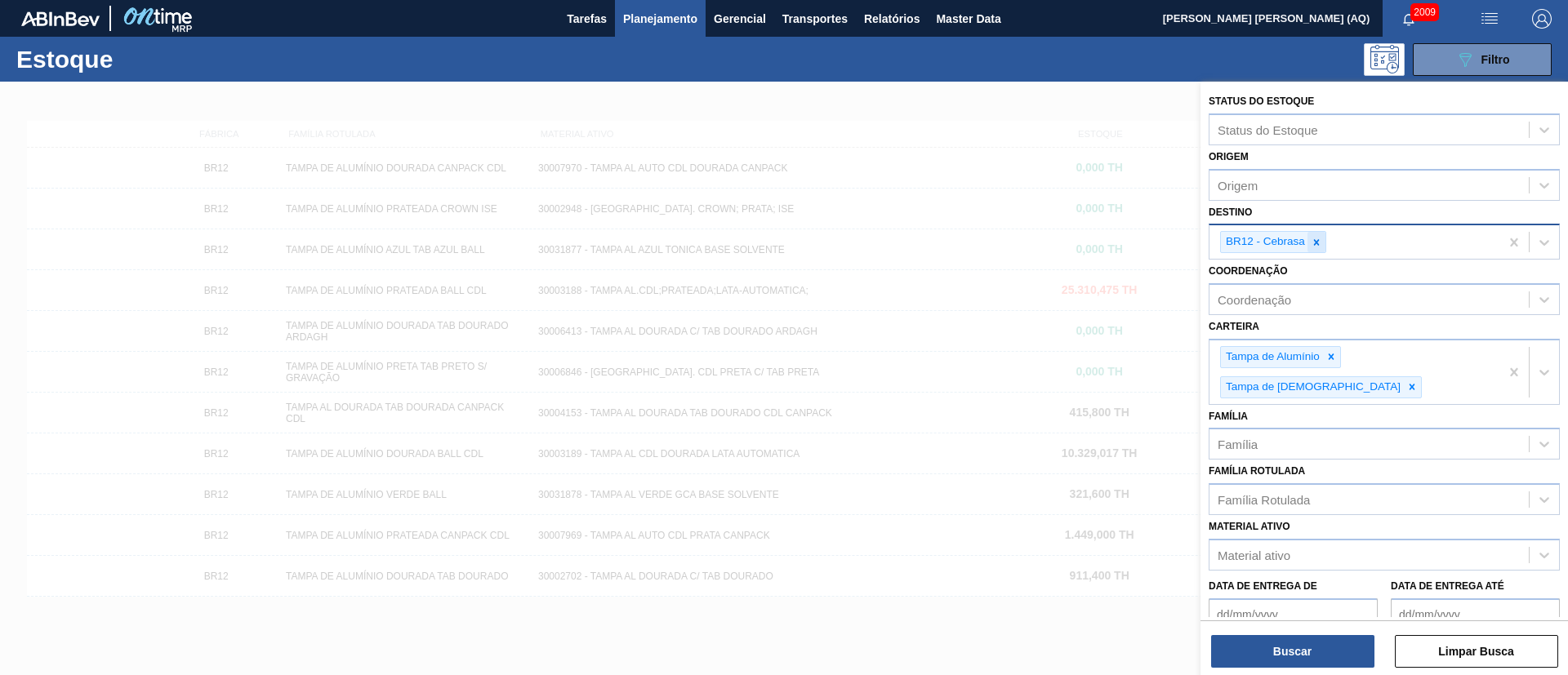
click at [1316, 241] on icon at bounding box center [1316, 242] width 6 height 6
type input "JACARE"
click at [1298, 646] on button "Buscar" at bounding box center [1292, 652] width 163 height 33
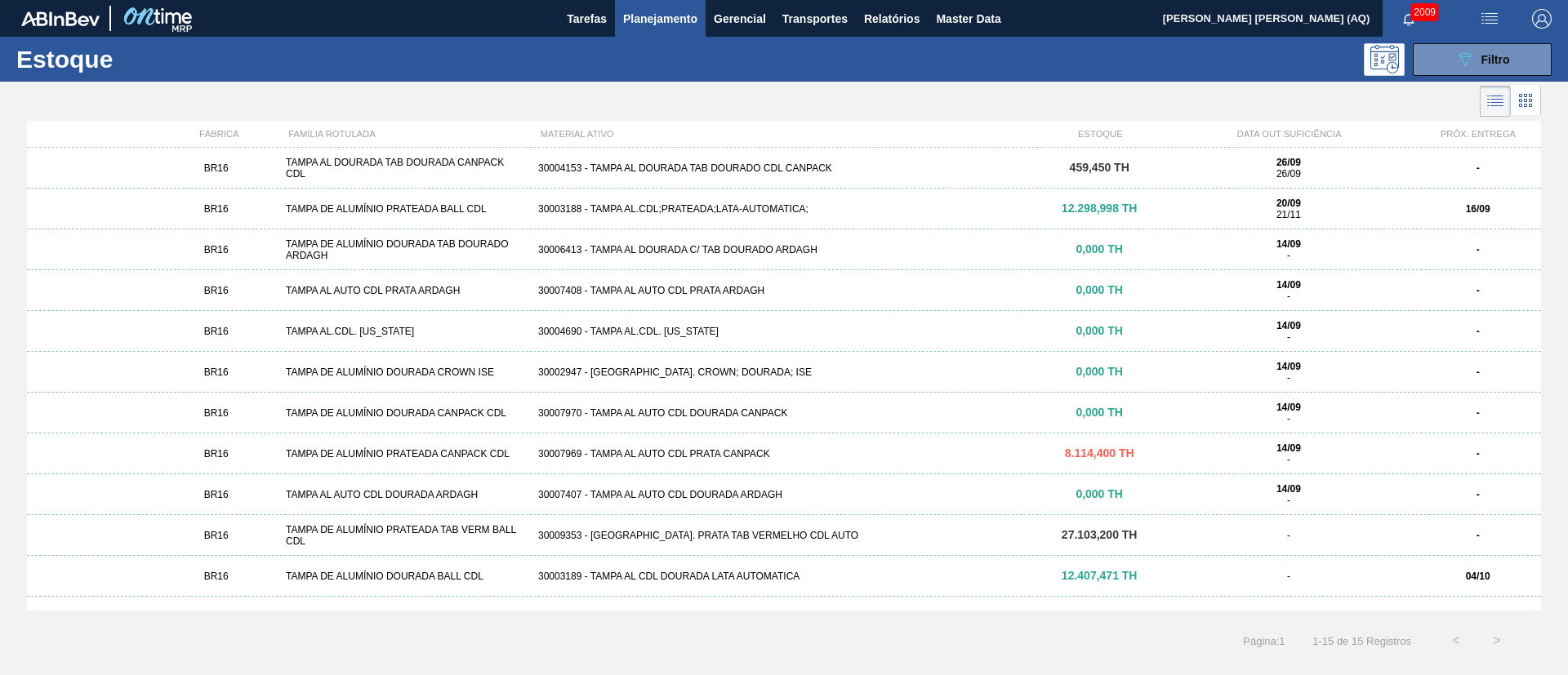
click at [736, 210] on div "30003188 - TAMPA AL.CDL;PRATEADA;LATA-AUTOMATICA;" at bounding box center [784, 208] width 505 height 11
click at [1467, 54] on icon "089F7B8B-B2A5-4AFE-B5C0-19BA573D28AC" at bounding box center [1465, 60] width 20 height 20
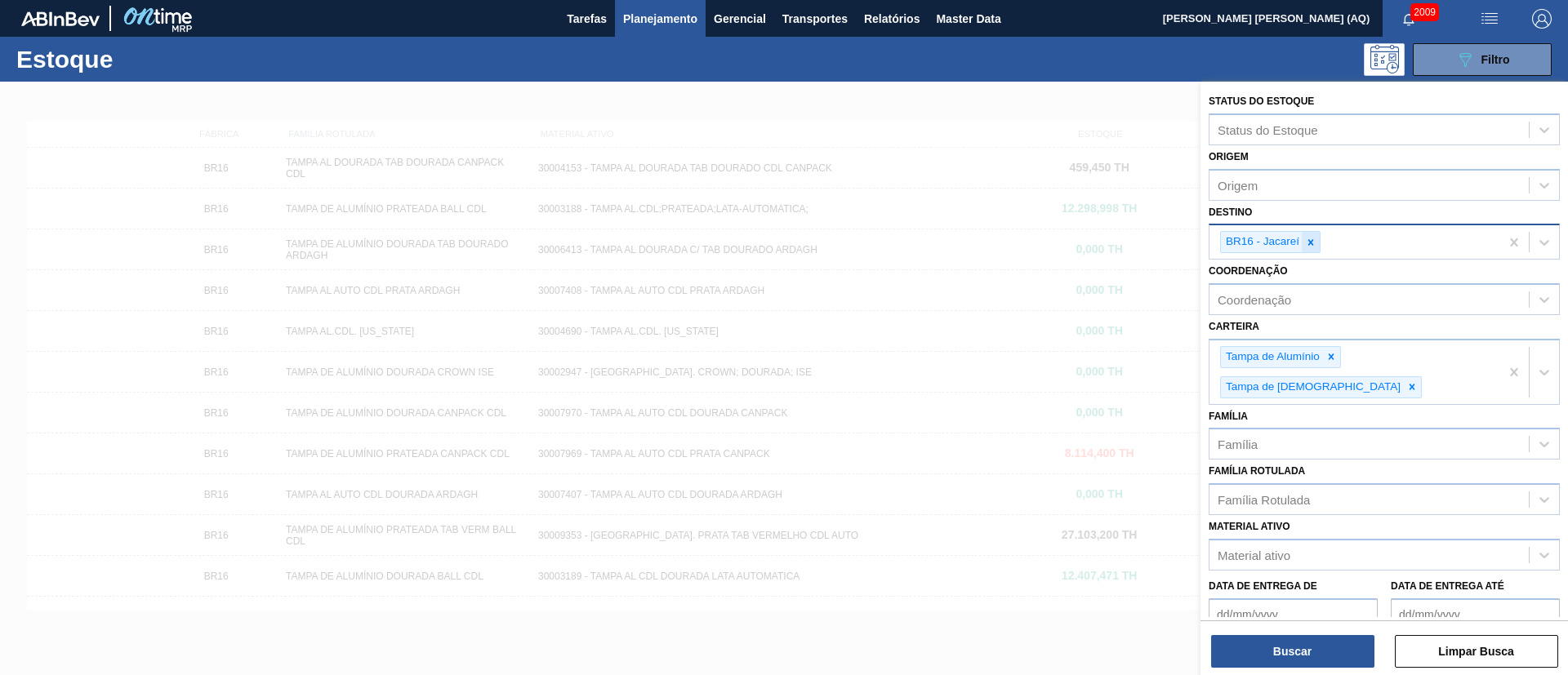
click at [1307, 251] on div at bounding box center [1310, 242] width 18 height 21
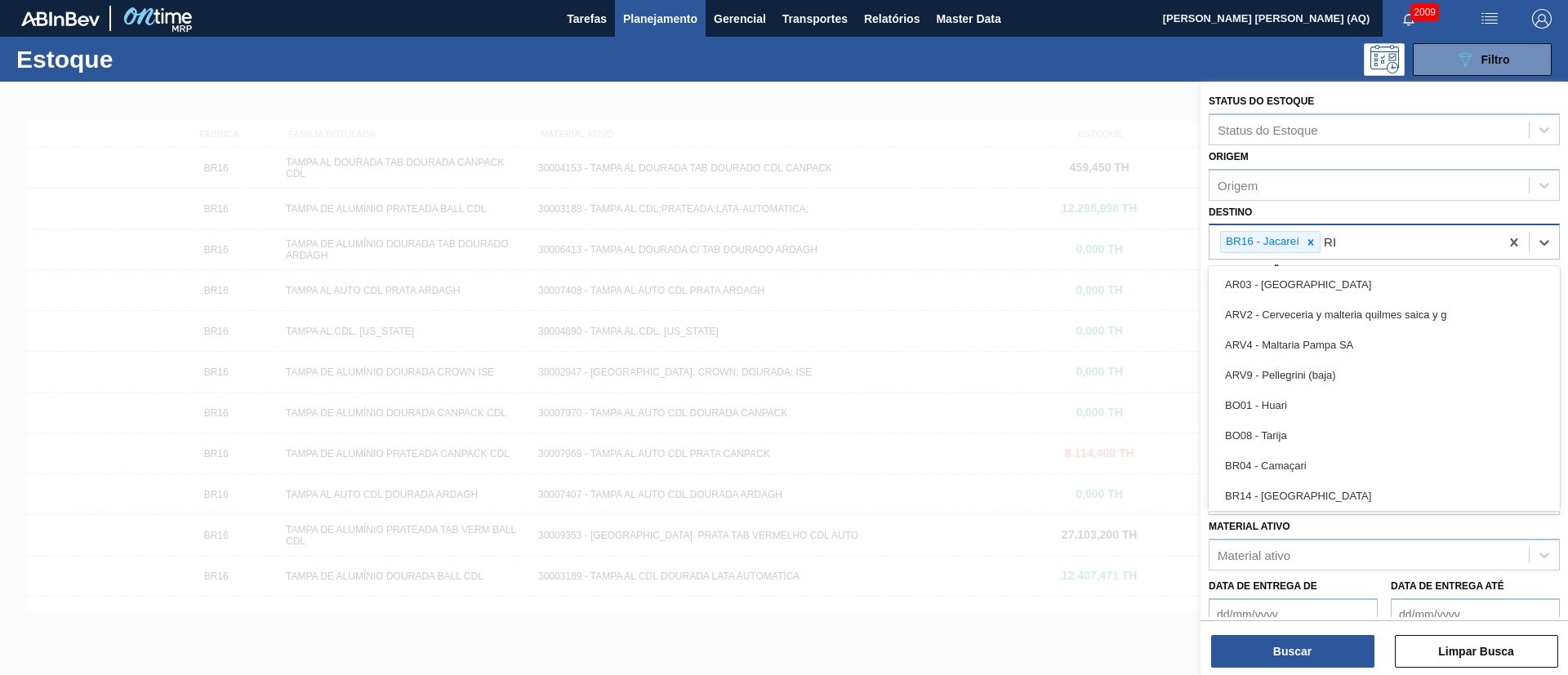
type input "R"
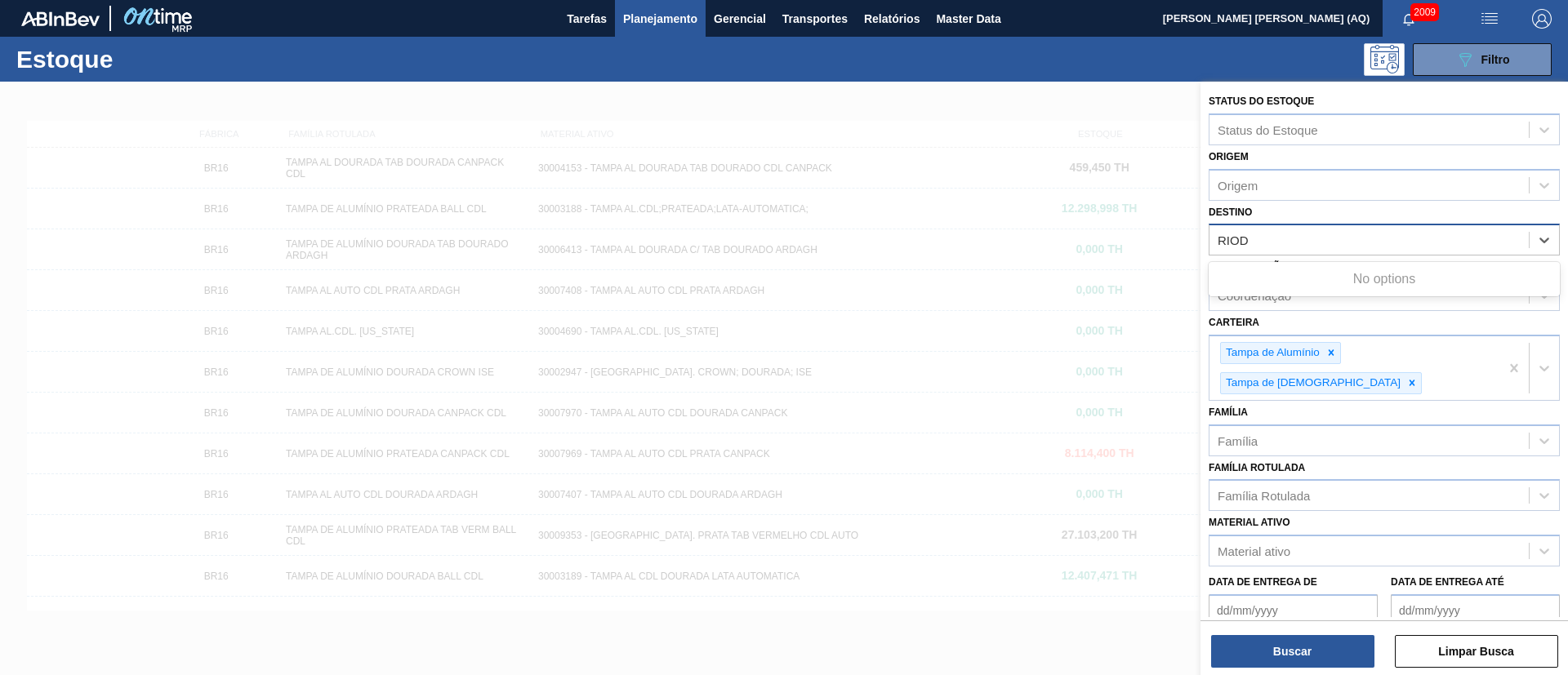
type input "RIO"
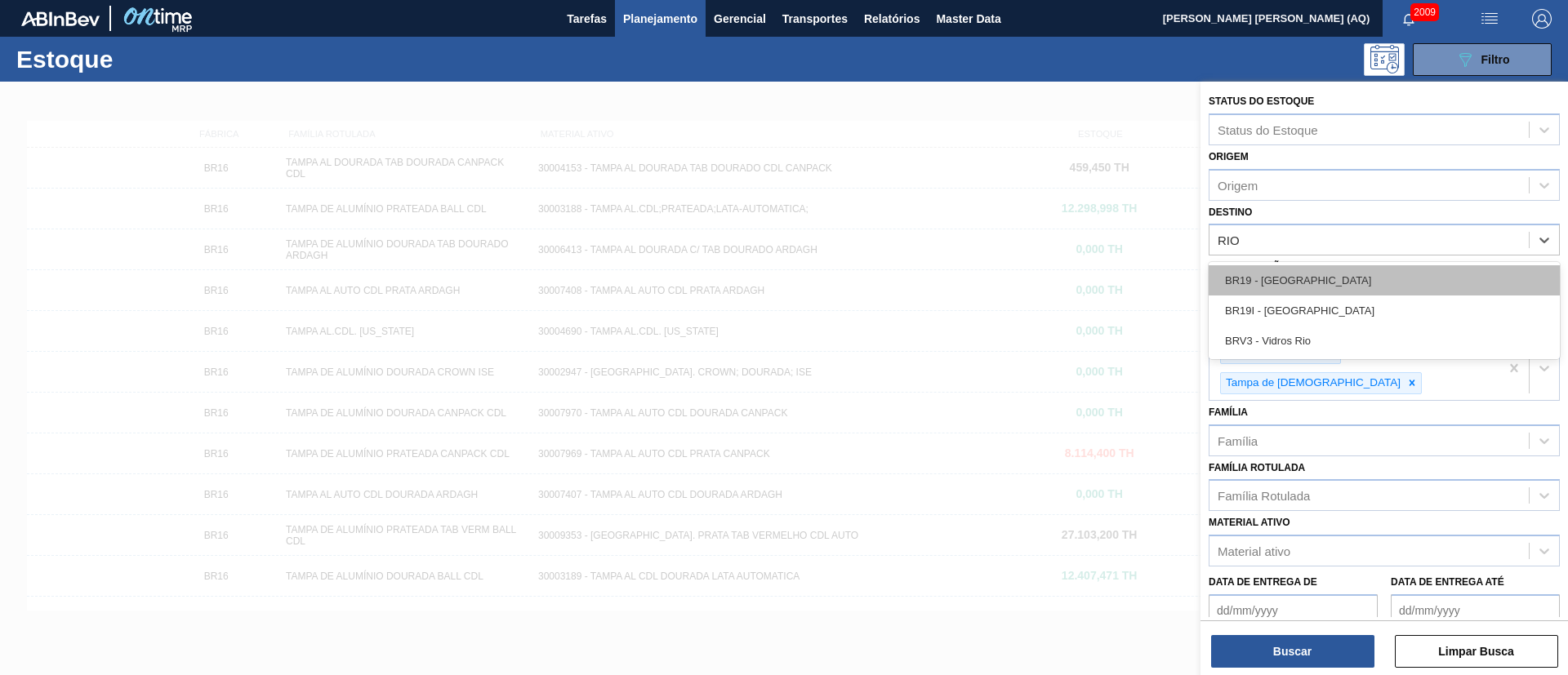
click at [1326, 285] on div "BR19 - [GEOGRAPHIC_DATA]" at bounding box center [1385, 280] width 351 height 30
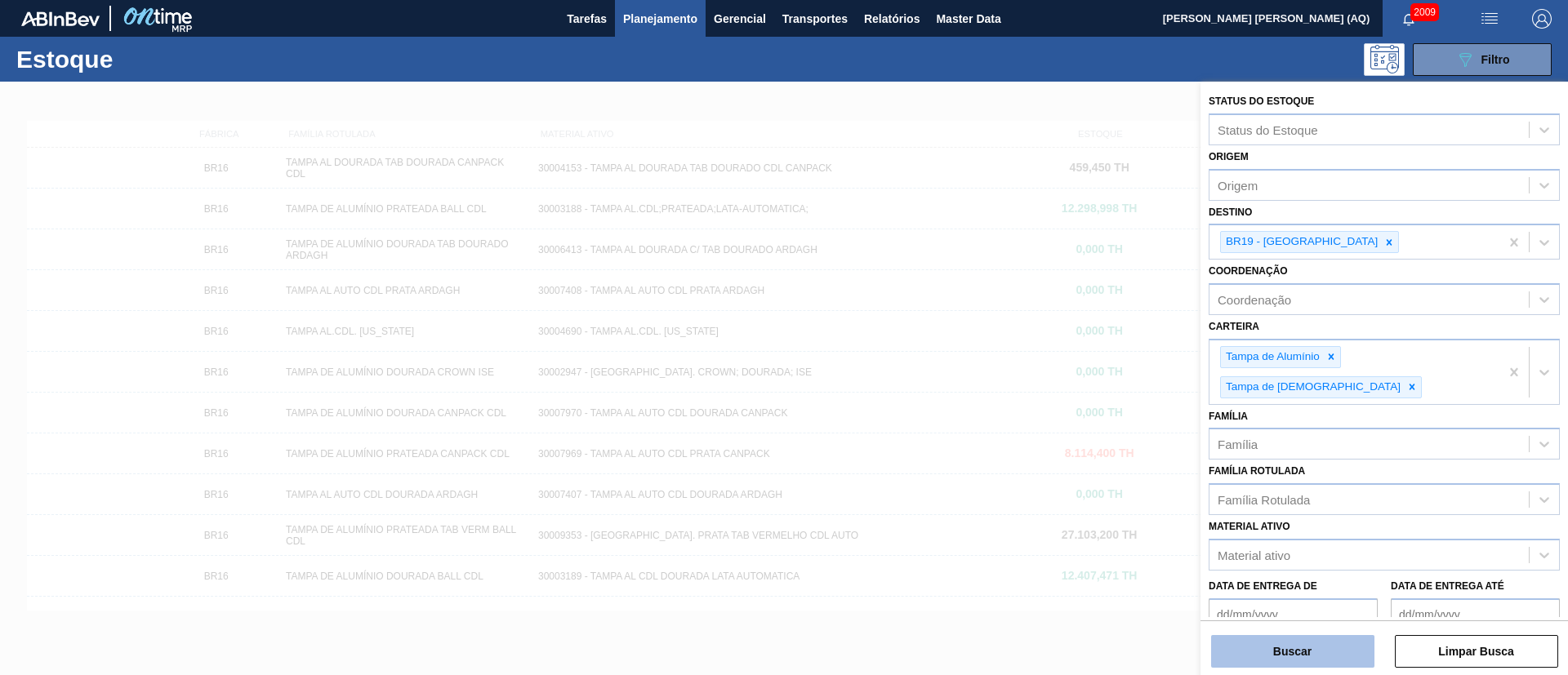
click at [1350, 662] on button "Buscar" at bounding box center [1292, 652] width 163 height 33
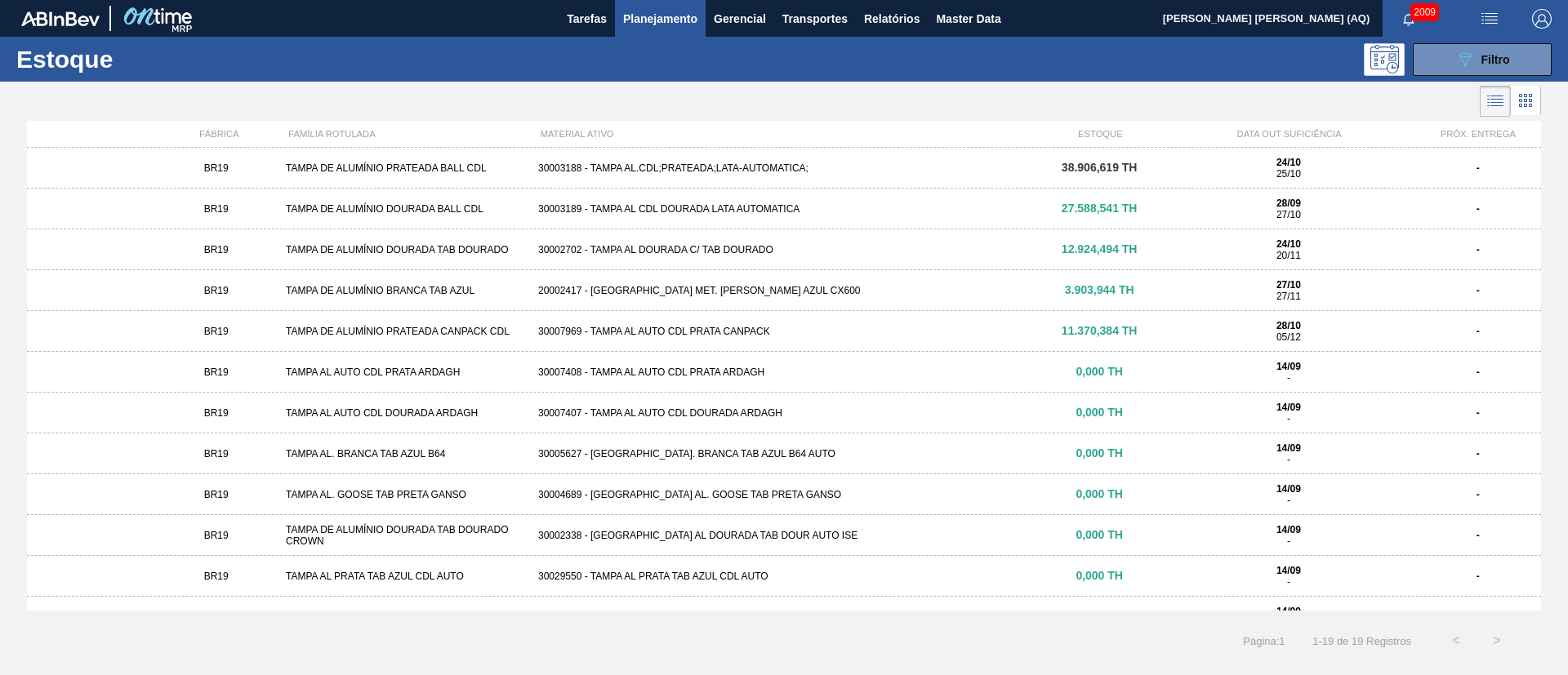
click at [738, 211] on div "30003189 - TAMPA AL CDL DOURADA LATA AUTOMATICA" at bounding box center [784, 208] width 505 height 11
click at [720, 163] on div "30003188 - TAMPA AL.CDL;PRATEADA;LATA-AUTOMATICA;" at bounding box center [784, 168] width 505 height 11
click at [1461, 77] on div "Estoque 089F7B8B-B2A5-4AFE-B5C0-19BA573D28AC Filtro" at bounding box center [784, 59] width 1568 height 45
click at [1456, 77] on div "Estoque 089F7B8B-B2A5-4AFE-B5C0-19BA573D28AC Filtro" at bounding box center [784, 59] width 1568 height 45
click at [1446, 63] on button "089F7B8B-B2A5-4AFE-B5C0-19BA573D28AC Filtro" at bounding box center [1482, 60] width 139 height 33
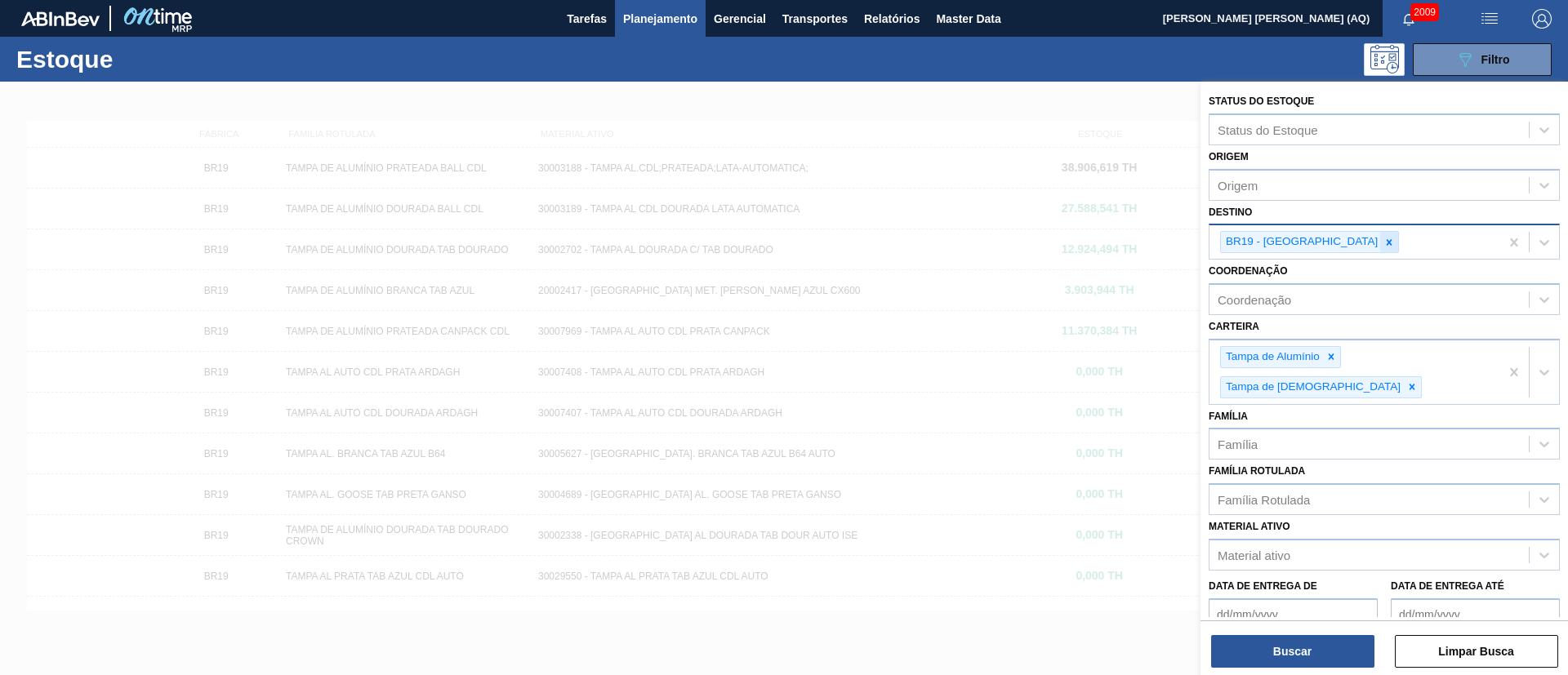
click at [1386, 242] on icon at bounding box center [1389, 242] width 6 height 6
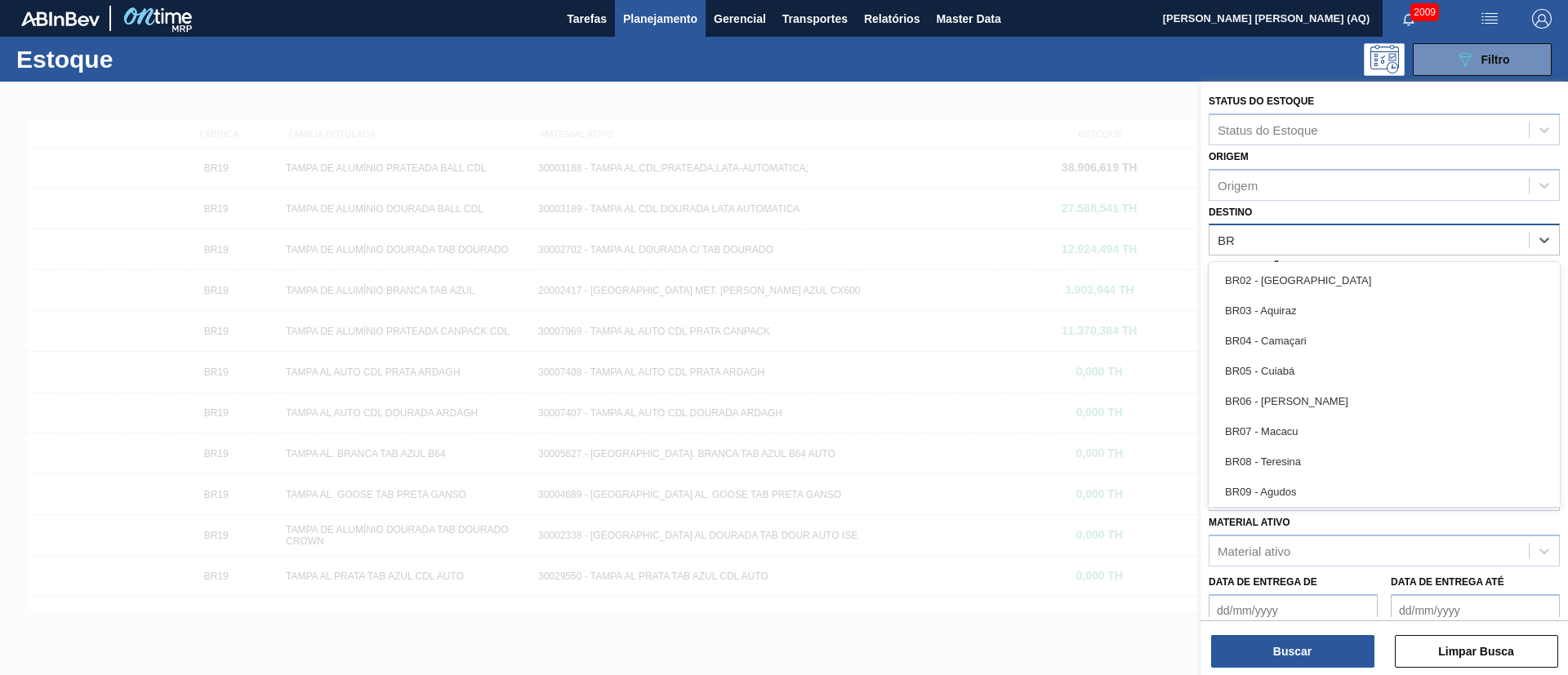
type input "B"
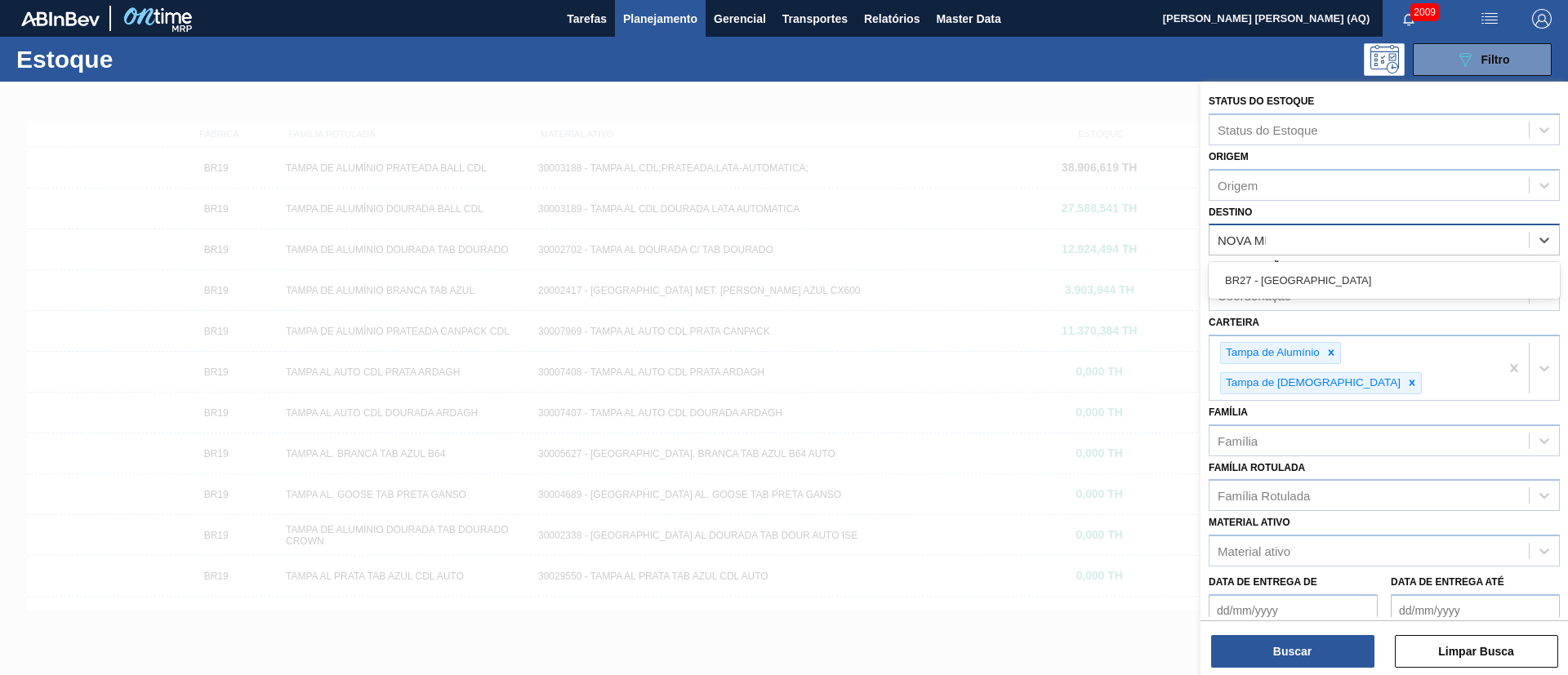
type input "NOVA MIN"
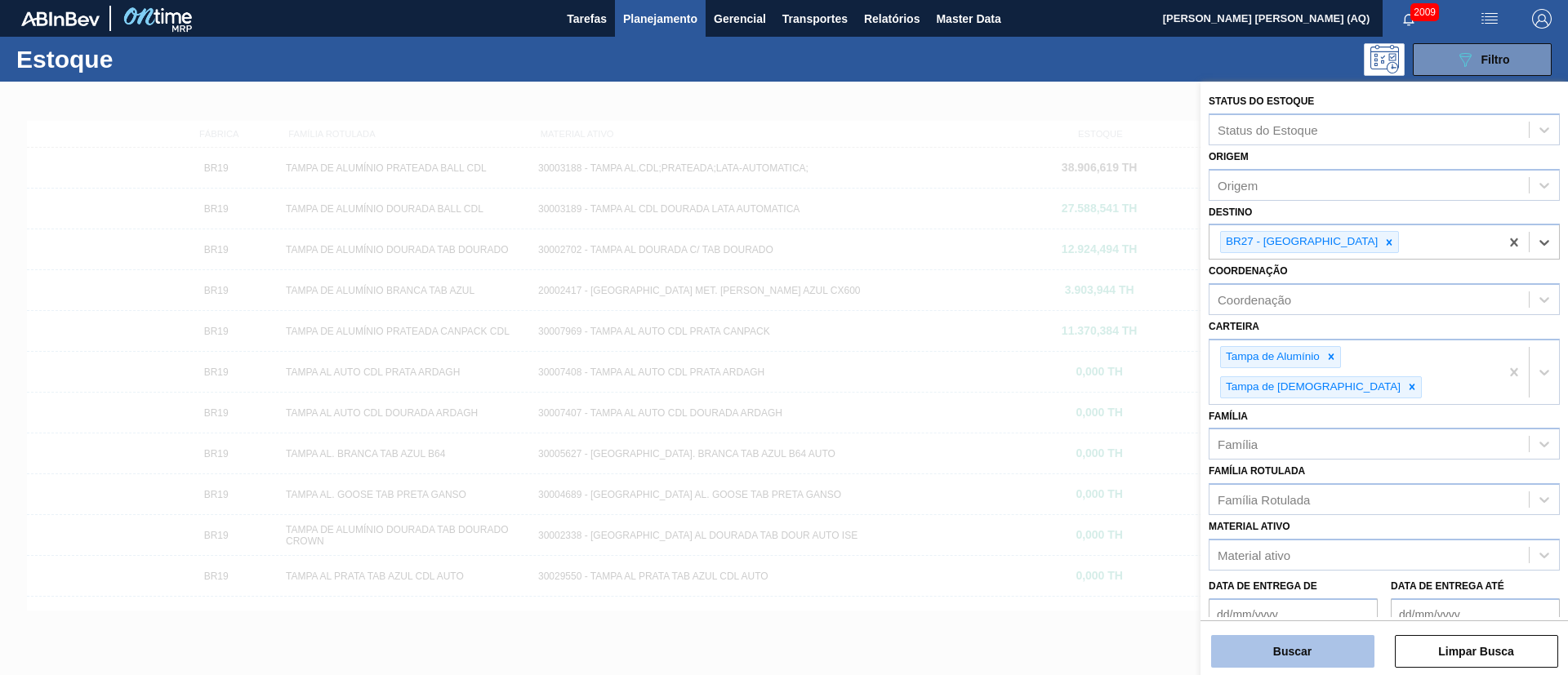
click at [1277, 649] on button "Buscar" at bounding box center [1292, 652] width 163 height 33
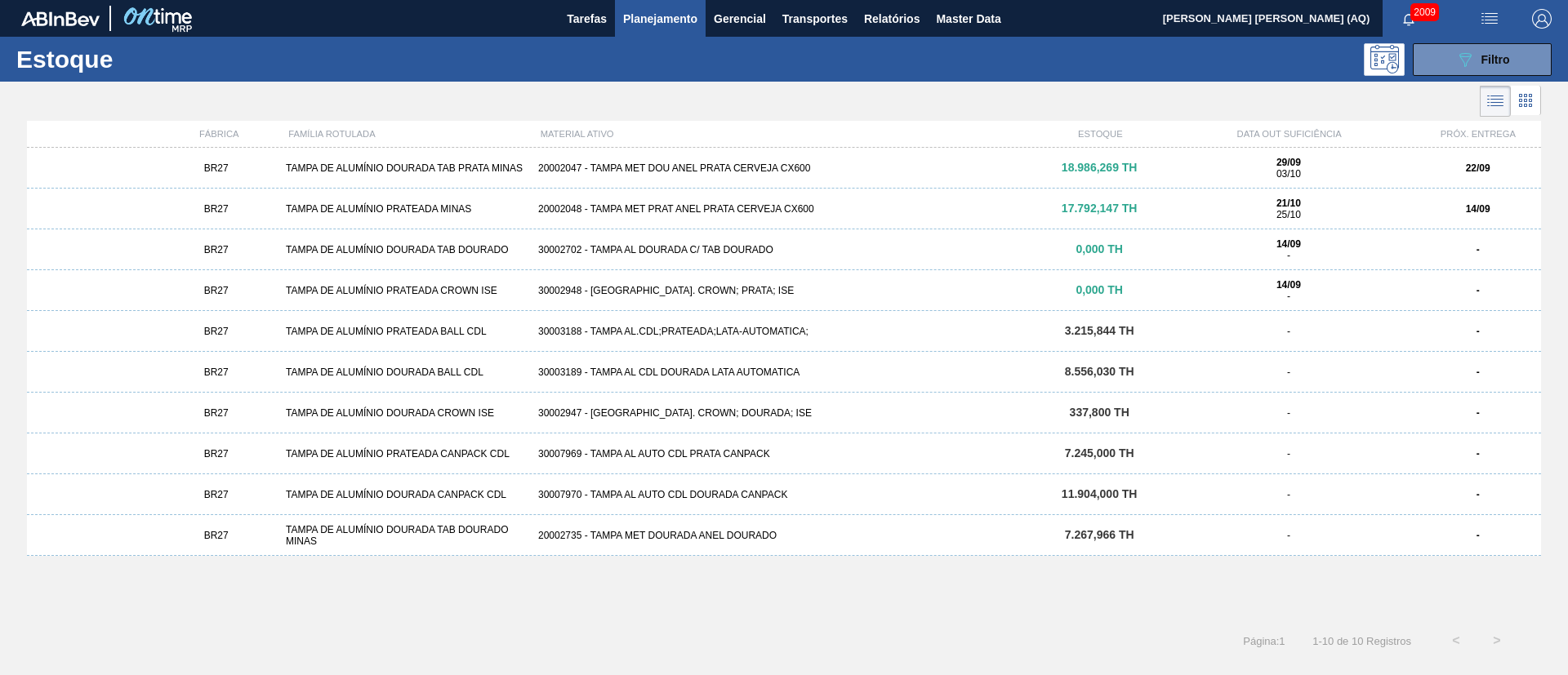
click at [760, 163] on div "20002047 - TAMPA MET DOU ANEL PRATA CERVEJA CX600" at bounding box center [784, 168] width 505 height 11
click at [701, 200] on div "BR27 TAMPA DE ALUMÍNIO PRATEADA MINAS 20002048 - [GEOGRAPHIC_DATA] MET PRAT [PE…" at bounding box center [784, 208] width 1514 height 41
